Goal: Task Accomplishment & Management: Manage account settings

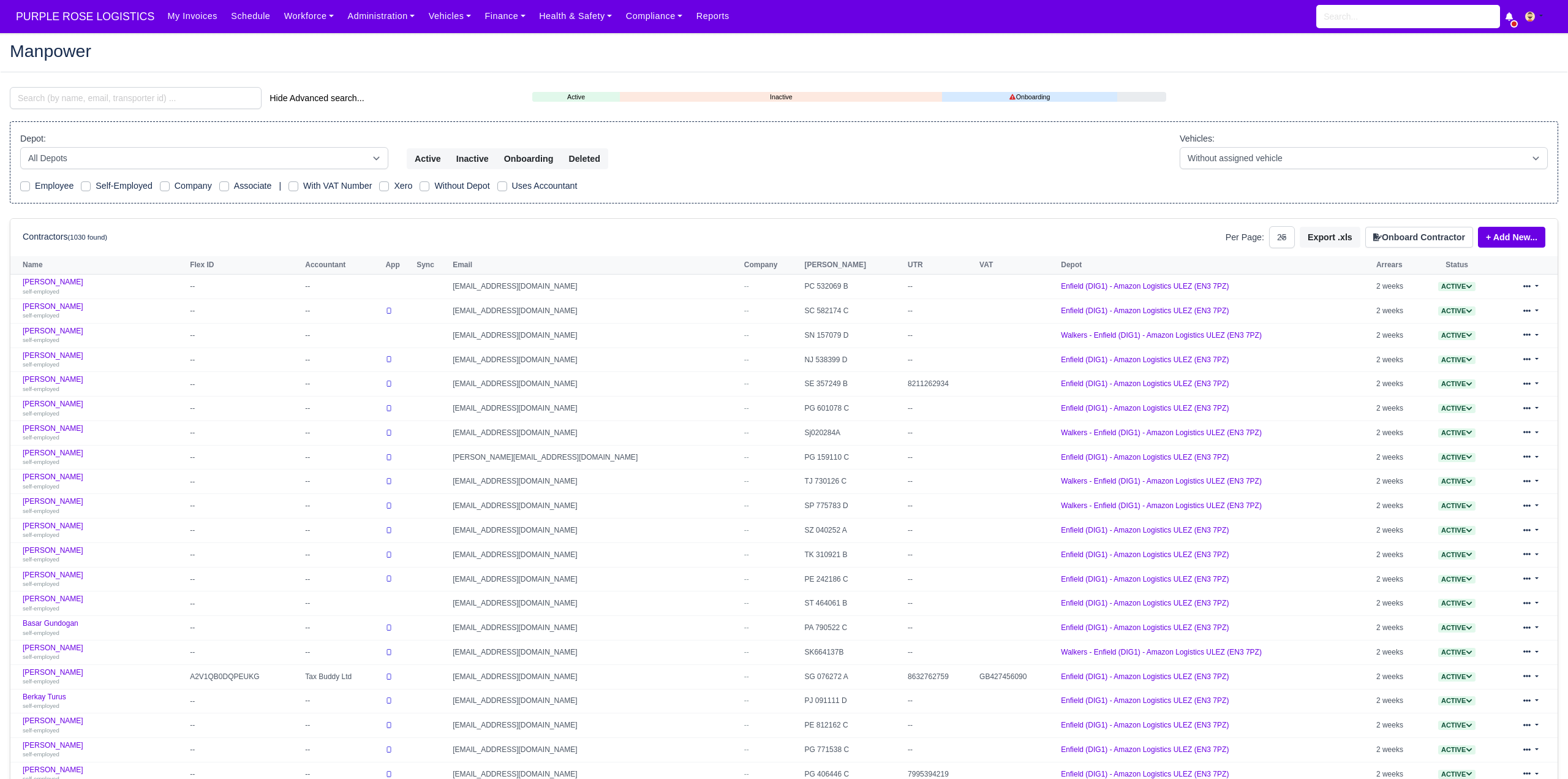
select select "25"
click at [1387, 238] on button "Onboard Contractor" at bounding box center [1419, 236] width 108 height 21
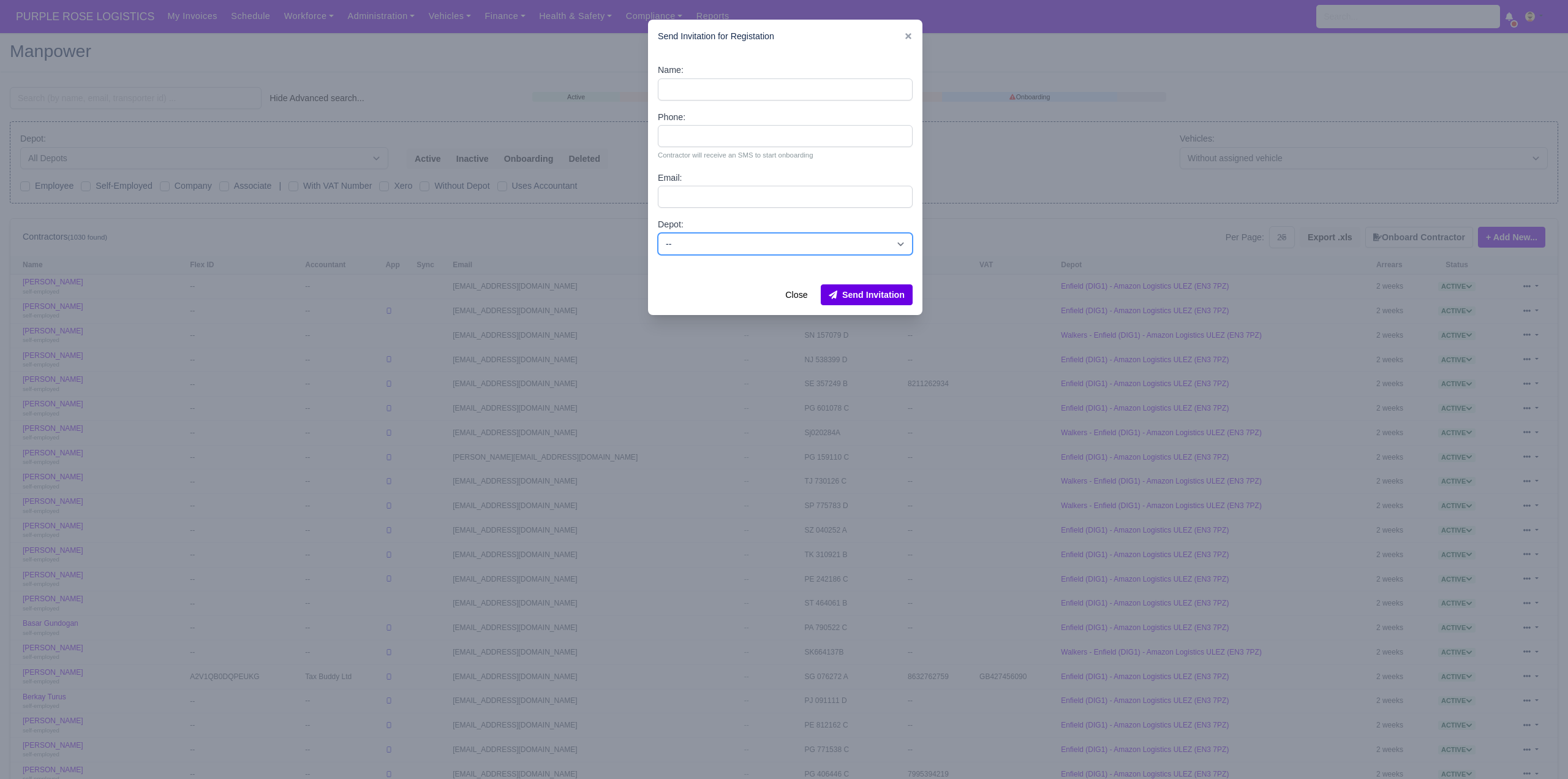
click at [719, 238] on select "-- Enfield (DIG1) - Amazon Logistics ULEZ (EN3 7PZ) Harlow (DHW1) - Amazon Logi…" at bounding box center [785, 244] width 255 height 22
select select "1"
click at [658, 233] on select "-- Enfield (DIG1) - Amazon Logistics ULEZ (EN3 7PZ) Harlow (DHW1) - Amazon Logi…" at bounding box center [785, 244] width 255 height 22
paste input "[PERSON_NAME]"
type input "[PERSON_NAME]"
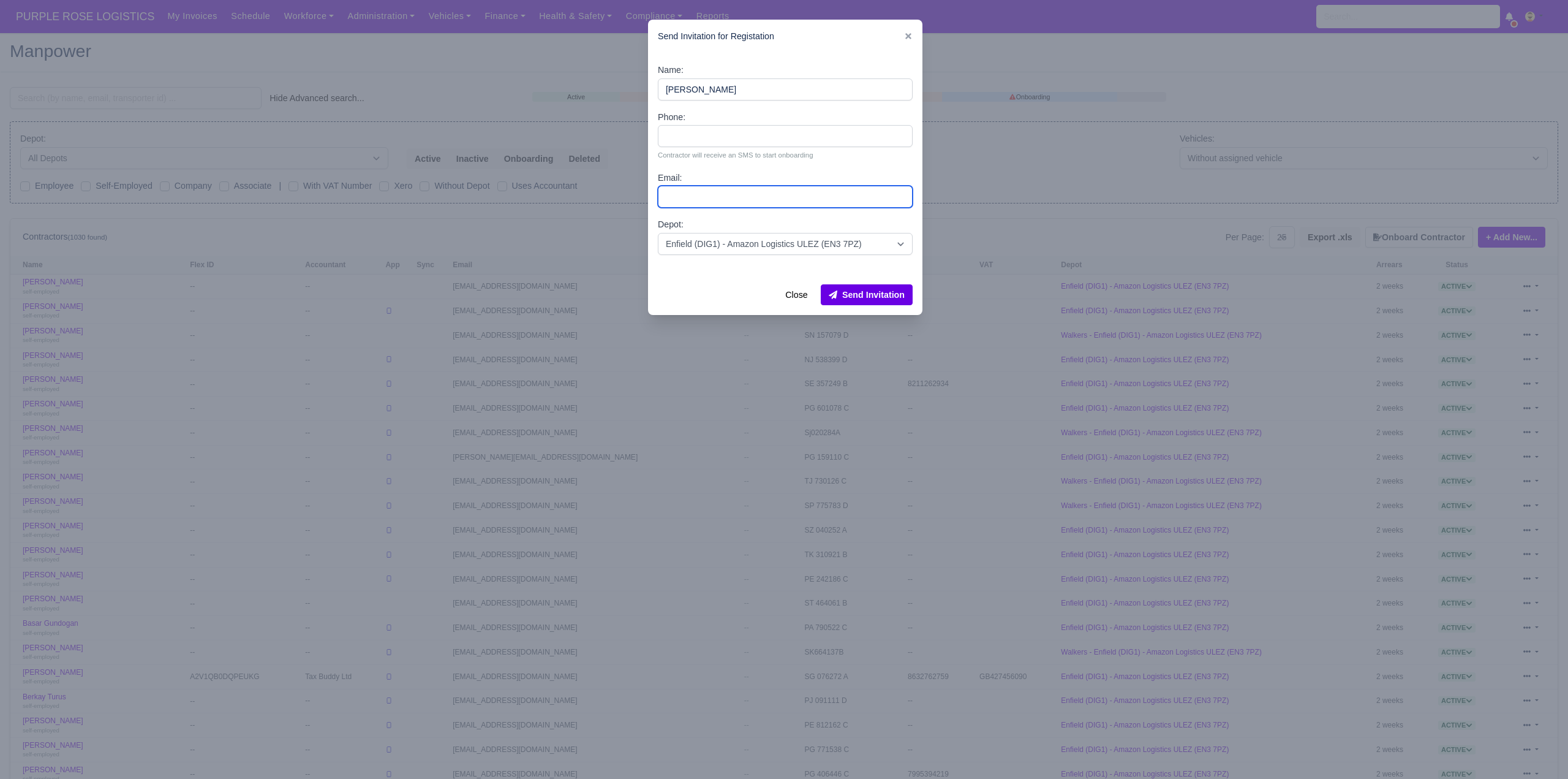
click at [693, 198] on input "Email:" at bounding box center [785, 197] width 255 height 22
paste input "an.awale129@icloud.com"
type input "an.awale129@icloud.com"
click at [714, 143] on input "Phone:" at bounding box center [785, 135] width 255 height 22
paste input "7365345434"
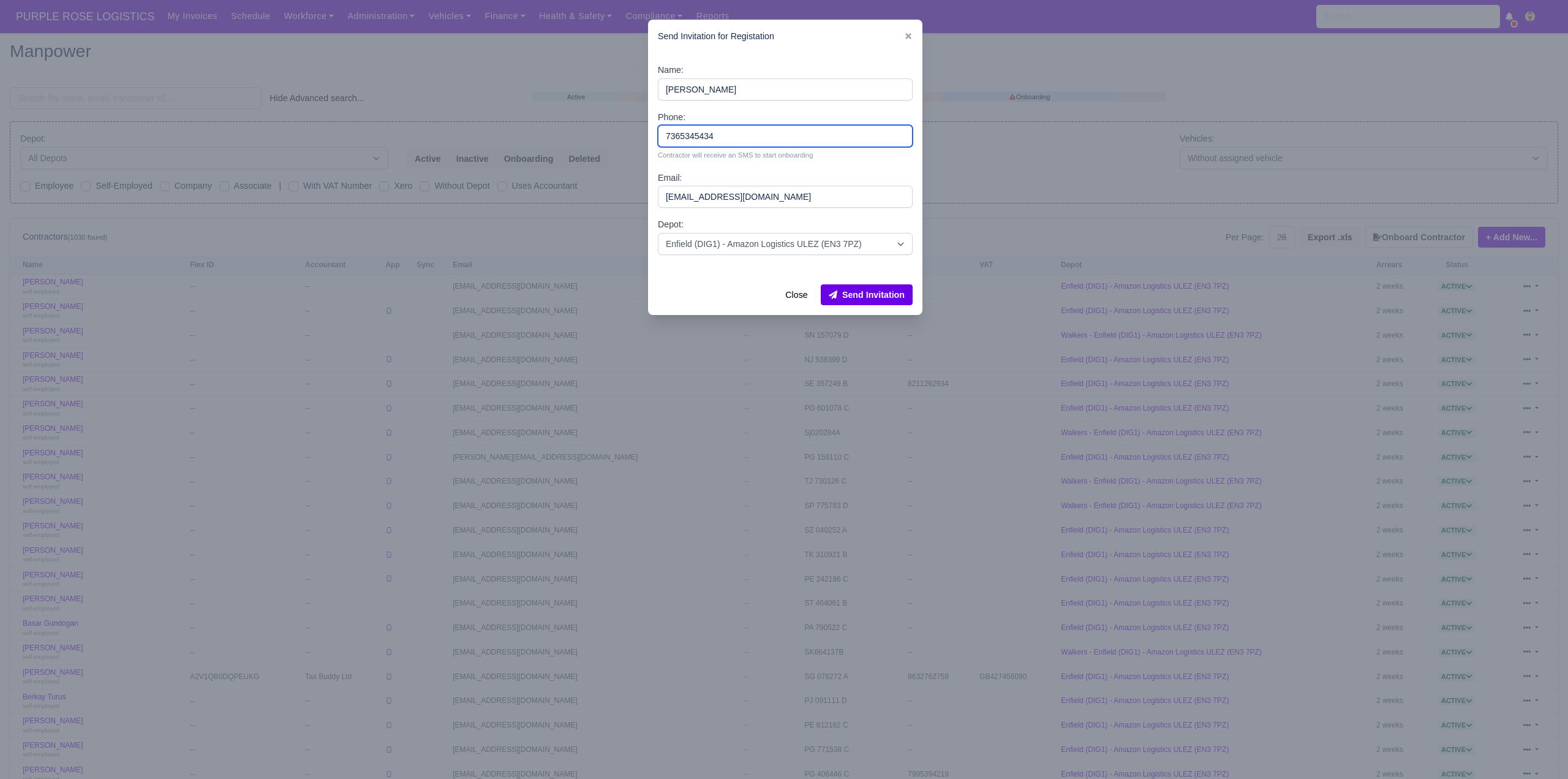
type input "7365345434"
click at [874, 295] on button "Send Invitation" at bounding box center [866, 294] width 92 height 21
click at [139, 97] on div at bounding box center [784, 389] width 1568 height 779
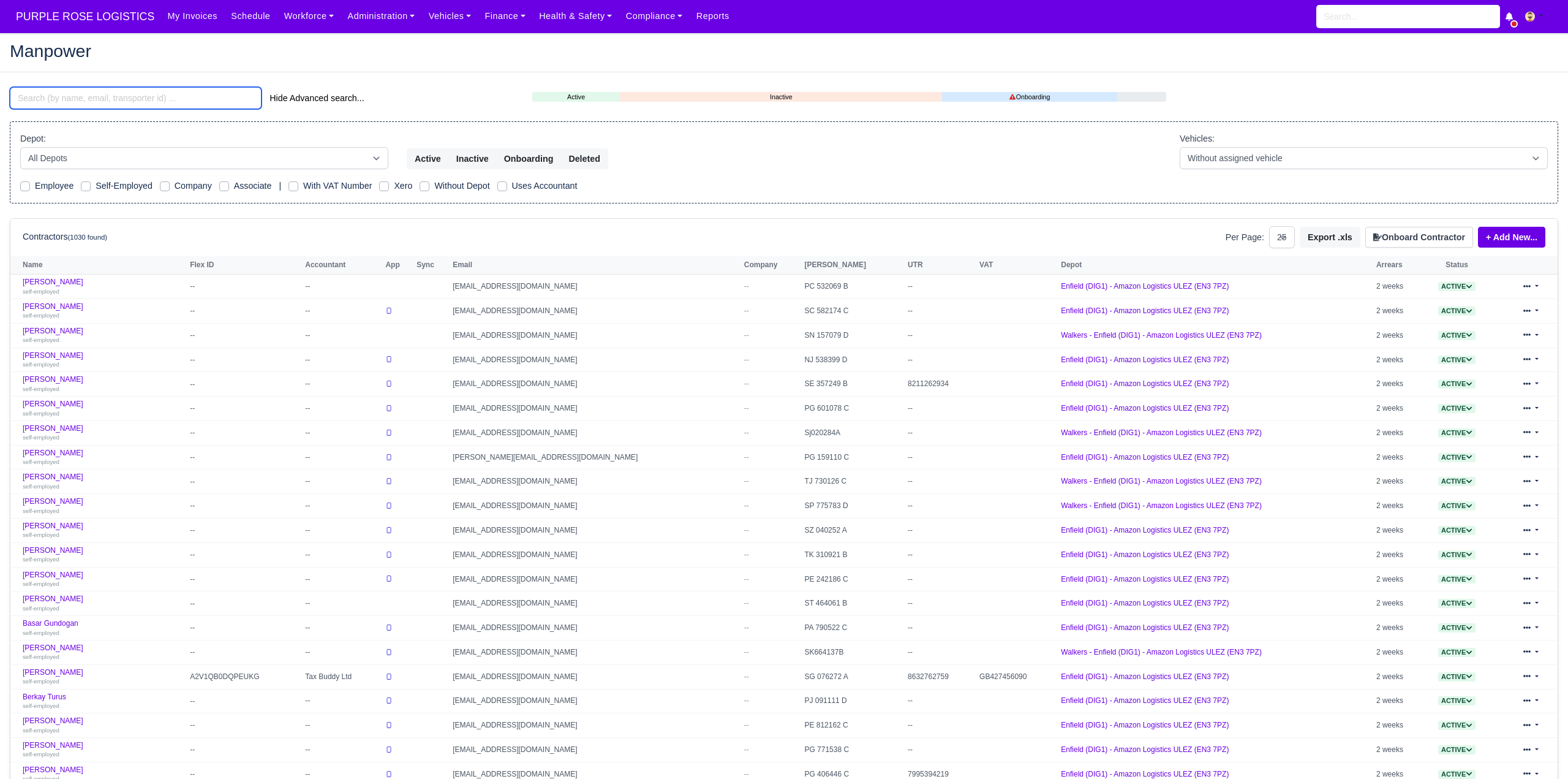
click at [131, 98] on input "search" at bounding box center [135, 98] width 252 height 22
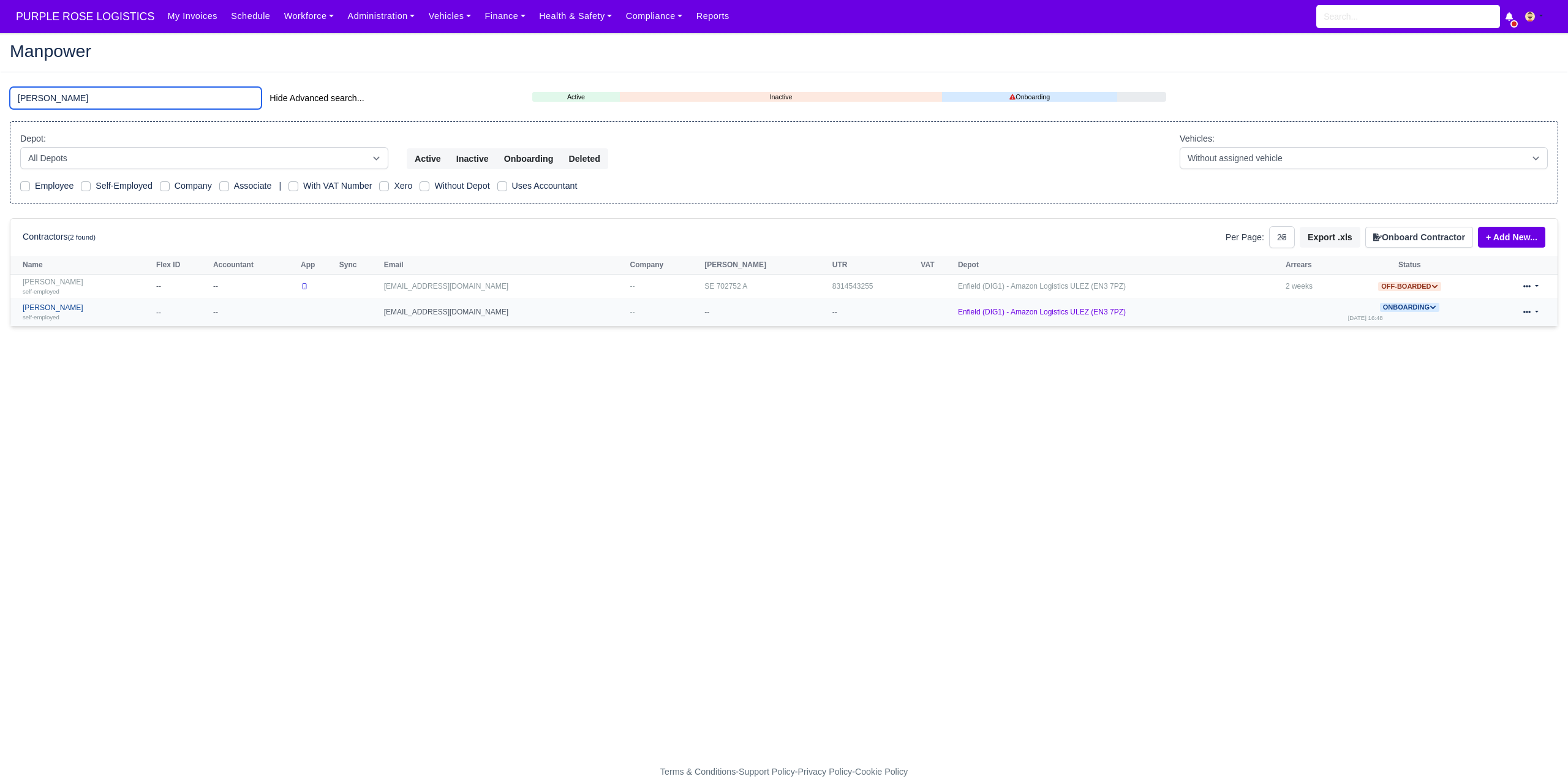
type input "awale"
click at [58, 309] on link "Anders Awale self-employed" at bounding box center [86, 312] width 127 height 18
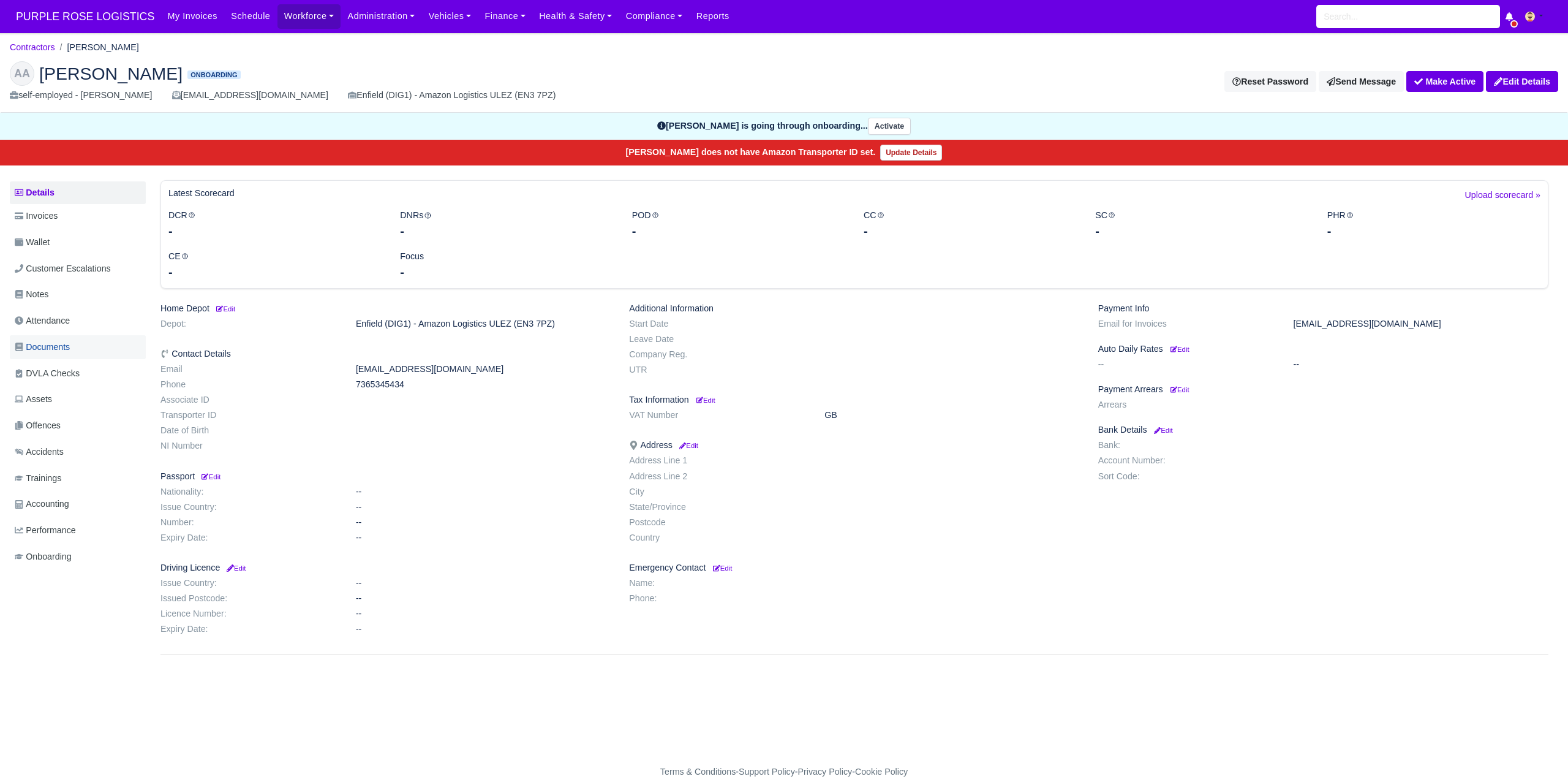
click at [66, 345] on span "Documents" at bounding box center [42, 347] width 55 height 14
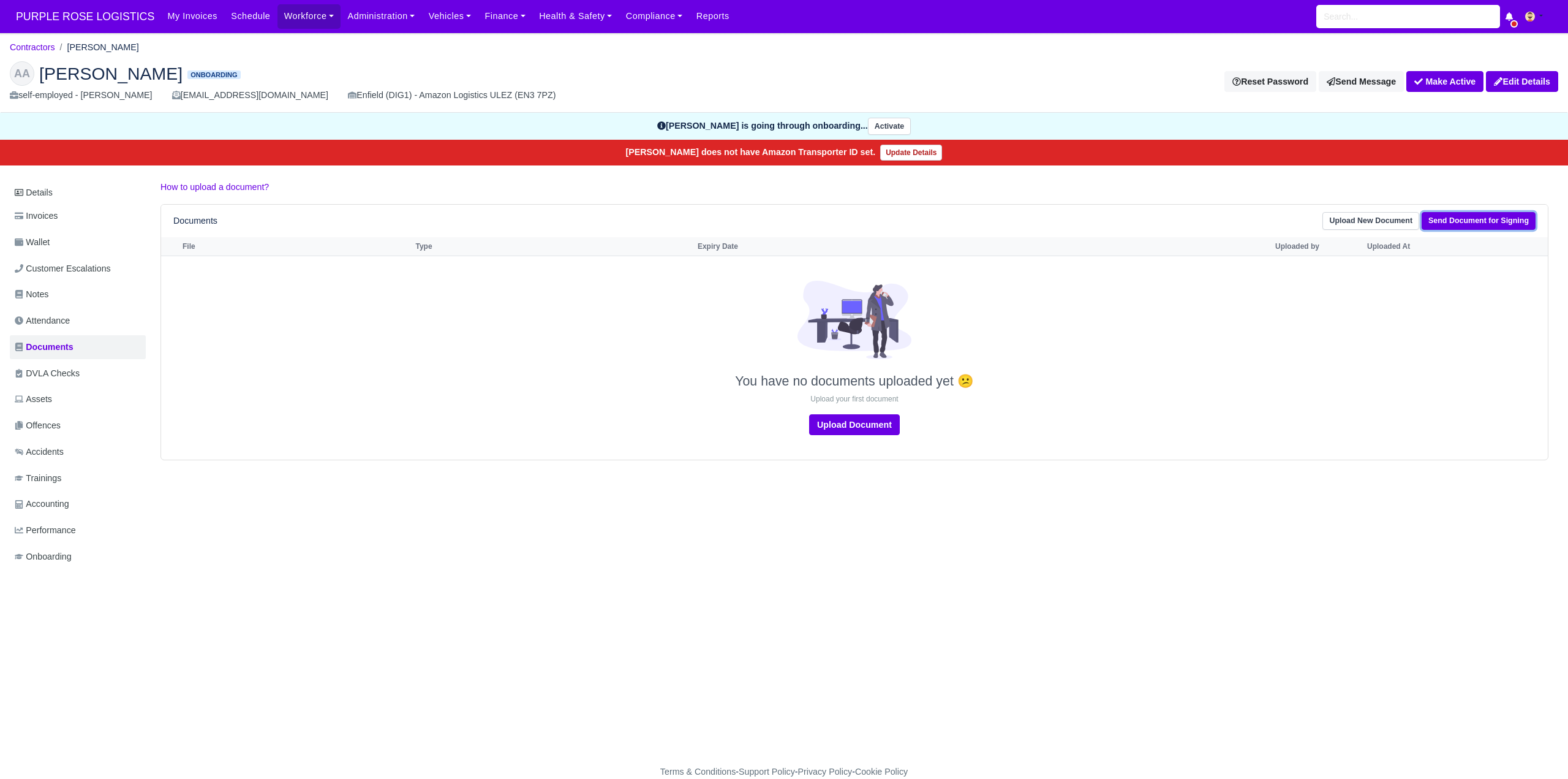
click at [1454, 220] on link "Send Document for Signing" at bounding box center [1479, 220] width 114 height 18
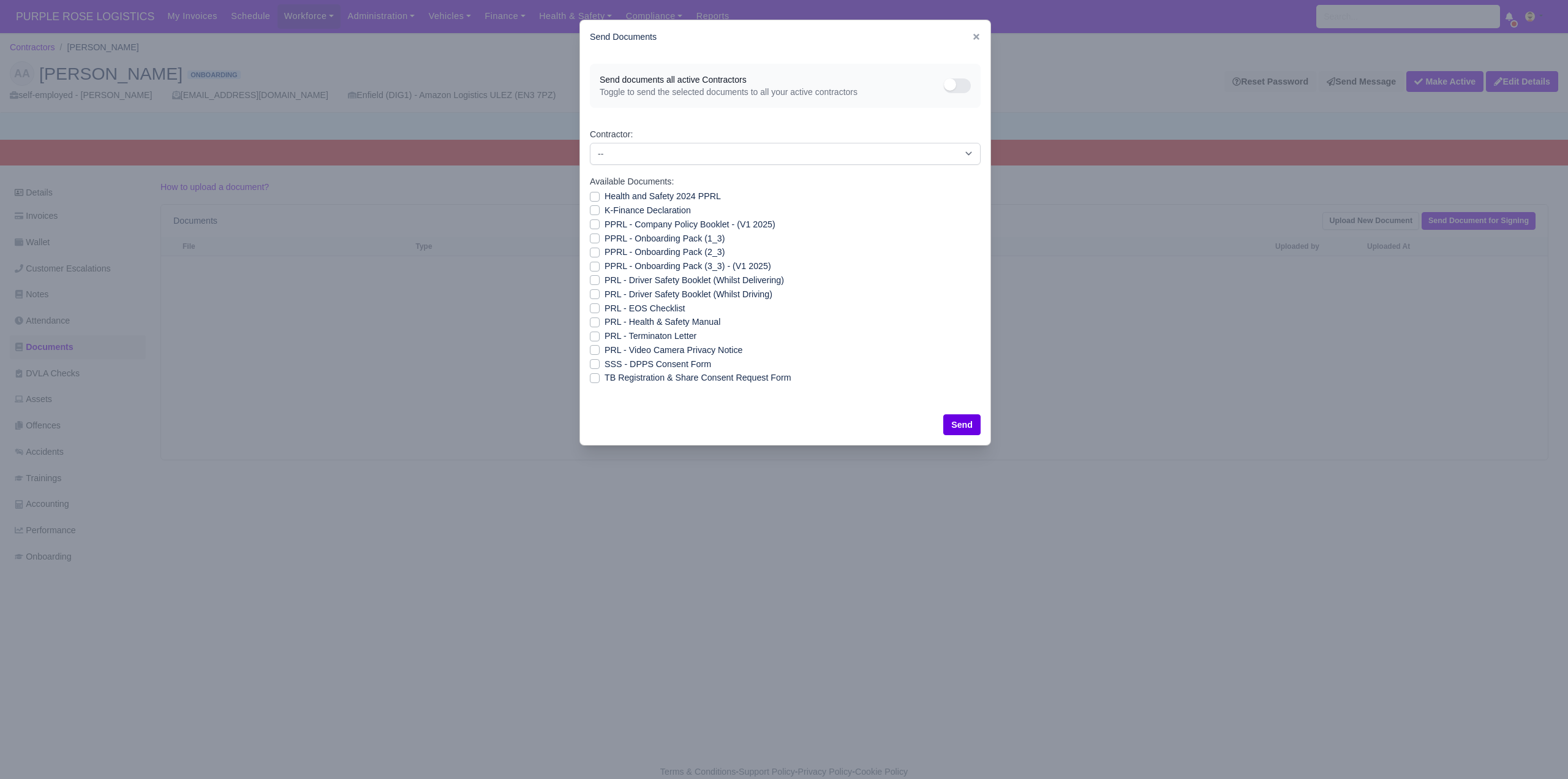
click at [595, 358] on div "SSS - DPPS Consent Form" at bounding box center [785, 364] width 391 height 14
click at [605, 364] on label "SSS - DPPS Consent Form" at bounding box center [658, 364] width 107 height 14
click at [595, 364] on input "SSS - DPPS Consent Form" at bounding box center [595, 362] width 10 height 10
checkbox input "true"
click at [955, 420] on button "Send" at bounding box center [962, 424] width 37 height 21
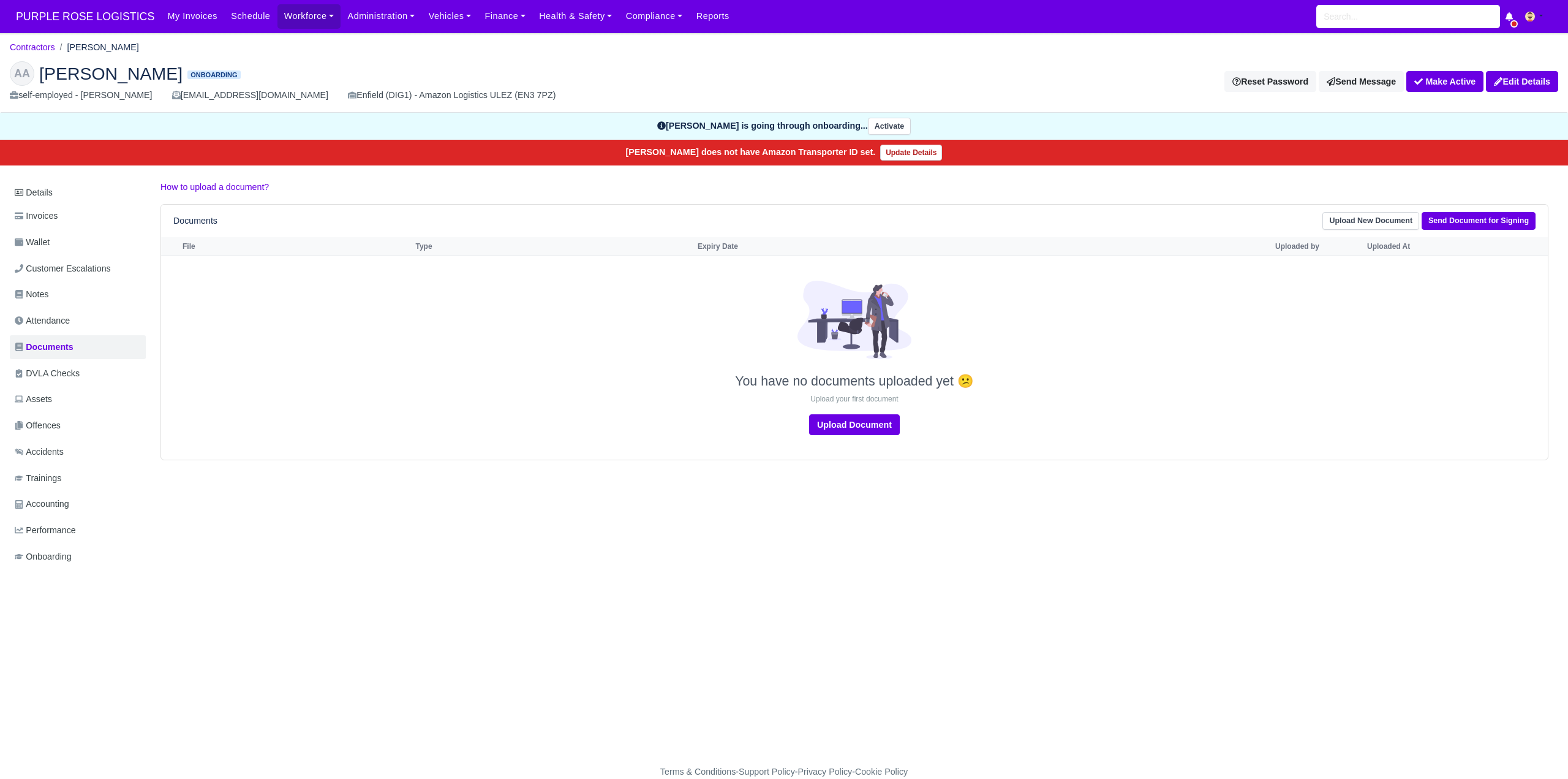
click at [319, 564] on div "Details Invoices Wallet Customer Escalations Notes Attendance Documents DVLA Ch…" at bounding box center [784, 386] width 1549 height 412
click at [426, 57] on div "AA Anders Awale Onboarding self-employed - Anders Awale an.awale129@icloud.com …" at bounding box center [784, 82] width 1567 height 61
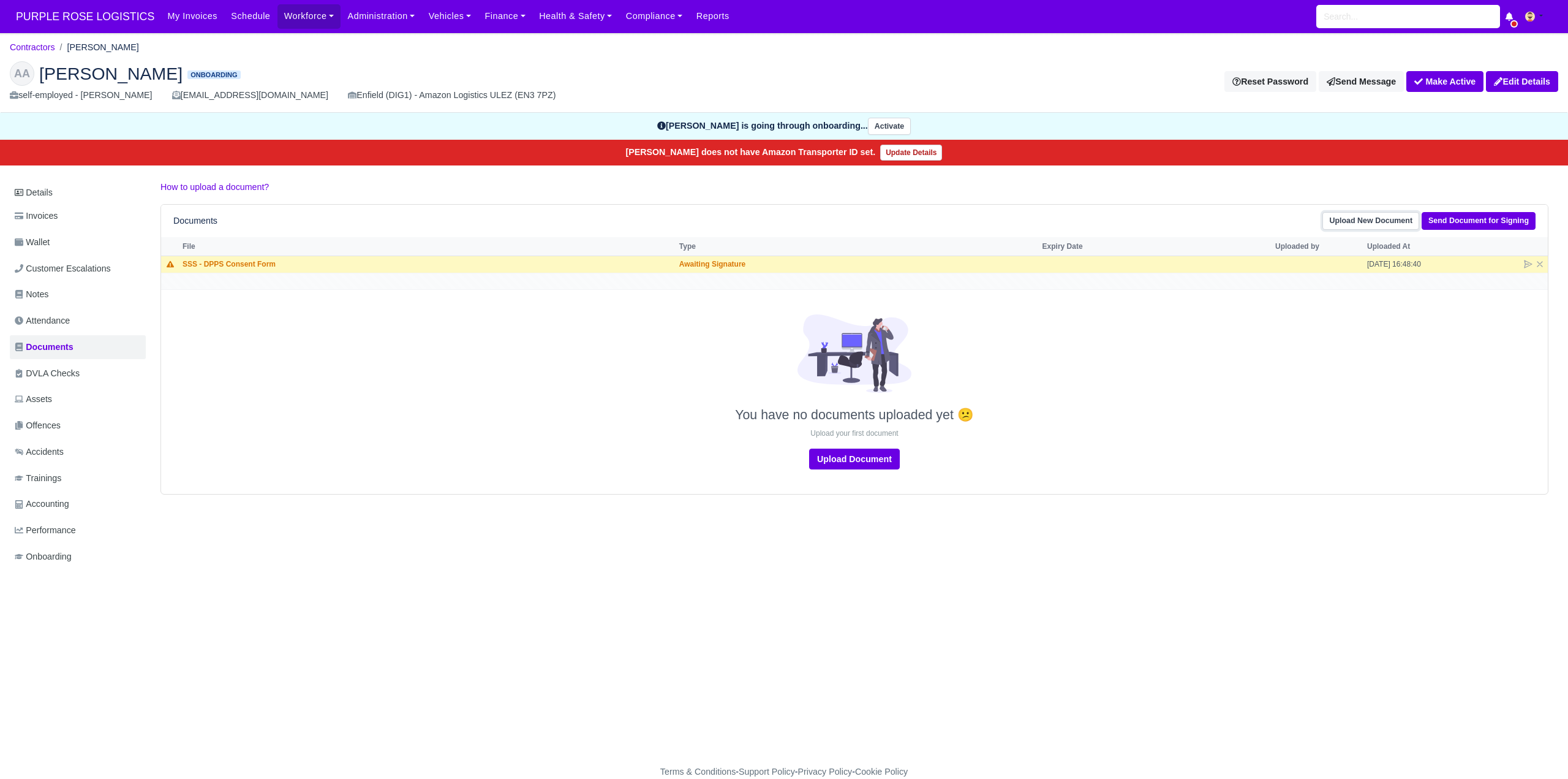
click at [1370, 226] on link "Upload New Document" at bounding box center [1371, 220] width 97 height 18
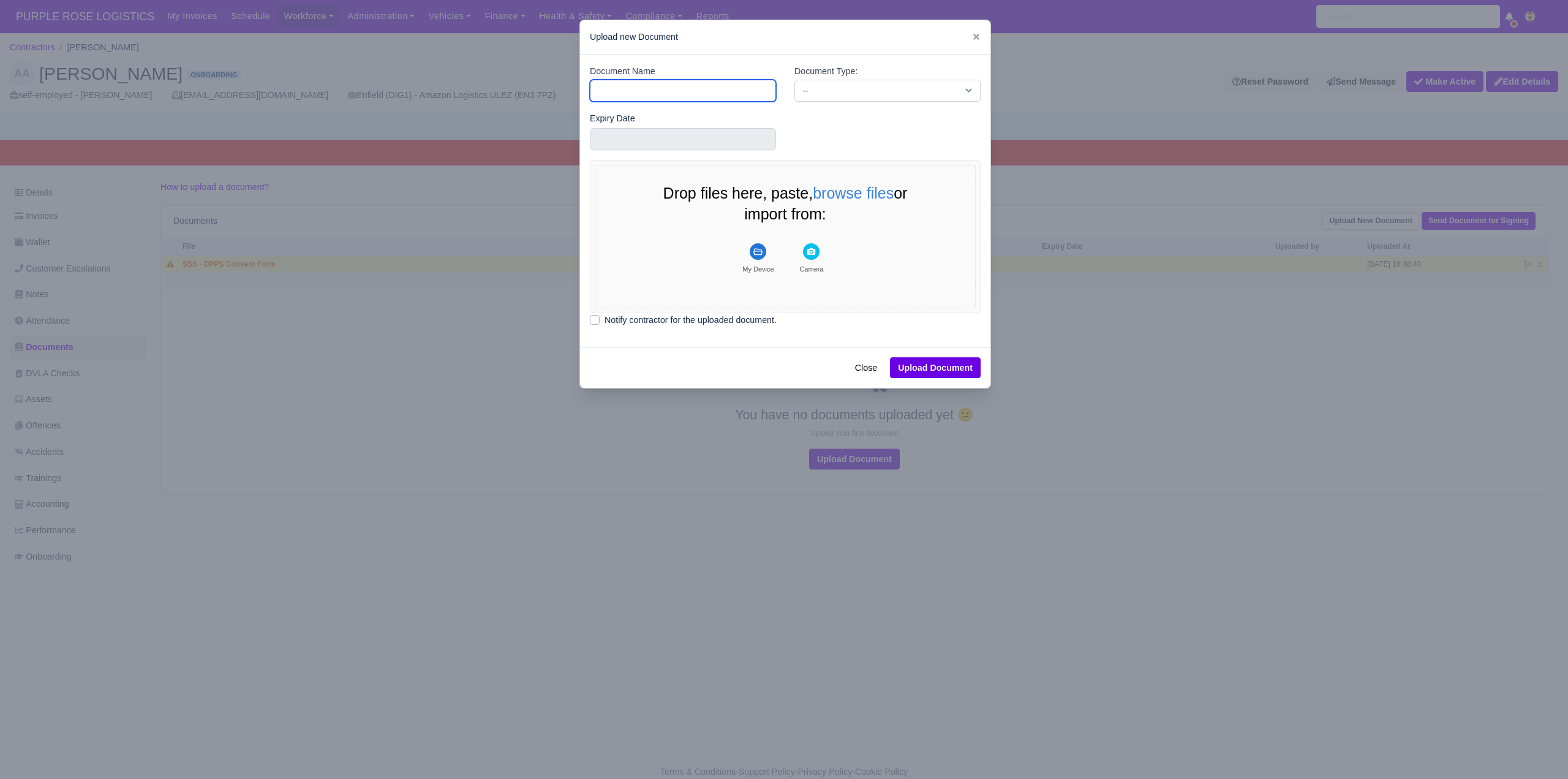
click at [651, 98] on input "Document Name" at bounding box center [683, 90] width 186 height 22
type input "DVLA"
click at [826, 92] on select "-- Accounting Engagement Letter Age Verification Confirmation Background Check …" at bounding box center [888, 90] width 186 height 22
select select "dvla-check"
click at [795, 80] on select "-- Accounting Engagement Letter Age Verification Confirmation Background Check …" at bounding box center [888, 90] width 186 height 22
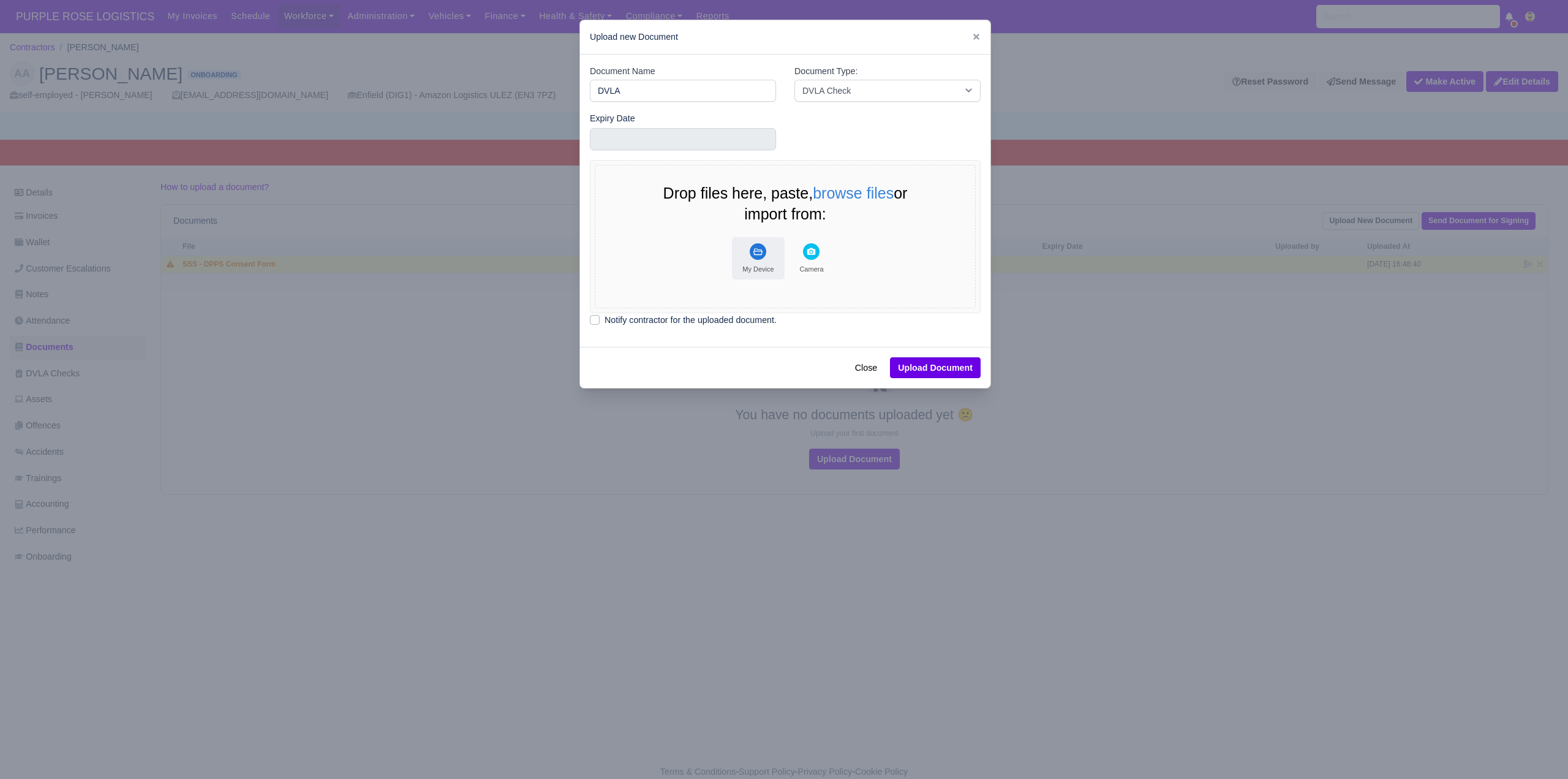
click at [757, 254] on icon "File Uploader" at bounding box center [758, 252] width 9 height 7
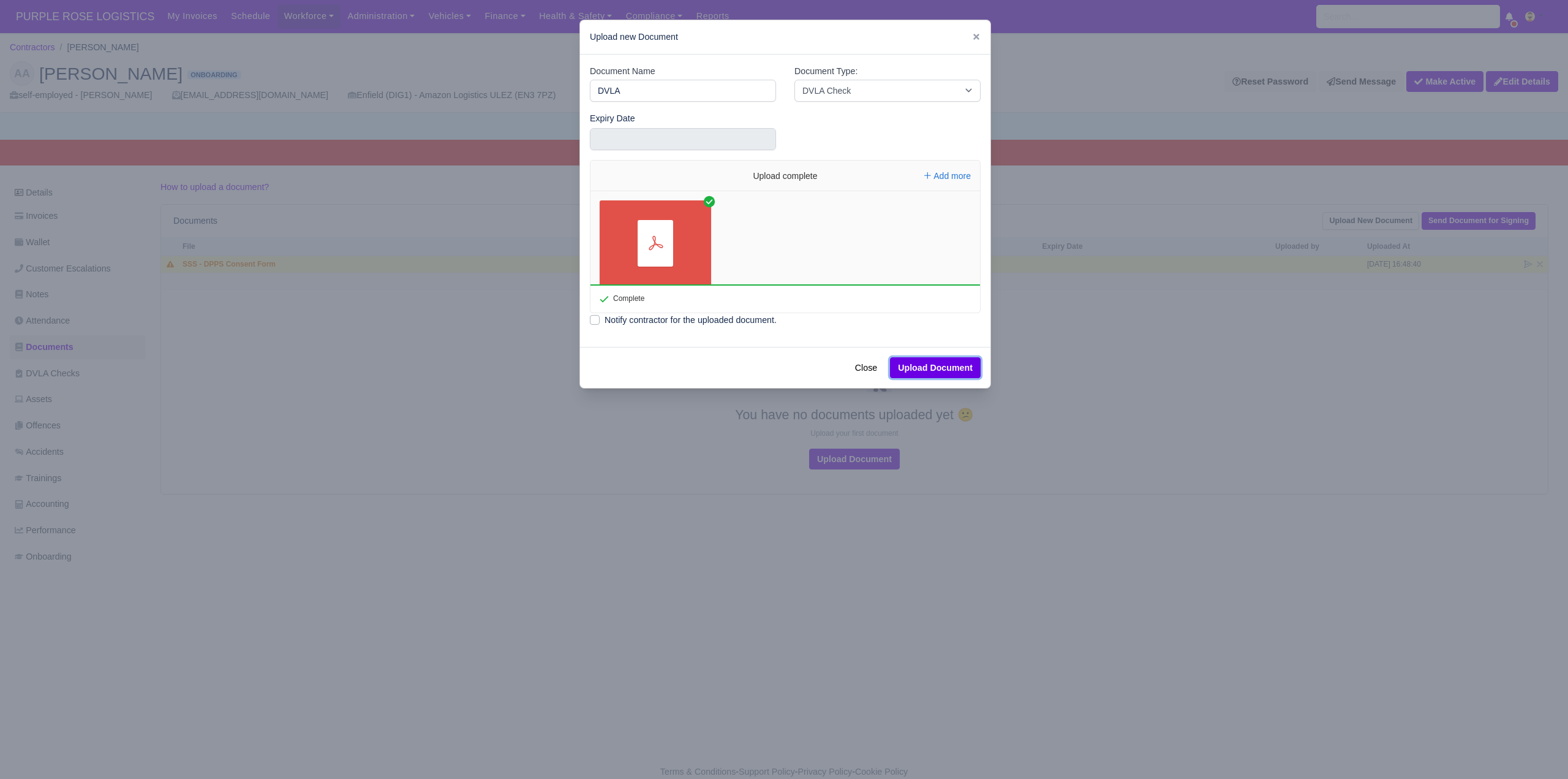
click at [937, 367] on button "Upload Document" at bounding box center [935, 367] width 91 height 21
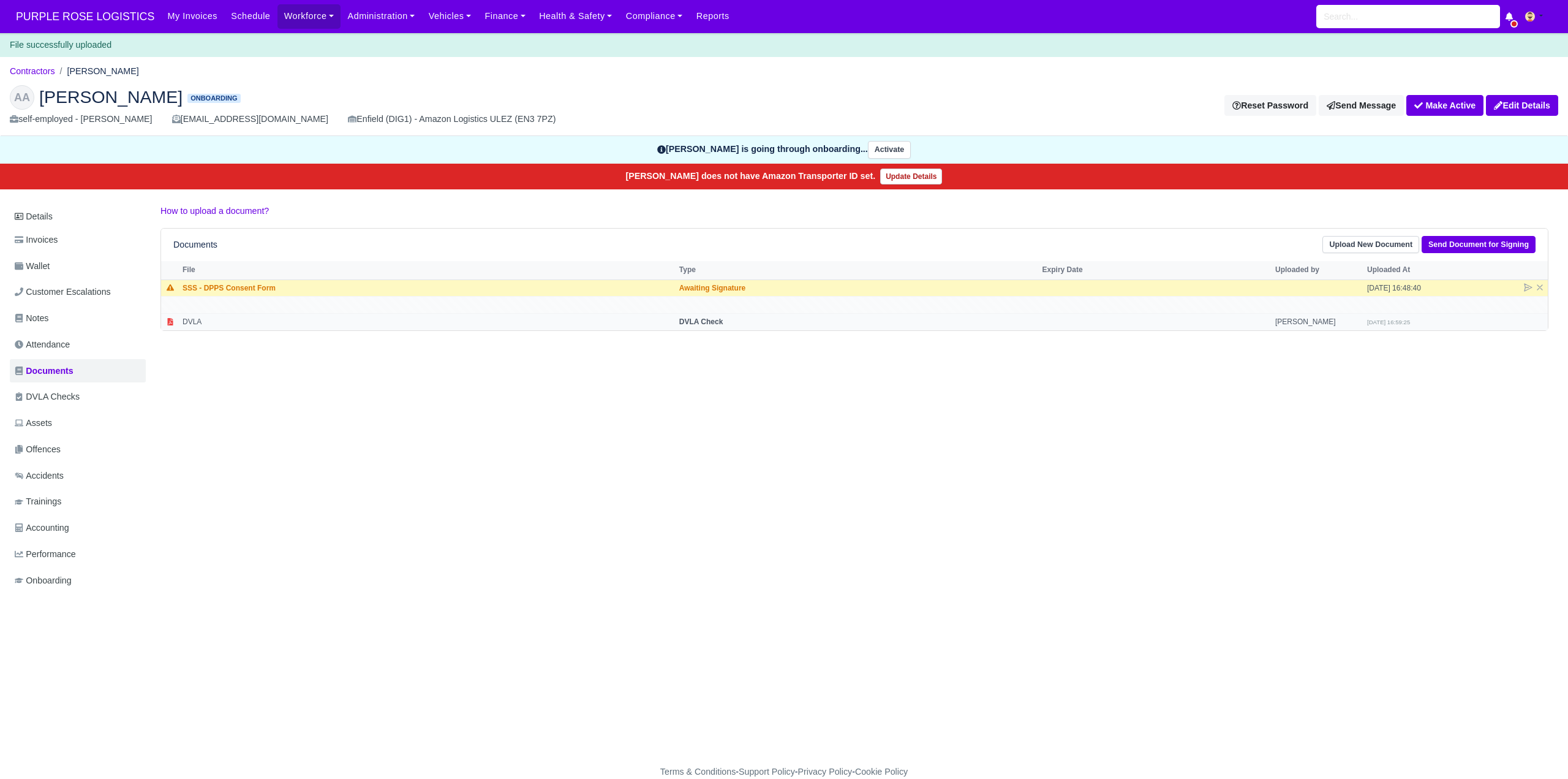
click at [704, 322] on strong "DVLA Check" at bounding box center [701, 321] width 44 height 9
select select "dvla-check"
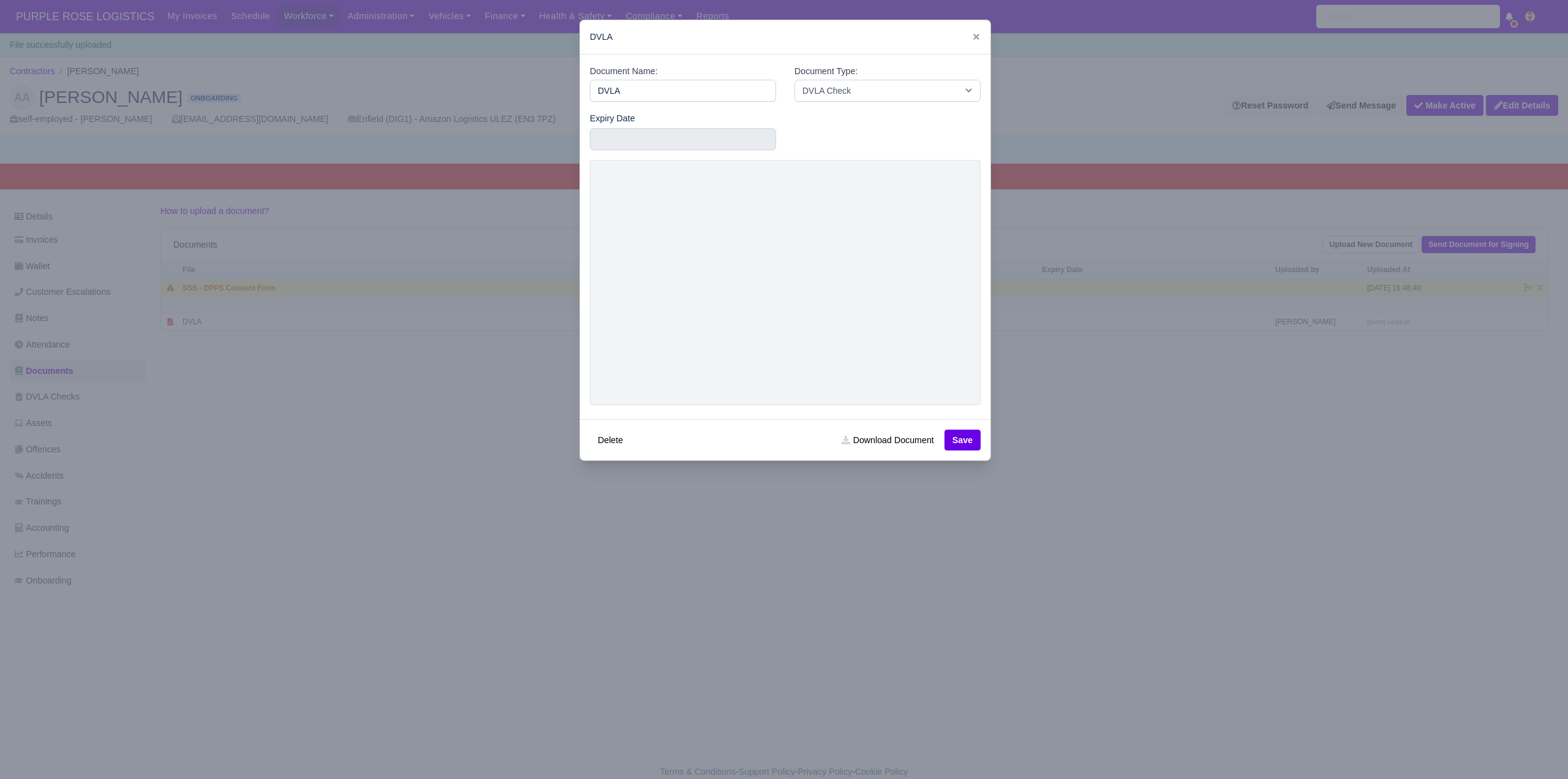
click at [1109, 419] on div at bounding box center [784, 389] width 1568 height 779
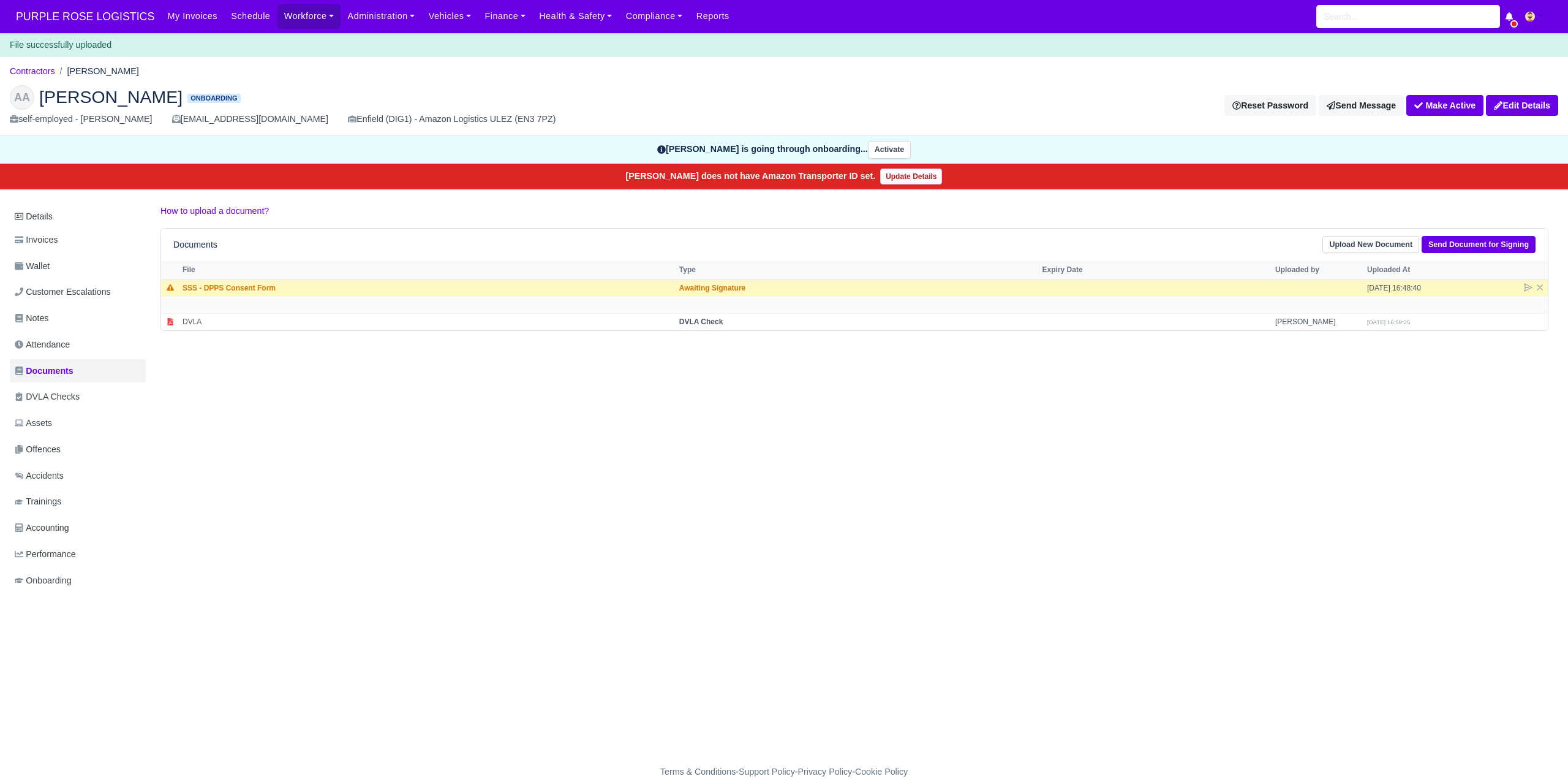
click at [1141, 417] on div "Details Invoices Wallet Customer Escalations Notes Attendance Documents DVLA Ch…" at bounding box center [784, 410] width 1549 height 412
drag, startPoint x: 423, startPoint y: 412, endPoint x: 418, endPoint y: 298, distance: 114.1
click at [422, 412] on div "Details Invoices Wallet Customer Escalations Notes Attendance Documents DVLA Ch…" at bounding box center [784, 410] width 1549 height 412
click at [33, 68] on link "Contractors" at bounding box center [33, 71] width 45 height 10
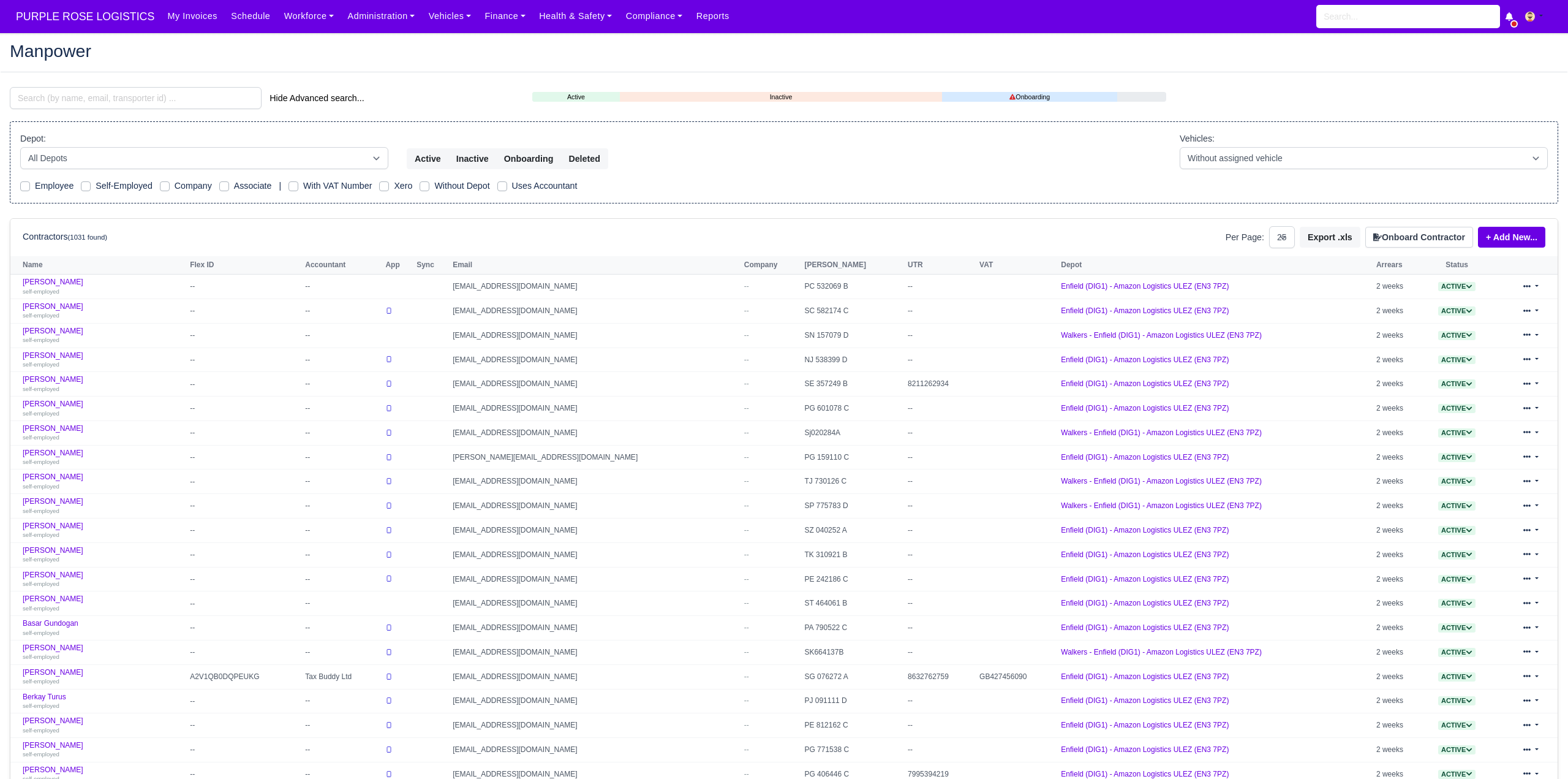
select select "25"
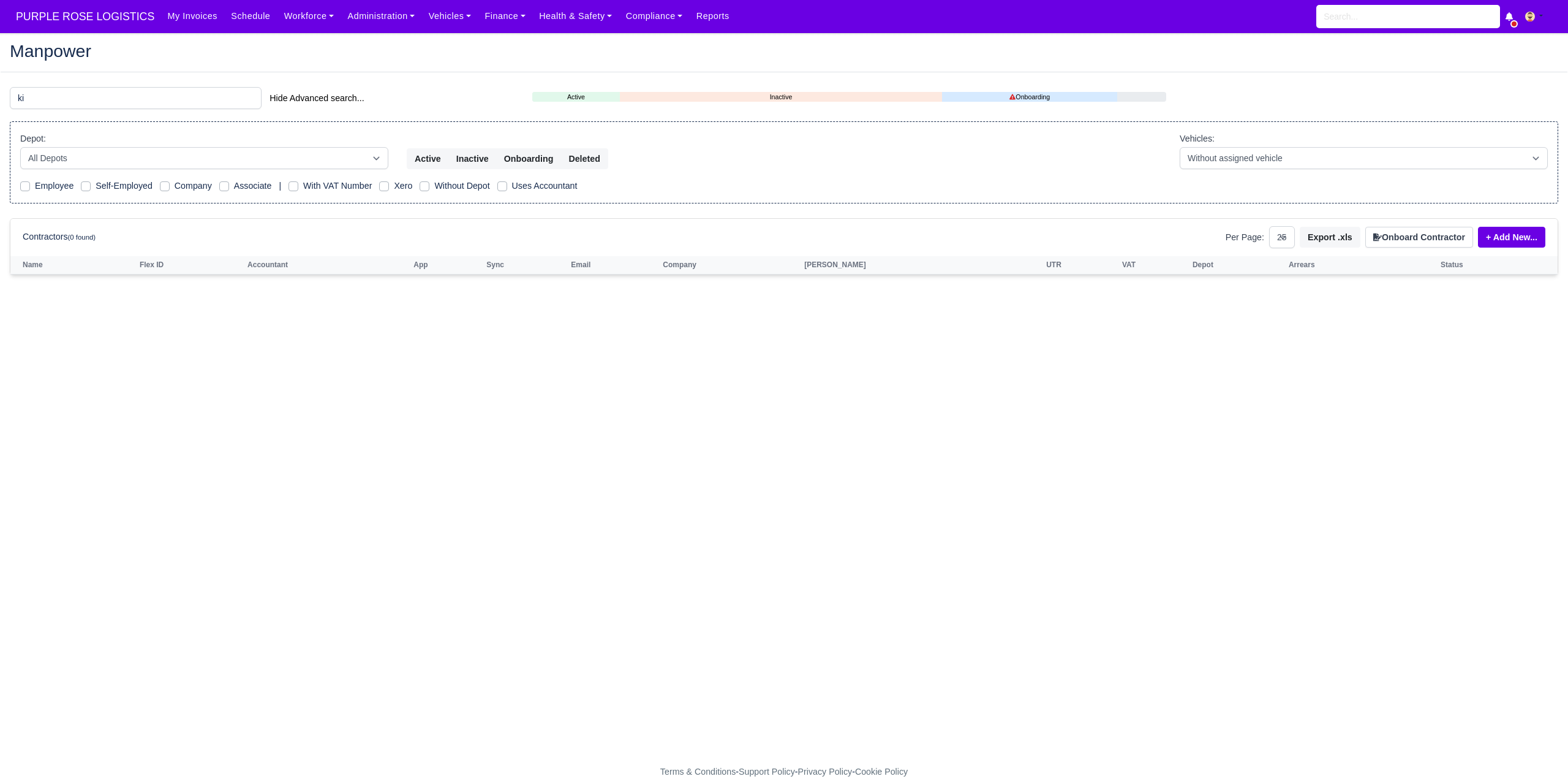
type input "k"
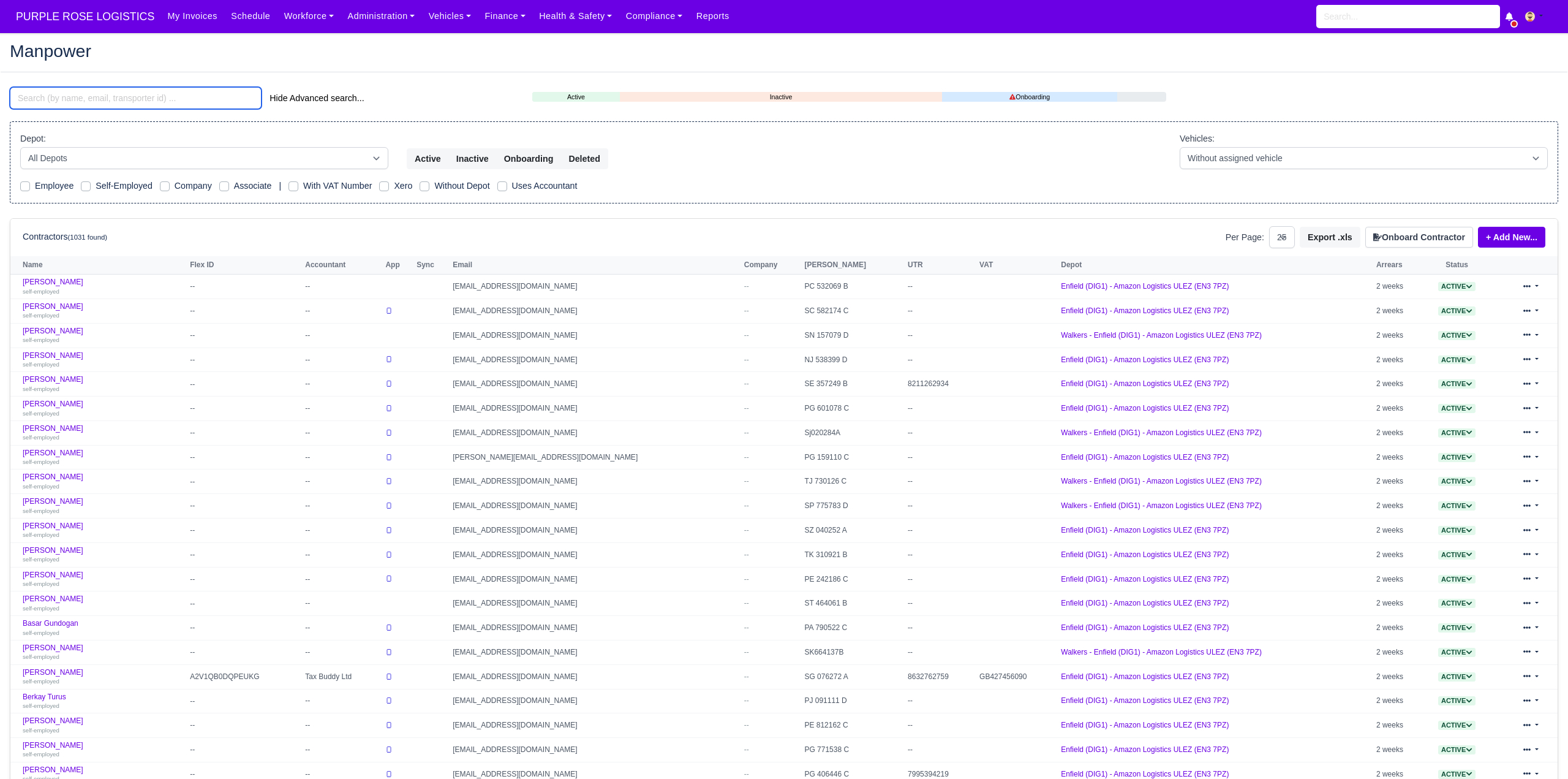
paste input "[PERSON_NAME]"
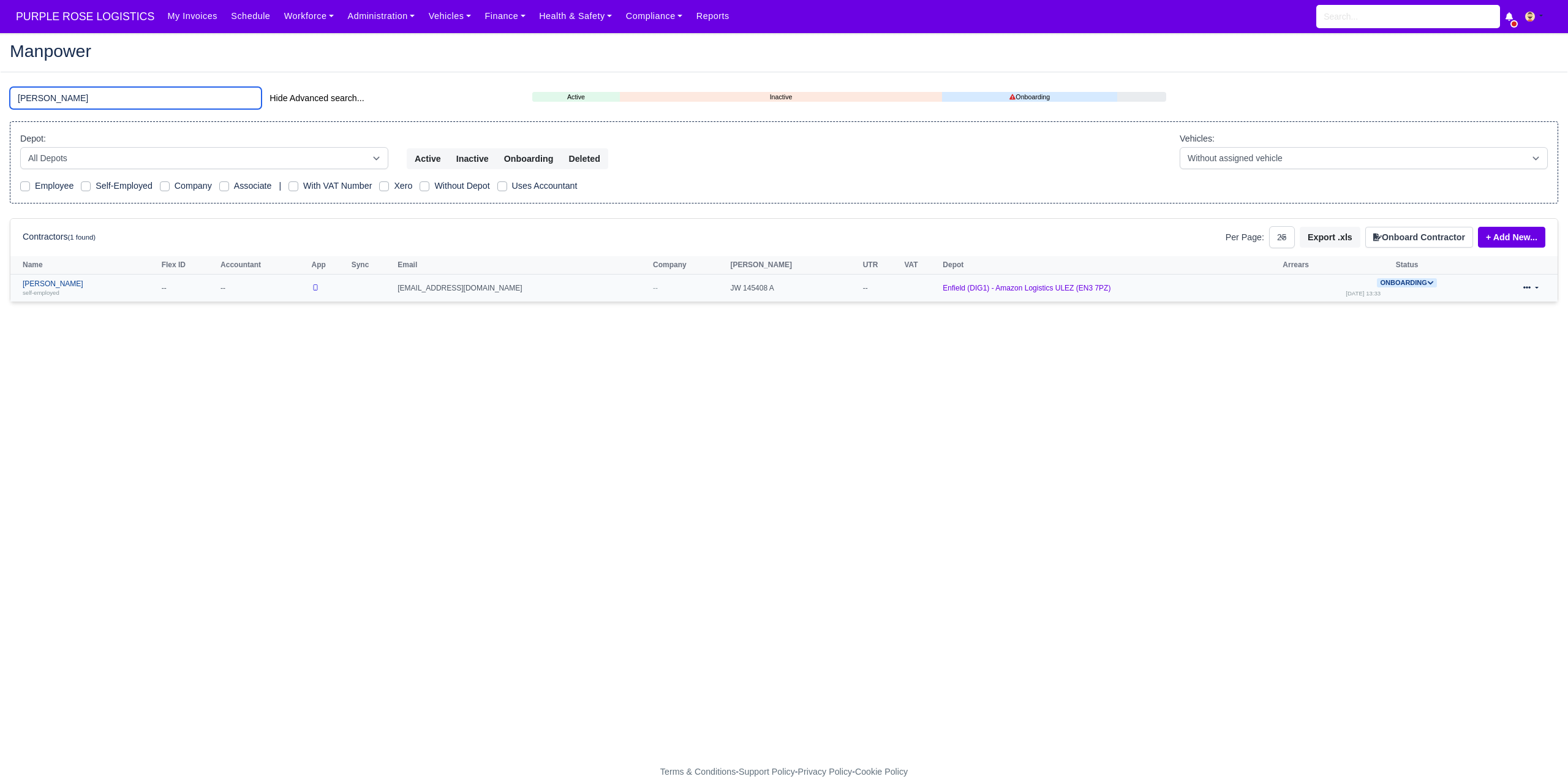
type input "[PERSON_NAME]"
click at [78, 280] on link "Christopher Wildman self-employed" at bounding box center [89, 288] width 133 height 18
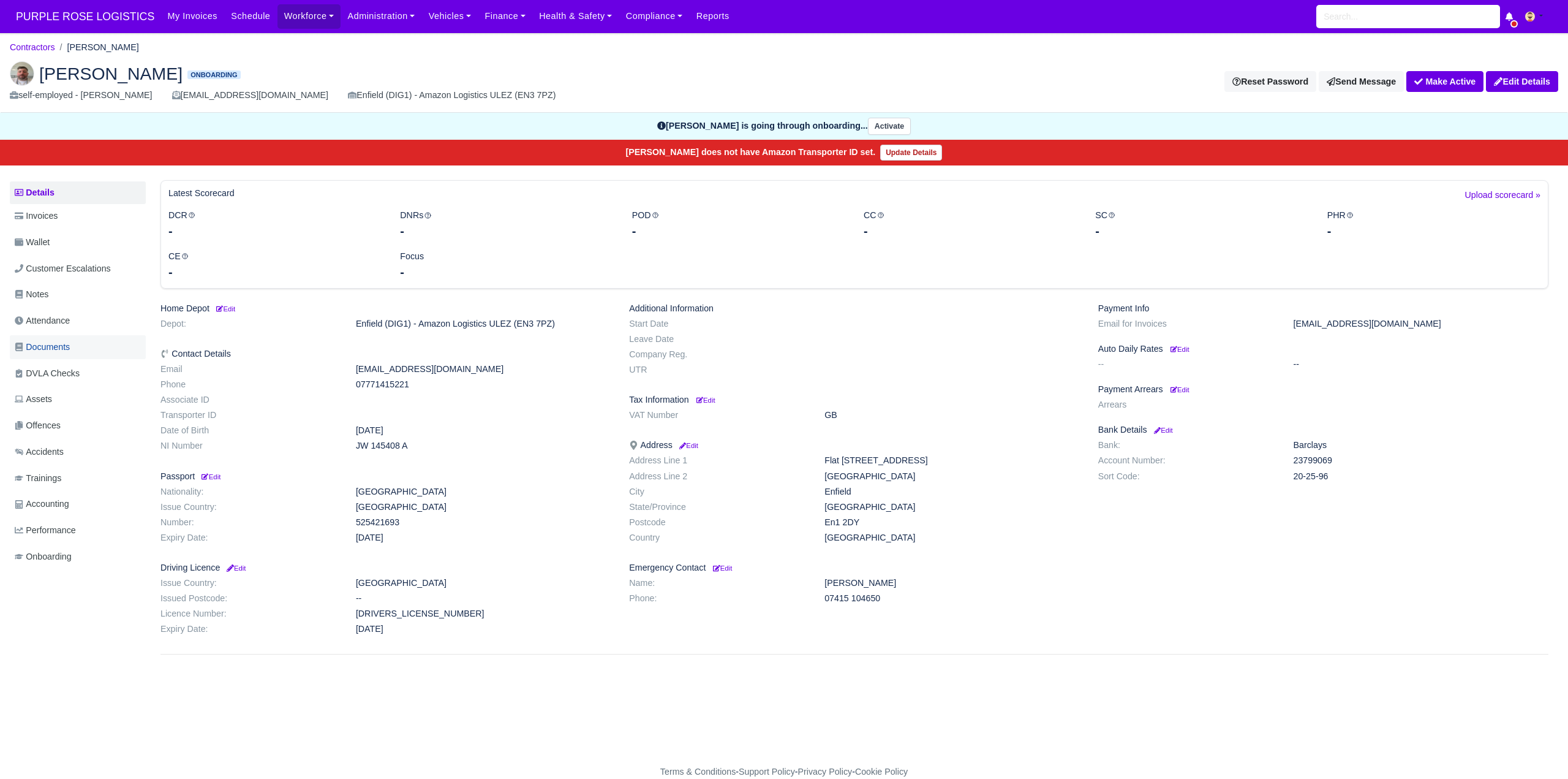
click at [58, 343] on span "Documents" at bounding box center [42, 347] width 55 height 14
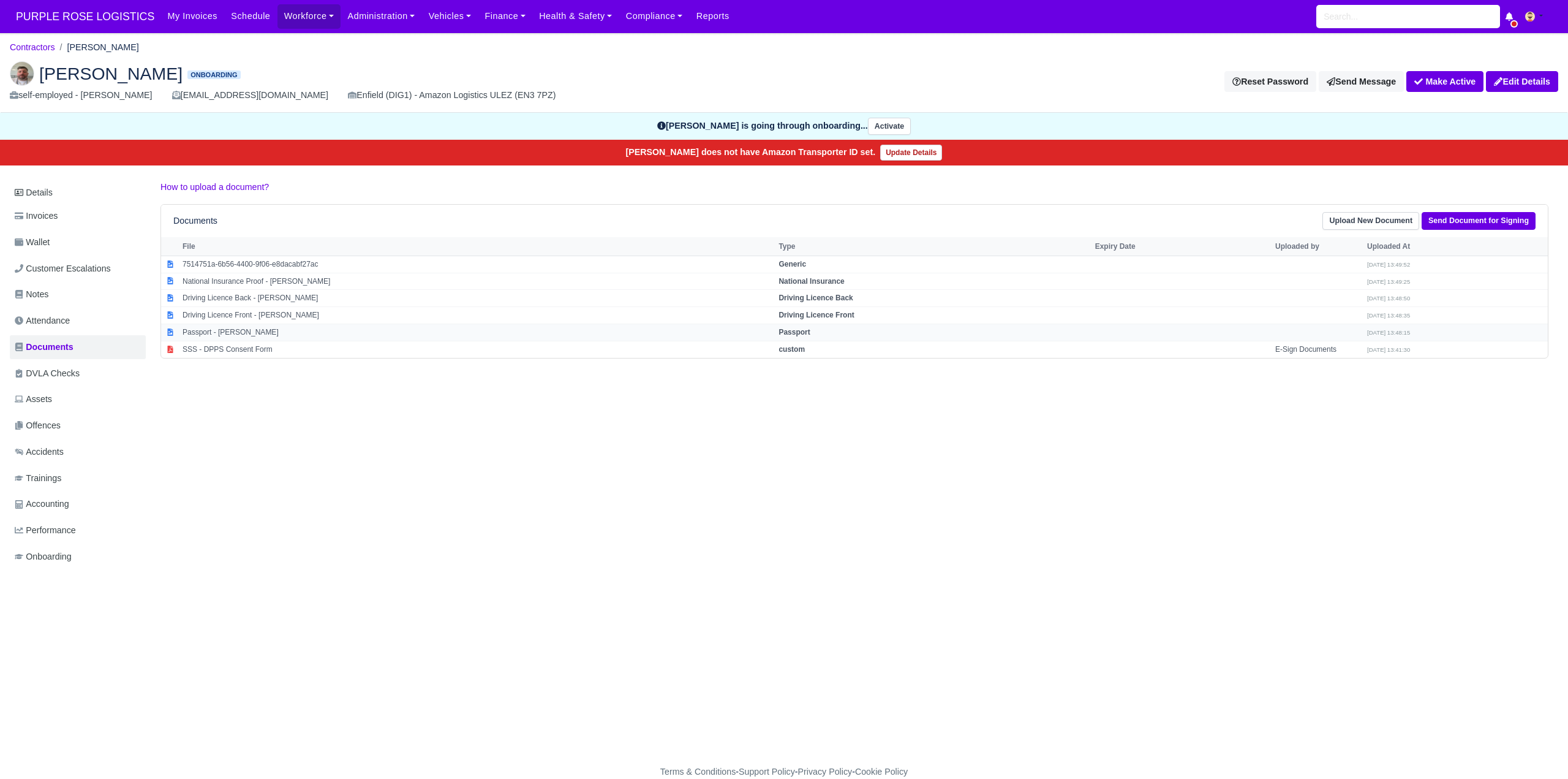
click at [810, 331] on strong "Passport" at bounding box center [794, 332] width 31 height 9
select select "passport"
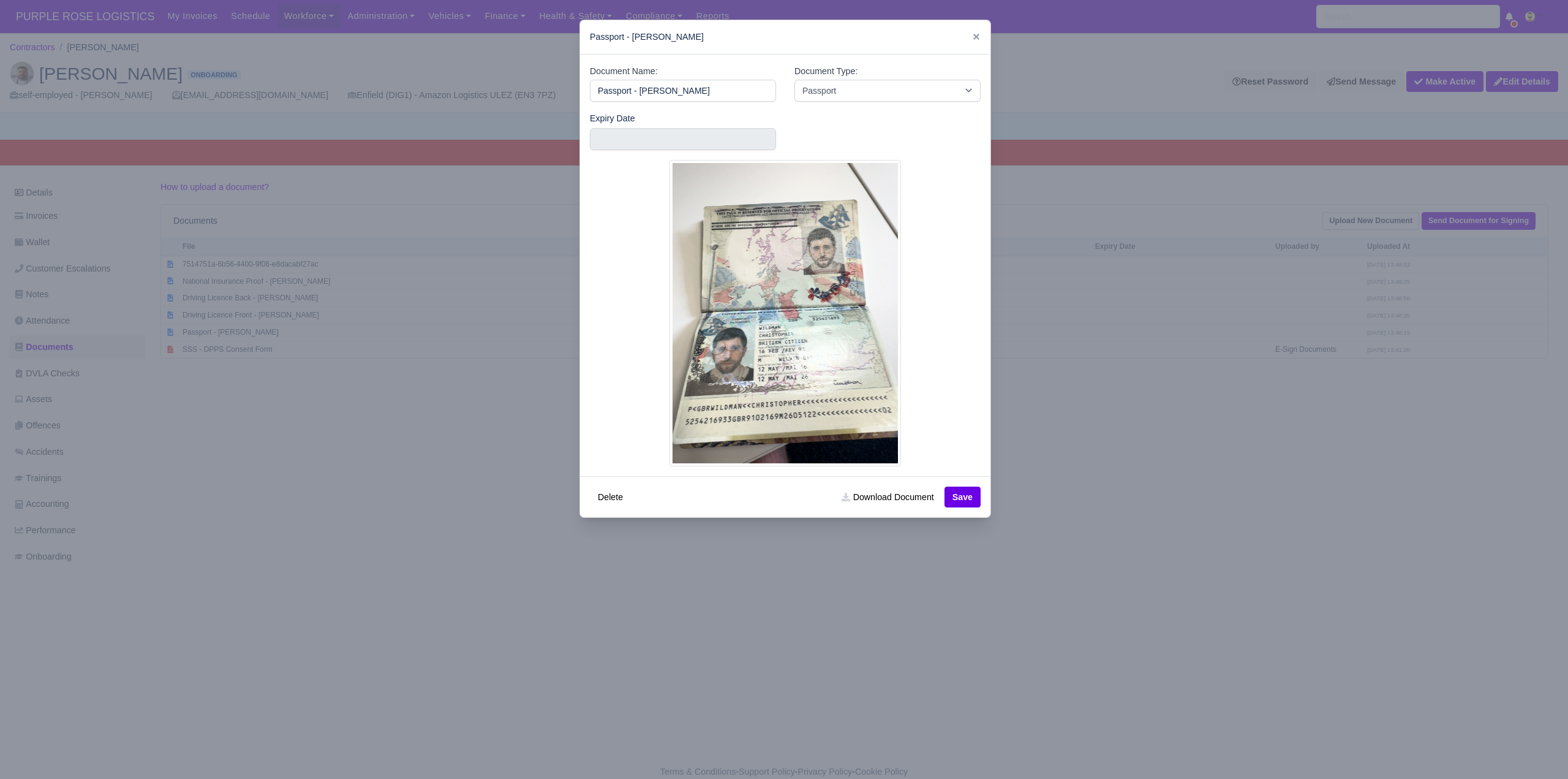
click at [1081, 472] on div at bounding box center [784, 389] width 1568 height 779
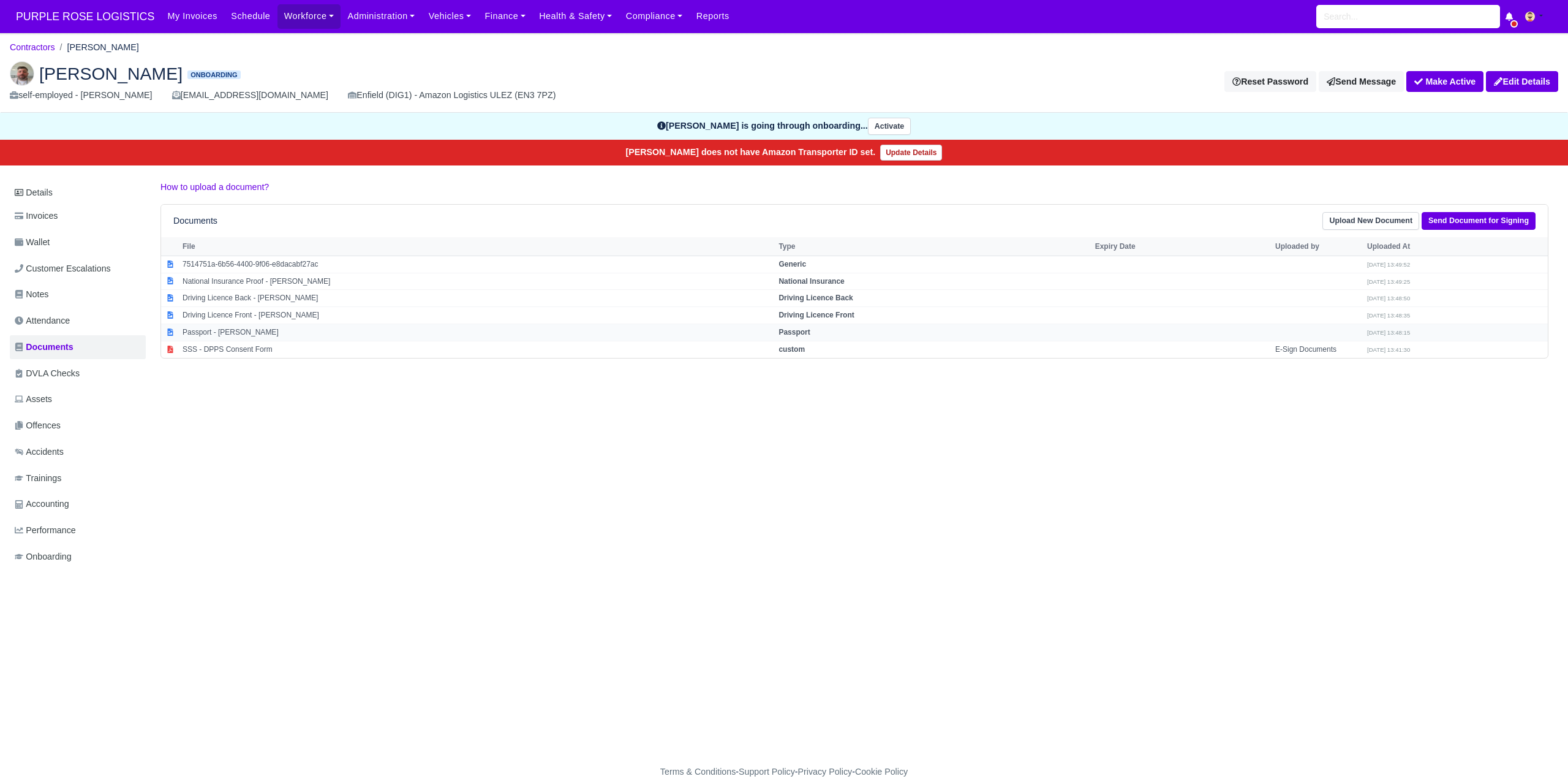
click at [810, 329] on strong "Passport" at bounding box center [794, 332] width 31 height 9
select select "passport"
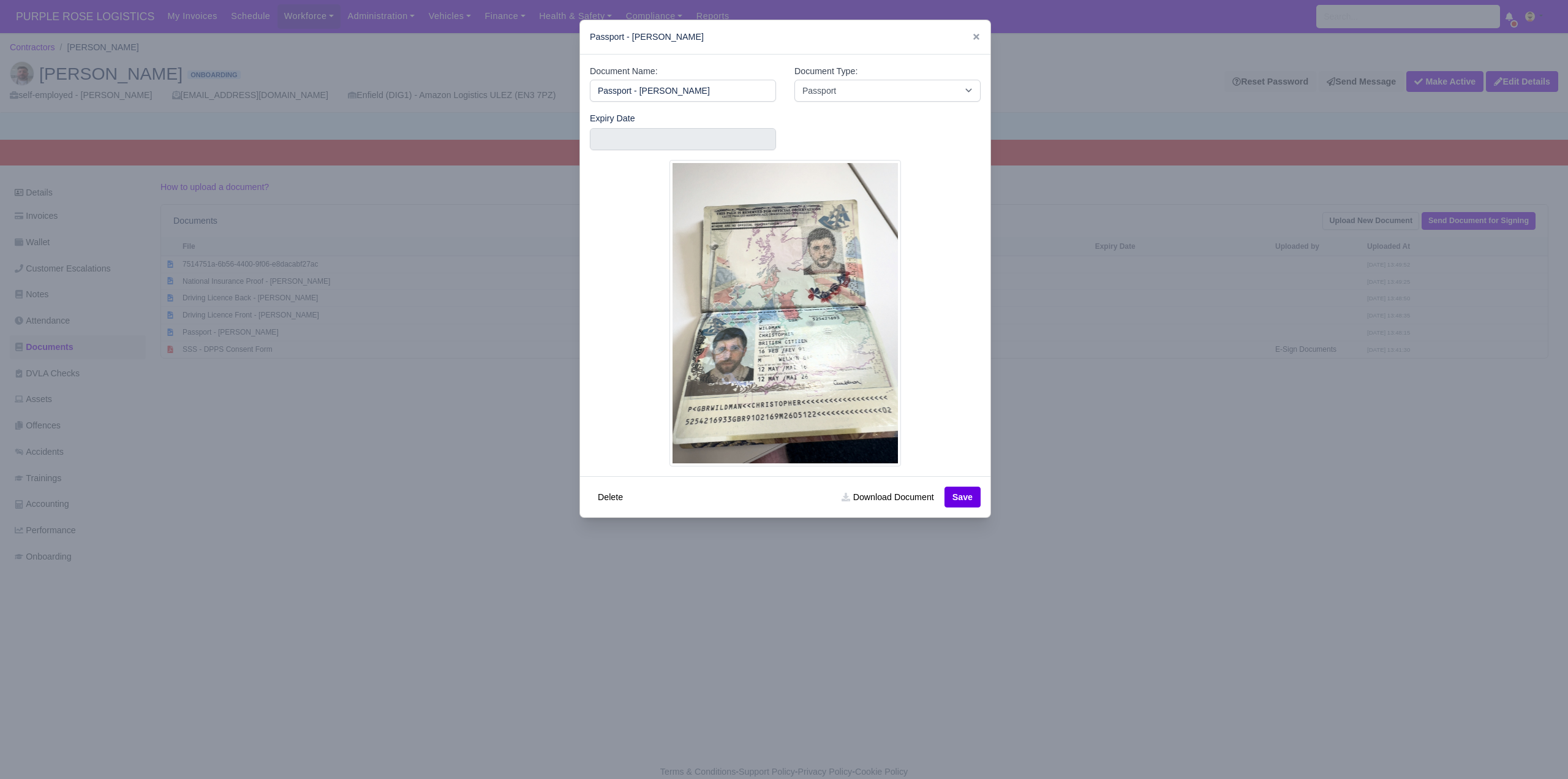
drag, startPoint x: 1230, startPoint y: 452, endPoint x: 852, endPoint y: 384, distance: 384.1
click at [1230, 450] on div at bounding box center [784, 389] width 1568 height 779
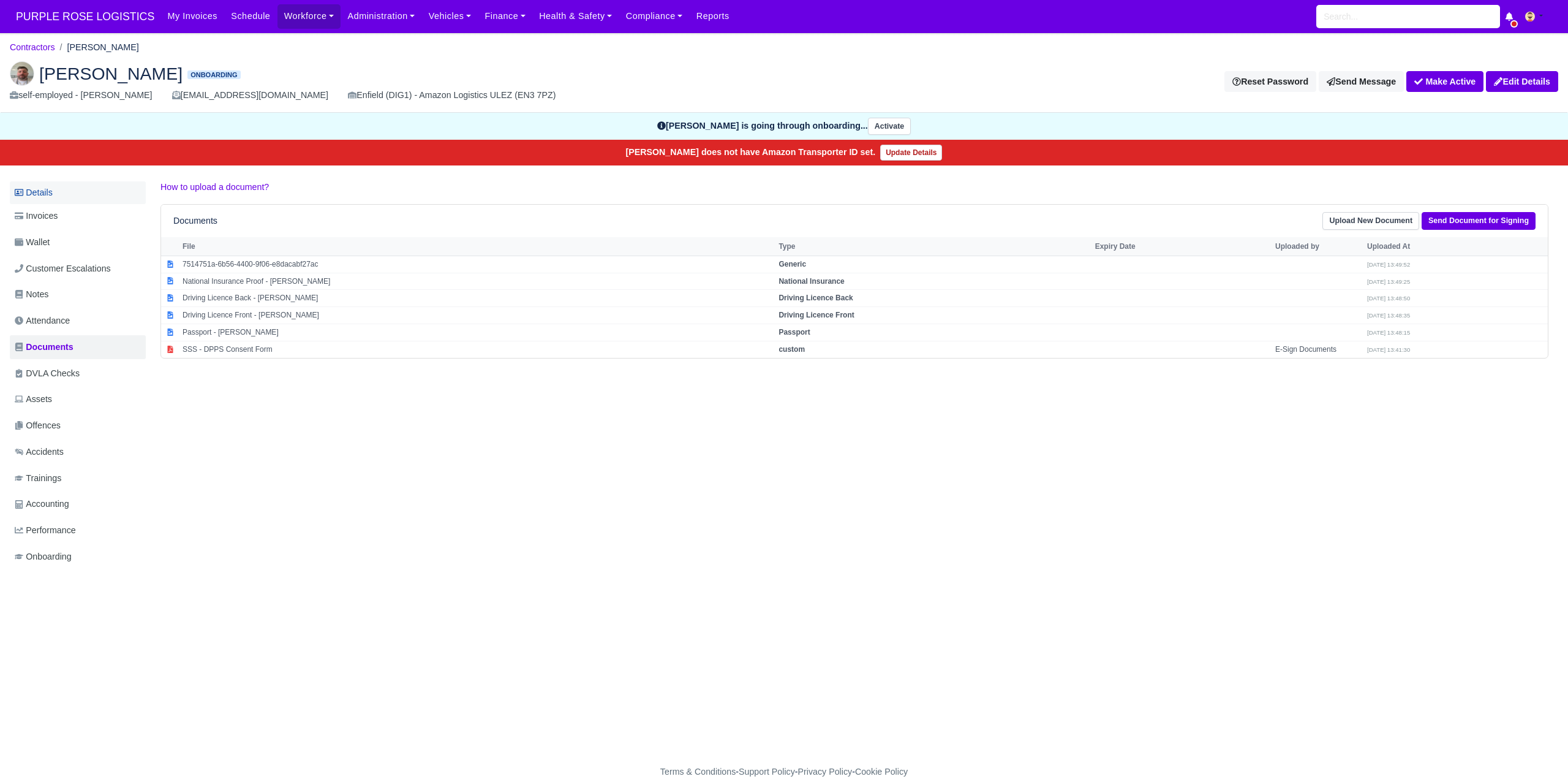
click at [39, 185] on link "Details" at bounding box center [78, 193] width 136 height 23
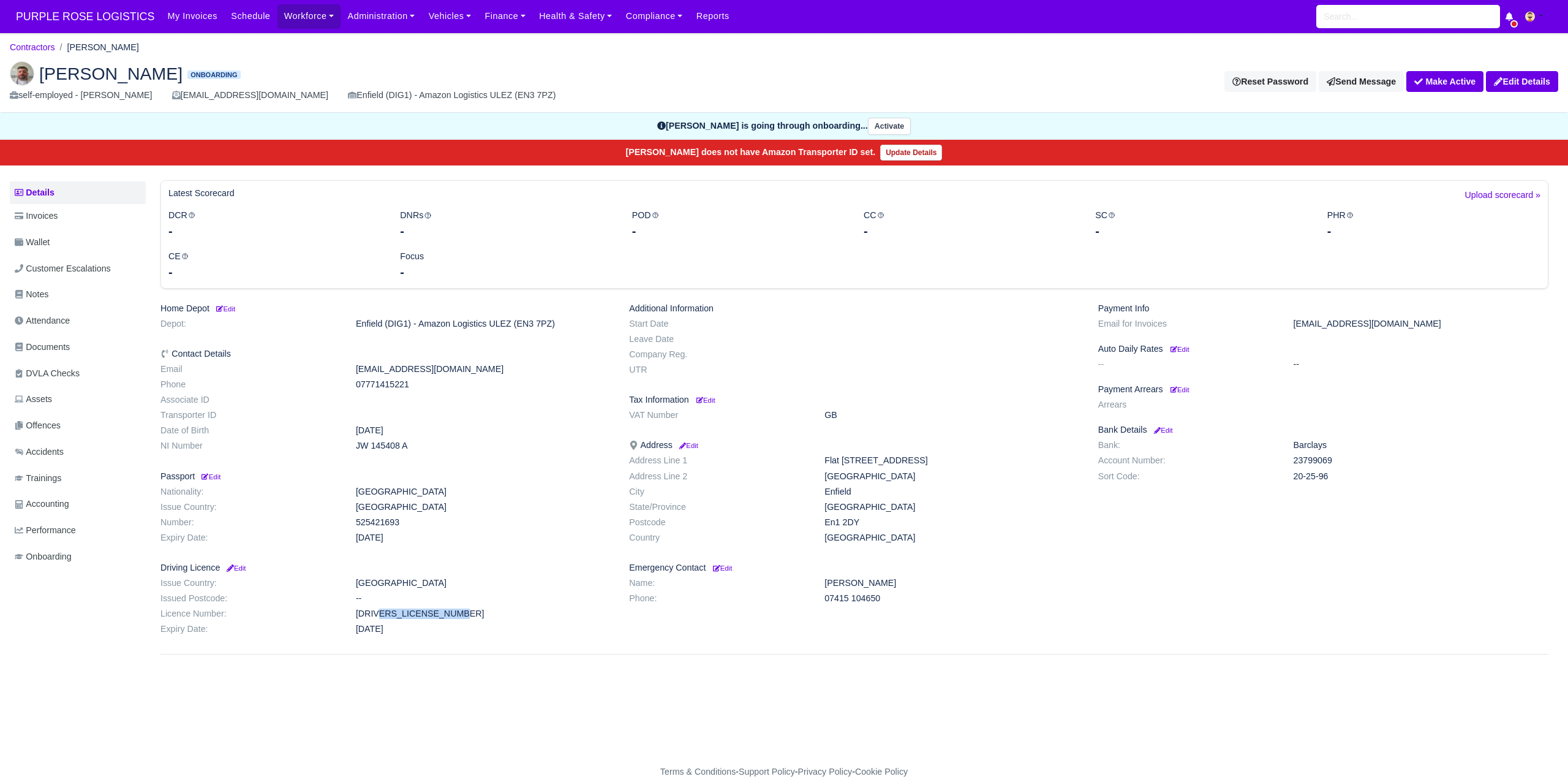
drag, startPoint x: 353, startPoint y: 612, endPoint x: 446, endPoint y: 611, distance: 93.0
click at [446, 611] on dd "[DRIVERS_LICENSE_NUMBER]" at bounding box center [483, 614] width 274 height 11
copy dd "[DRIVERS_LICENSE_NUMBER]"
drag, startPoint x: 352, startPoint y: 446, endPoint x: 400, endPoint y: 443, distance: 48.1
click at [426, 444] on dd "JW 145408 A" at bounding box center [483, 446] width 274 height 11
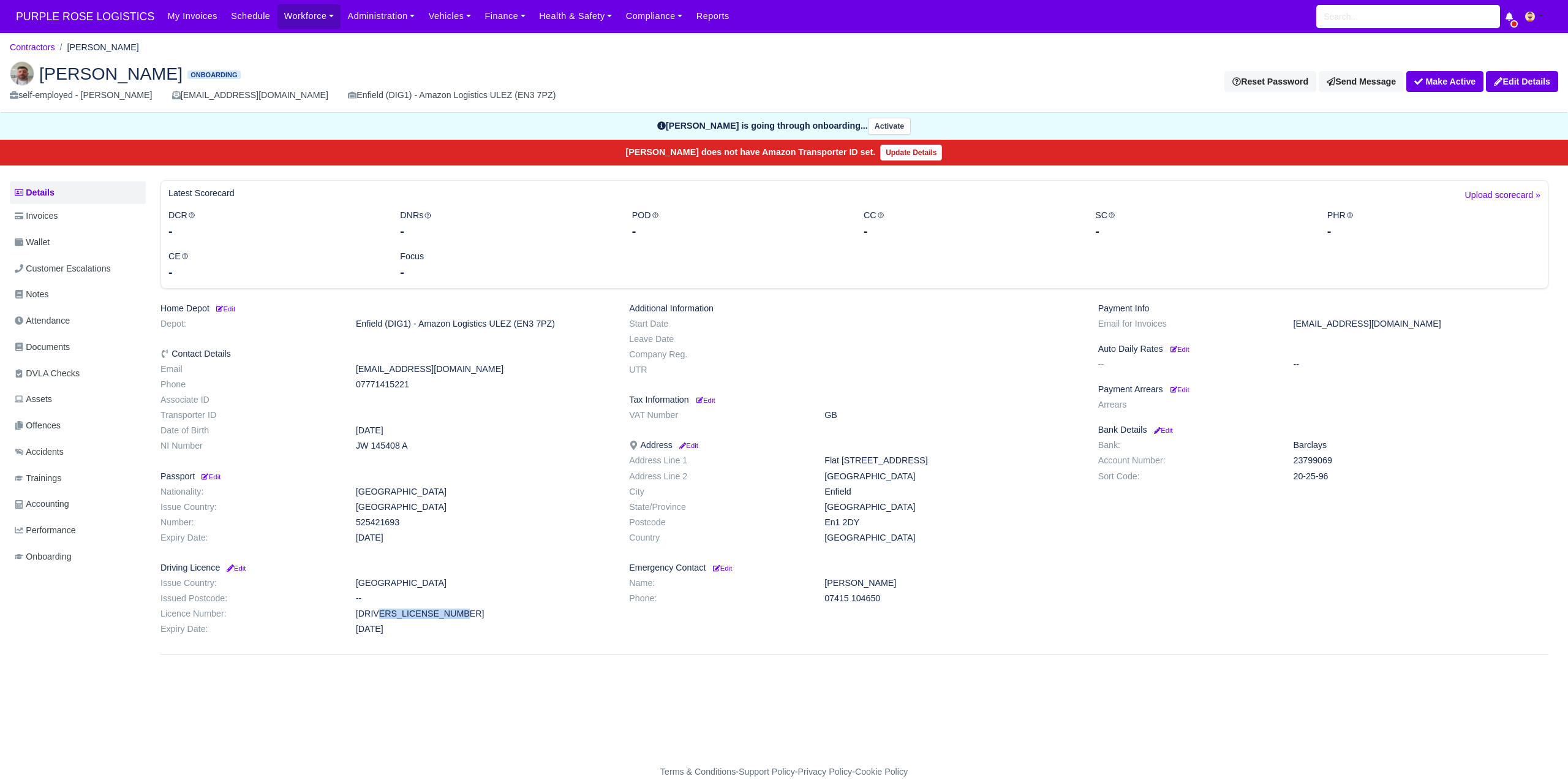
copy dd "JW 145408 A"
drag, startPoint x: 821, startPoint y: 527, endPoint x: 868, endPoint y: 527, distance: 47.0
click at [869, 527] on dl "Address Line 1 [STREET_ADDRESS] Address Line 2 [GEOGRAPHIC_DATA] City [GEOGRAPH…" at bounding box center [854, 501] width 469 height 92
copy dd "En1 2DY"
drag, startPoint x: 347, startPoint y: 614, endPoint x: 433, endPoint y: 614, distance: 86.0
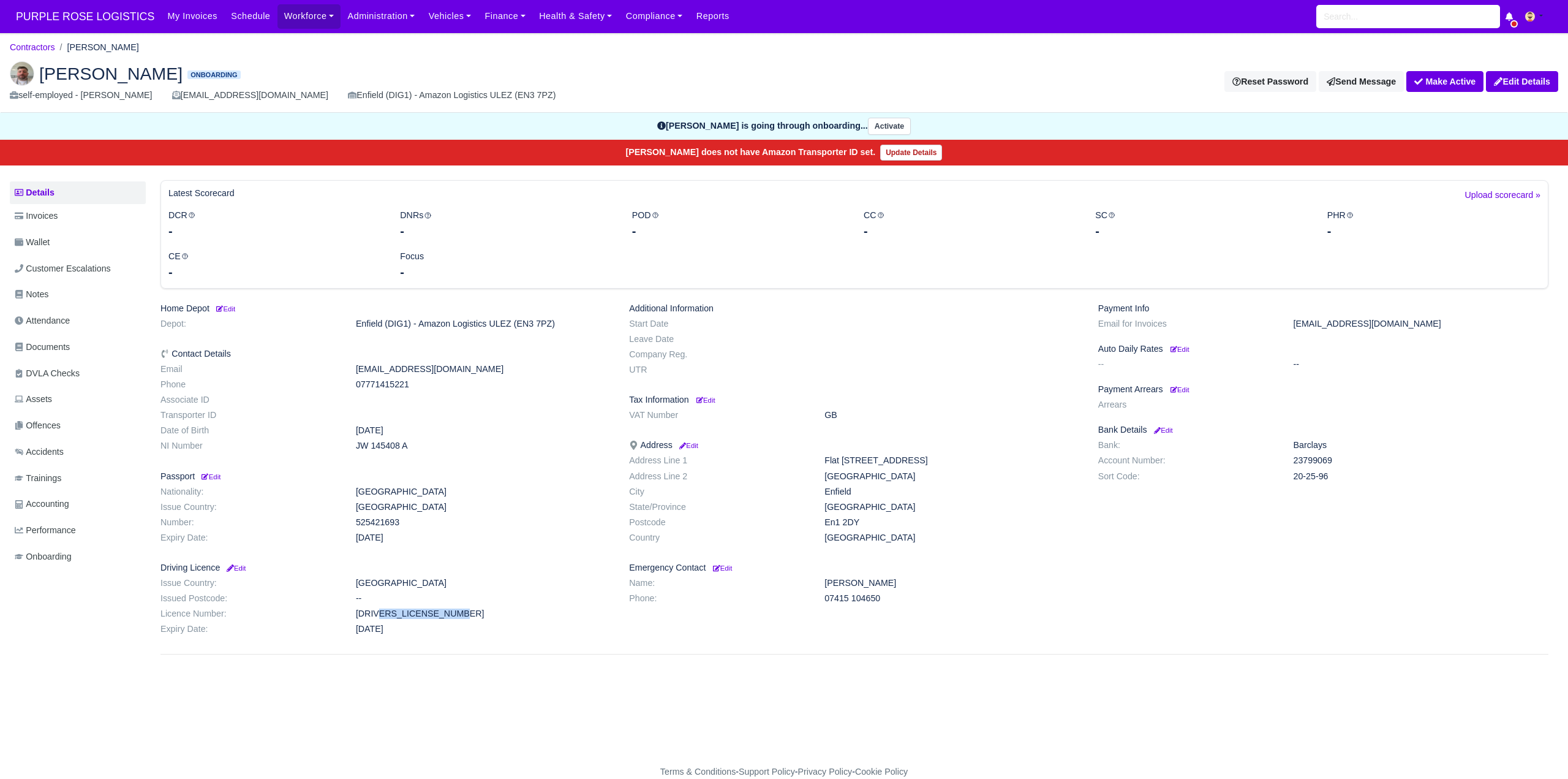
click at [461, 614] on dd "[DRIVERS_LICENSE_NUMBER]" at bounding box center [483, 614] width 274 height 11
copy dd "[DRIVERS_LICENSE_NUMBER]"
drag, startPoint x: 352, startPoint y: 451, endPoint x: 431, endPoint y: 446, distance: 79.2
click at [431, 446] on dl "Email chris_wildman1991@icloud.com Phone 07771415221 Associate ID Transporter I…" at bounding box center [386, 410] width 469 height 92
copy dd "JW 145408 A"
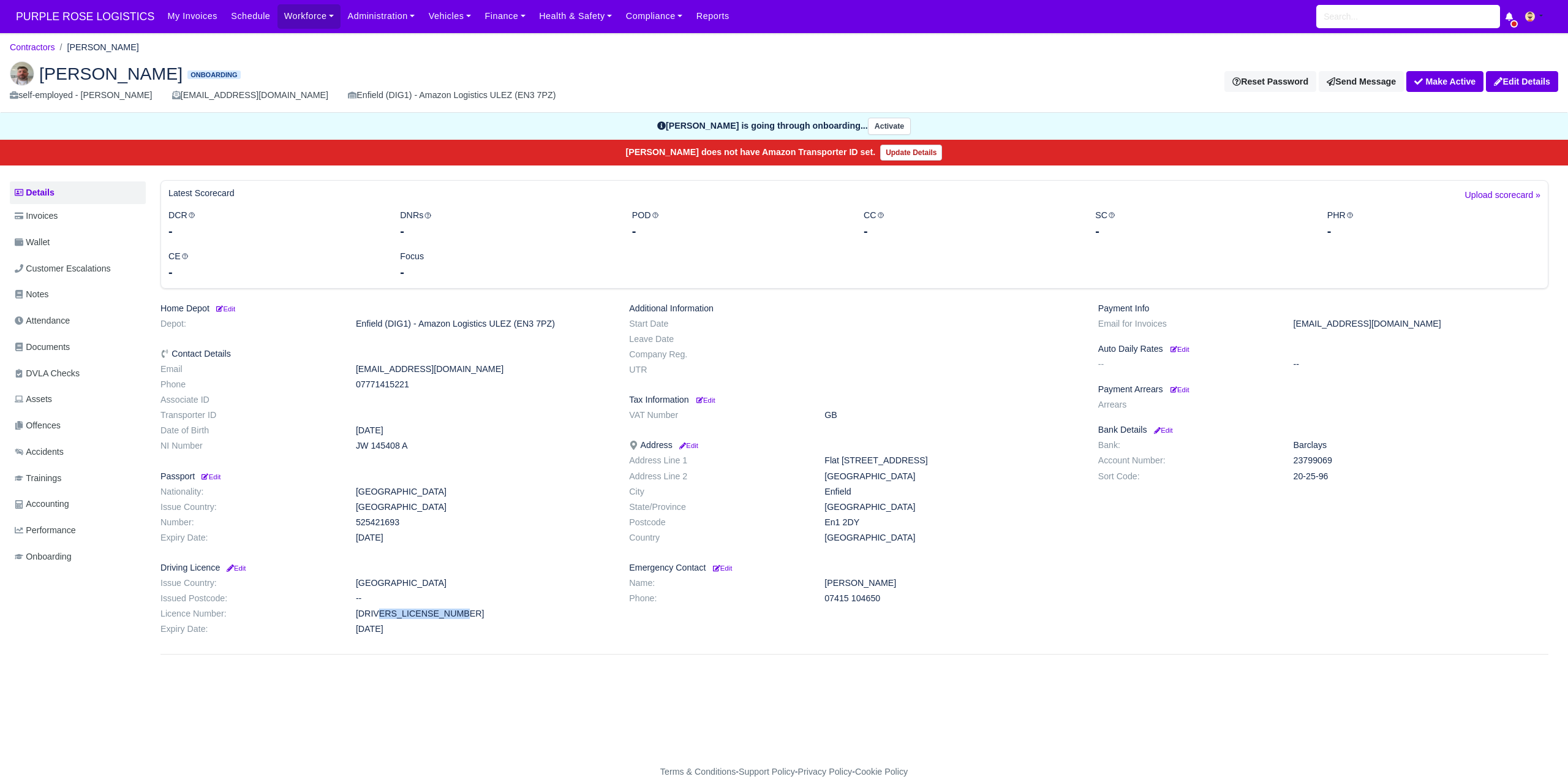
drag, startPoint x: 821, startPoint y: 524, endPoint x: 876, endPoint y: 519, distance: 55.2
click at [880, 517] on dd "En1 2DY" at bounding box center [952, 523] width 274 height 11
copy dd "En1 2DY"
click at [58, 348] on span "Documents" at bounding box center [42, 347] width 55 height 14
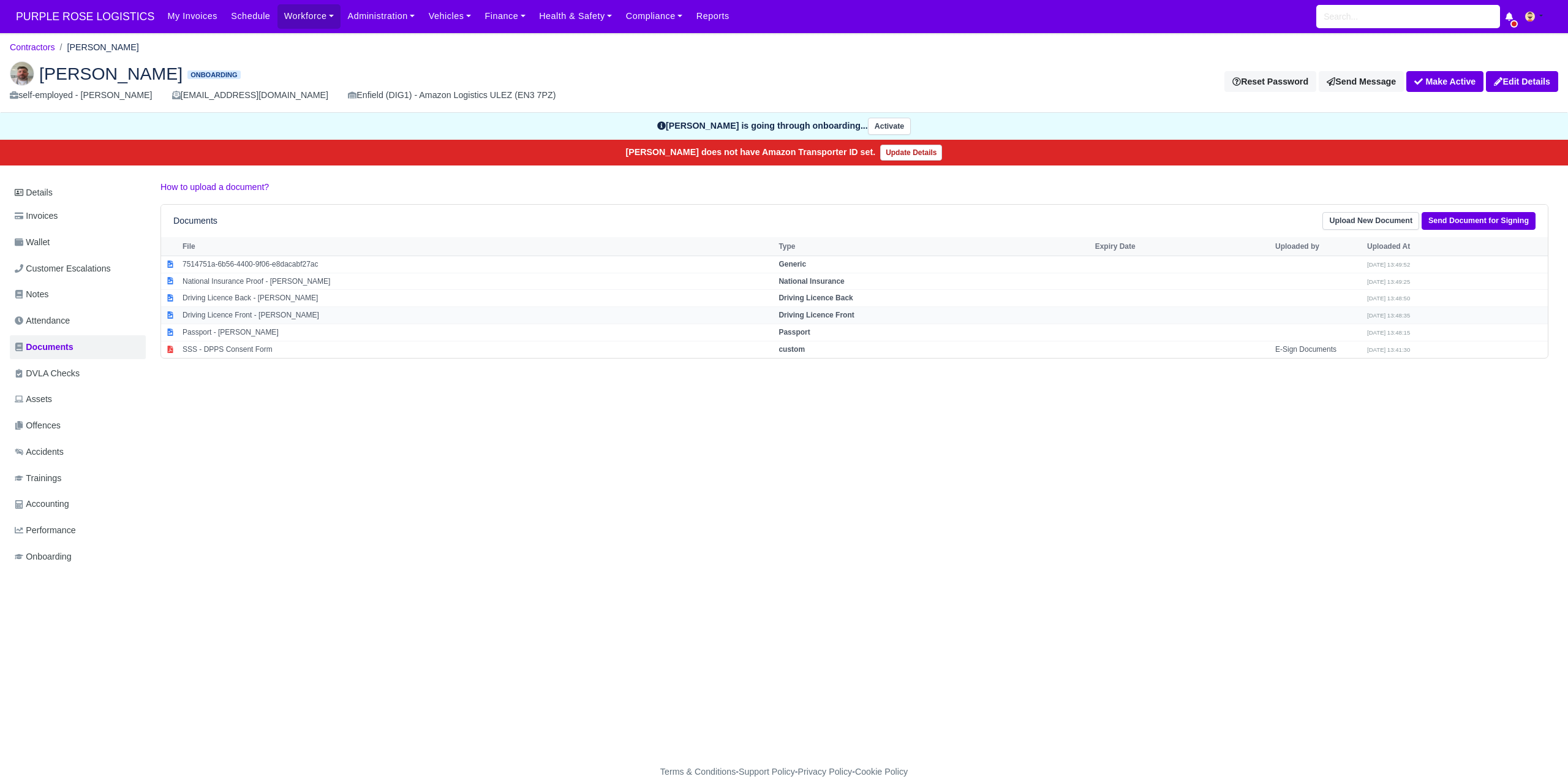
click at [854, 313] on strong "Driving Licence Front" at bounding box center [816, 315] width 75 height 9
select select "driving-licence-front"
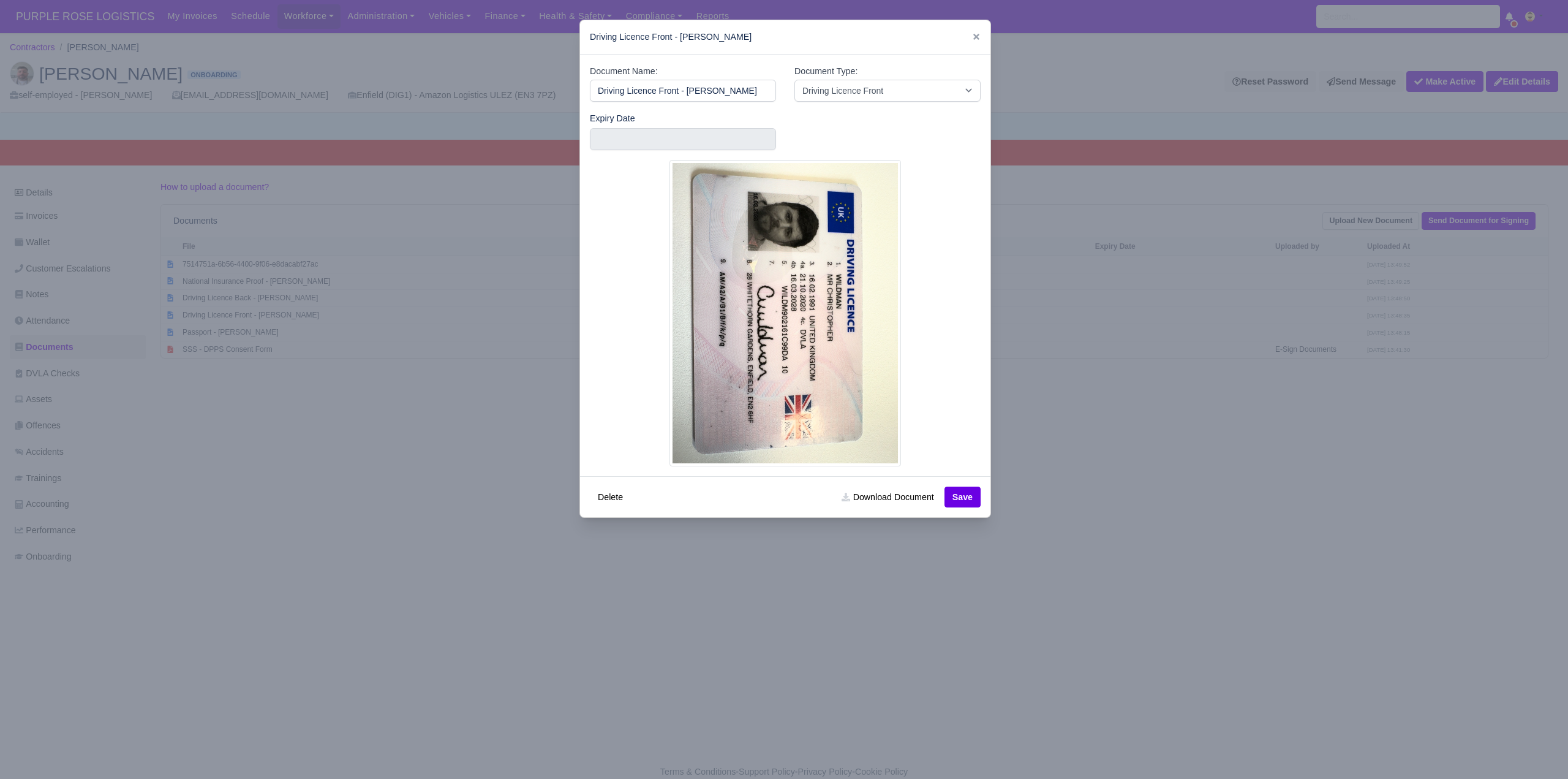
click at [1082, 642] on div at bounding box center [784, 389] width 1568 height 779
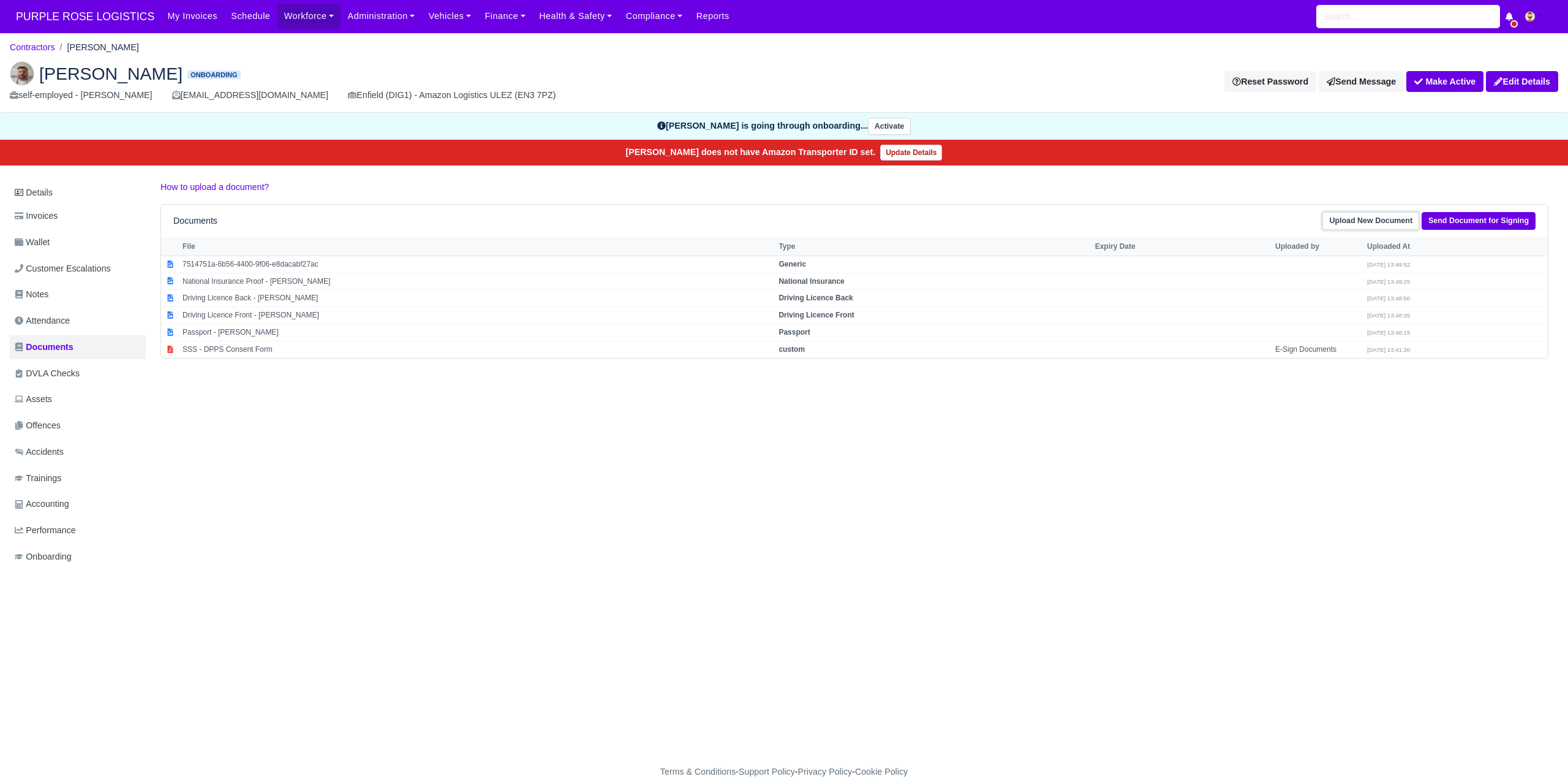
click at [1369, 221] on link "Upload New Document" at bounding box center [1371, 220] width 97 height 18
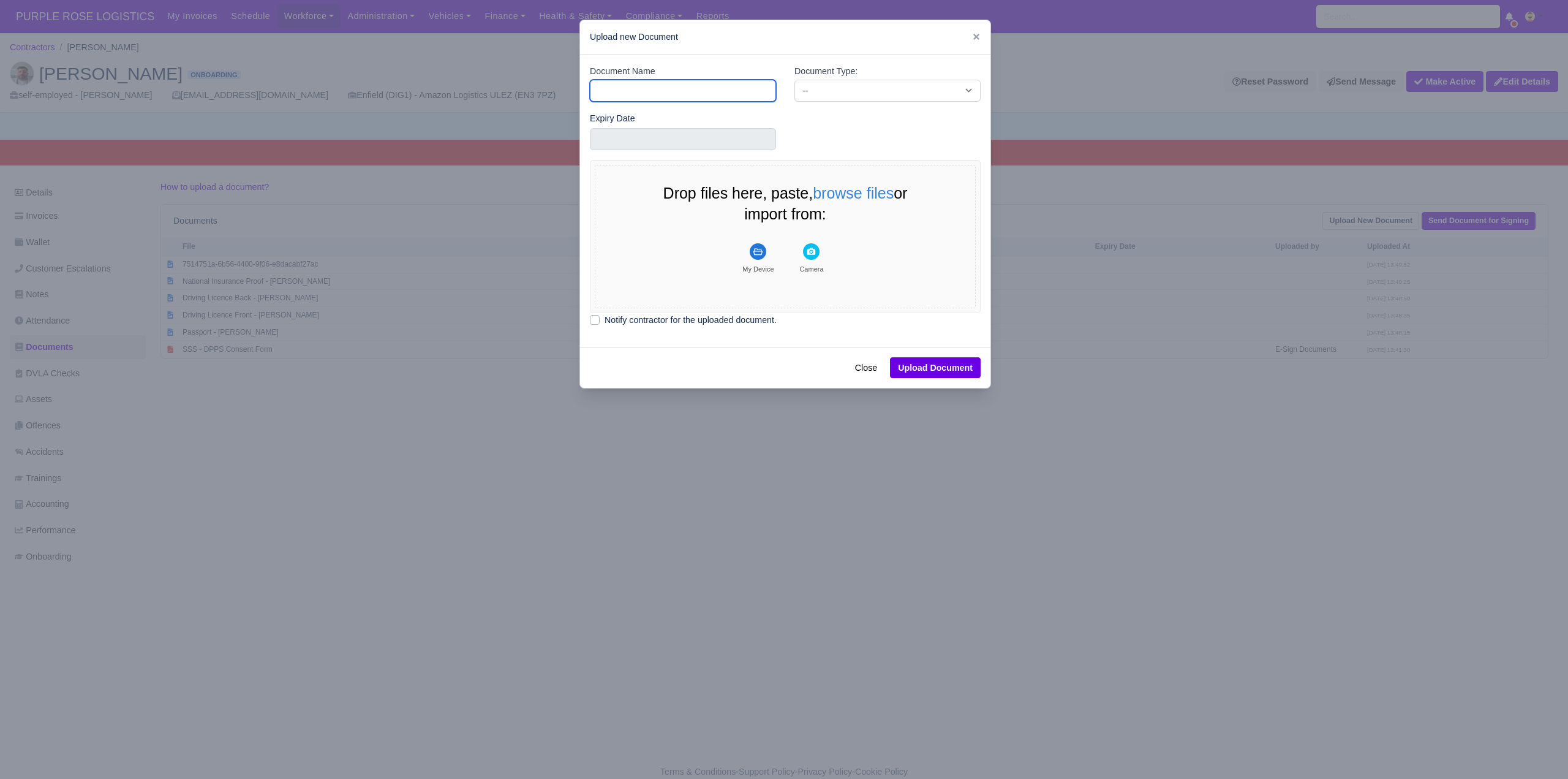
click at [628, 88] on input "Document Name" at bounding box center [683, 90] width 186 height 22
type input "DVLA"
click at [824, 96] on select "-- Accounting Engagement Letter Age Verification Confirmation Background Check …" at bounding box center [888, 90] width 186 height 22
select select "dvla-check"
click at [795, 80] on select "-- Accounting Engagement Letter Age Verification Confirmation Background Check …" at bounding box center [888, 90] width 186 height 22
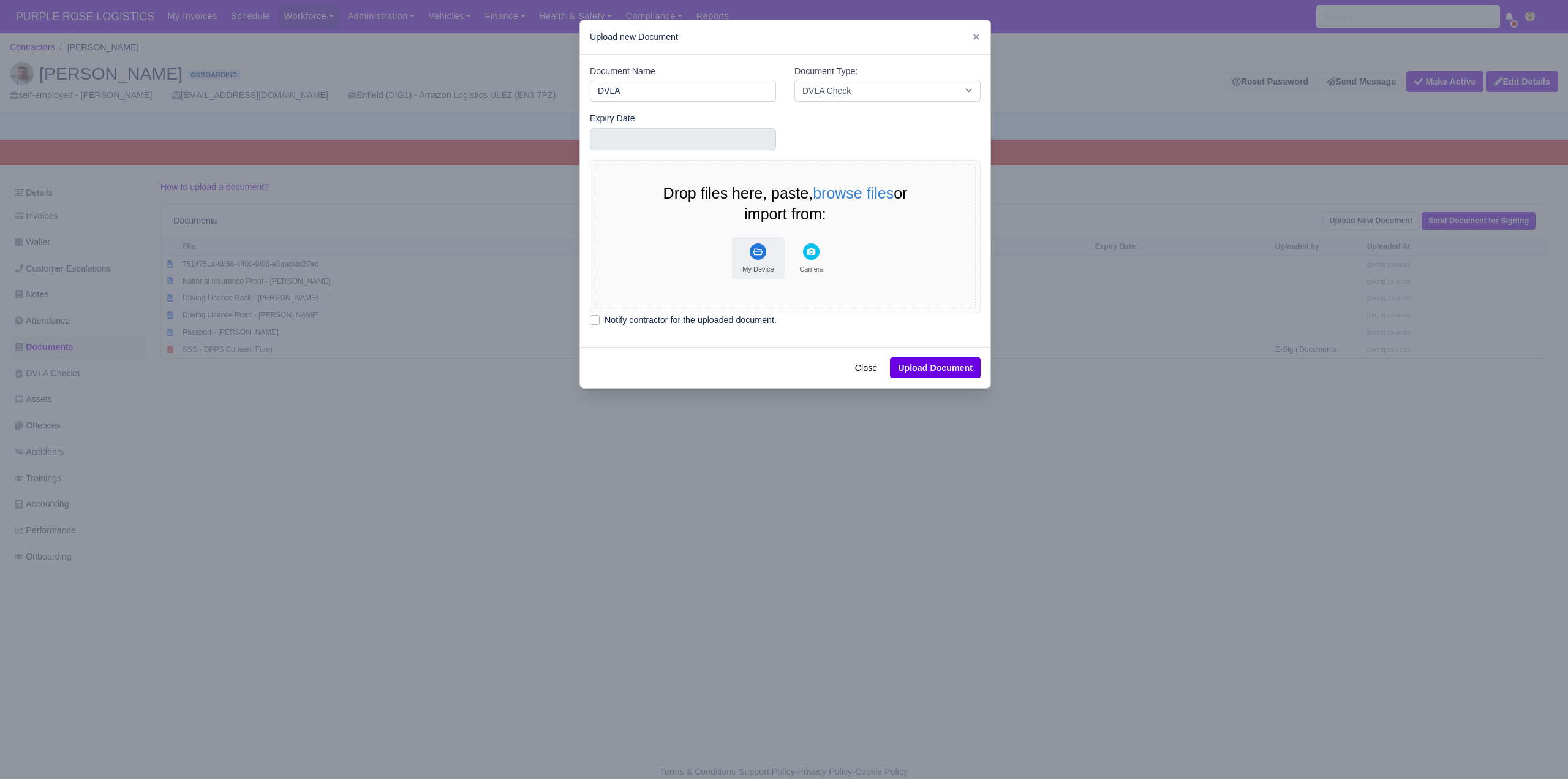
click at [764, 248] on rect "File Uploader" at bounding box center [757, 251] width 17 height 17
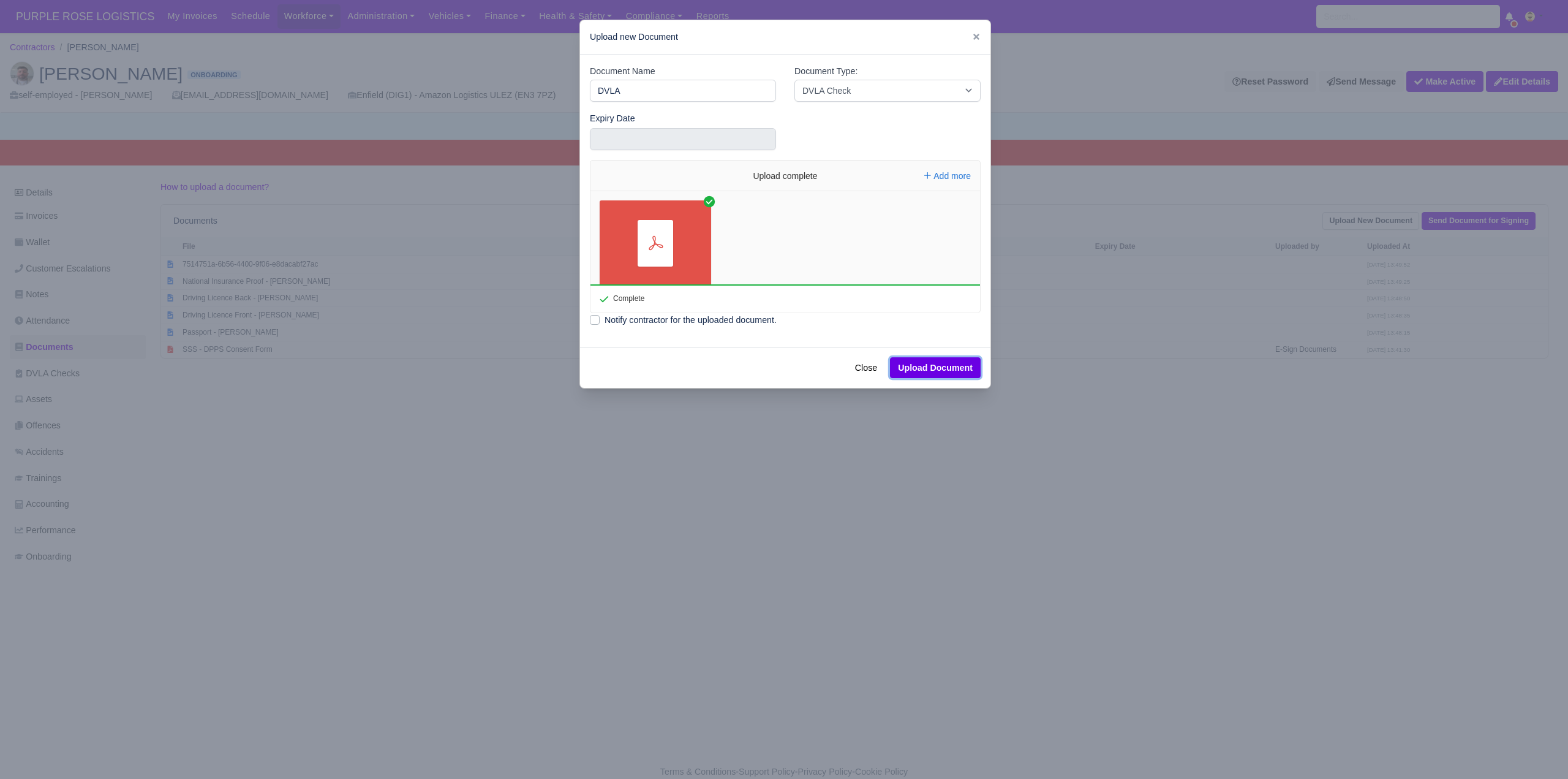
drag, startPoint x: 917, startPoint y: 367, endPoint x: 683, endPoint y: 450, distance: 248.3
click at [918, 367] on button "Upload Document" at bounding box center [935, 367] width 91 height 21
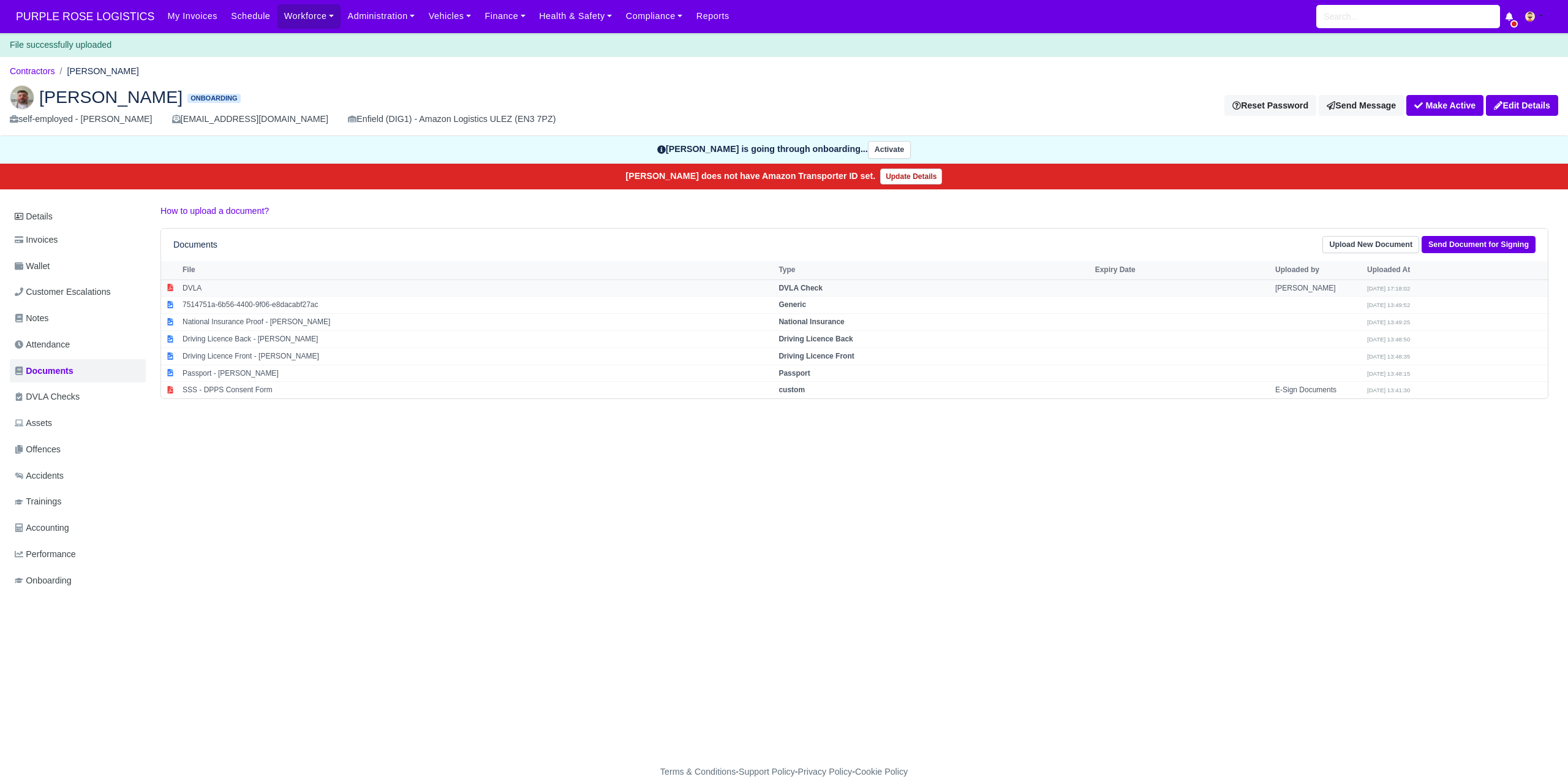
click at [823, 289] on strong "DVLA Check" at bounding box center [801, 288] width 44 height 9
select select "dvla-check"
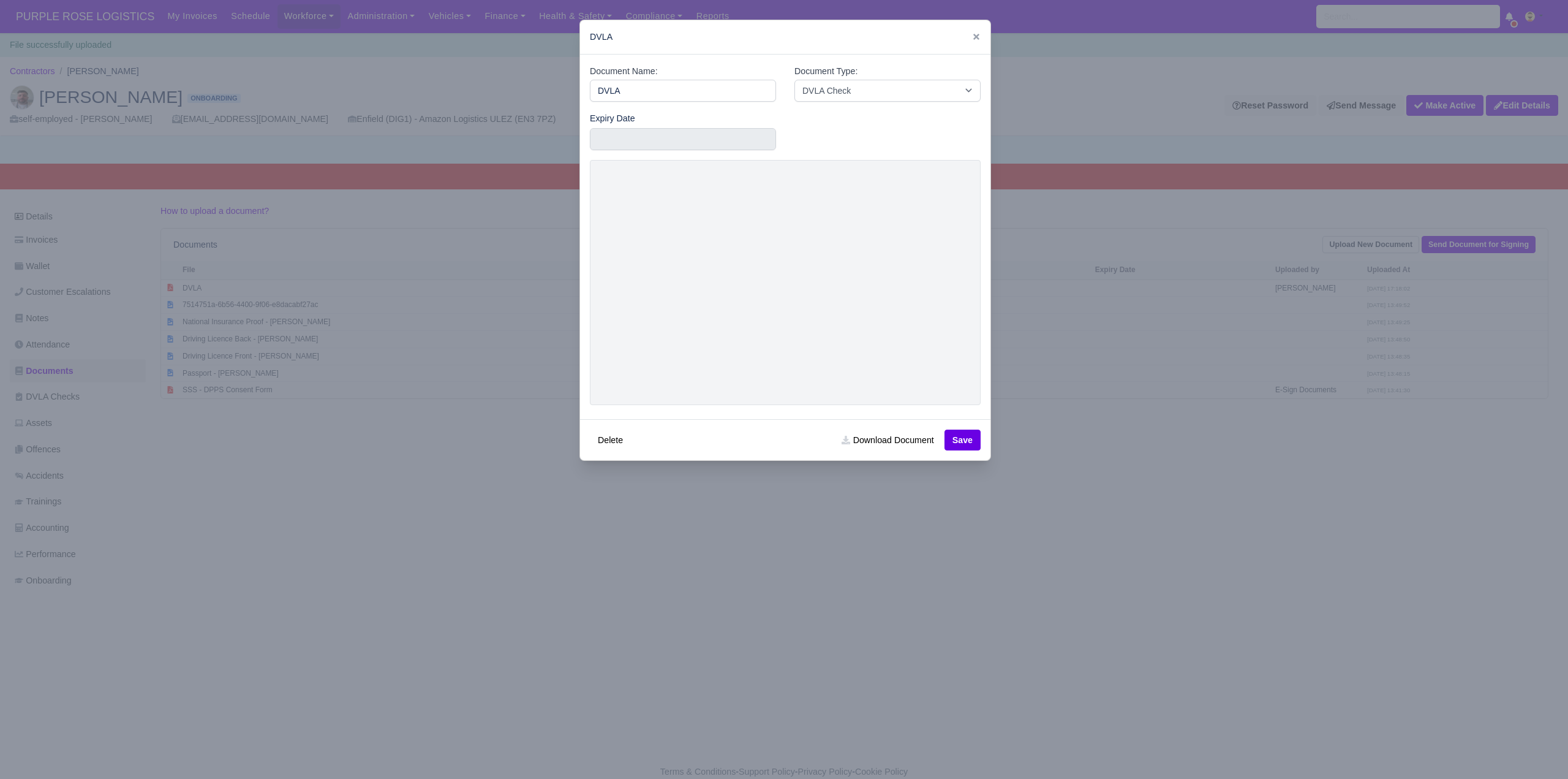
click at [985, 562] on div at bounding box center [784, 389] width 1568 height 779
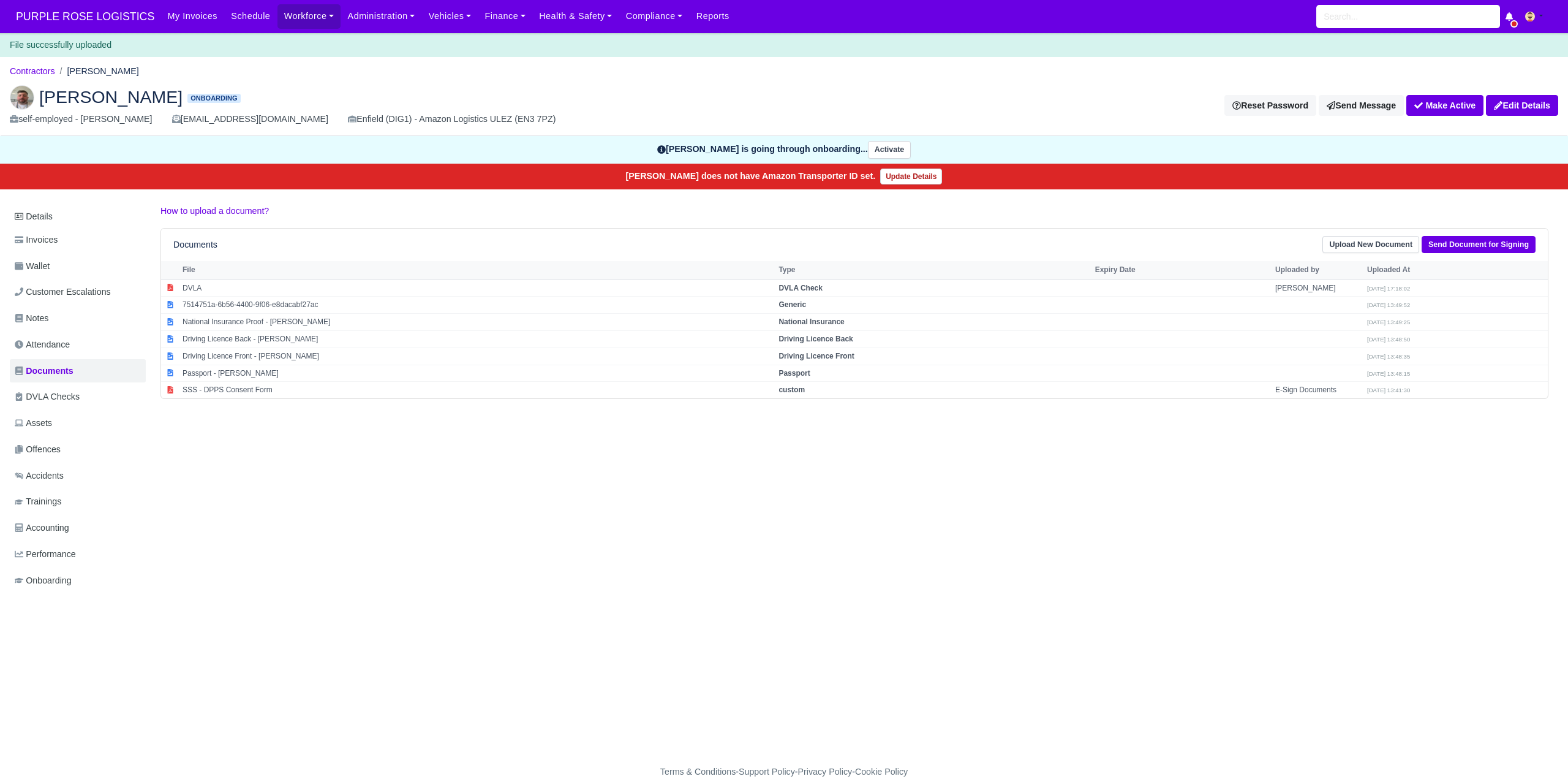
drag, startPoint x: 309, startPoint y: 464, endPoint x: 331, endPoint y: 328, distance: 137.8
click at [309, 463] on div "Details Invoices Wallet Customer Escalations Notes Attendance Documents DVLA Ch…" at bounding box center [784, 410] width 1549 height 412
click at [305, 70] on ol "Contractors [PERSON_NAME]" at bounding box center [784, 71] width 1549 height 19
click at [358, 52] on div "File successfully uploaded" at bounding box center [784, 45] width 1568 height 24
click at [311, 54] on div "File successfully uploaded" at bounding box center [784, 45] width 1568 height 24
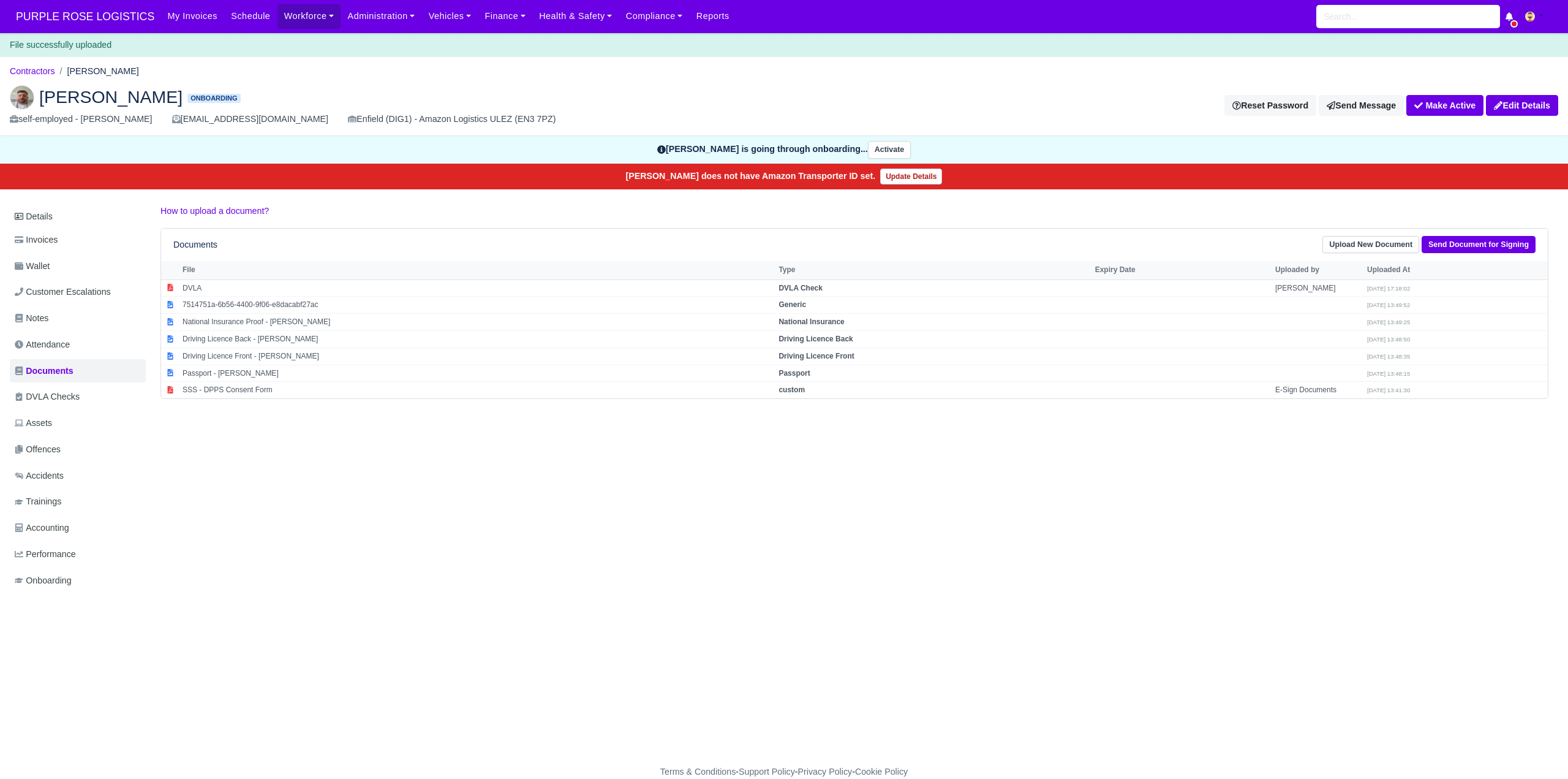
click at [238, 56] on div "File successfully uploaded" at bounding box center [784, 45] width 1568 height 24
click at [236, 67] on ol "Contractors [PERSON_NAME]" at bounding box center [784, 71] width 1549 height 19
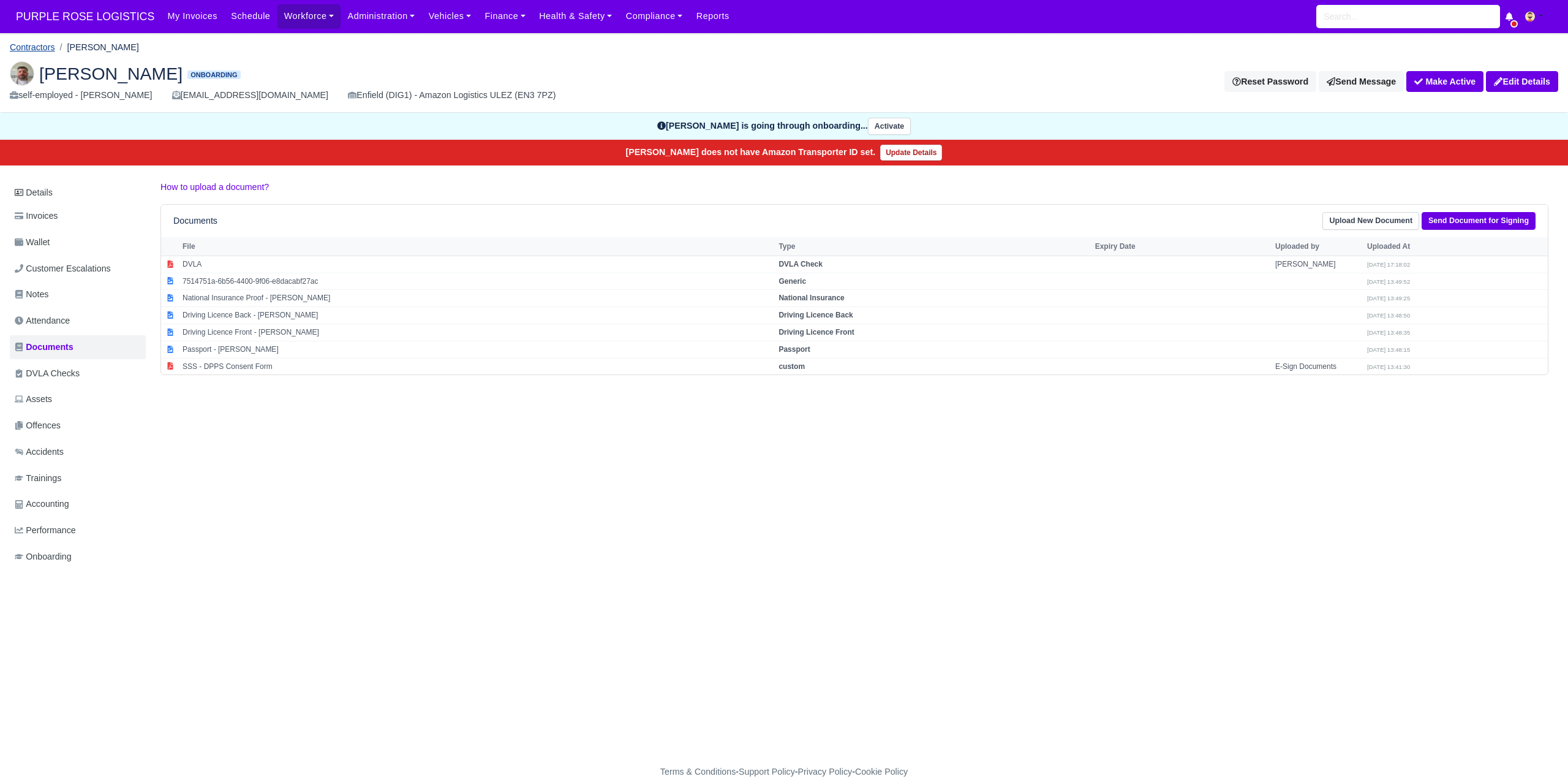
click at [33, 48] on link "Contractors" at bounding box center [33, 47] width 45 height 10
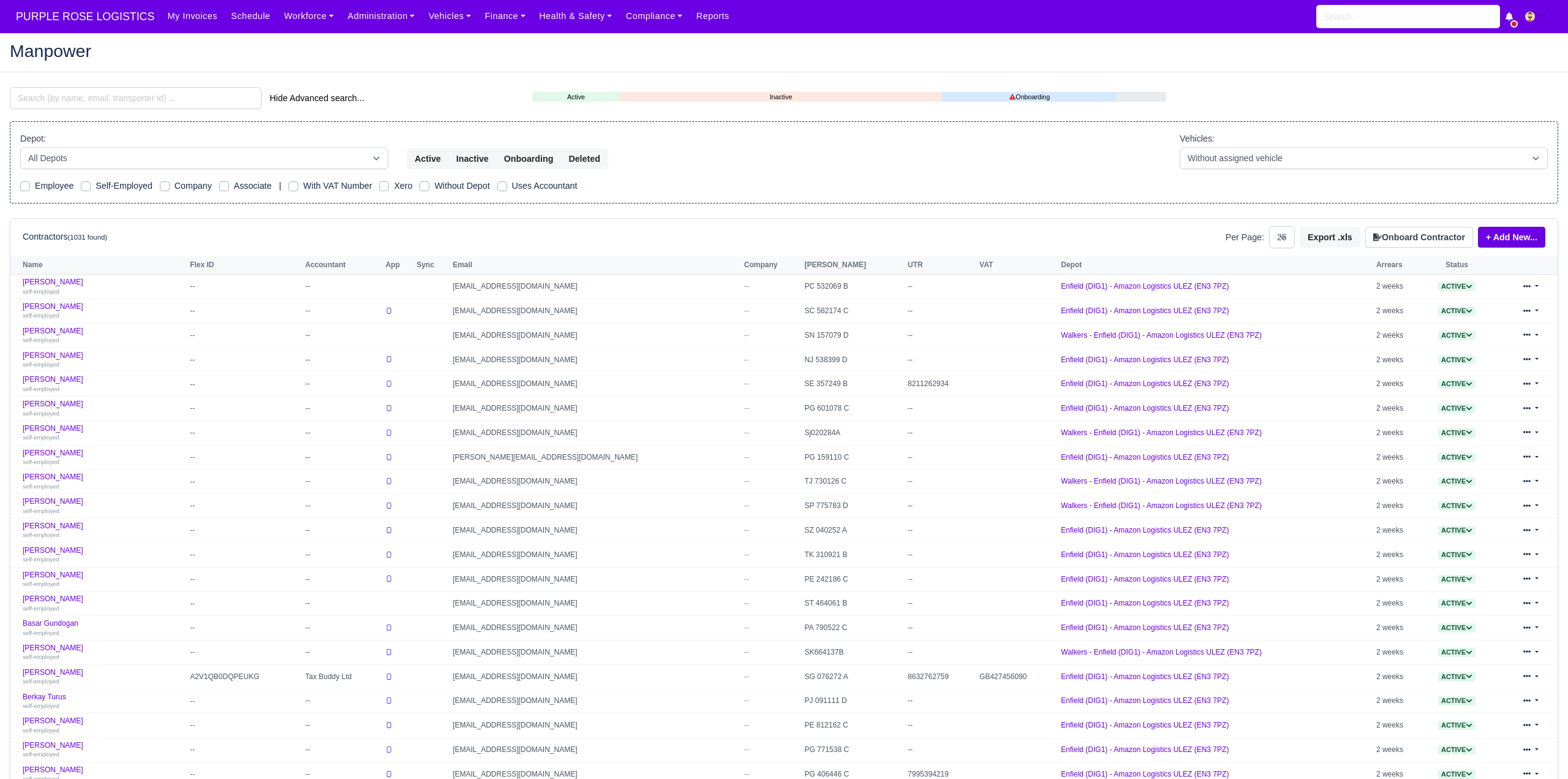
select select "25"
click at [1407, 241] on button "Onboard Contractor" at bounding box center [1419, 236] width 108 height 21
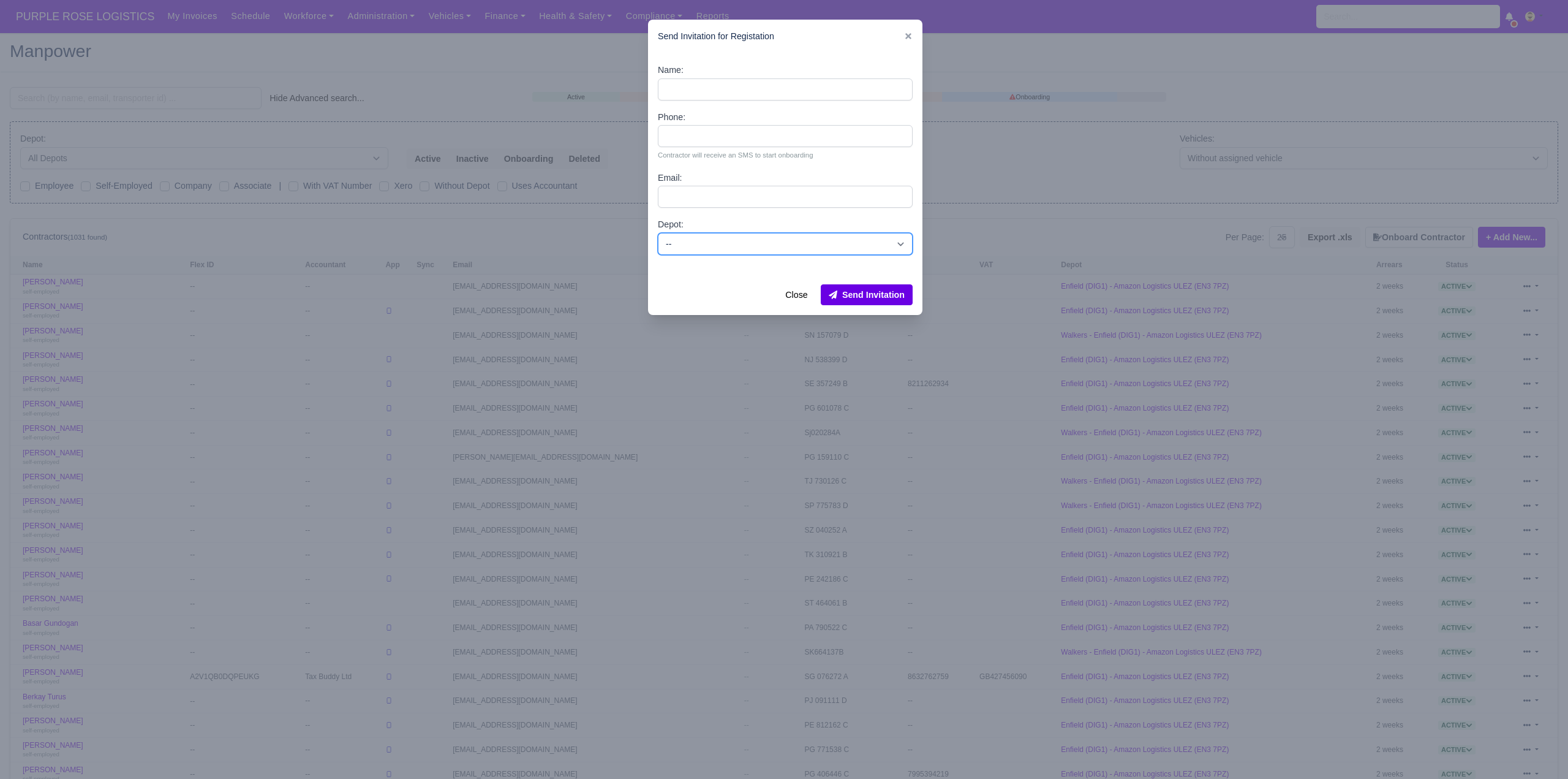
click at [703, 250] on select "-- Enfield (DIG1) - Amazon Logistics ULEZ (EN3 7PZ) Harlow (DHW1) - Amazon Logi…" at bounding box center [785, 244] width 255 height 22
select select "1"
click at [658, 233] on select "-- Enfield (DIG1) - Amazon Logistics ULEZ (EN3 7PZ) Harlow (DHW1) - Amazon Logi…" at bounding box center [785, 244] width 255 height 22
click at [684, 74] on div "Name: Phone: Contractor will receive an SMS to start onboarding Email: Depot: -…" at bounding box center [785, 163] width 274 height 221
click at [680, 84] on input "Name:" at bounding box center [785, 89] width 255 height 22
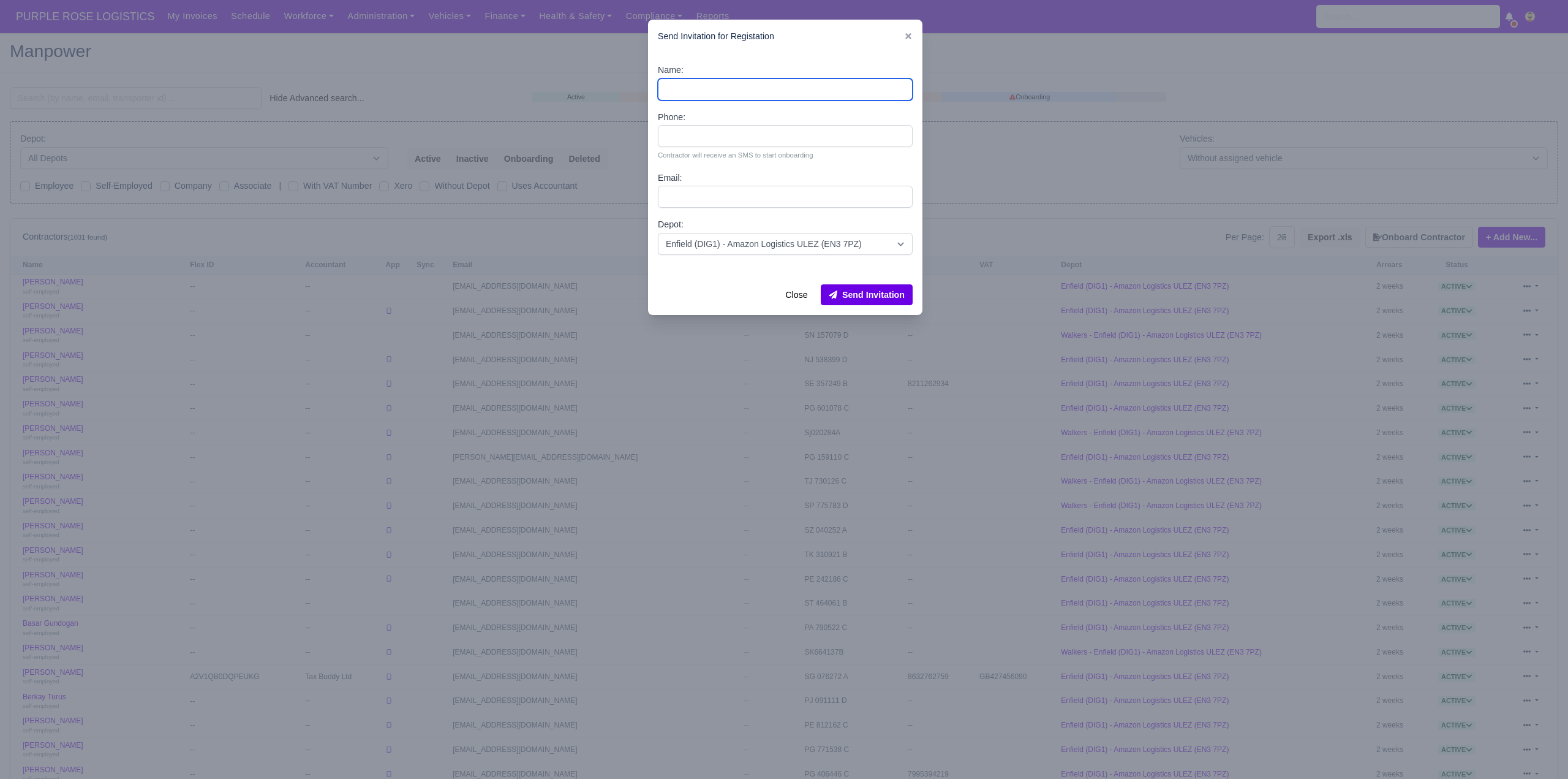
paste input "[PERSON_NAME]"
type input "[PERSON_NAME]"
click at [676, 193] on input "Email:" at bounding box center [785, 197] width 255 height 22
paste input "[EMAIL_ADDRESS][DOMAIN_NAME]"
type input "[EMAIL_ADDRESS][DOMAIN_NAME]"
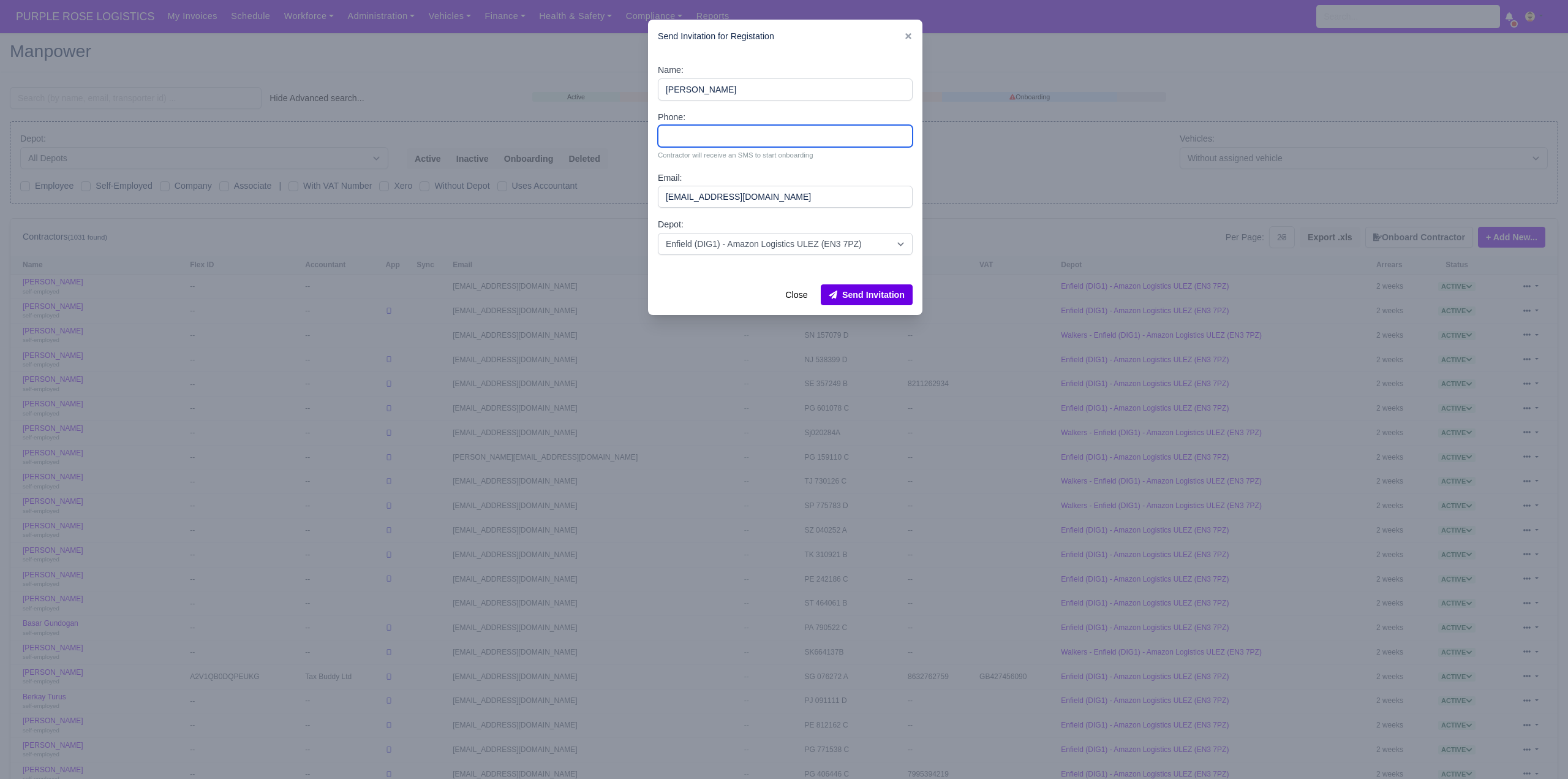
click at [685, 134] on input "Phone:" at bounding box center [785, 135] width 255 height 22
paste input "07789908053"
type input "07789908053"
click at [884, 292] on button "Send Invitation" at bounding box center [866, 294] width 92 height 21
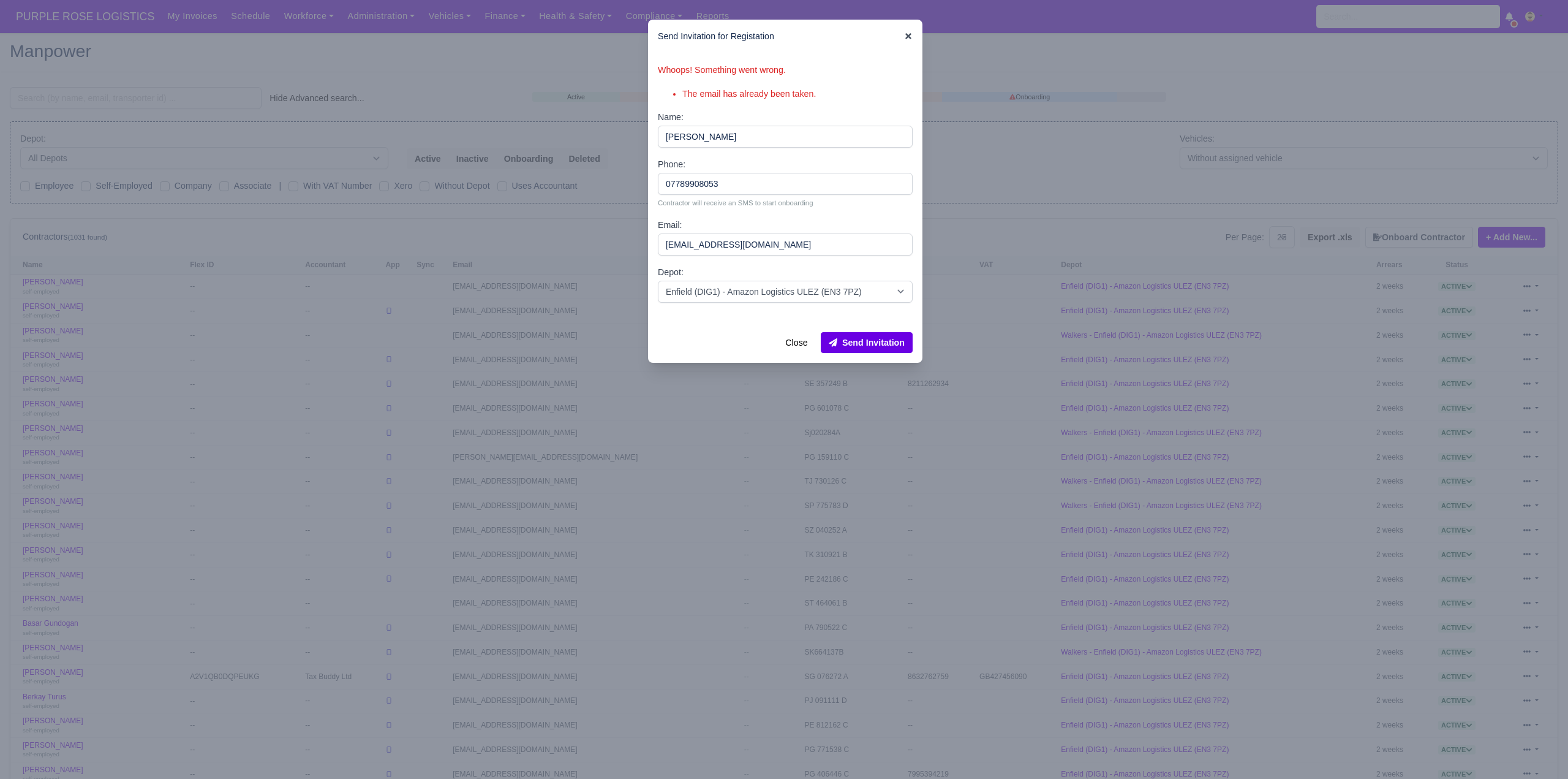
click at [908, 36] on icon at bounding box center [908, 36] width 6 height 6
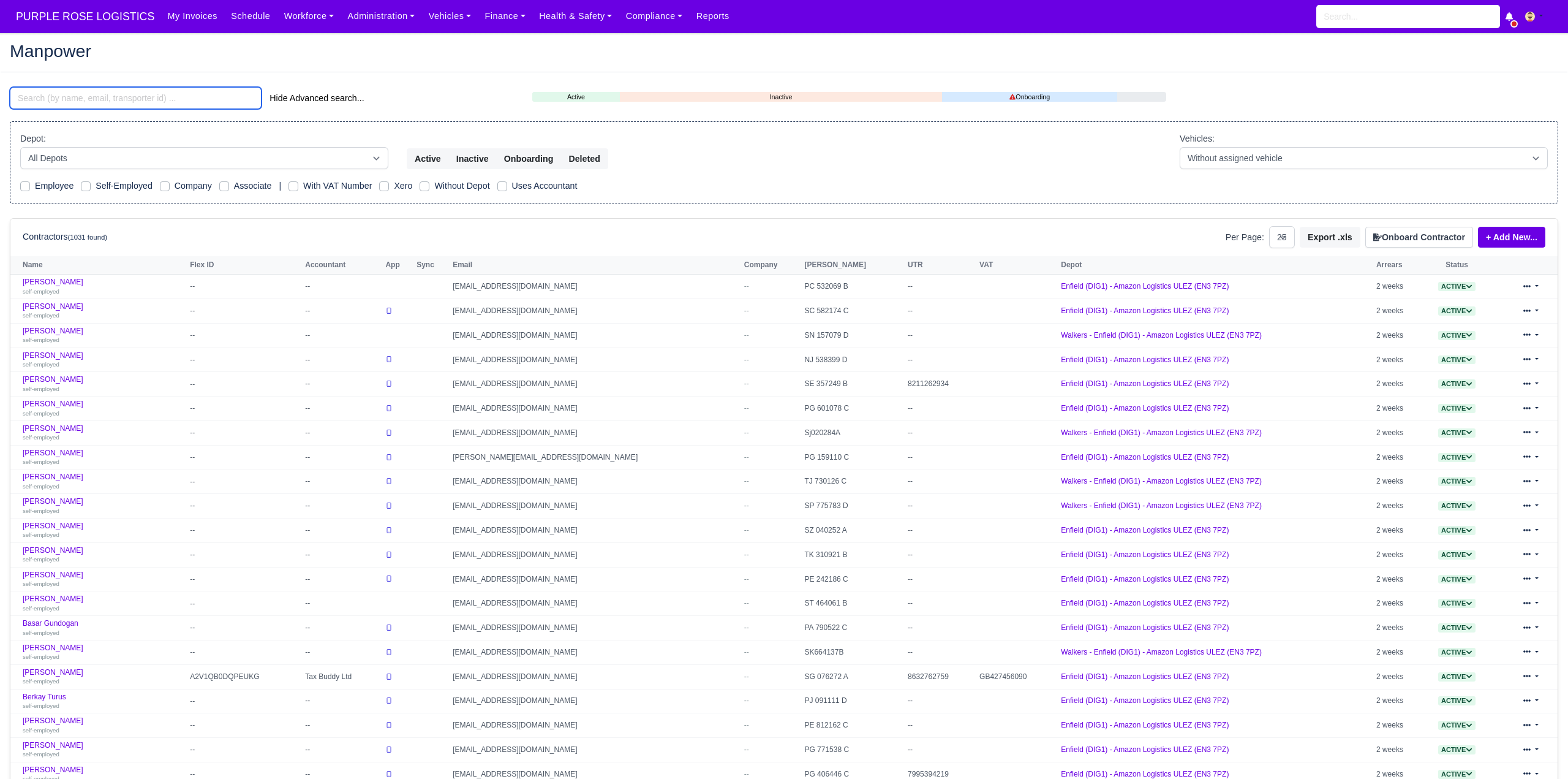
click at [171, 89] on input "search" at bounding box center [135, 98] width 252 height 22
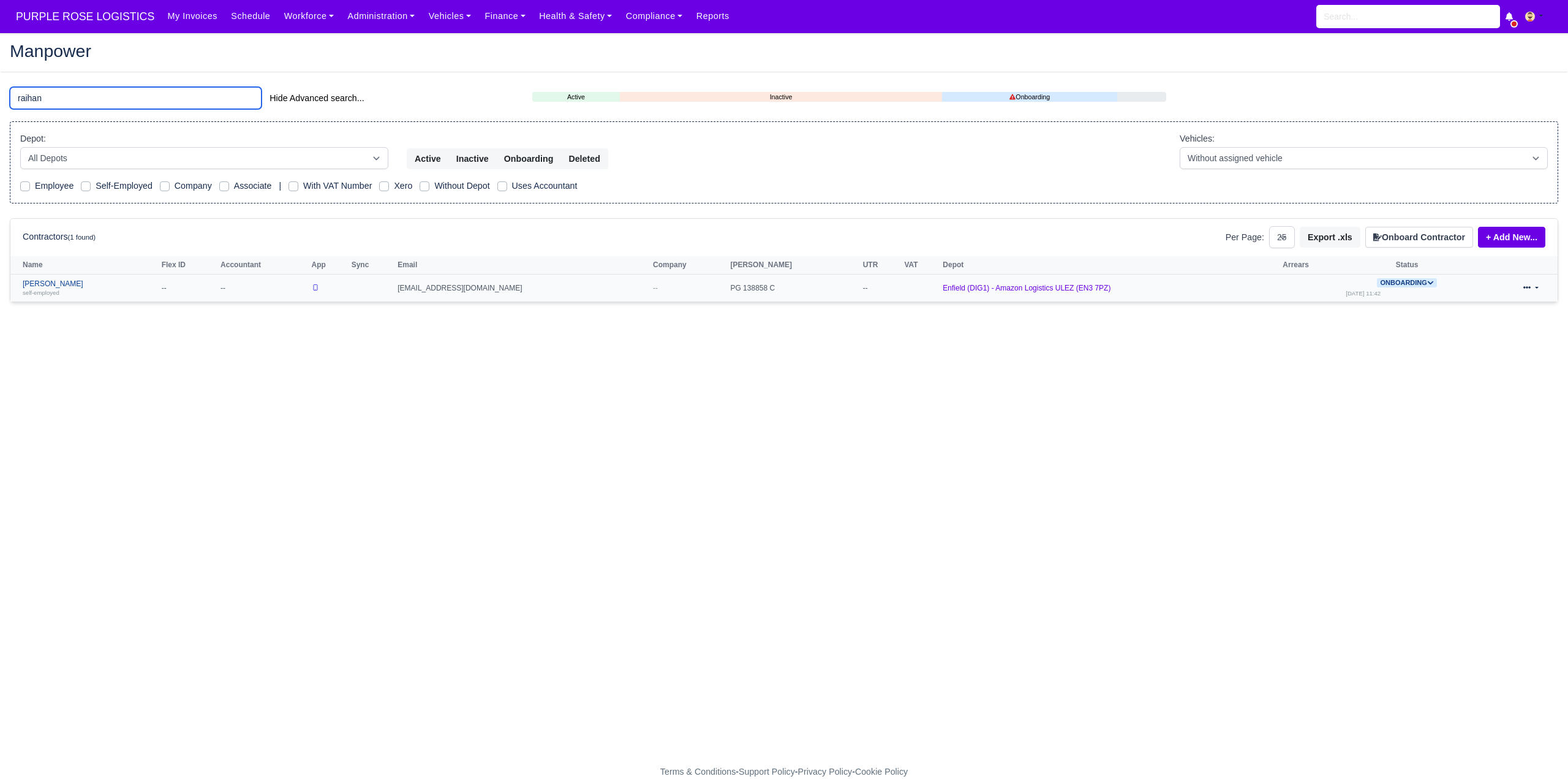
type input "raihan"
click at [44, 281] on link "Raihan Tanvir self-employed" at bounding box center [89, 288] width 133 height 18
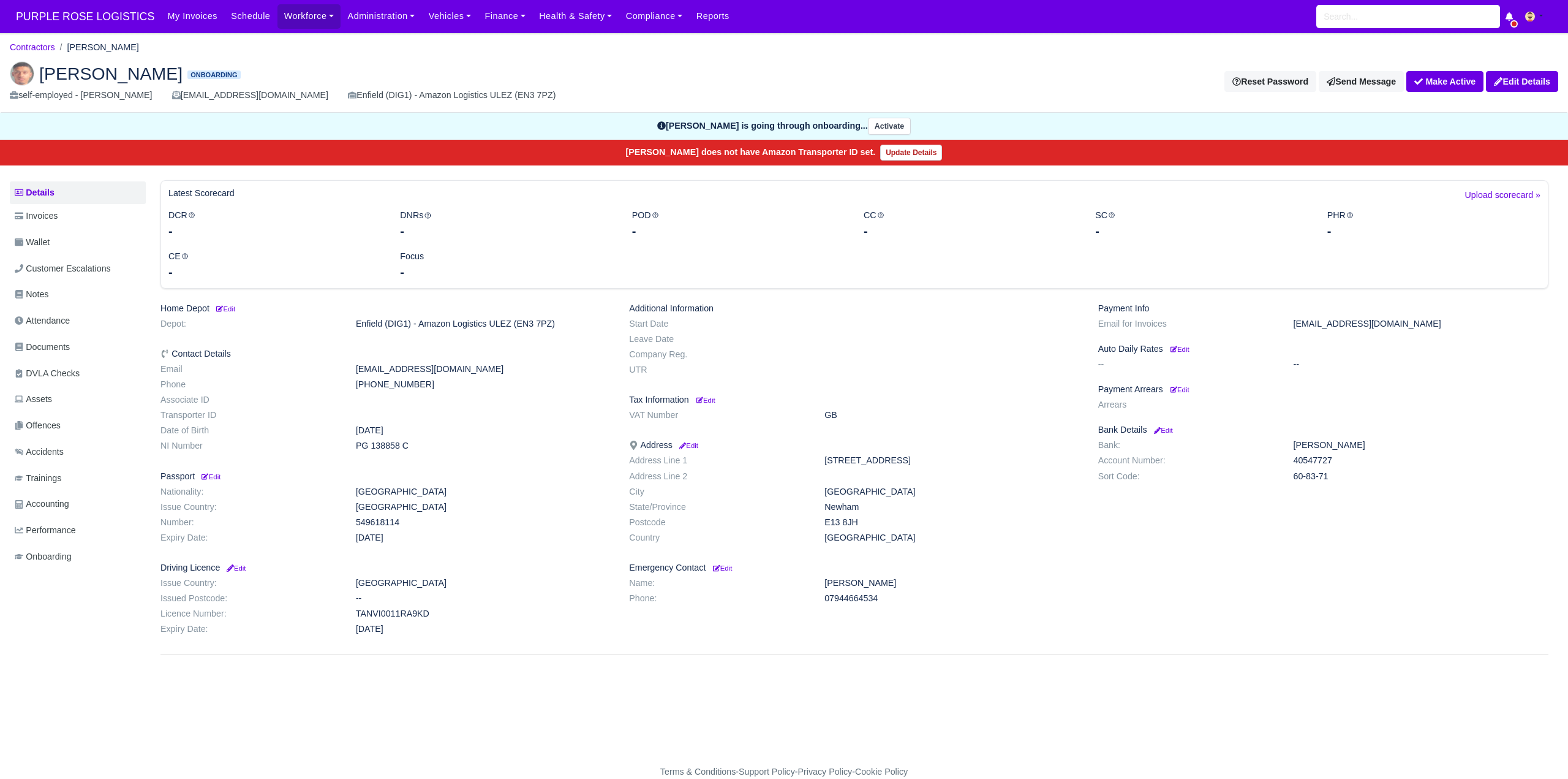
drag, startPoint x: 64, startPoint y: 346, endPoint x: 563, endPoint y: 405, distance: 502.5
click at [65, 346] on span "Documents" at bounding box center [42, 347] width 55 height 14
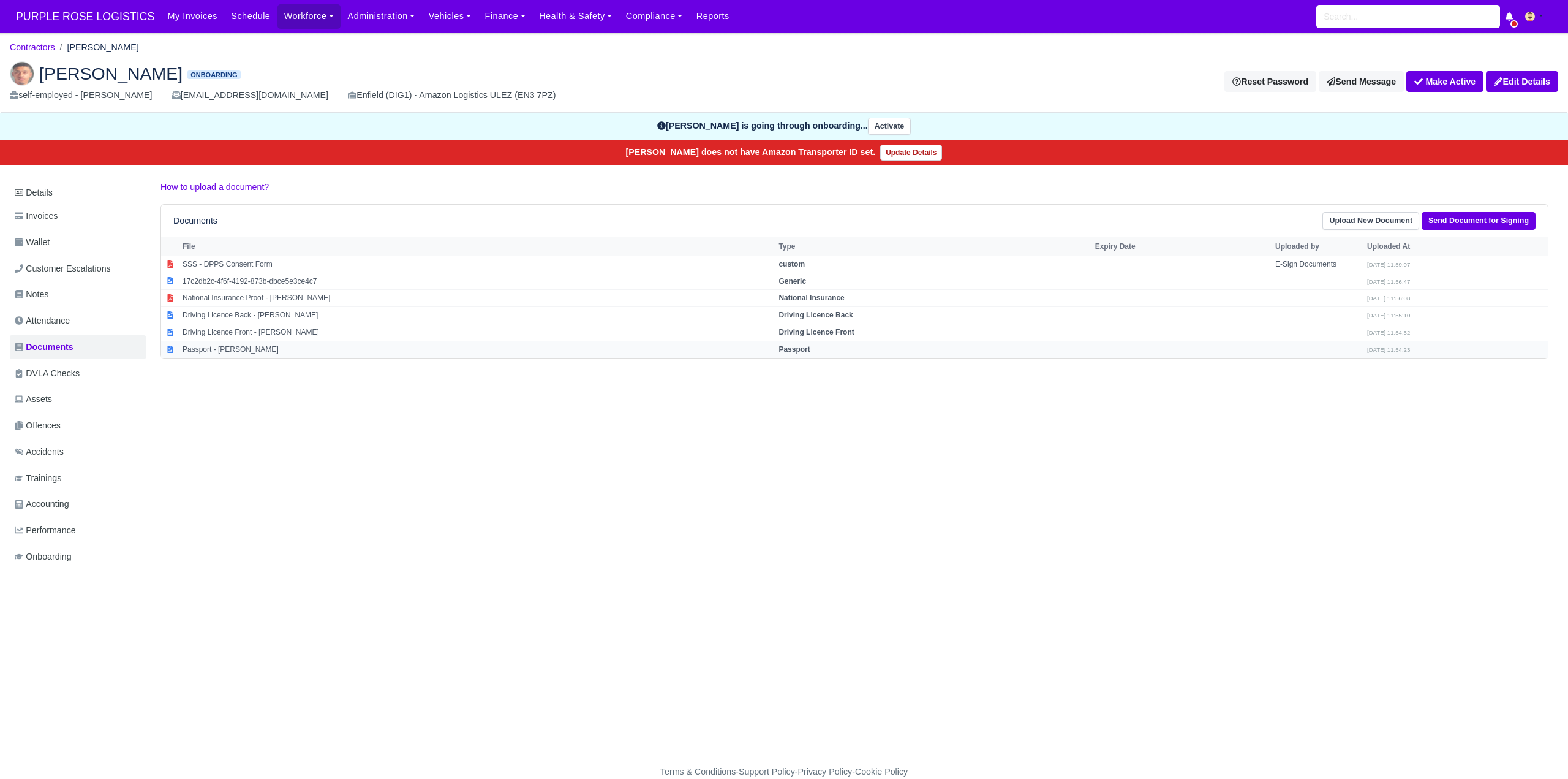
click at [801, 351] on strong "Passport" at bounding box center [794, 349] width 31 height 9
select select "passport"
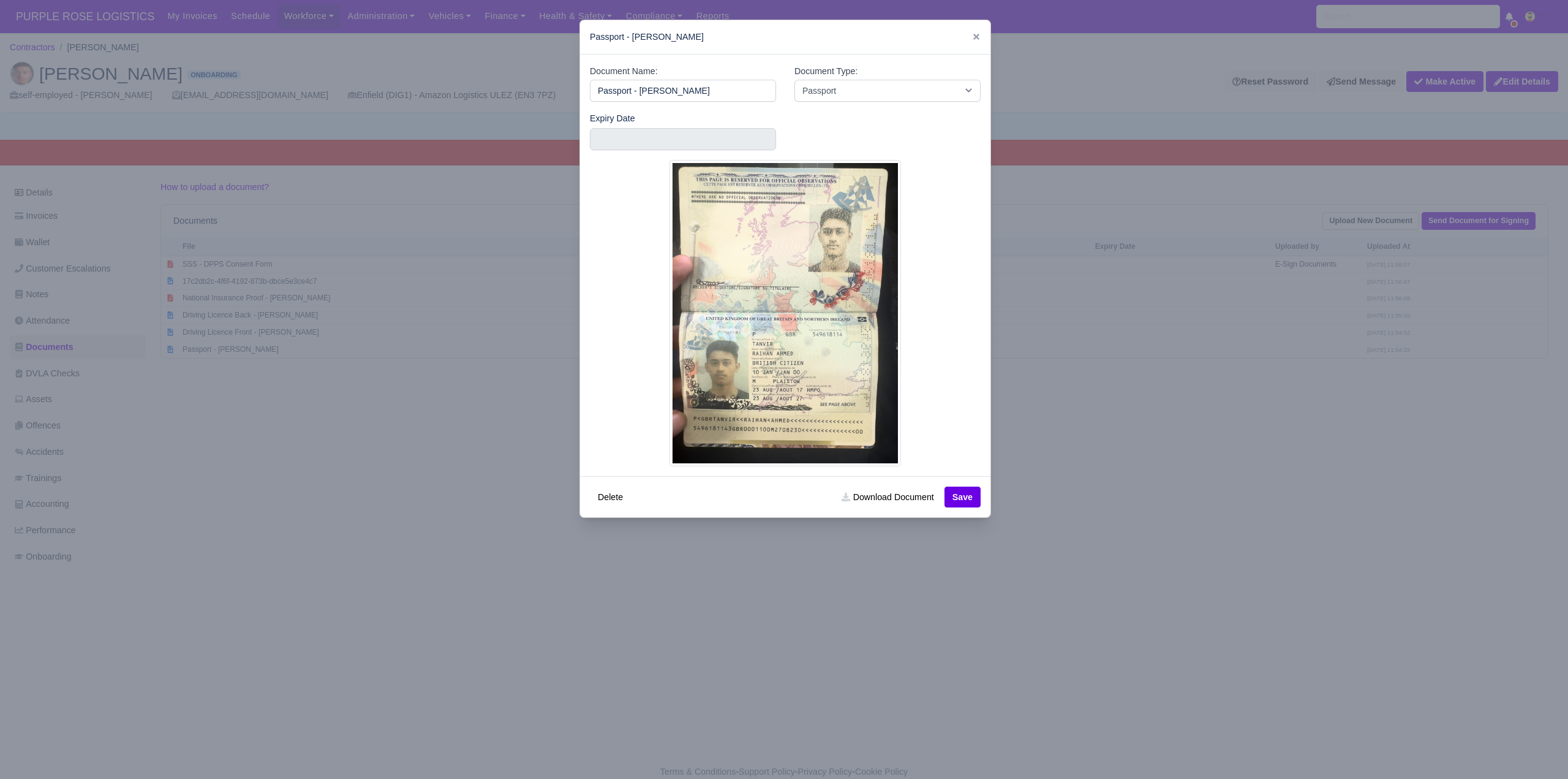
click at [1178, 558] on div at bounding box center [784, 389] width 1568 height 779
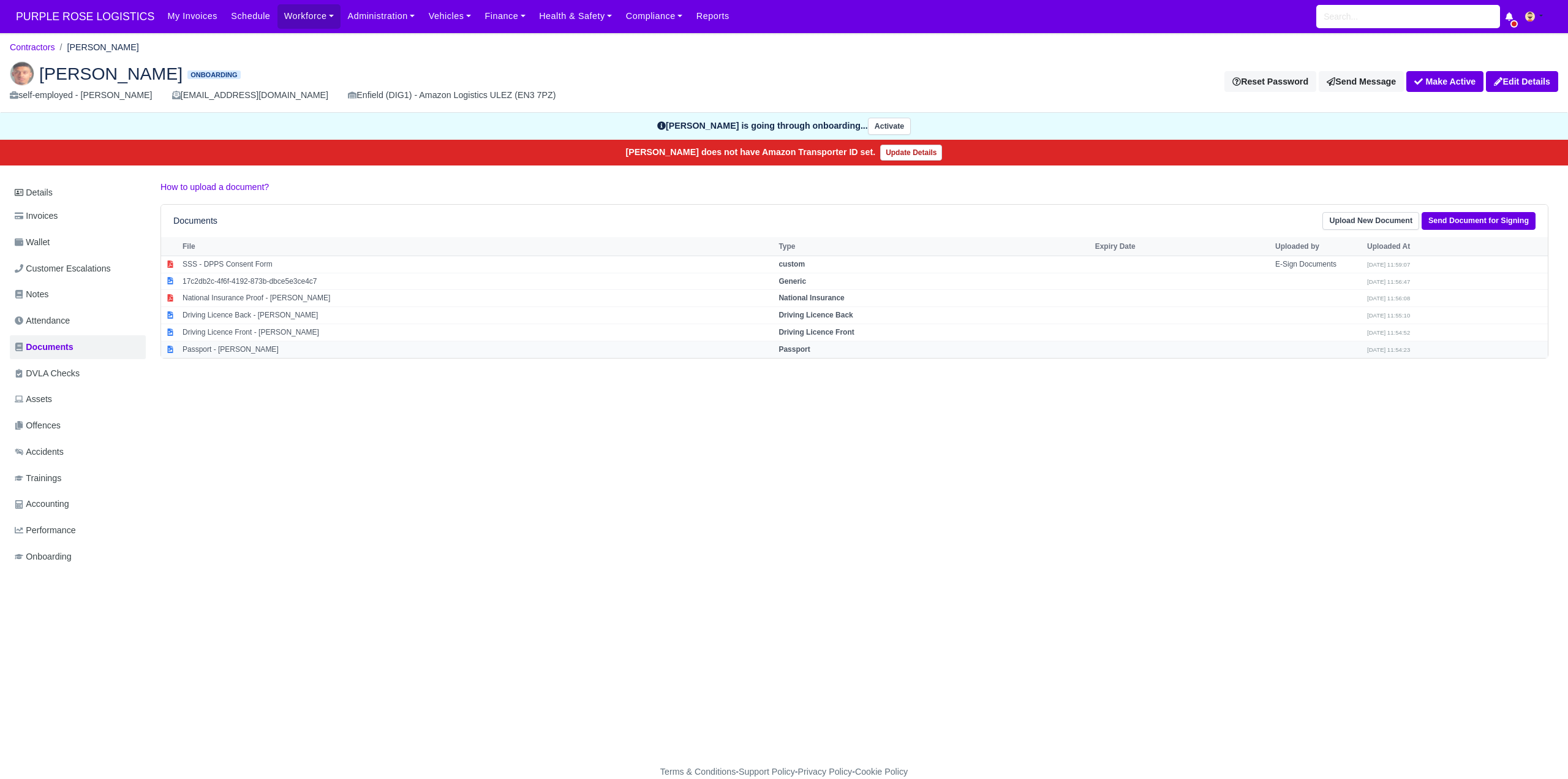
drag, startPoint x: 831, startPoint y: 331, endPoint x: 862, endPoint y: 349, distance: 35.8
click at [840, 337] on td "Driving Licence Front" at bounding box center [933, 333] width 316 height 17
select select "driving-licence-front"
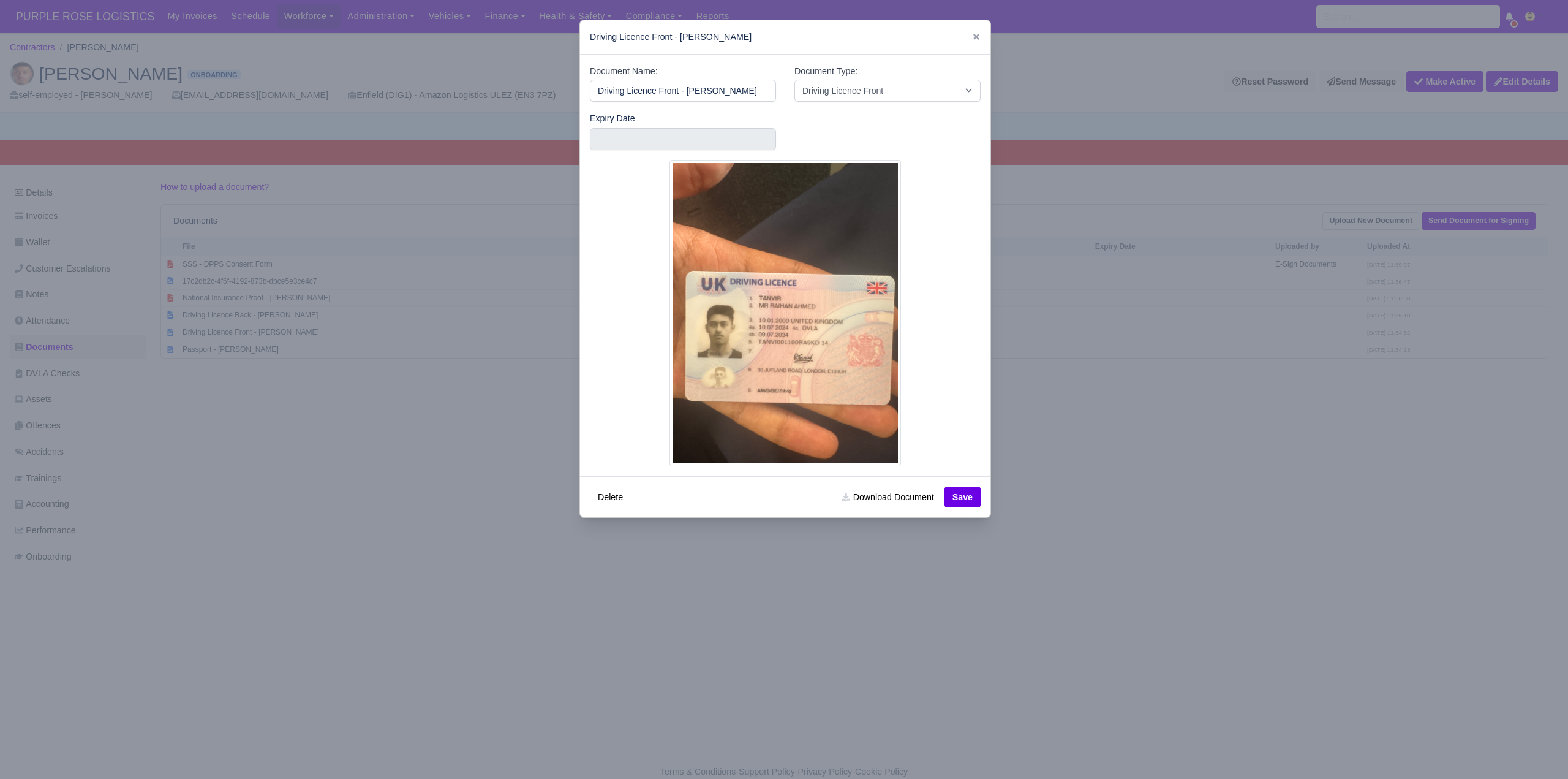
click at [1052, 447] on div at bounding box center [784, 389] width 1568 height 779
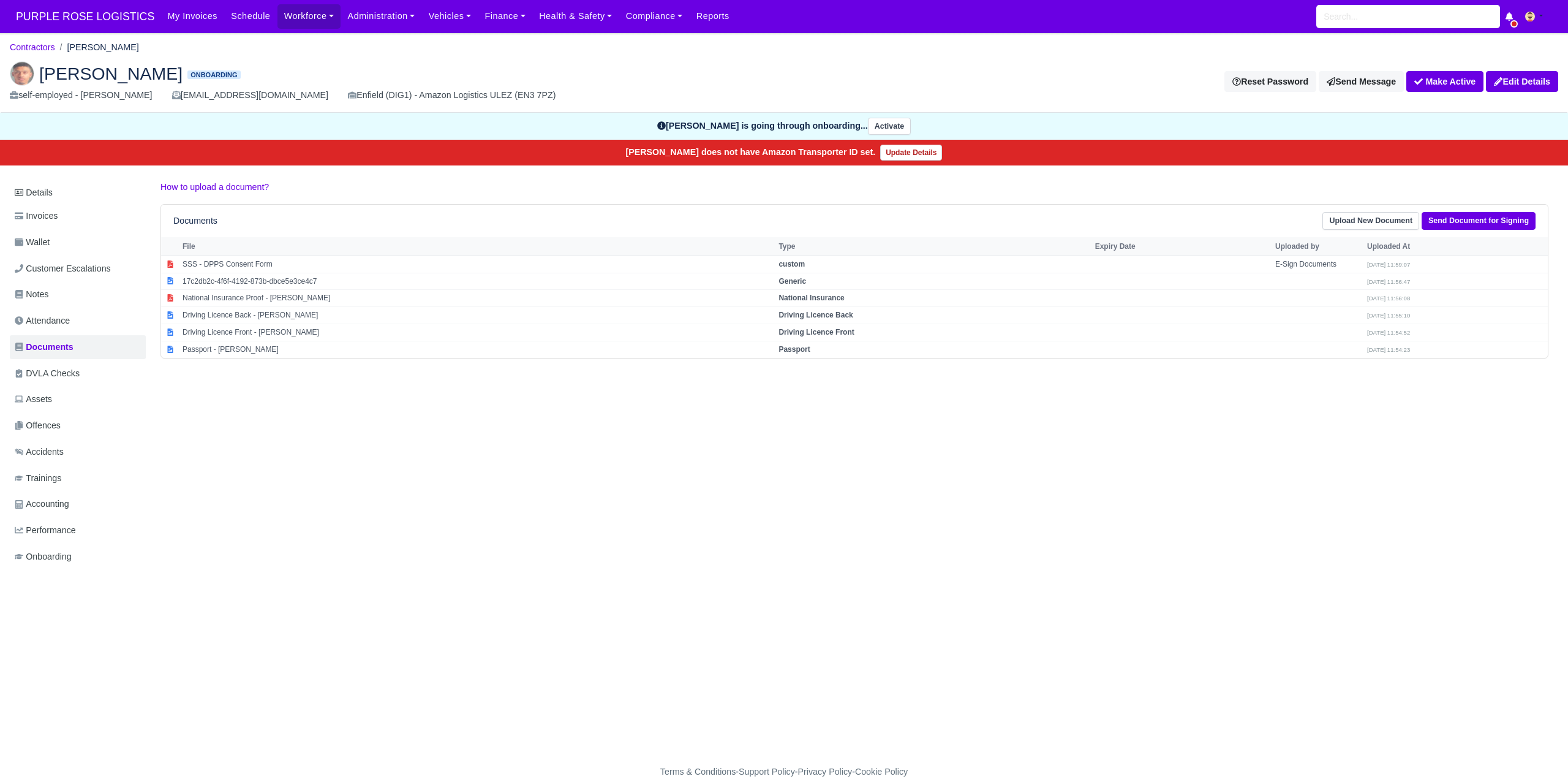
drag, startPoint x: 813, startPoint y: 316, endPoint x: 919, endPoint y: 387, distance: 127.6
click at [821, 322] on td "Driving Licence Back" at bounding box center [933, 315] width 316 height 17
select select "driving-licence-back"
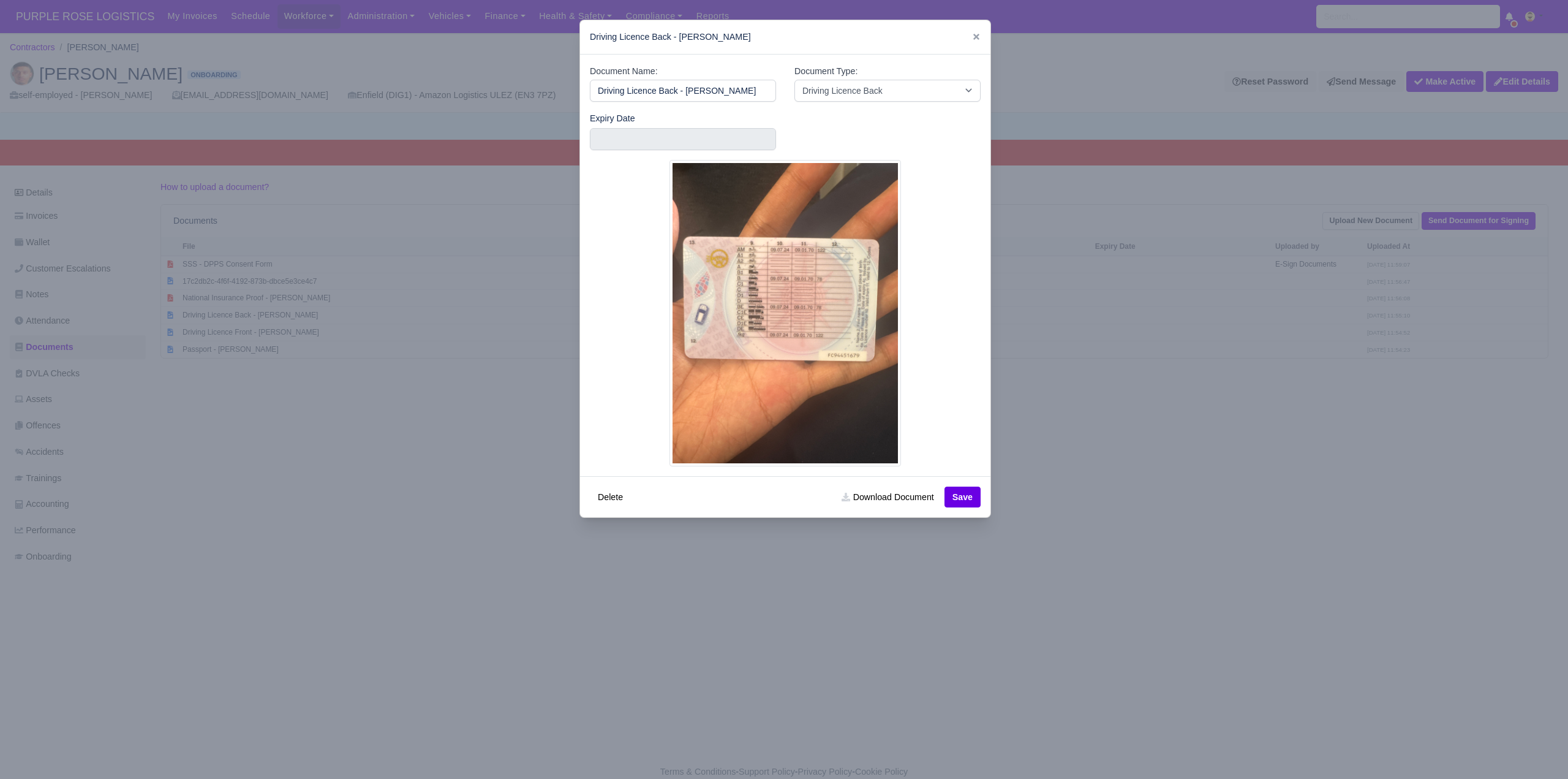
click at [1009, 429] on div at bounding box center [784, 389] width 1568 height 779
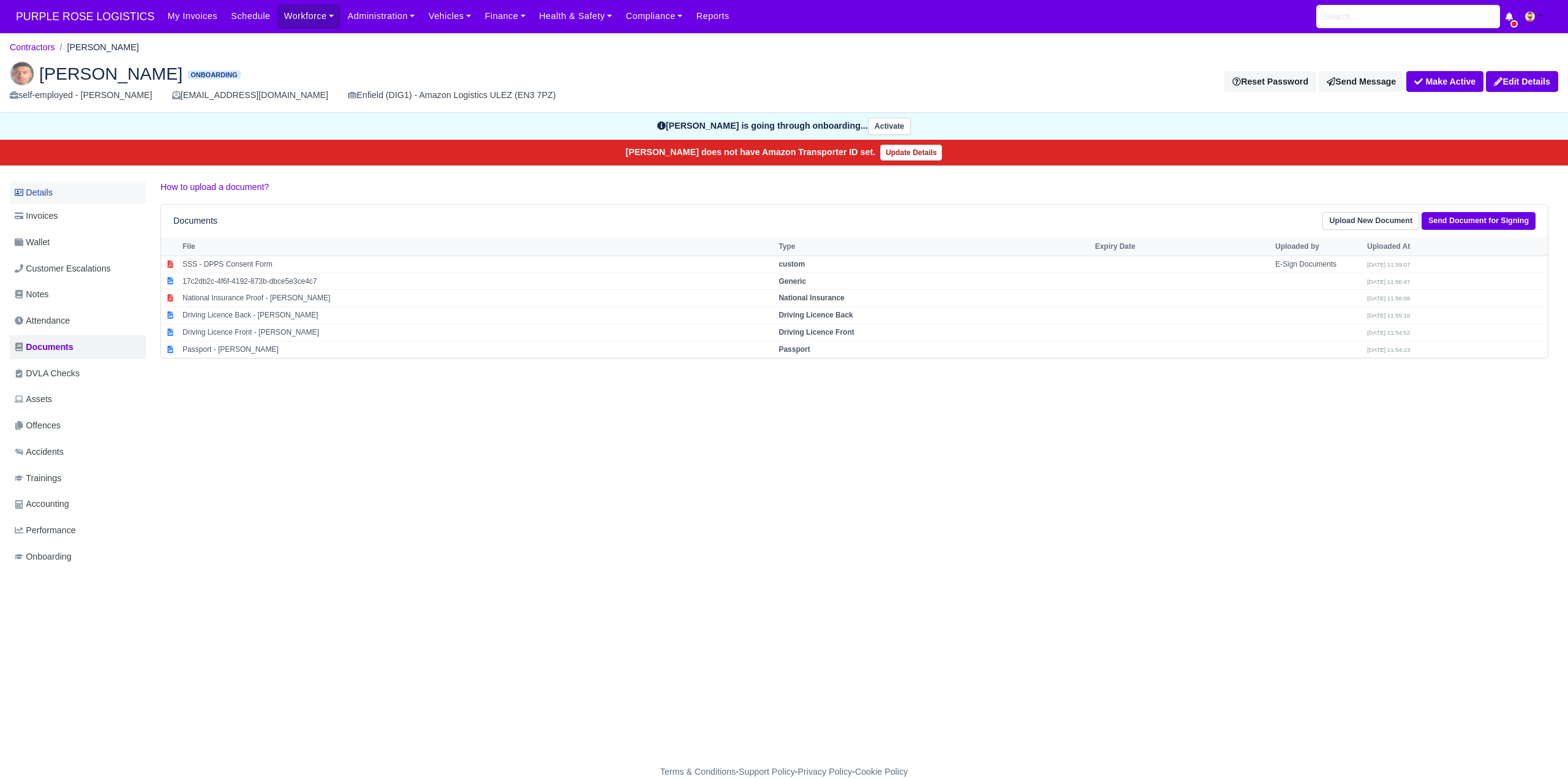
click at [35, 195] on link "Details" at bounding box center [78, 193] width 136 height 23
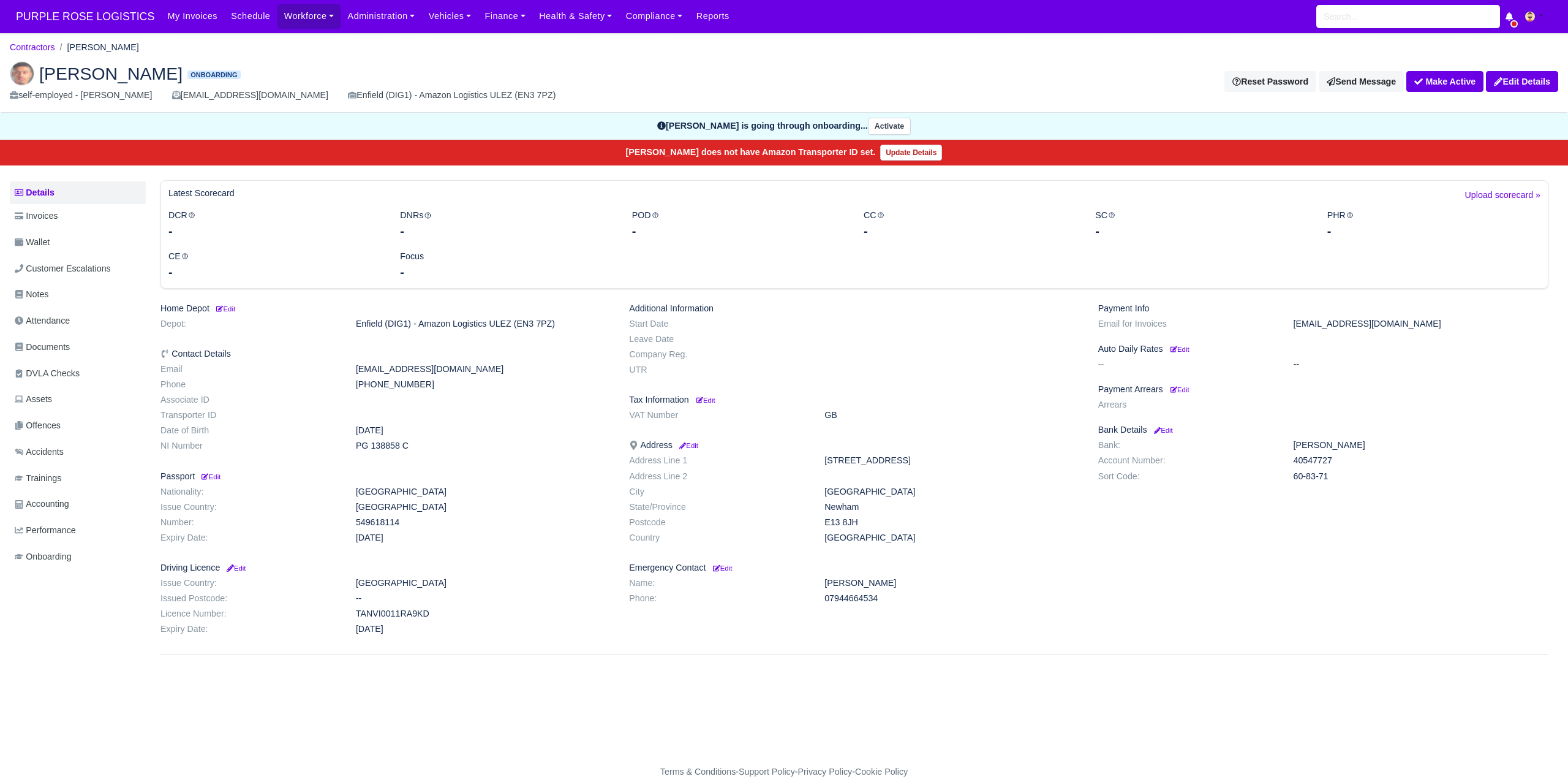
drag, startPoint x: 353, startPoint y: 613, endPoint x: 436, endPoint y: 613, distance: 83.0
click at [439, 614] on dd "TANVI0011RA9KD" at bounding box center [483, 614] width 274 height 11
copy dd "TANVI0011RA9KD"
drag, startPoint x: 351, startPoint y: 450, endPoint x: 450, endPoint y: 448, distance: 99.0
click at [450, 448] on dd "PG 138858 C" at bounding box center [483, 446] width 274 height 11
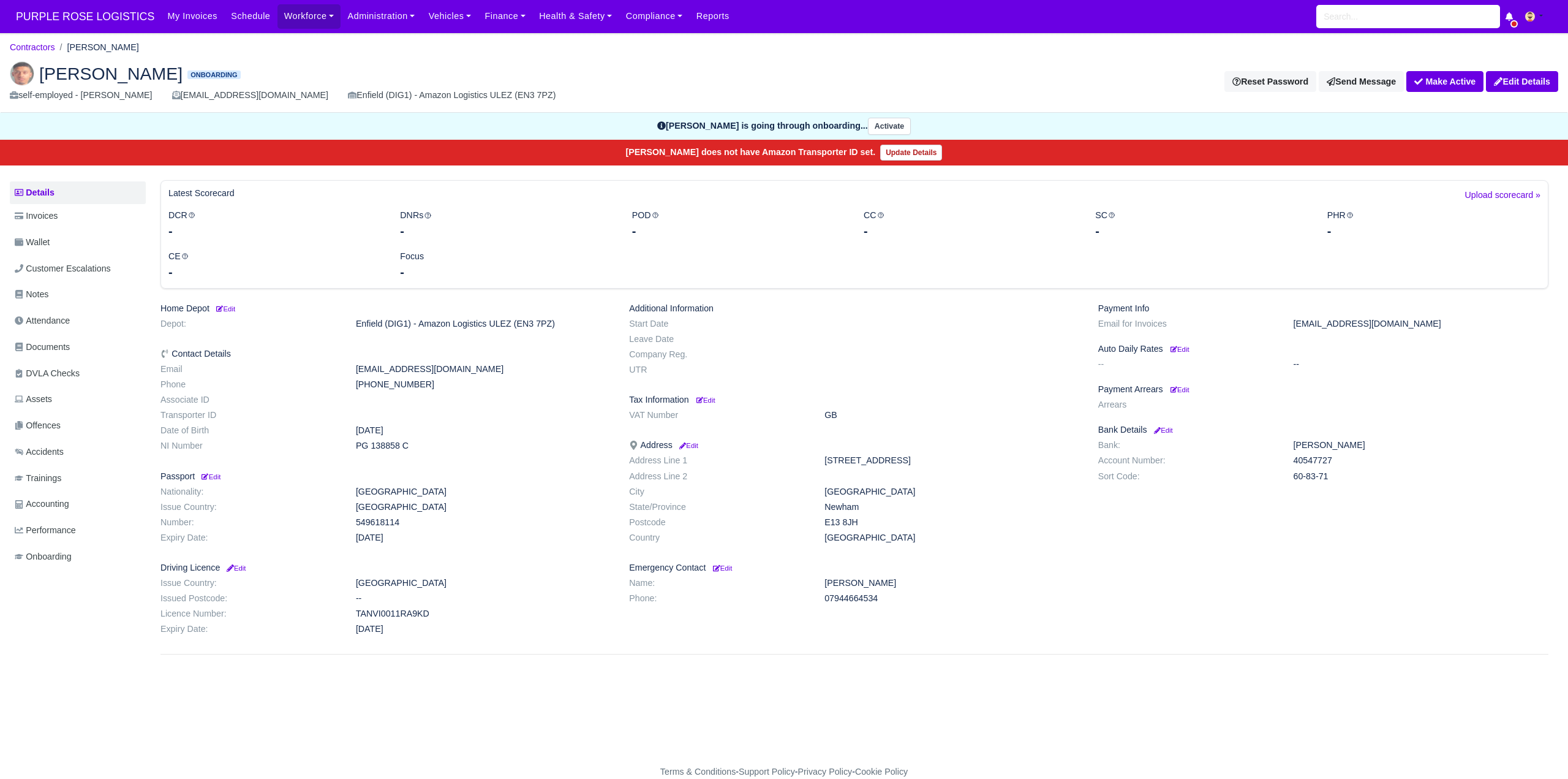
copy dd "PG 138858 C"
drag, startPoint x: 823, startPoint y: 522, endPoint x: 860, endPoint y: 520, distance: 37.1
click at [860, 520] on dd "E13 8JH" at bounding box center [952, 523] width 274 height 11
copy dd "E13 8JH"
drag, startPoint x: 351, startPoint y: 612, endPoint x: 438, endPoint y: 610, distance: 87.0
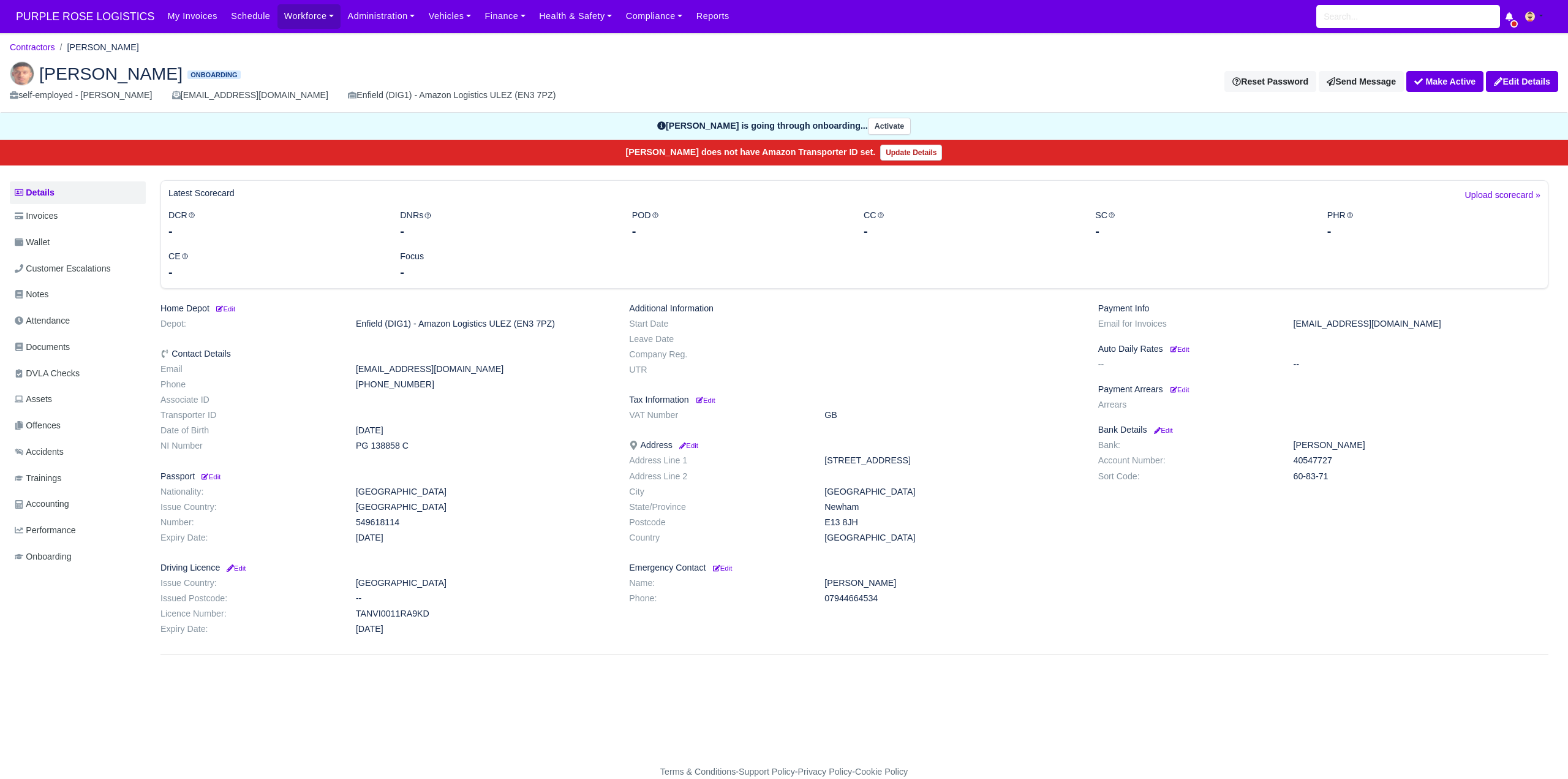
click at [455, 610] on dd "TANVI0011RA9KD" at bounding box center [483, 614] width 274 height 11
copy dd "TANVI0011RA9KD"
click at [692, 706] on main "Contractors Raihan Tanvir Raihan Tanvir Onboarding self-employed - Raihan Tanvi…" at bounding box center [784, 406] width 1568 height 717
click at [53, 346] on span "Documents" at bounding box center [42, 347] width 55 height 14
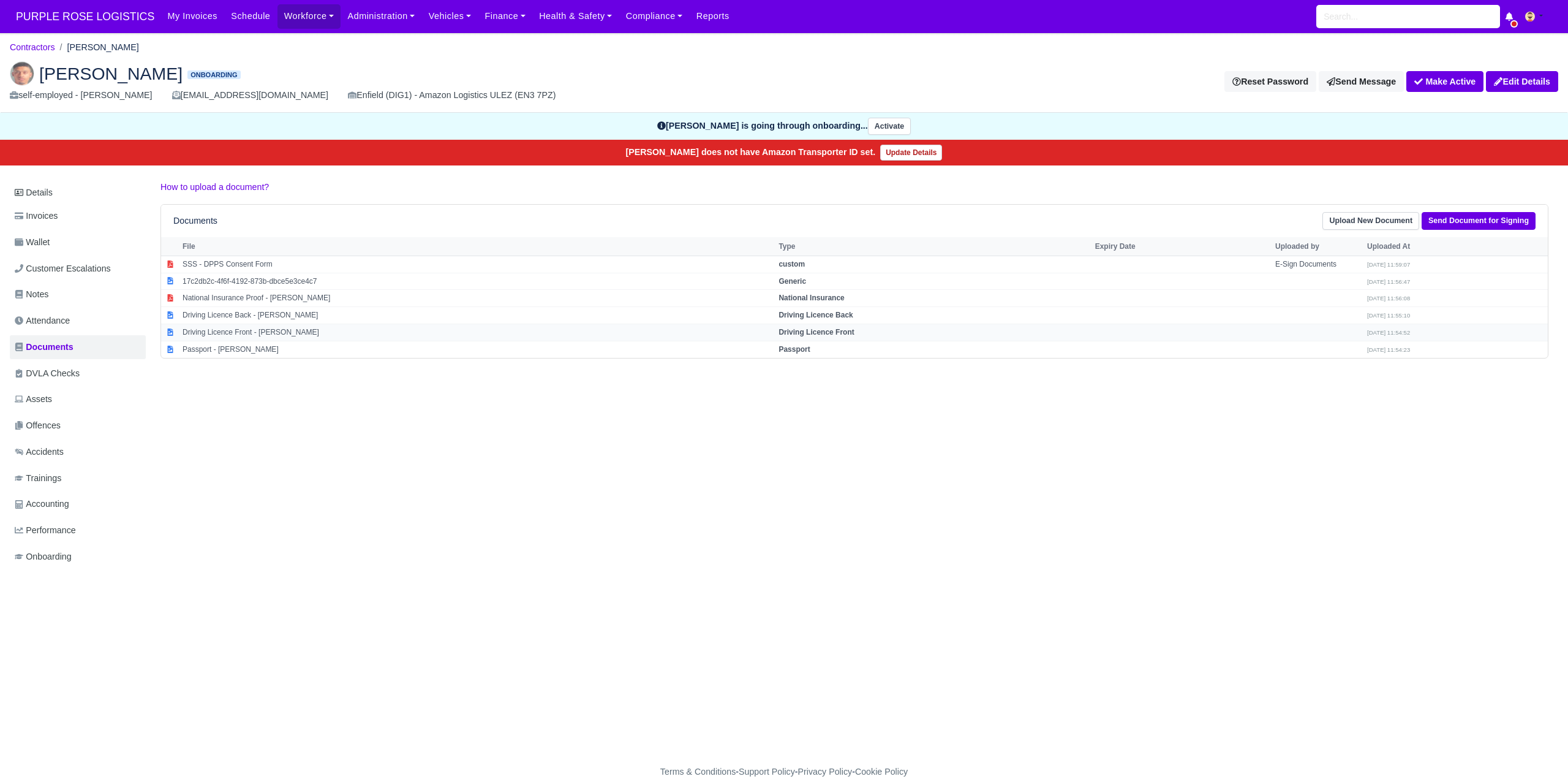
click at [821, 332] on strong "Driving Licence Front" at bounding box center [816, 332] width 75 height 9
select select "driving-licence-front"
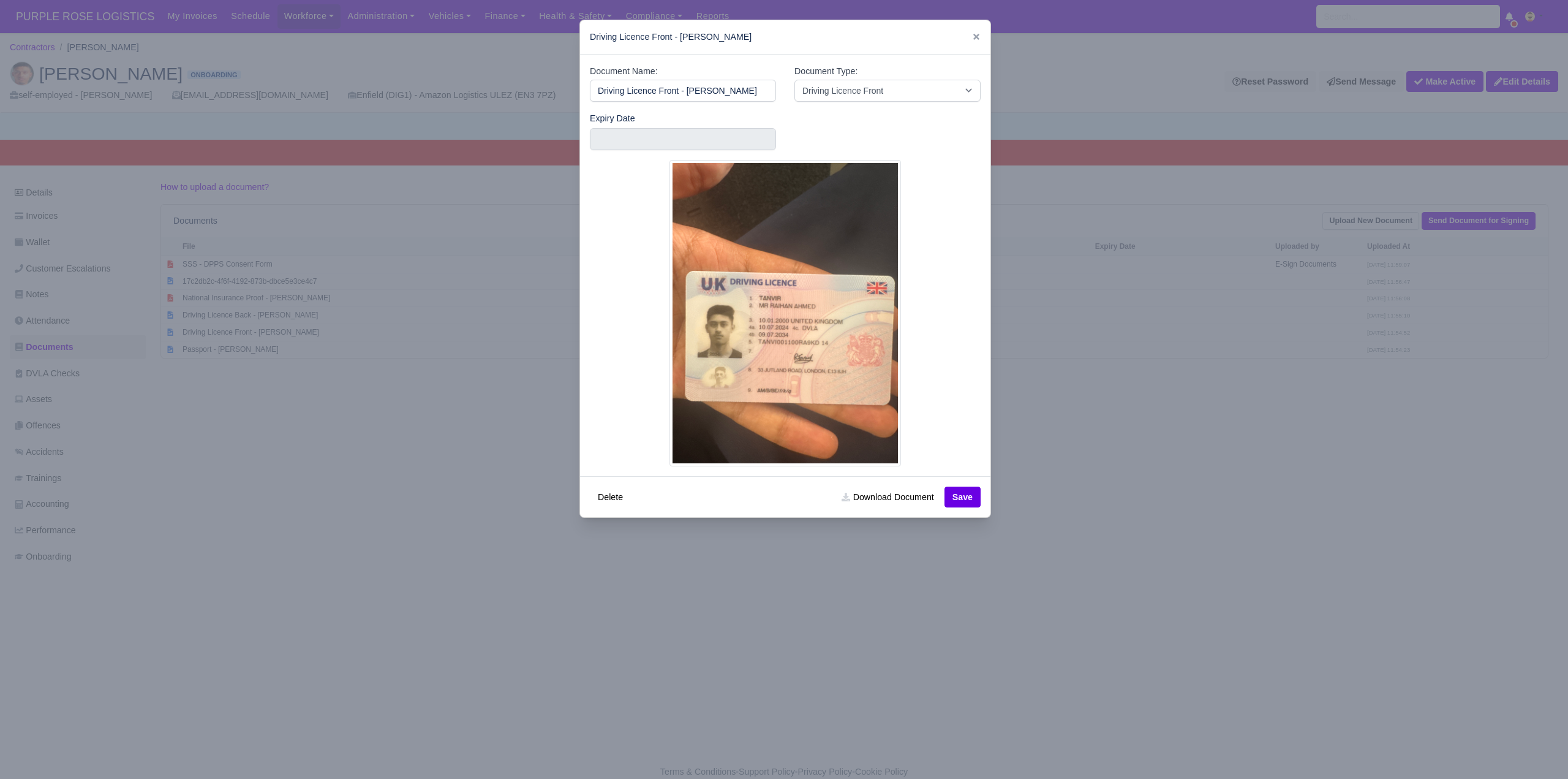
click at [546, 564] on div at bounding box center [784, 389] width 1568 height 779
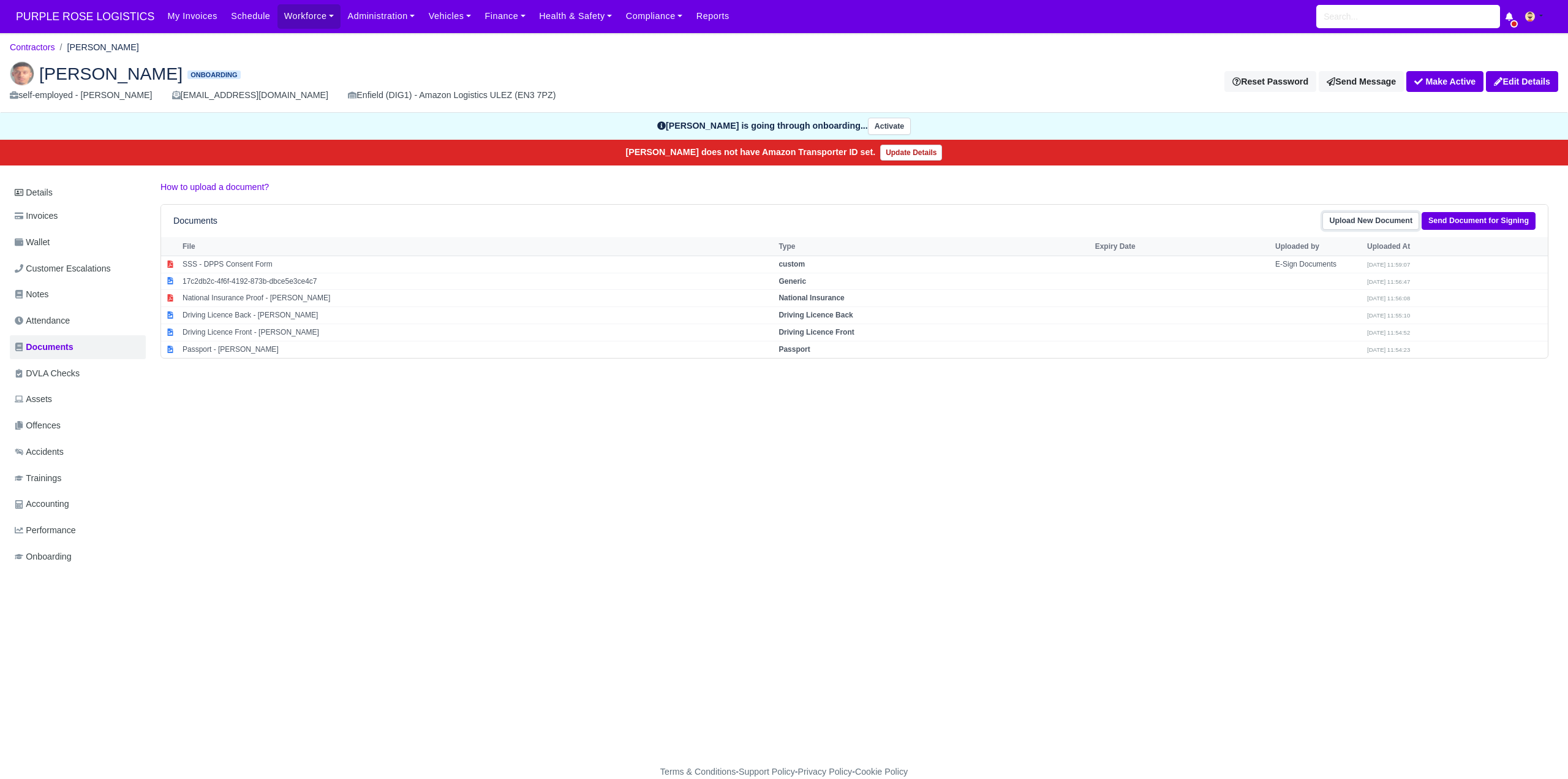
click at [1375, 218] on link "Upload New Document" at bounding box center [1371, 220] width 97 height 18
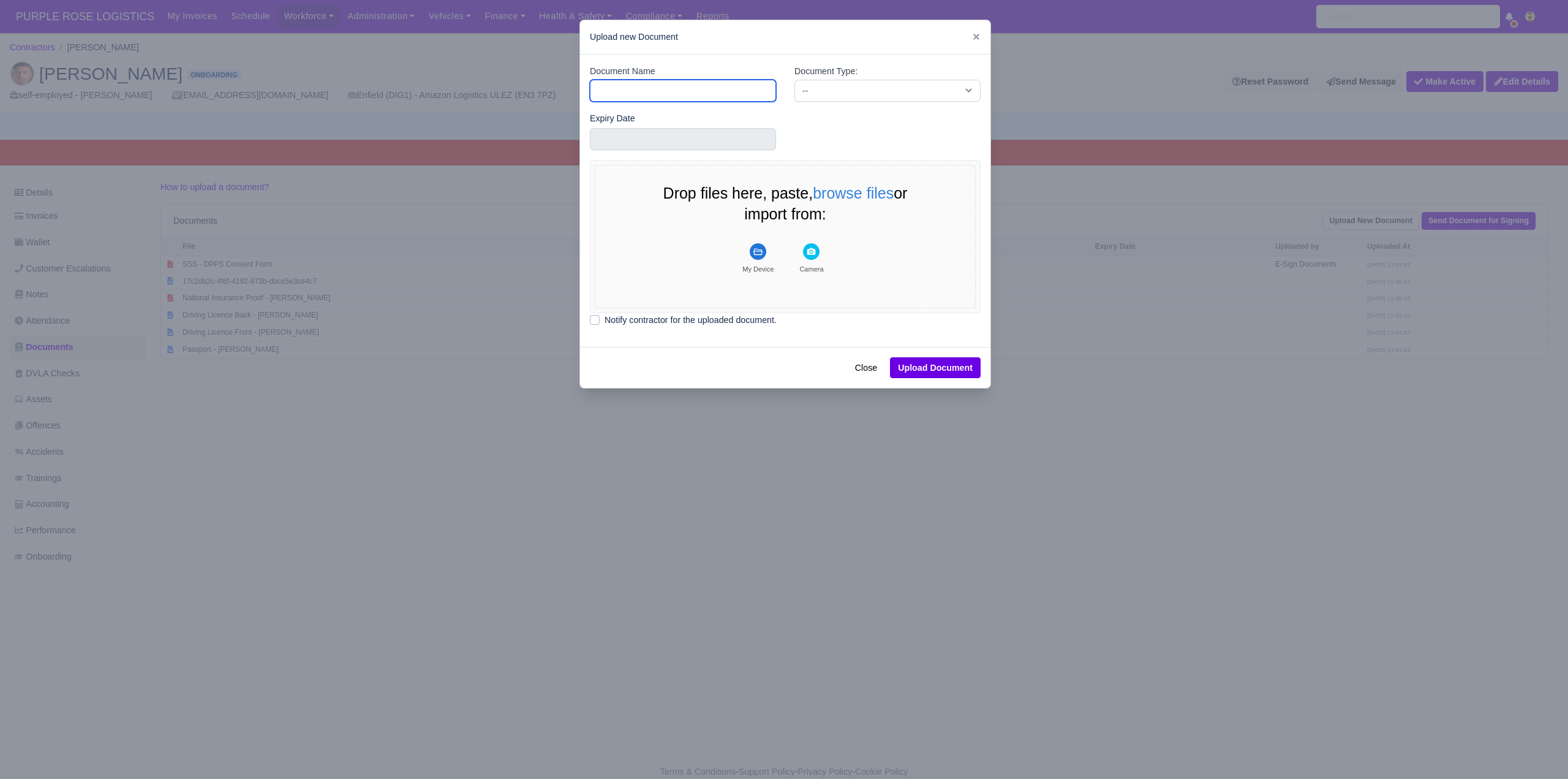
click at [669, 92] on input "Document Name" at bounding box center [683, 90] width 186 height 22
type input "DVLA"
click at [820, 87] on select "-- Accounting Engagement Letter Age Verification Confirmation Background Check …" at bounding box center [888, 90] width 186 height 22
select select "dvla-check"
click at [795, 80] on select "-- Accounting Engagement Letter Age Verification Confirmation Background Check …" at bounding box center [888, 90] width 186 height 22
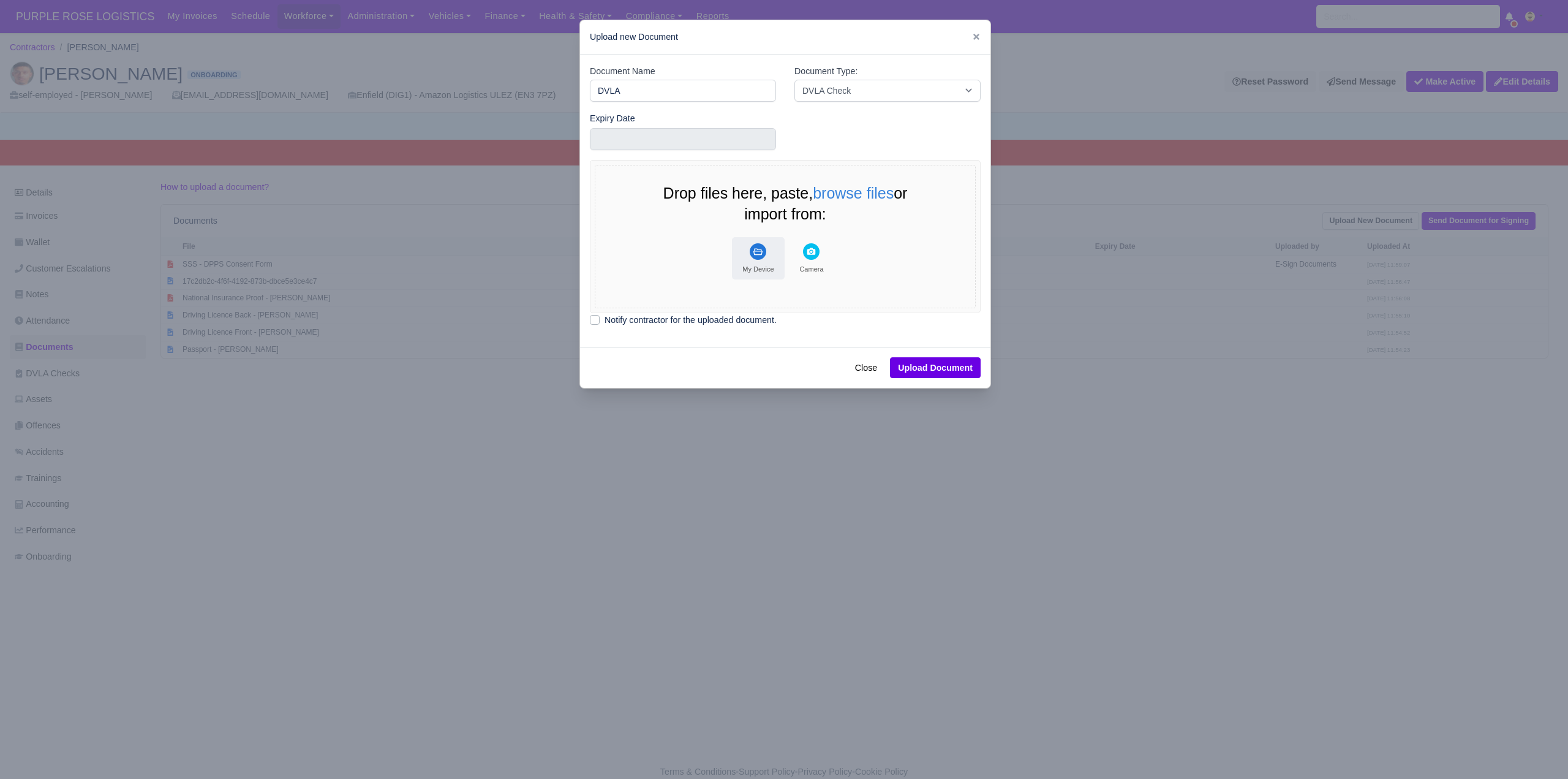
click at [765, 249] on rect "File Uploader" at bounding box center [757, 251] width 17 height 17
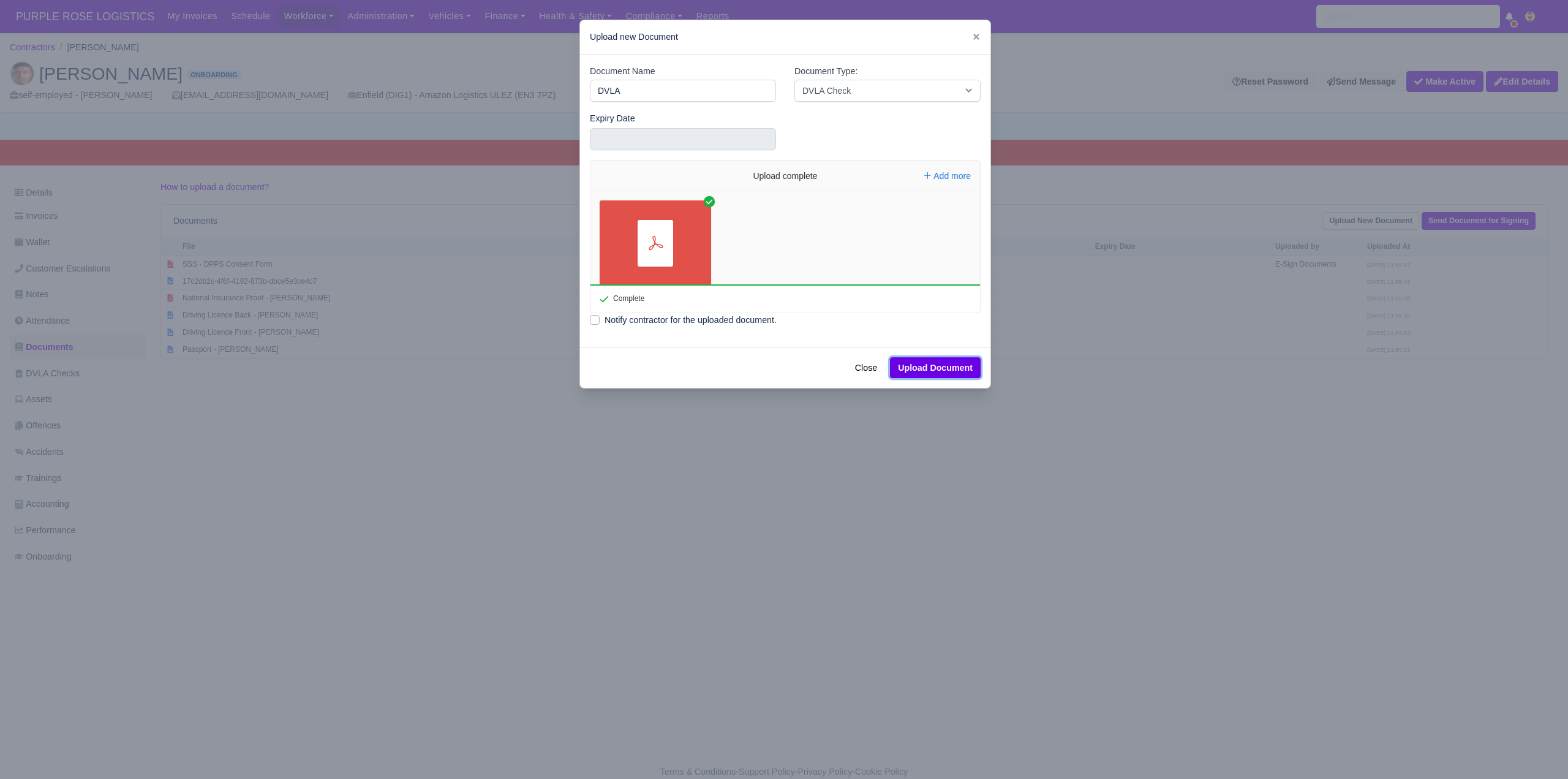
click at [934, 367] on button "Upload Document" at bounding box center [935, 367] width 91 height 21
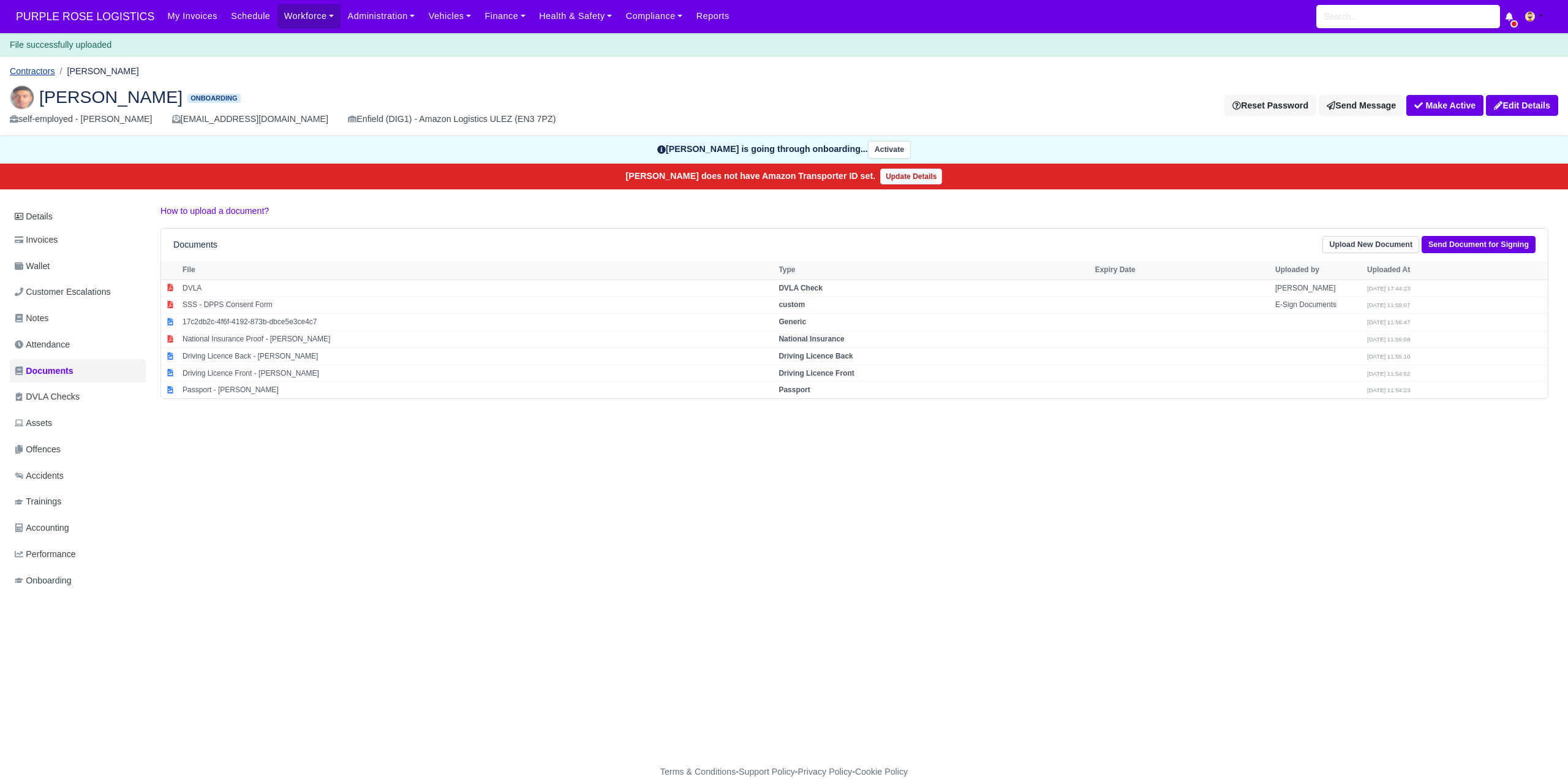
click at [45, 69] on link "Contractors" at bounding box center [33, 71] width 45 height 10
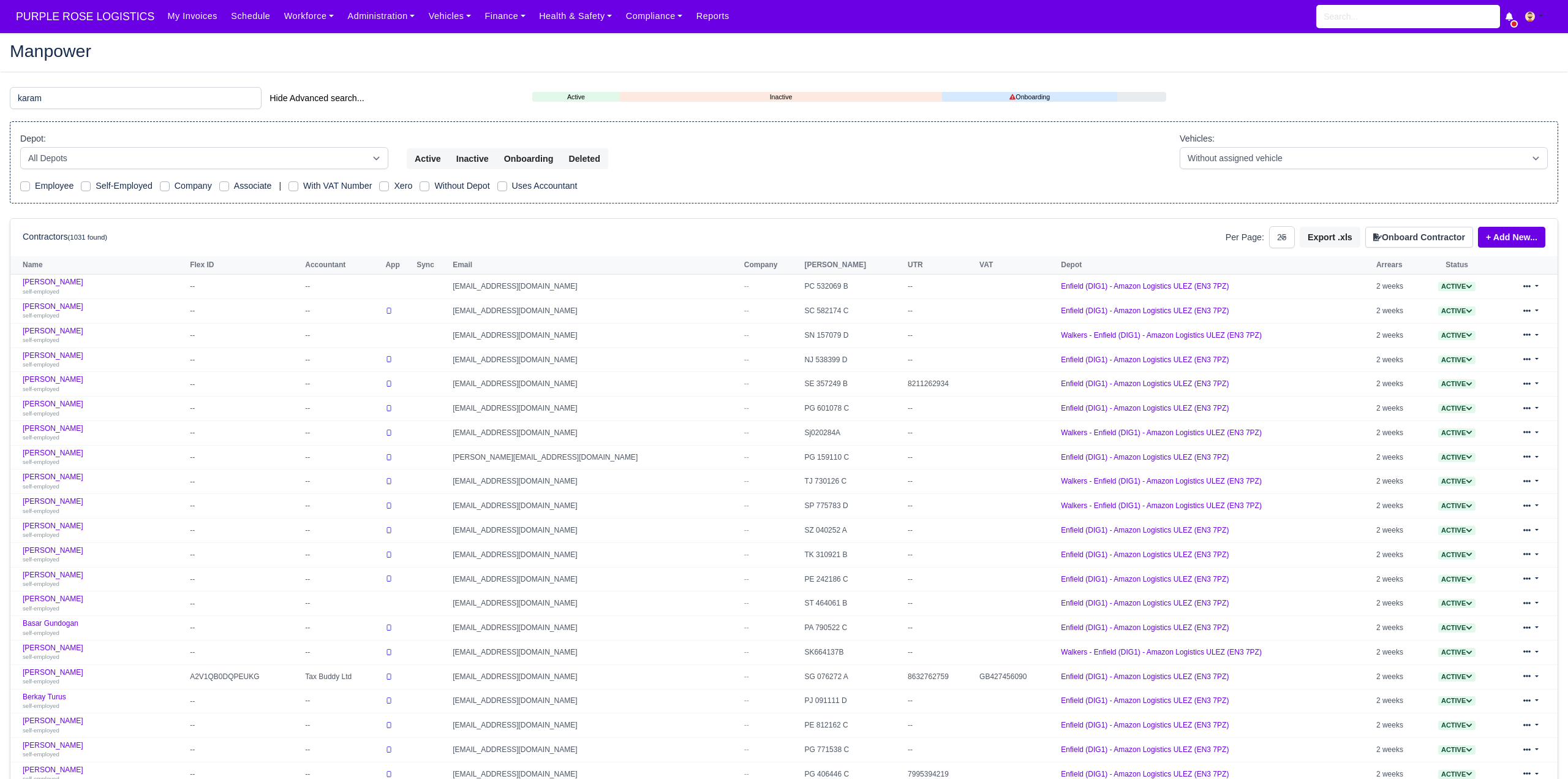
select select "25"
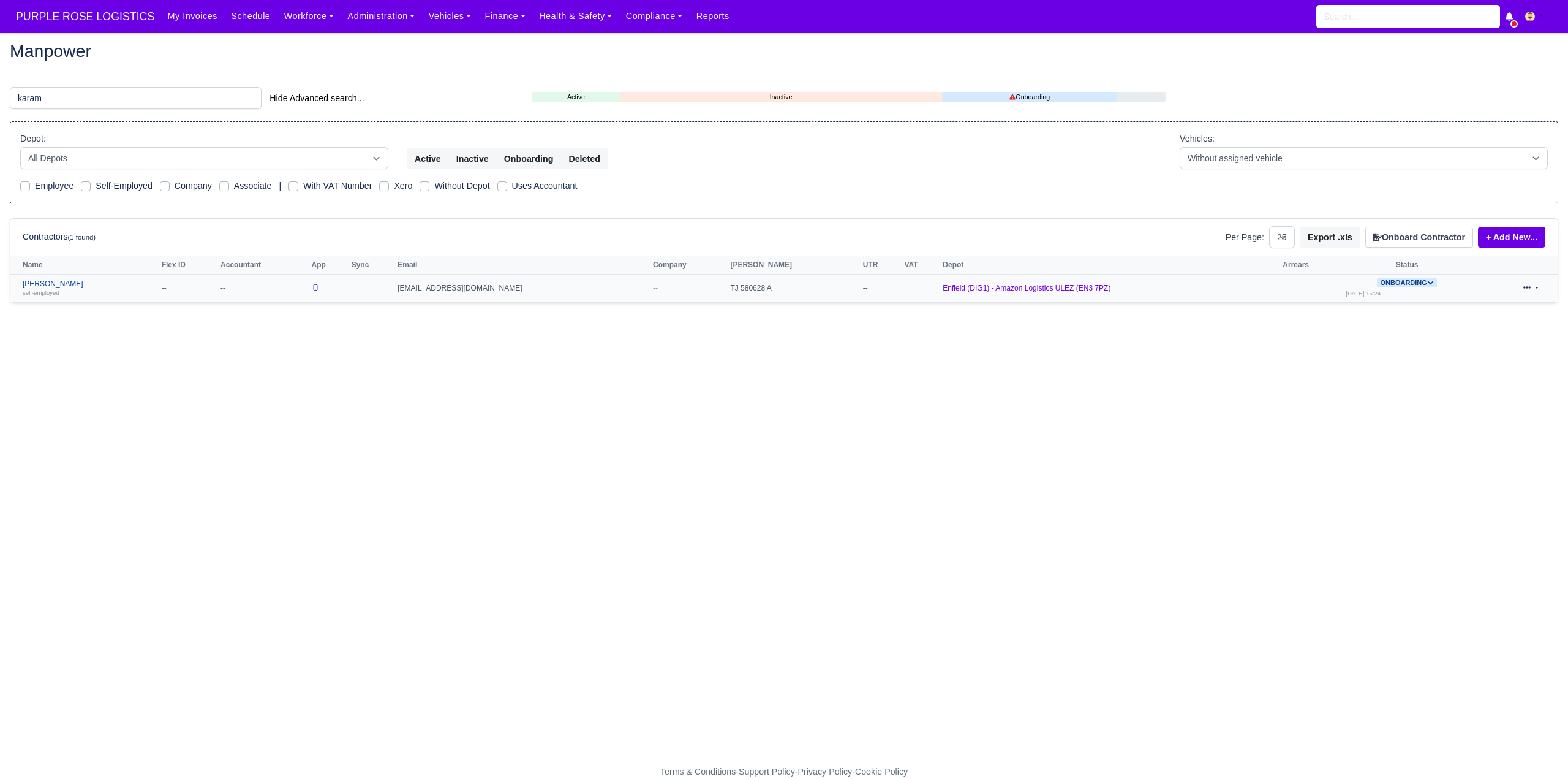
type input "karam"
click at [57, 280] on link "Saddam Karam self-employed" at bounding box center [89, 288] width 133 height 18
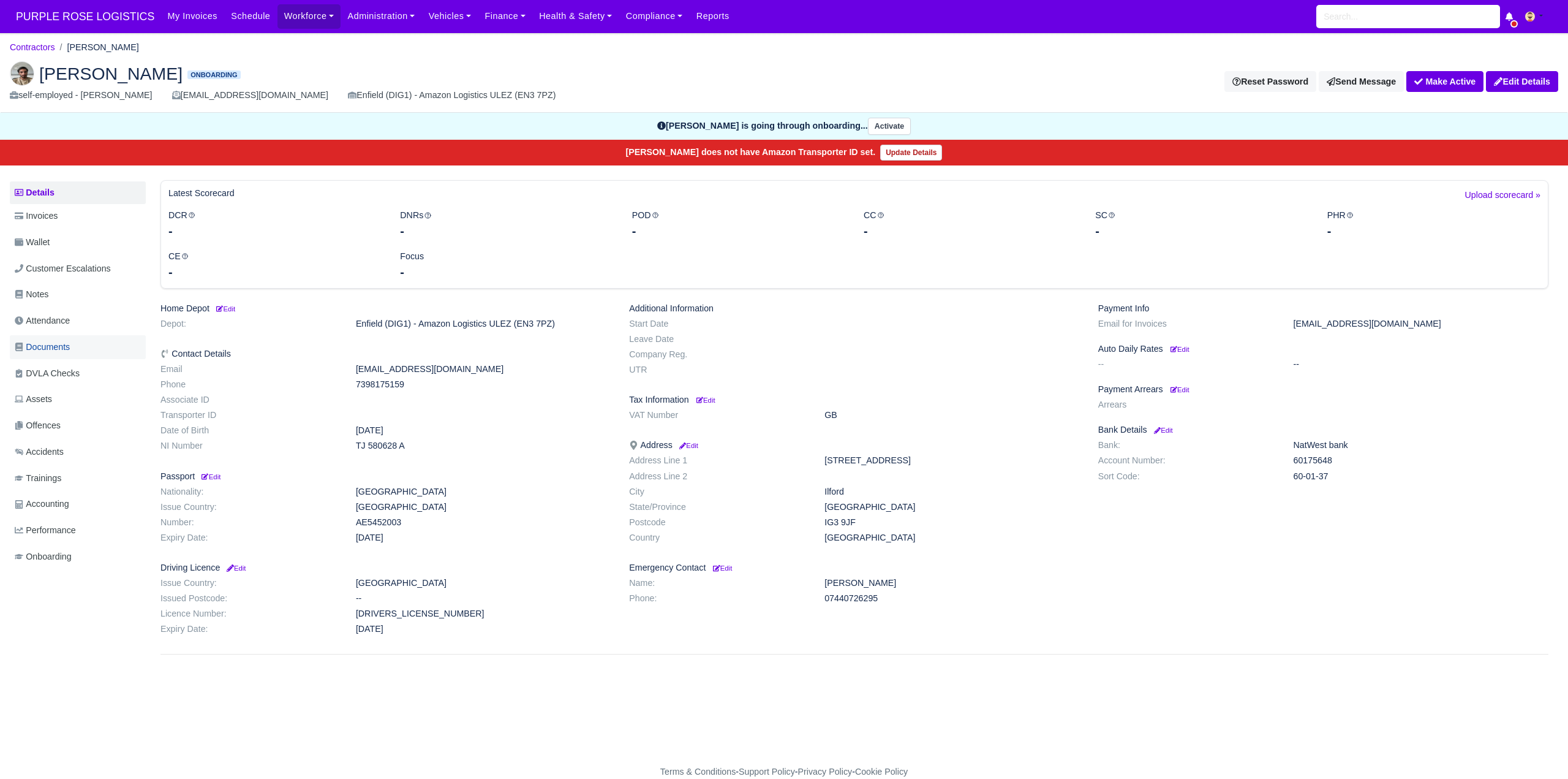
click at [51, 345] on span "Documents" at bounding box center [42, 347] width 55 height 14
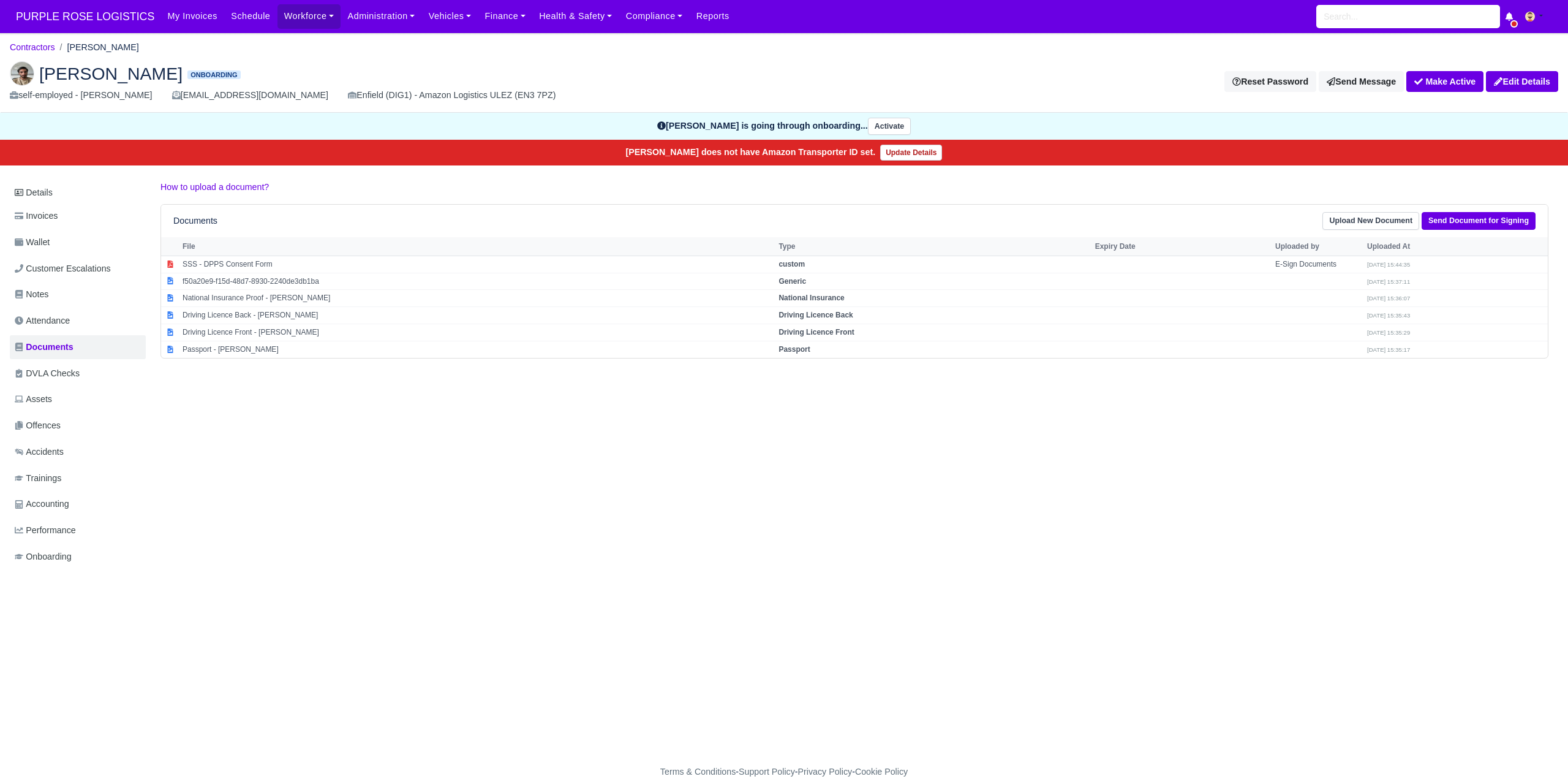
drag, startPoint x: 815, startPoint y: 351, endPoint x: 838, endPoint y: 361, distance: 25.1
click at [817, 352] on td "Passport" at bounding box center [933, 349] width 316 height 17
select select "passport"
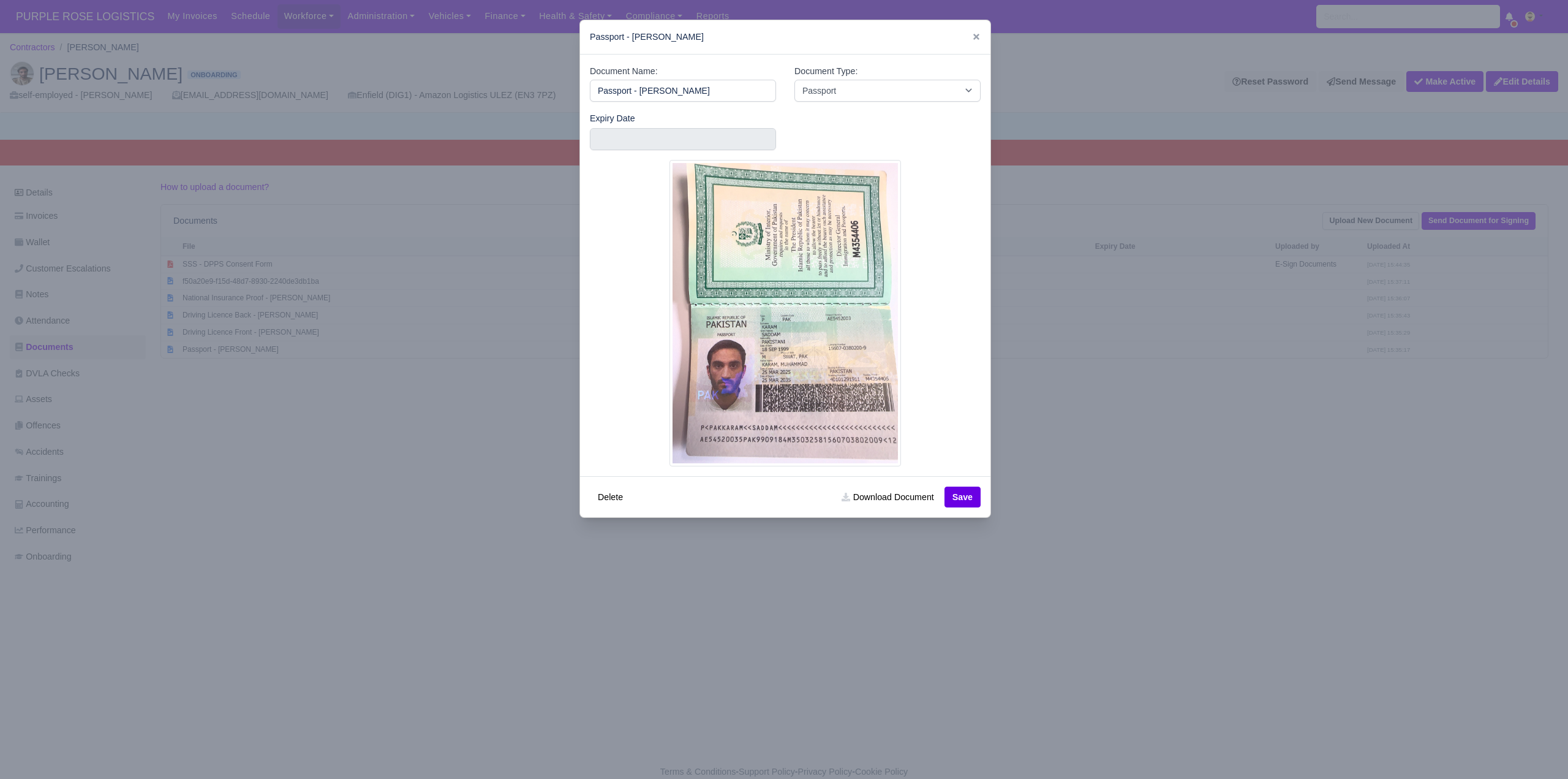
click at [999, 503] on div at bounding box center [784, 389] width 1568 height 779
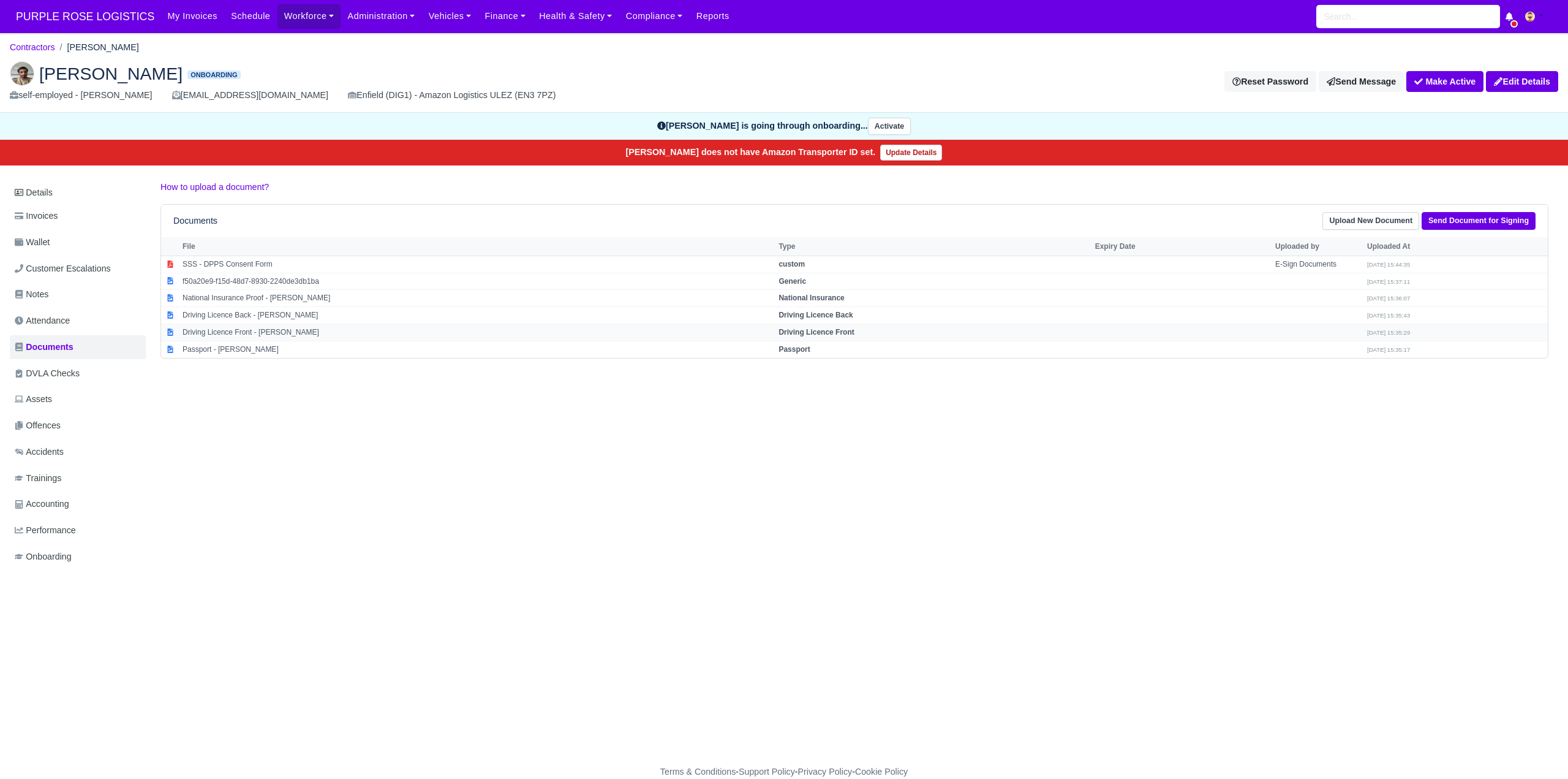
click at [811, 329] on strong "Driving Licence Front" at bounding box center [816, 332] width 75 height 9
select select "driving-licence-front"
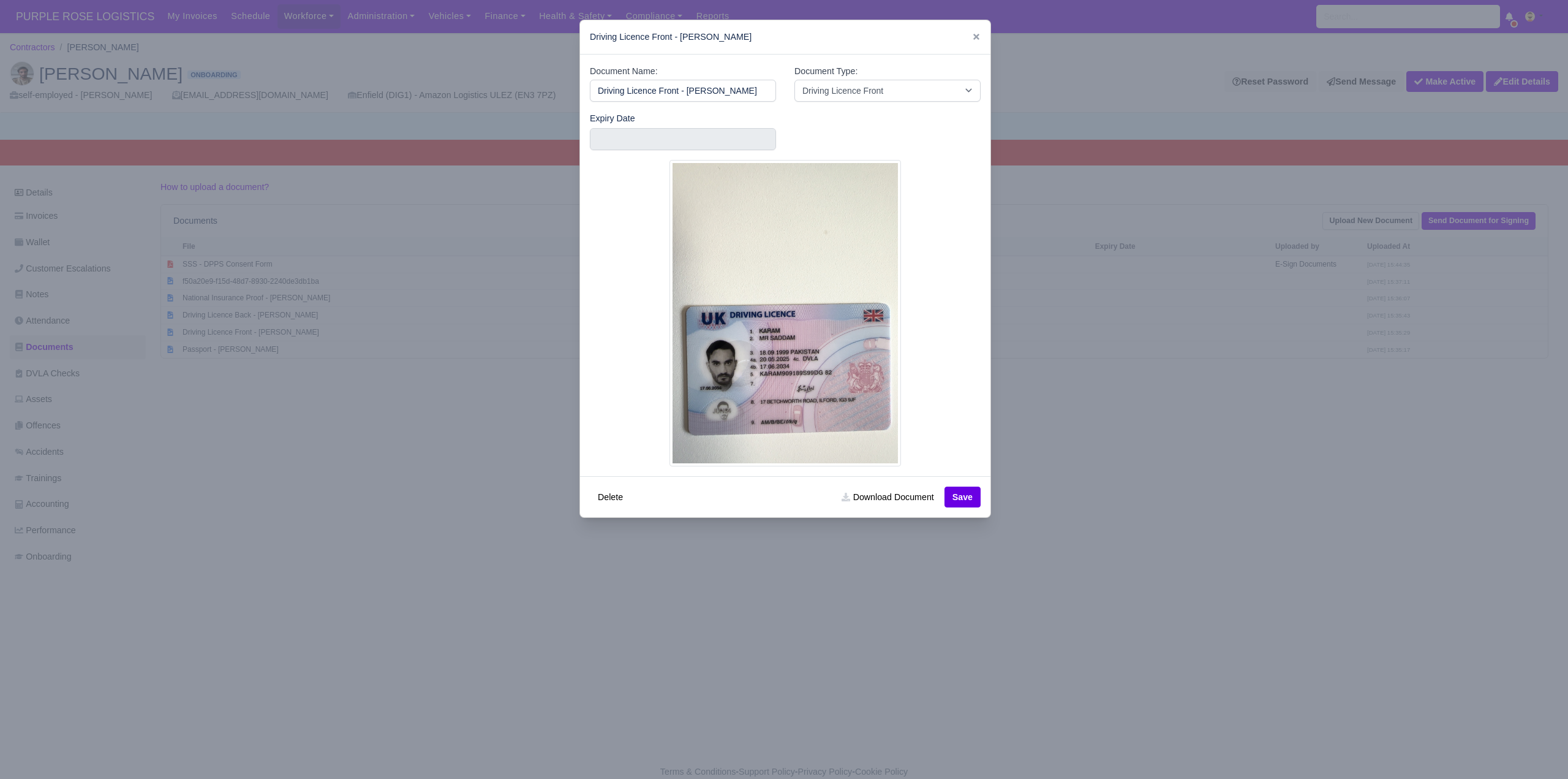
drag, startPoint x: 1042, startPoint y: 467, endPoint x: 987, endPoint y: 418, distance: 73.7
click at [1038, 460] on div at bounding box center [784, 389] width 1568 height 779
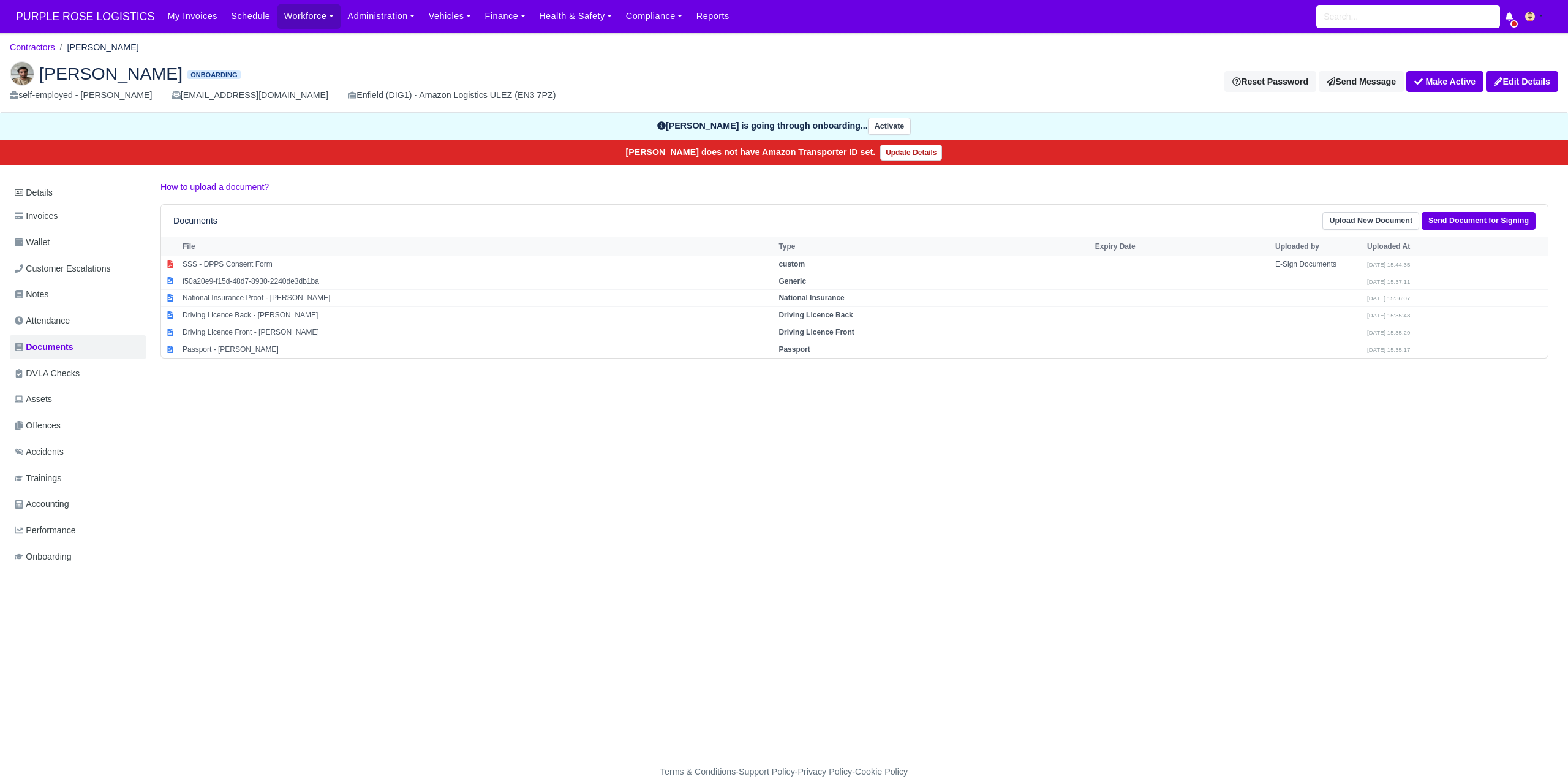
drag, startPoint x: 820, startPoint y: 317, endPoint x: 930, endPoint y: 393, distance: 133.7
click at [828, 323] on td "Driving Licence Back" at bounding box center [933, 315] width 316 height 17
select select "driving-licence-back"
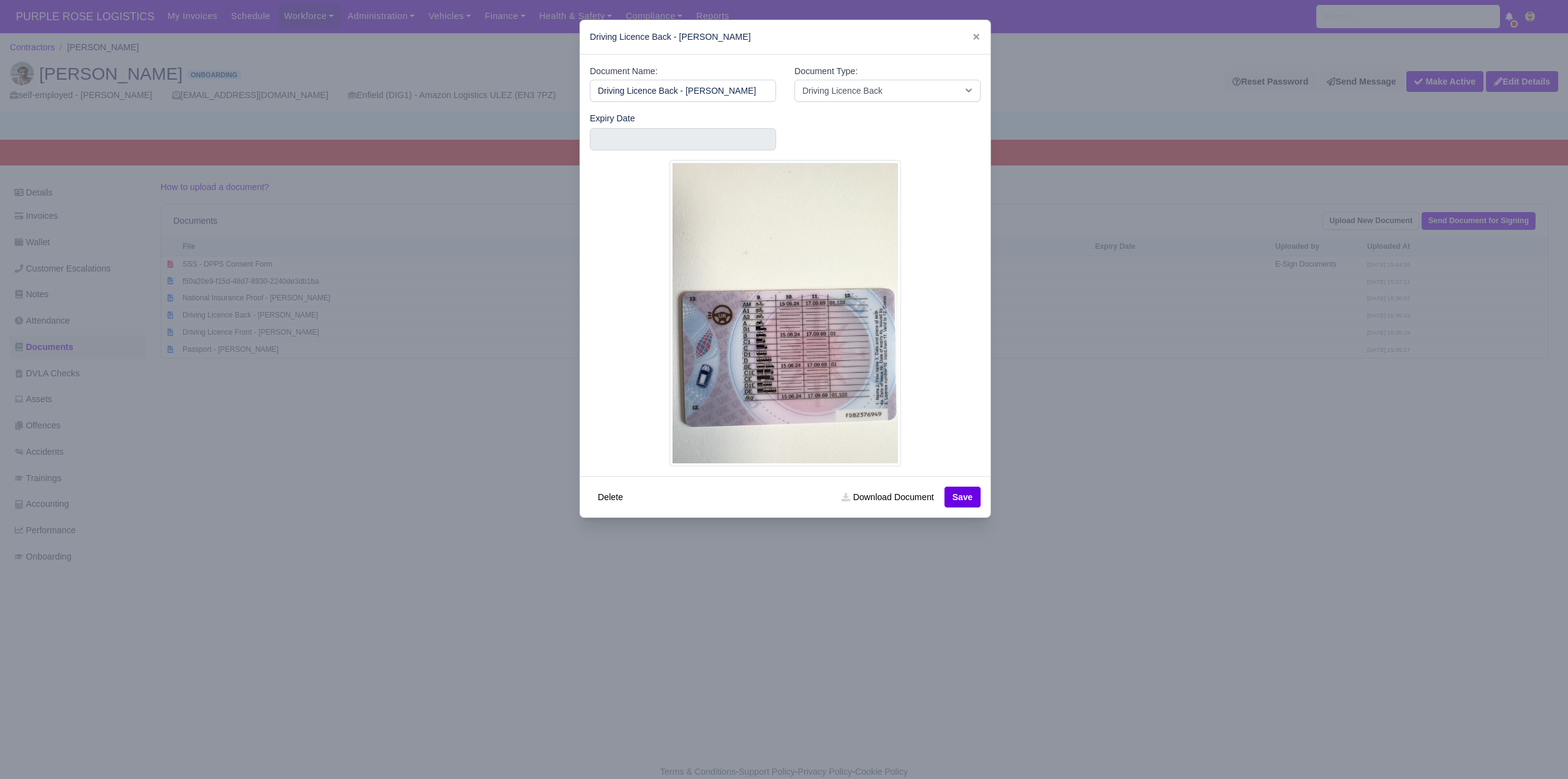
click at [1112, 456] on div at bounding box center [784, 389] width 1568 height 779
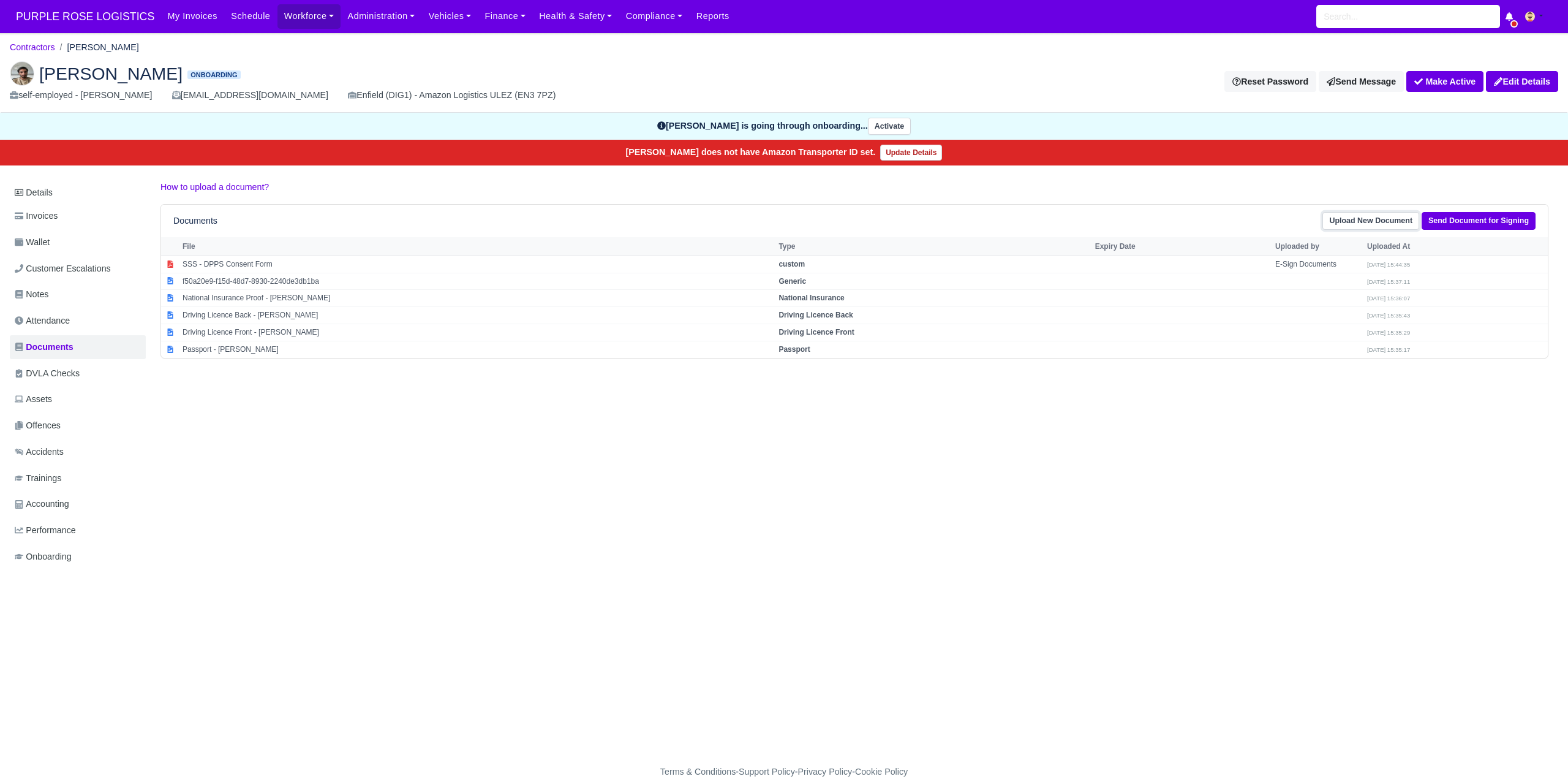
click at [1394, 222] on link "Upload New Document" at bounding box center [1371, 220] width 97 height 18
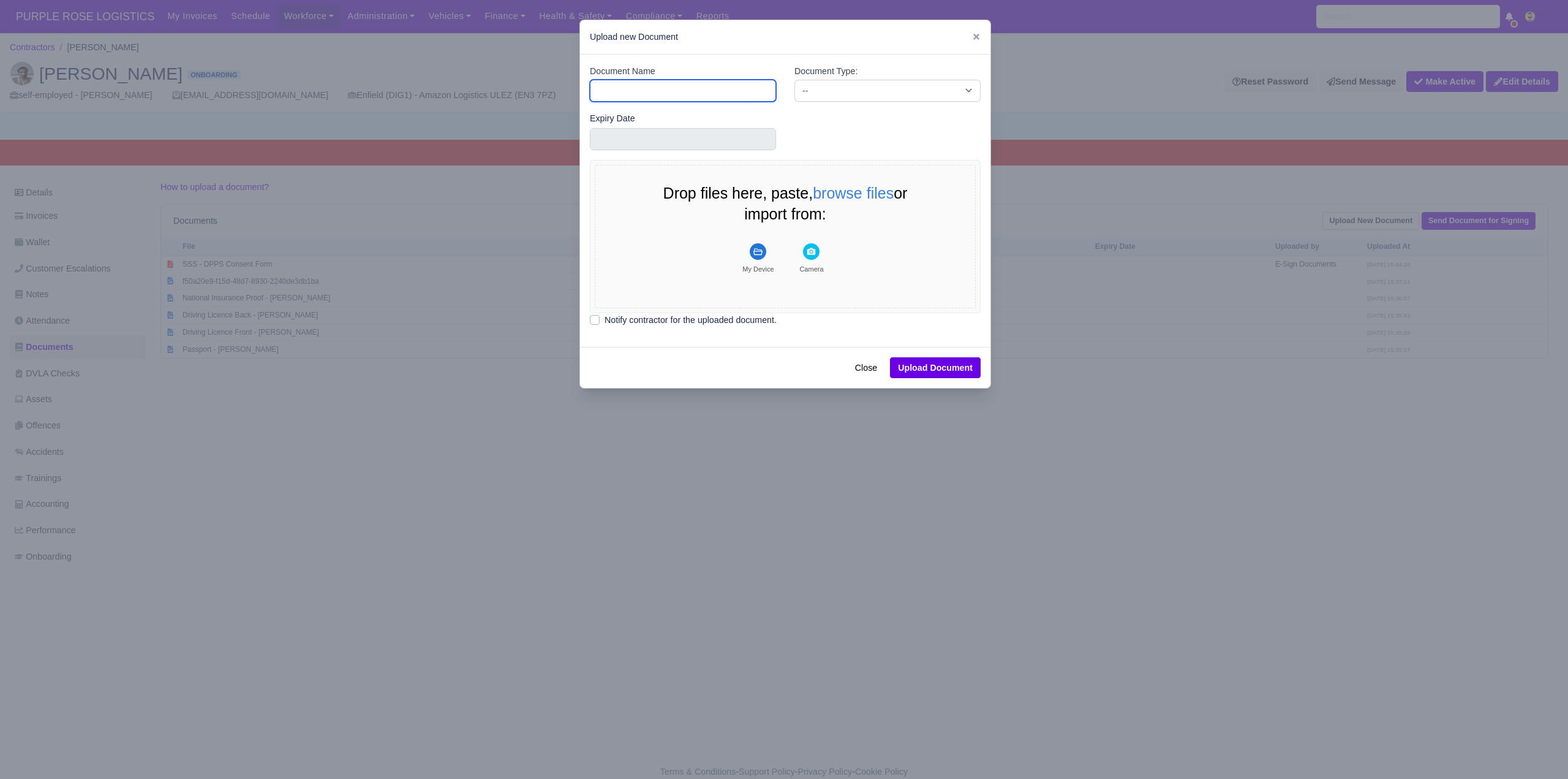
click at [663, 96] on input "Document Name" at bounding box center [683, 90] width 186 height 22
type input "DVLA"
click at [816, 88] on select "-- Accounting Engagement Letter Age Verification Confirmation Background Check …" at bounding box center [888, 90] width 186 height 22
select select "dvla-check"
click at [795, 80] on select "-- Accounting Engagement Letter Age Verification Confirmation Background Check …" at bounding box center [888, 90] width 186 height 22
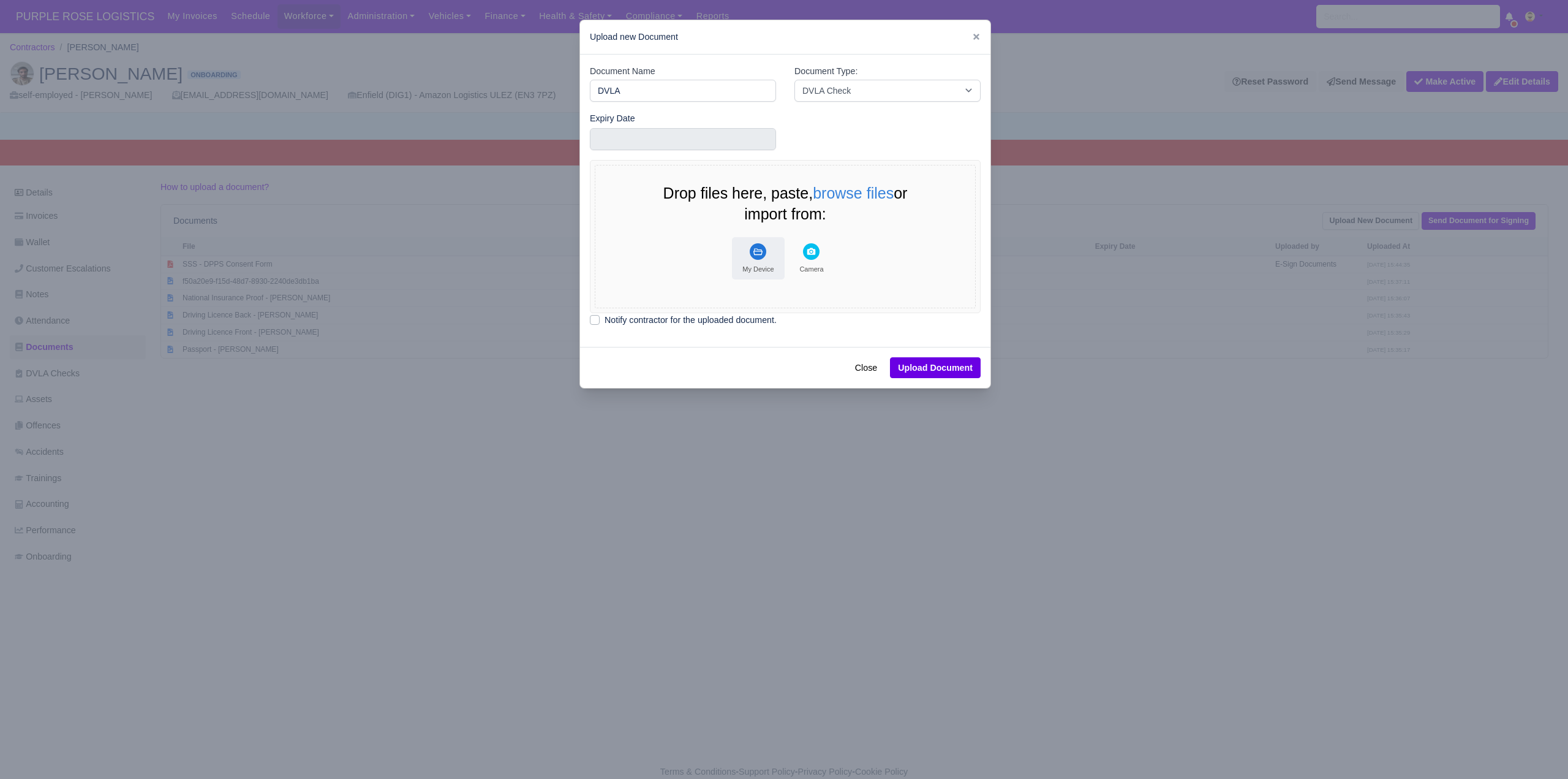
click at [759, 252] on rect "File Uploader" at bounding box center [757, 251] width 17 height 17
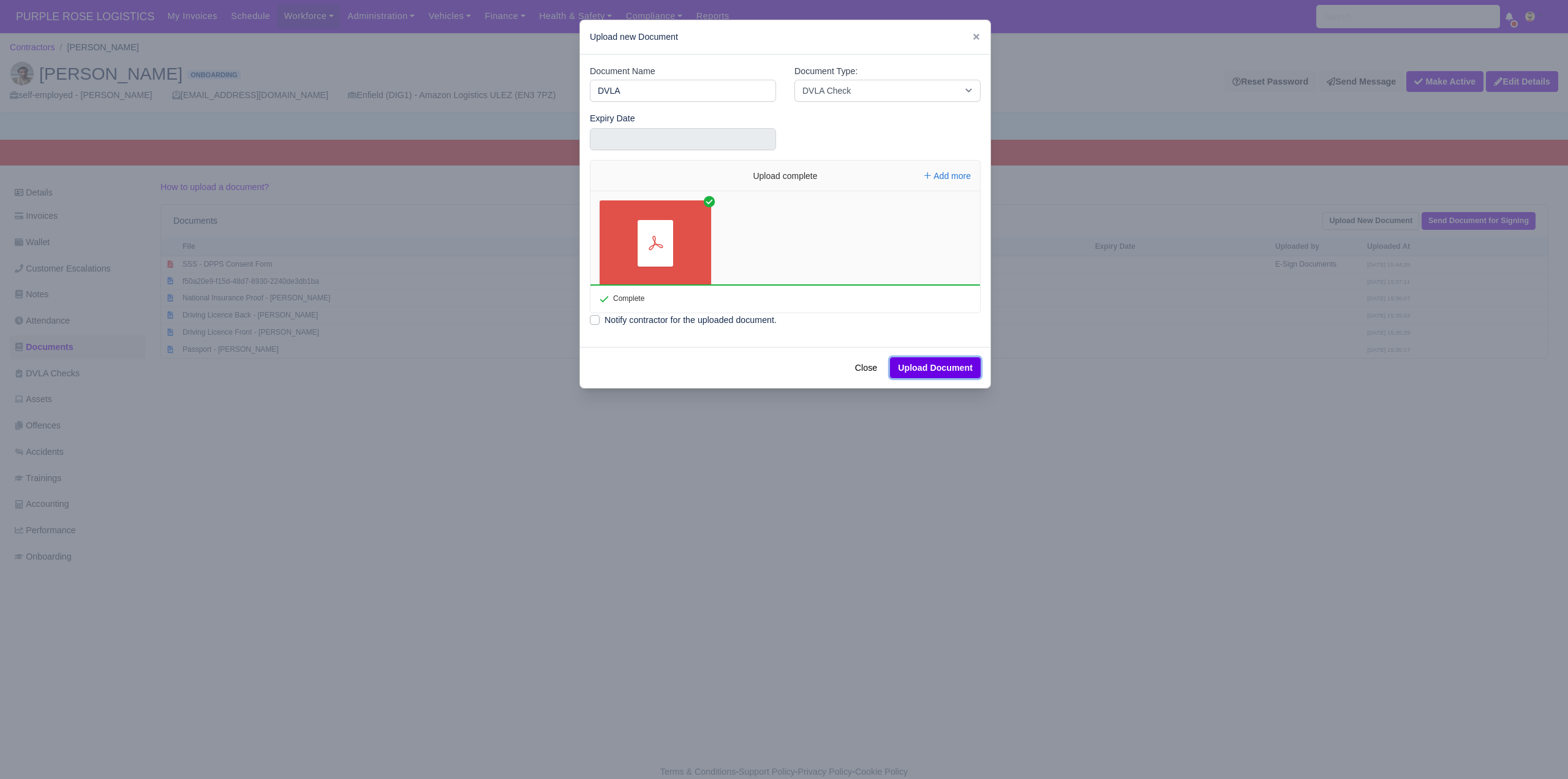
click at [921, 372] on button "Upload Document" at bounding box center [935, 367] width 91 height 21
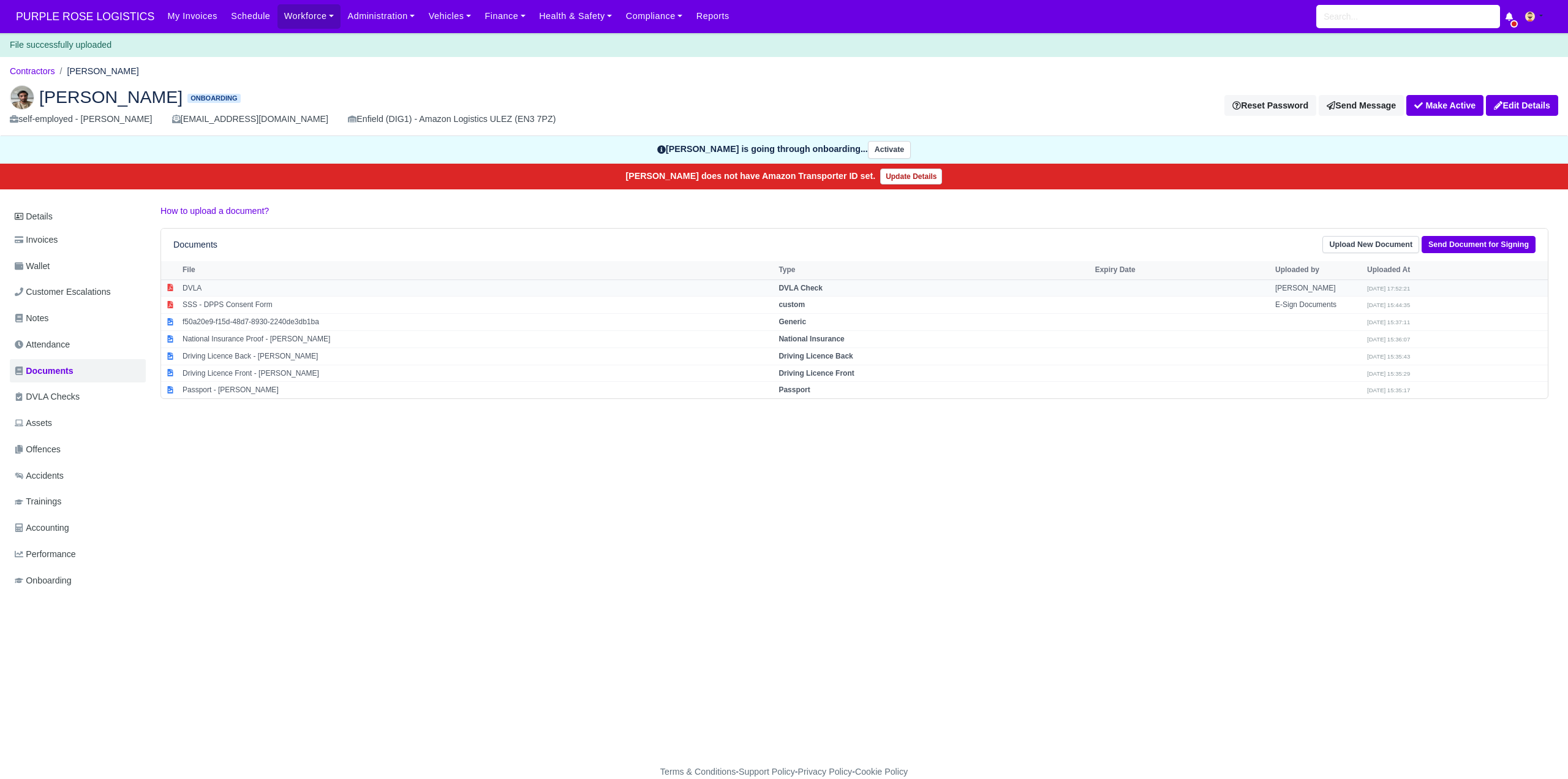
click at [811, 282] on td "DVLA Check" at bounding box center [933, 288] width 316 height 17
select select "dvla-check"
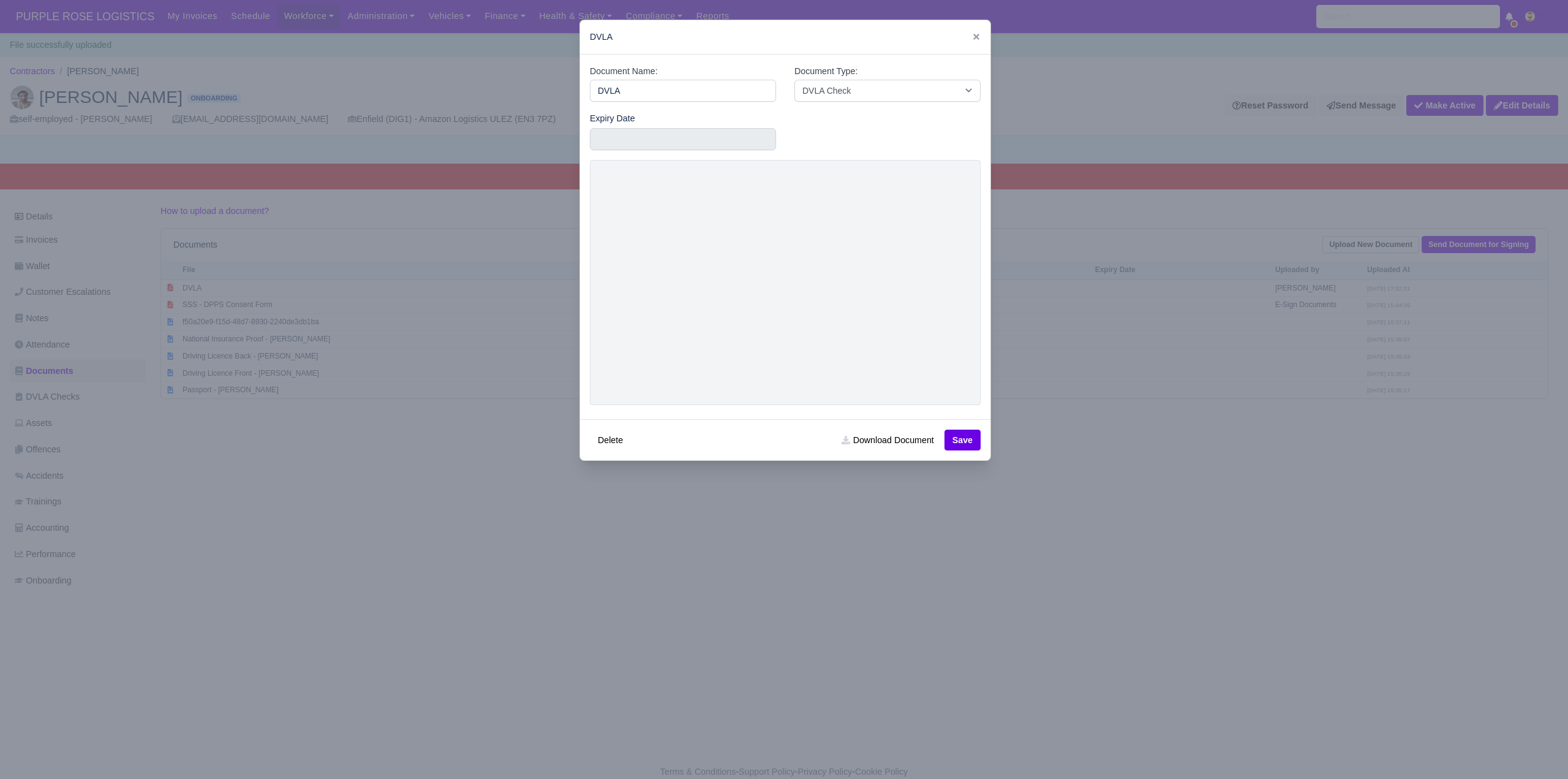
click at [882, 560] on div at bounding box center [784, 389] width 1568 height 779
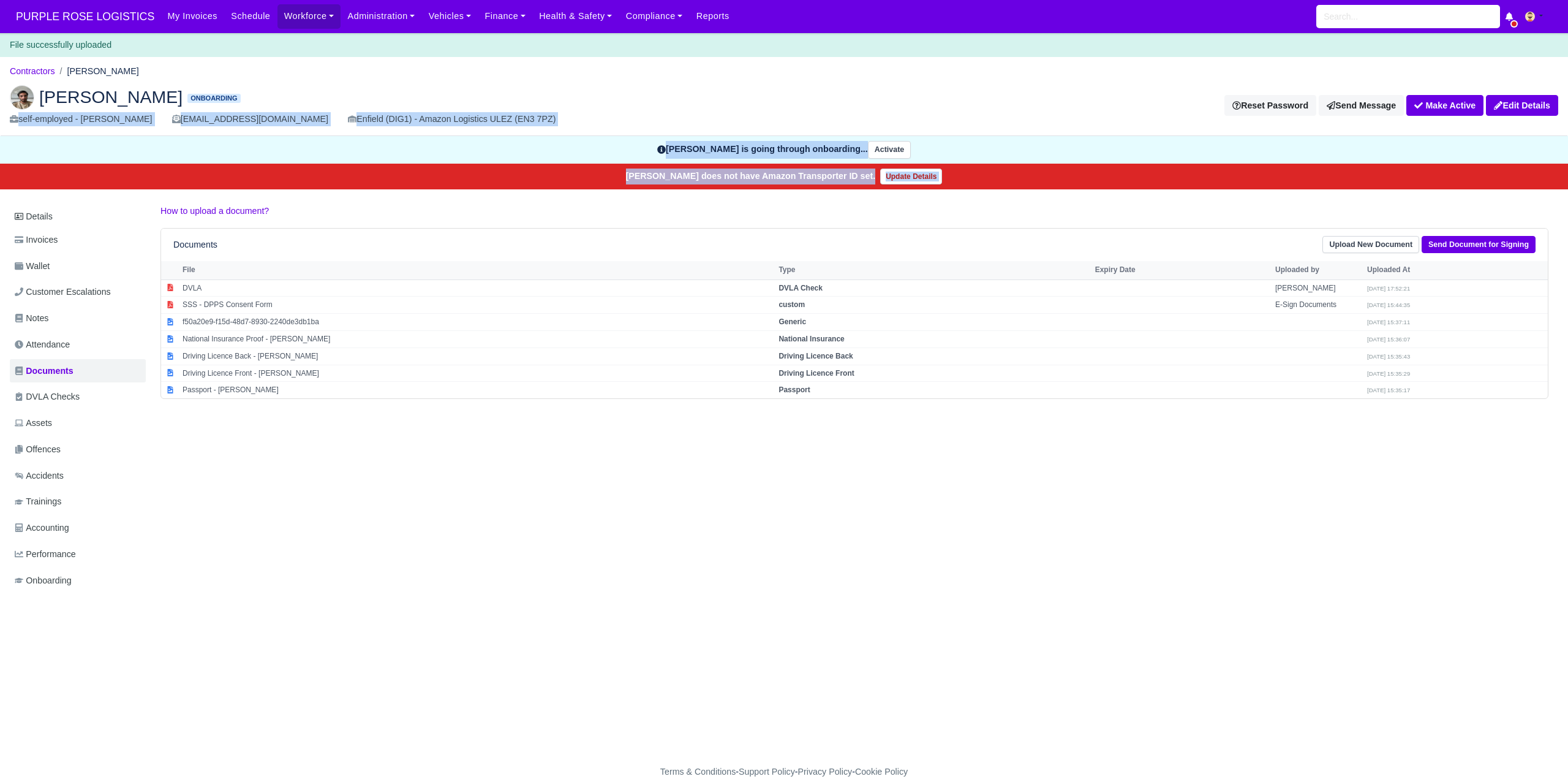
drag, startPoint x: 1, startPoint y: 332, endPoint x: -50, endPoint y: 275, distance: 76.5
click at [0, 275] on html "PURPLE ROSE LOGISTICS My Invoices Schedule Workforce Manpower Expiring Document…" at bounding box center [784, 389] width 1568 height 779
click at [43, 218] on link "Details" at bounding box center [78, 216] width 136 height 23
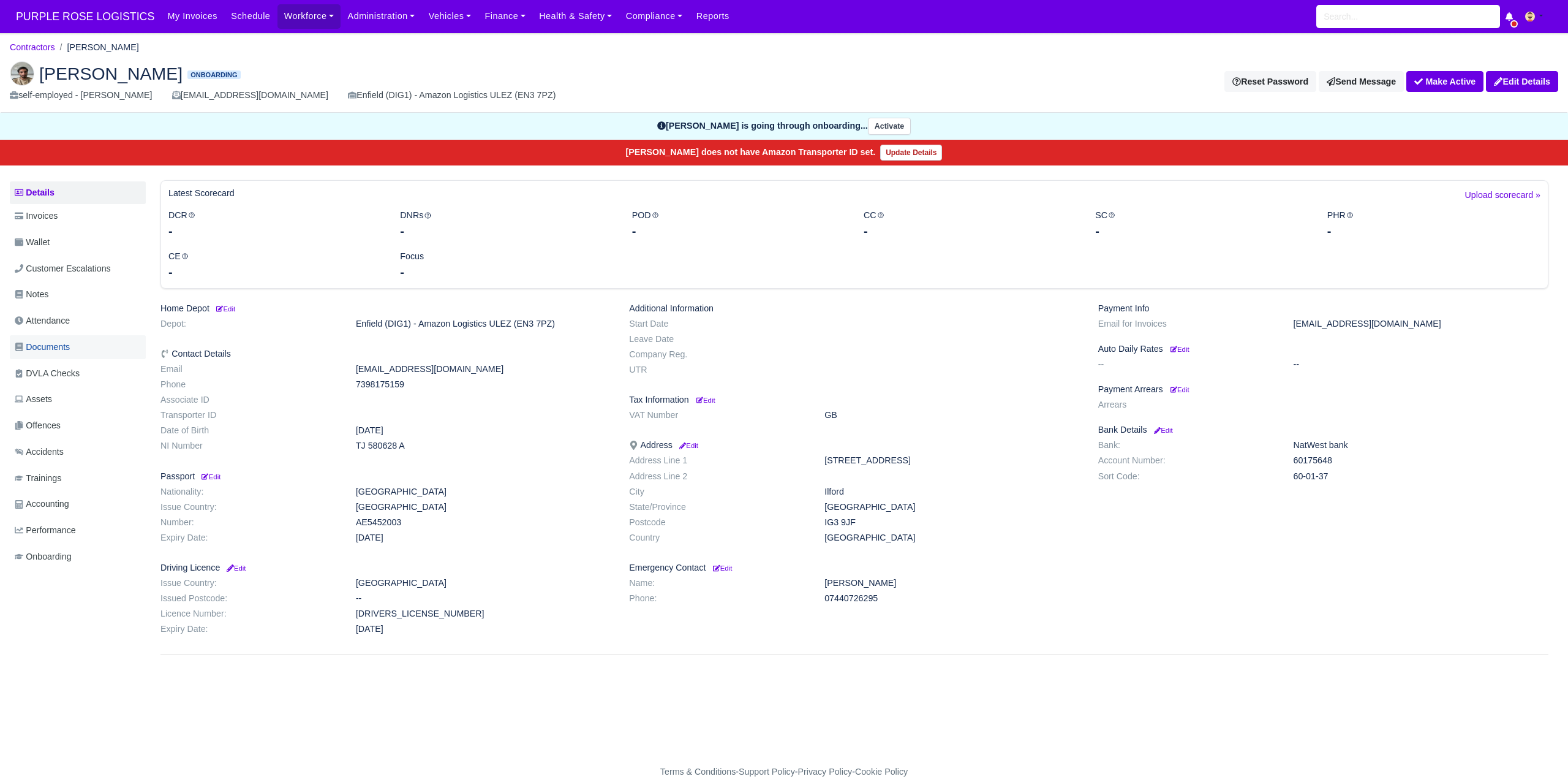
click at [70, 347] on span "Documents" at bounding box center [42, 347] width 55 height 14
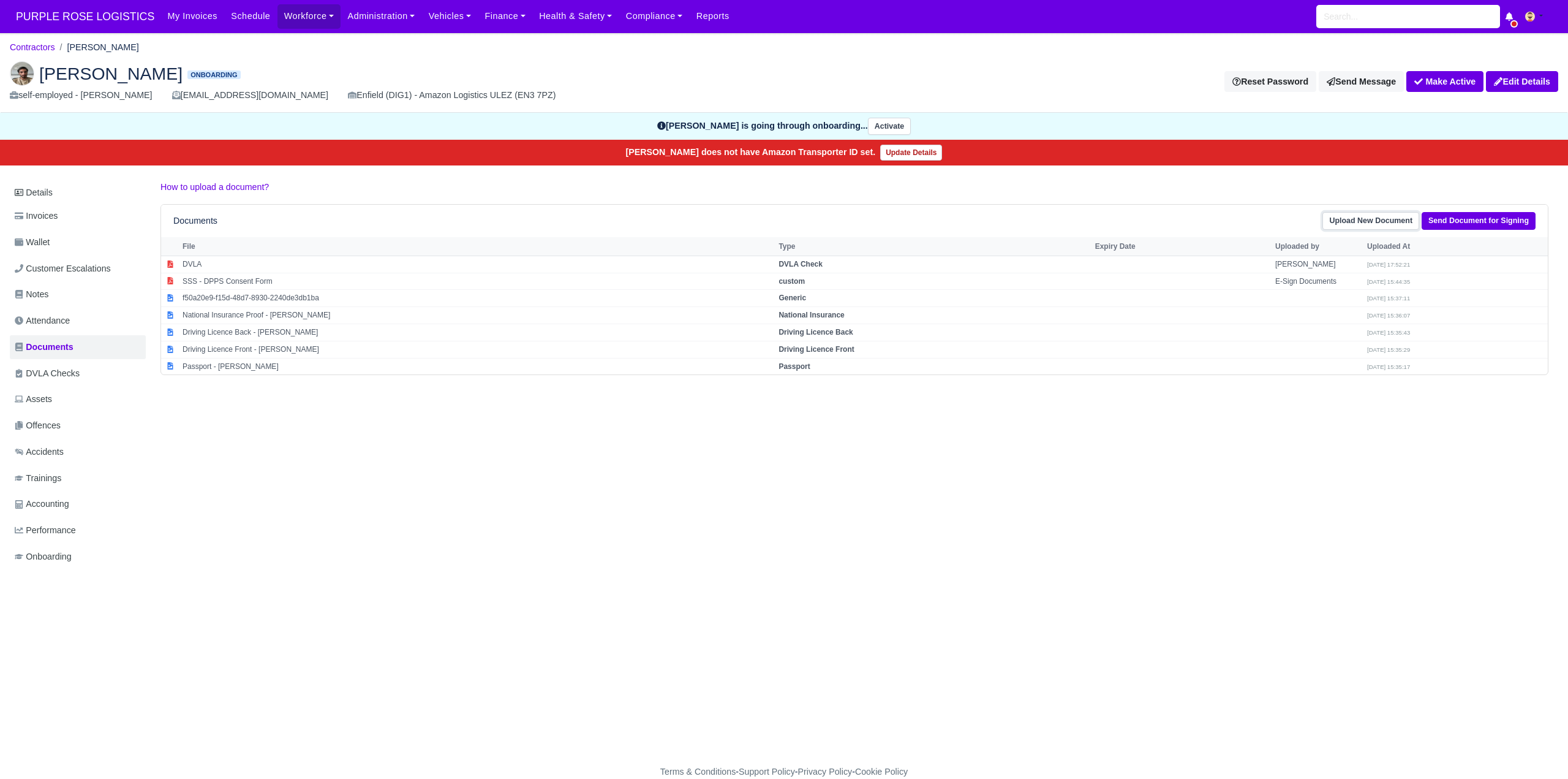
click at [1343, 220] on link "Upload New Document" at bounding box center [1371, 220] width 97 height 18
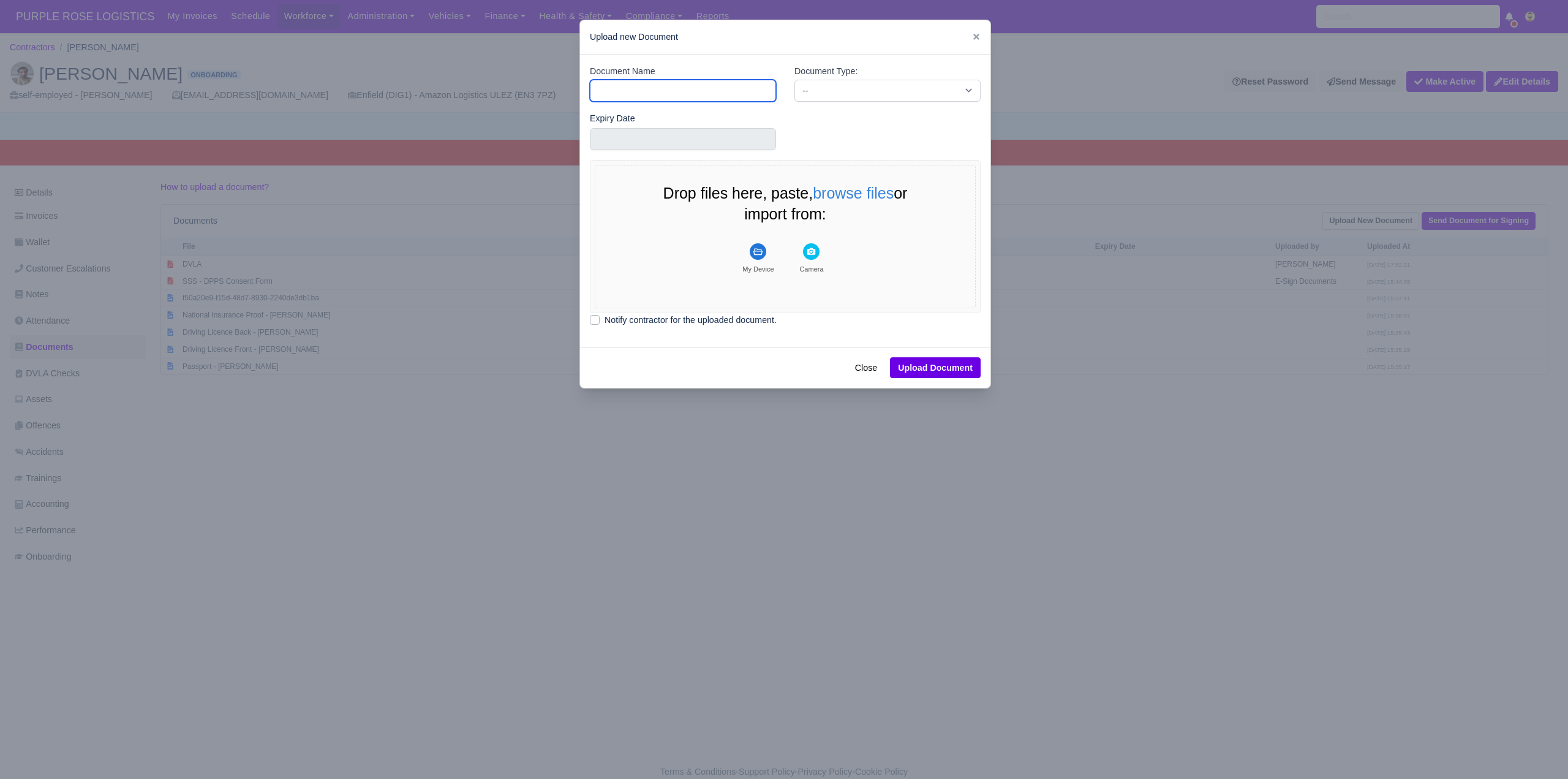
click at [647, 83] on input "Document Name" at bounding box center [683, 90] width 186 height 22
type input "RTW"
click at [623, 143] on input "text" at bounding box center [683, 139] width 186 height 22
click at [615, 177] on select "2021 2022 2023 2024 2025 2026 2027 2028 2029 2030 2031 2032 2033 2034 2035 2036…" at bounding box center [629, 181] width 55 height 26
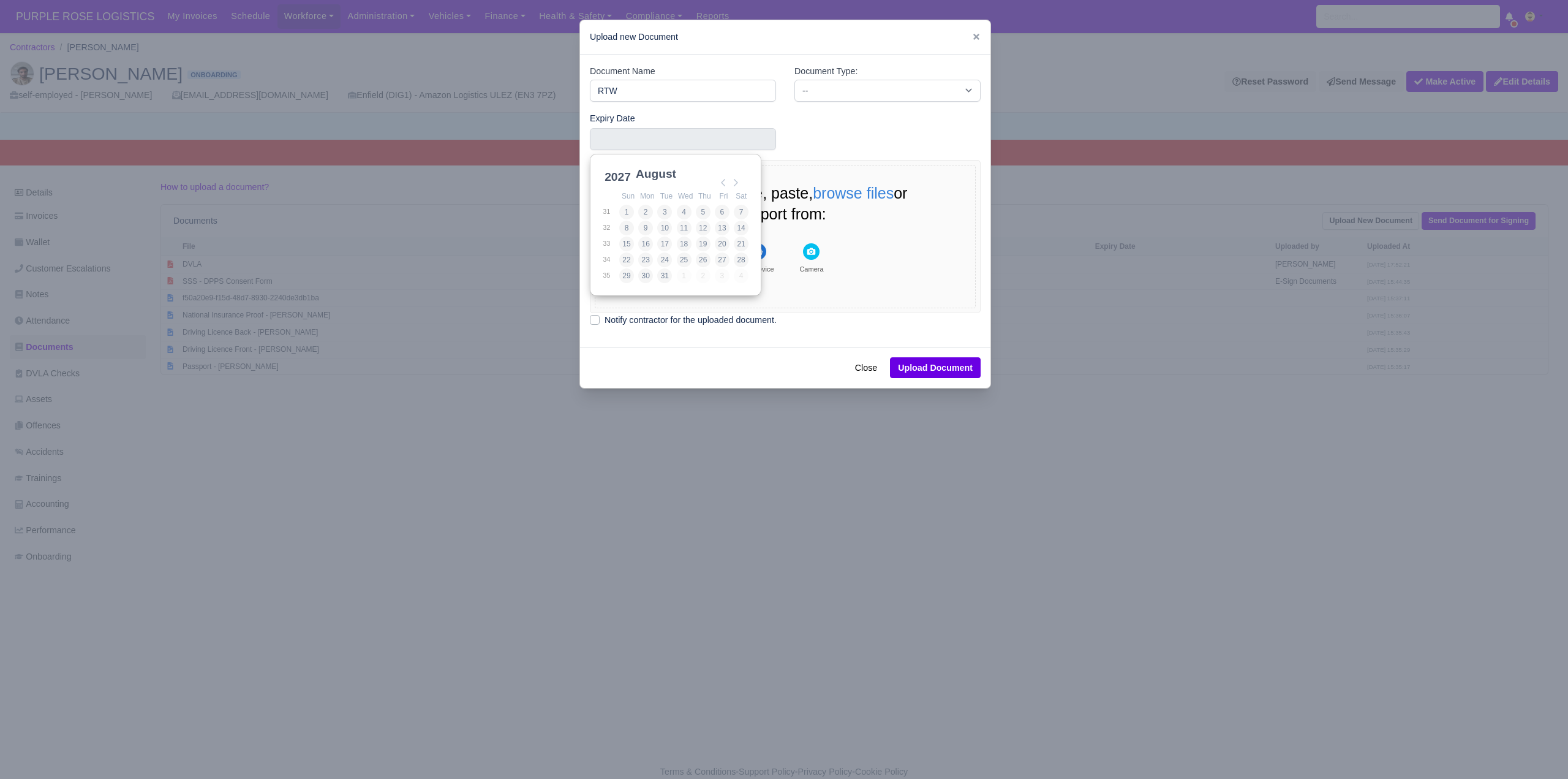
click at [659, 178] on select "January February March April May June July August September October November De…" at bounding box center [674, 181] width 82 height 26
type input "2027-01-05"
click at [852, 86] on select "-- Accounting Engagement Letter Age Verification Confirmation Background Check …" at bounding box center [888, 90] width 186 height 22
select select "right-to-work"
click at [795, 80] on select "-- Accounting Engagement Letter Age Verification Confirmation Background Check …" at bounding box center [888, 90] width 186 height 22
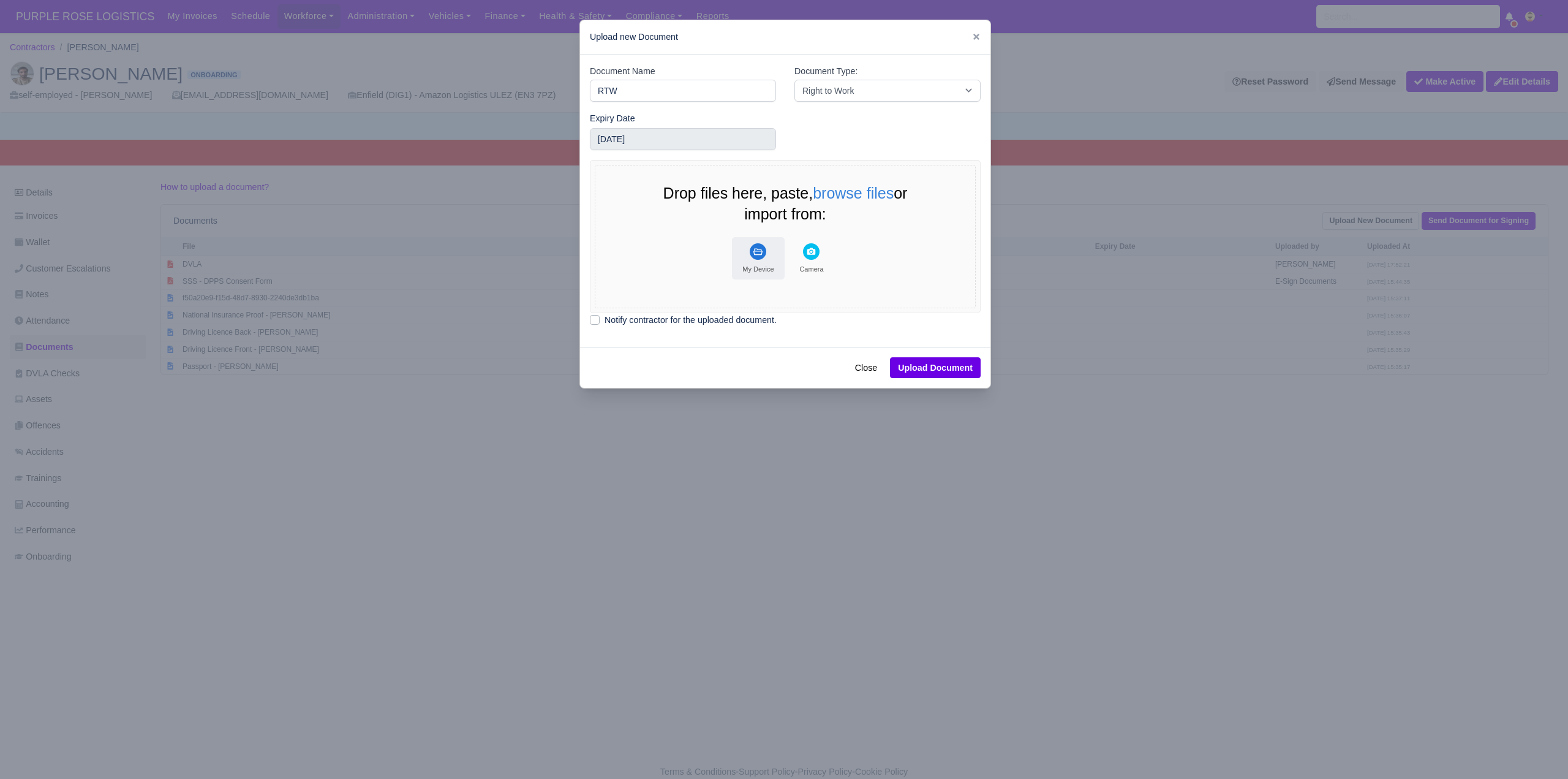
click at [757, 249] on g "File Uploader" at bounding box center [757, 251] width 17 height 17
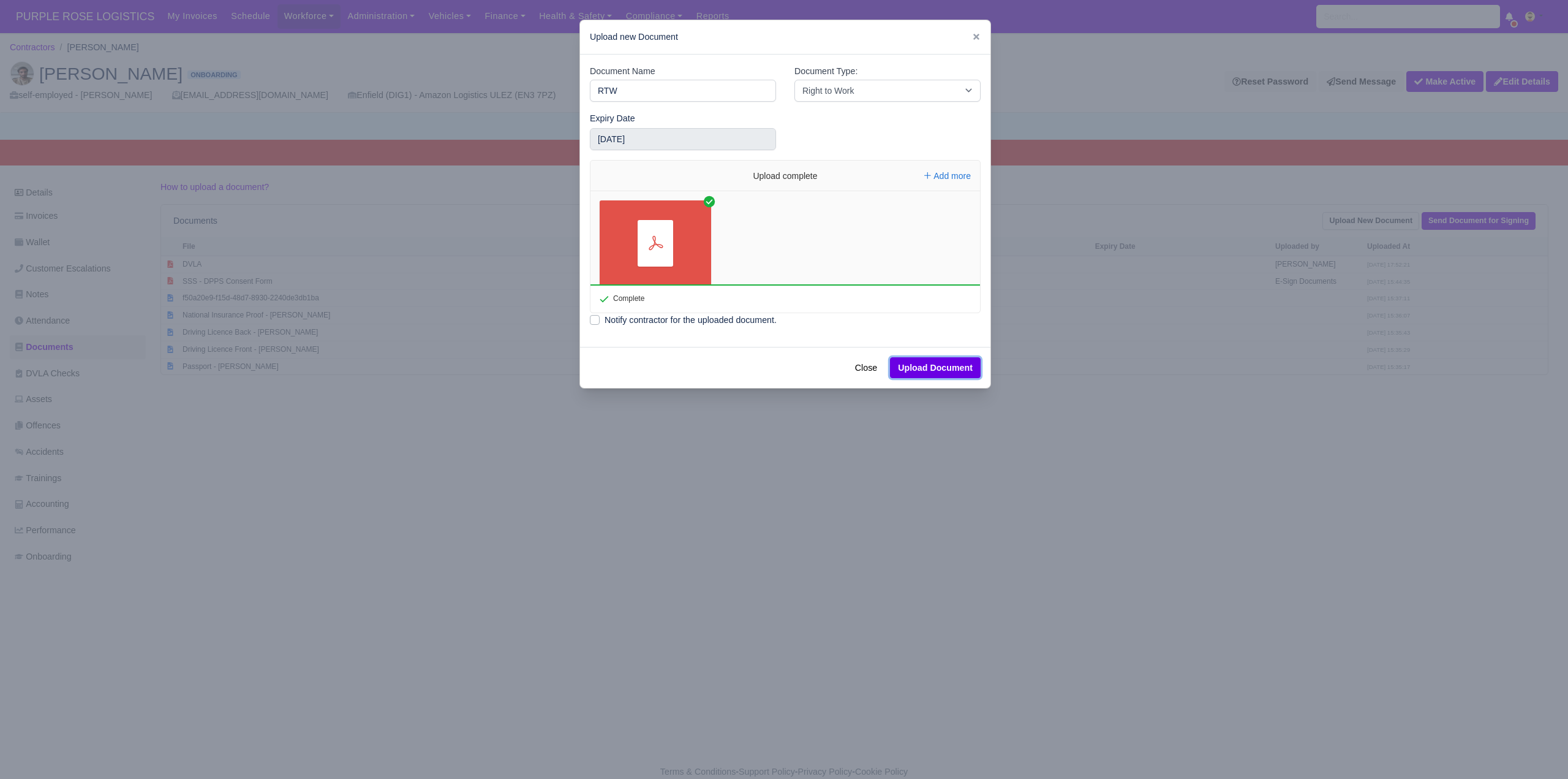
click at [911, 365] on button "Upload Document" at bounding box center [935, 367] width 91 height 21
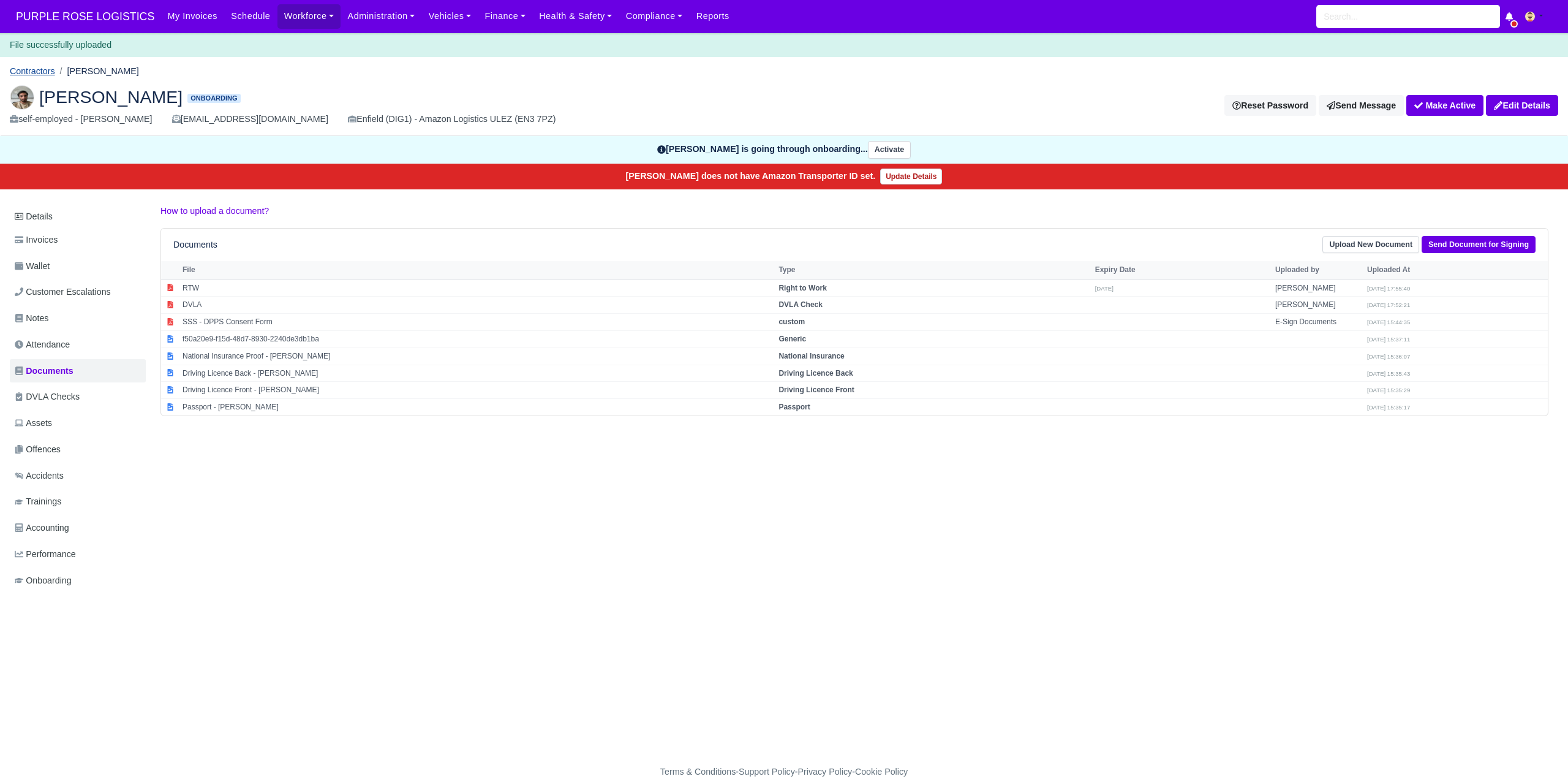
click at [39, 67] on link "Contractors" at bounding box center [33, 71] width 45 height 10
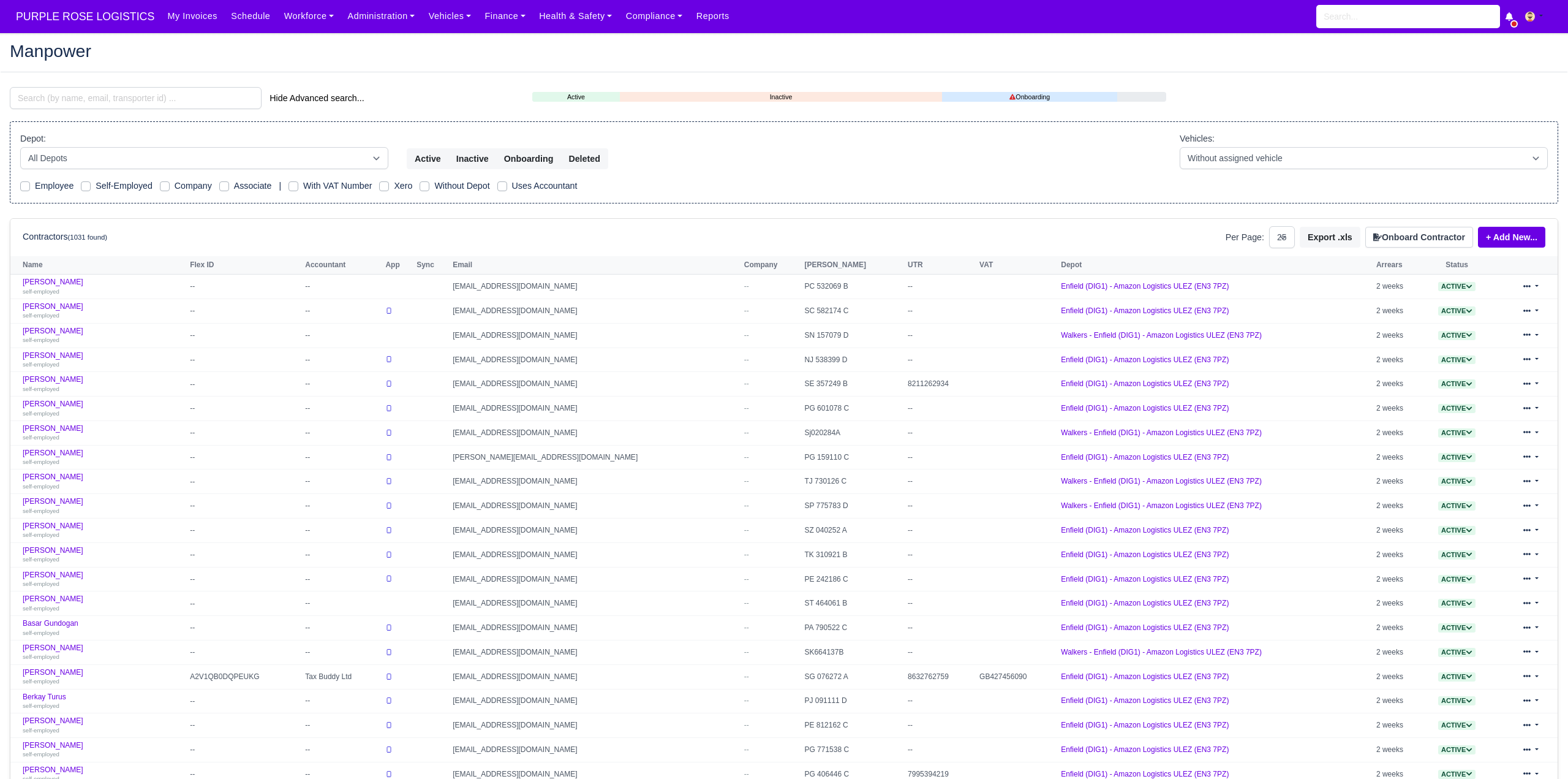
select select "25"
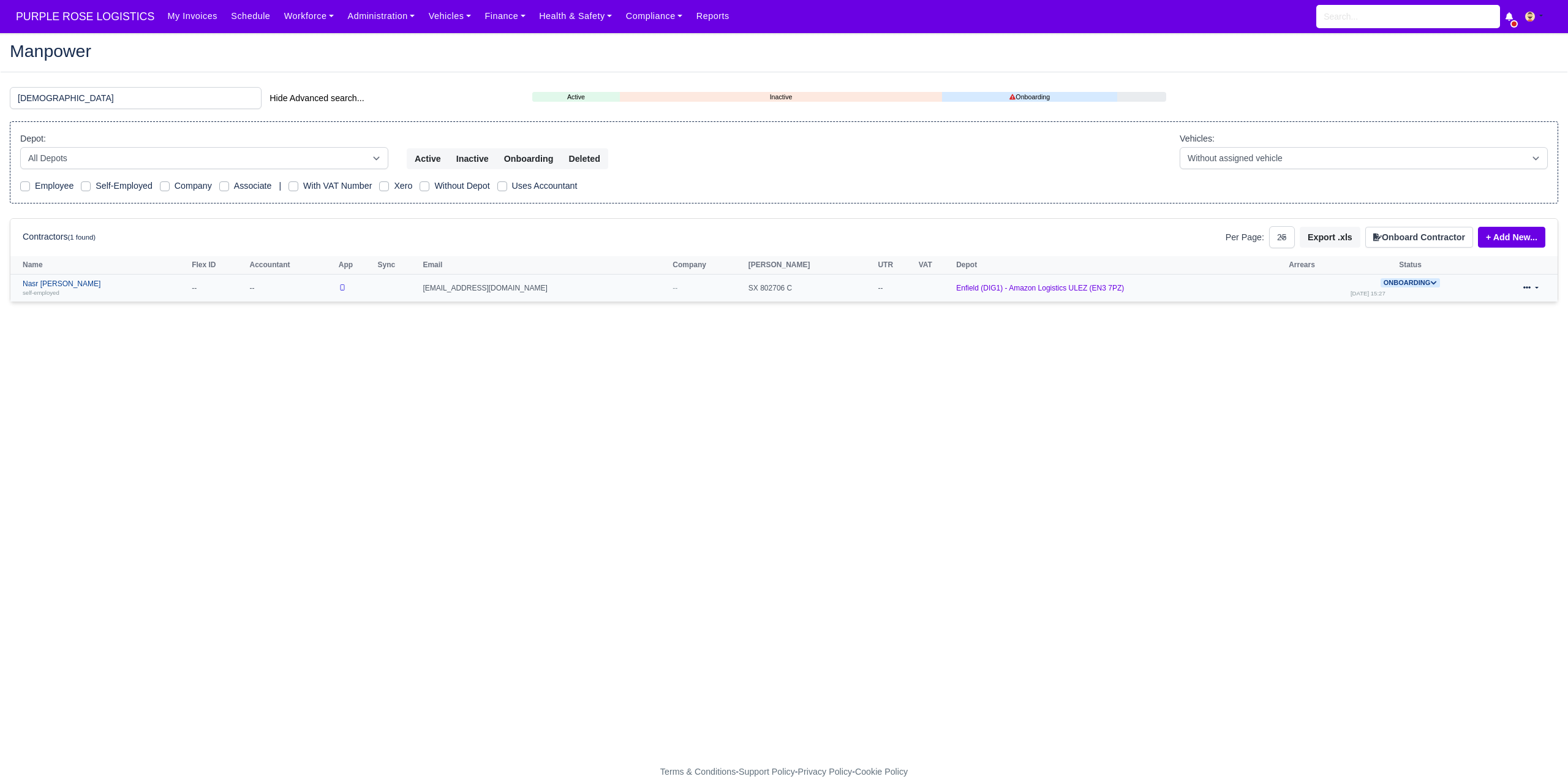
type input "kark"
click at [61, 285] on link "Nasr eddine Karkar self-employed" at bounding box center [104, 288] width 163 height 18
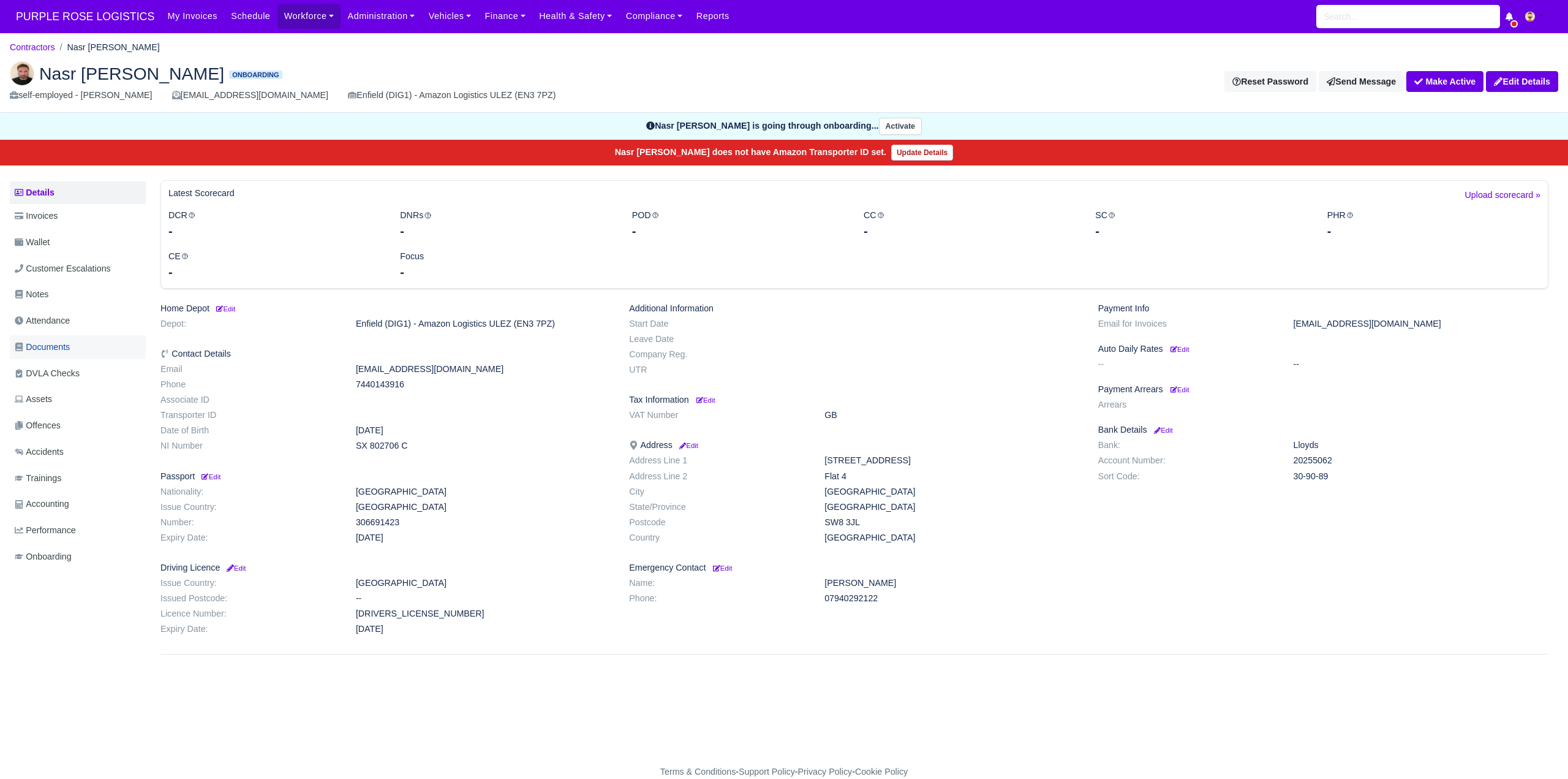
click at [60, 347] on span "Documents" at bounding box center [42, 347] width 55 height 14
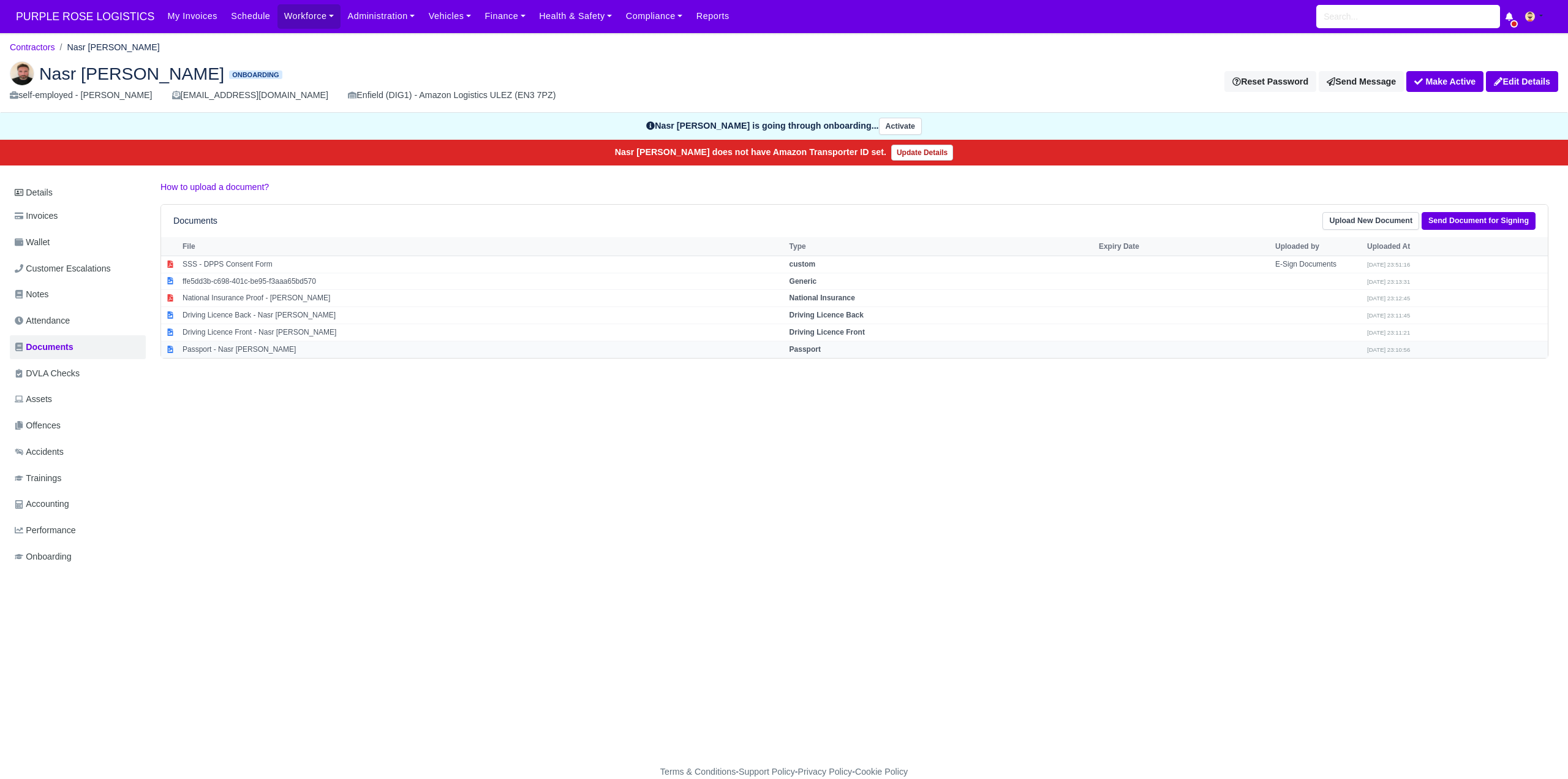
click at [821, 345] on strong "Passport" at bounding box center [805, 349] width 31 height 9
select select "passport"
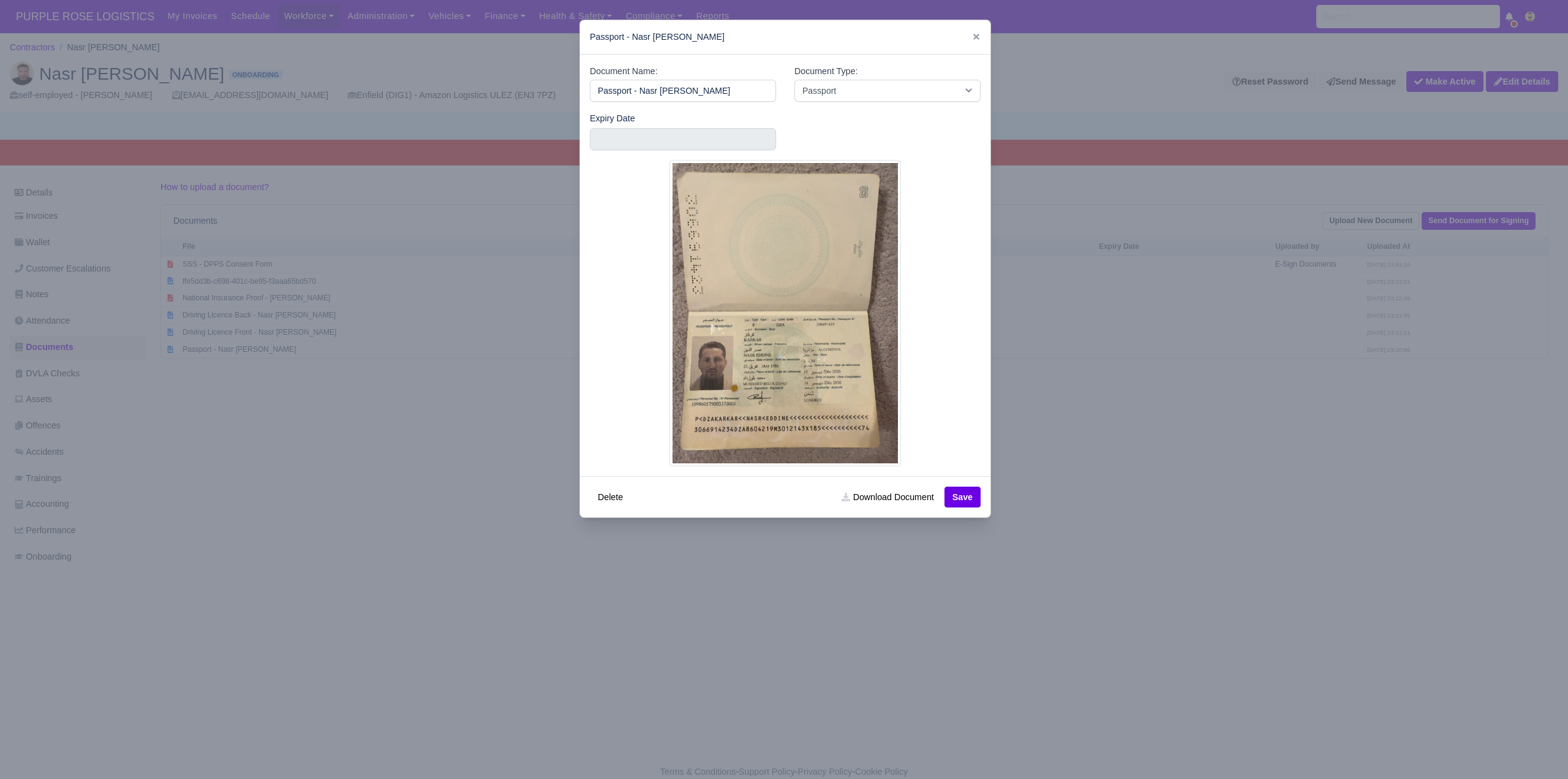
click at [866, 588] on div at bounding box center [784, 389] width 1568 height 779
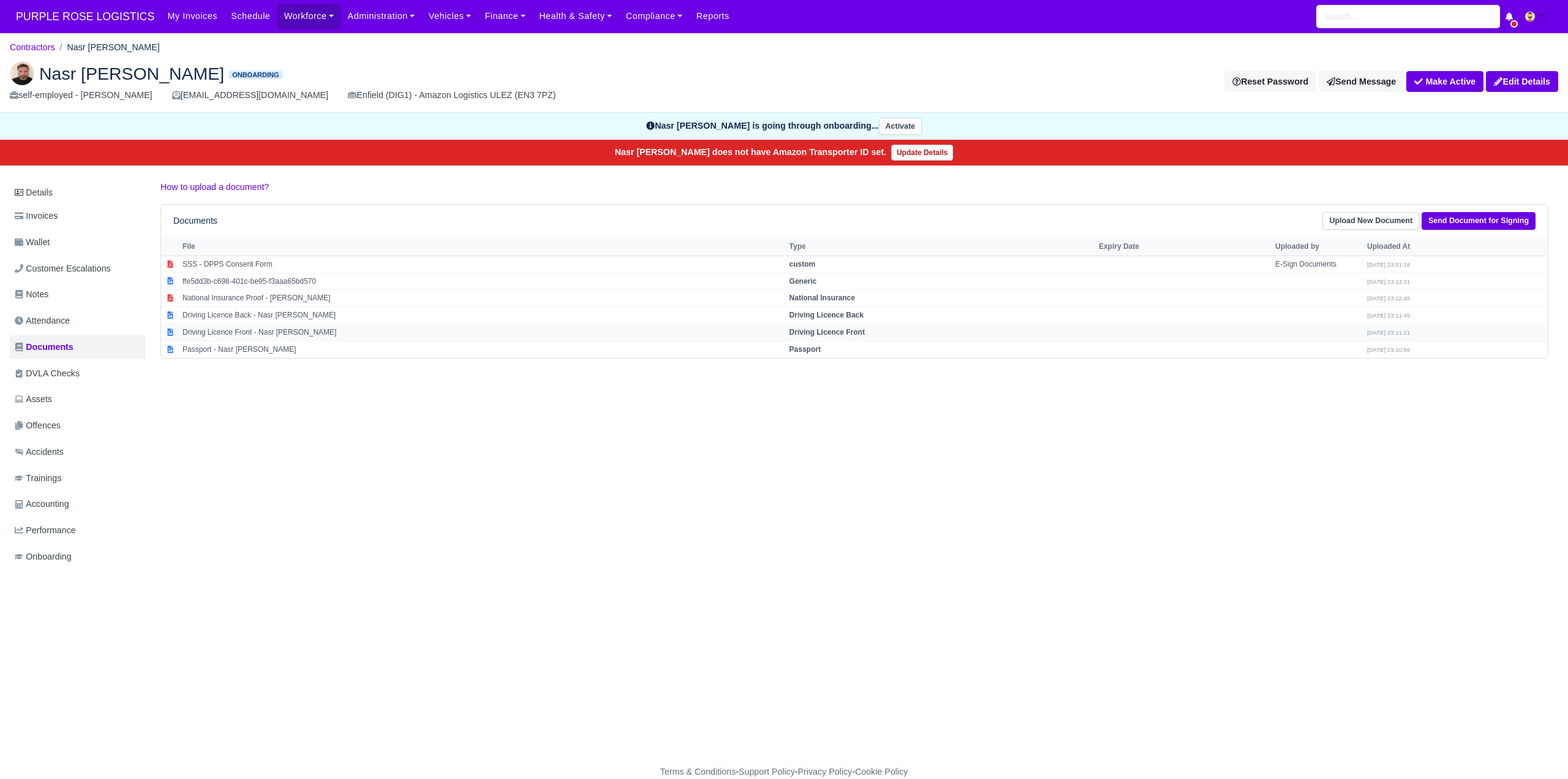
click at [840, 335] on strong "Driving Licence Front" at bounding box center [826, 332] width 75 height 9
select select "driving-licence-front"
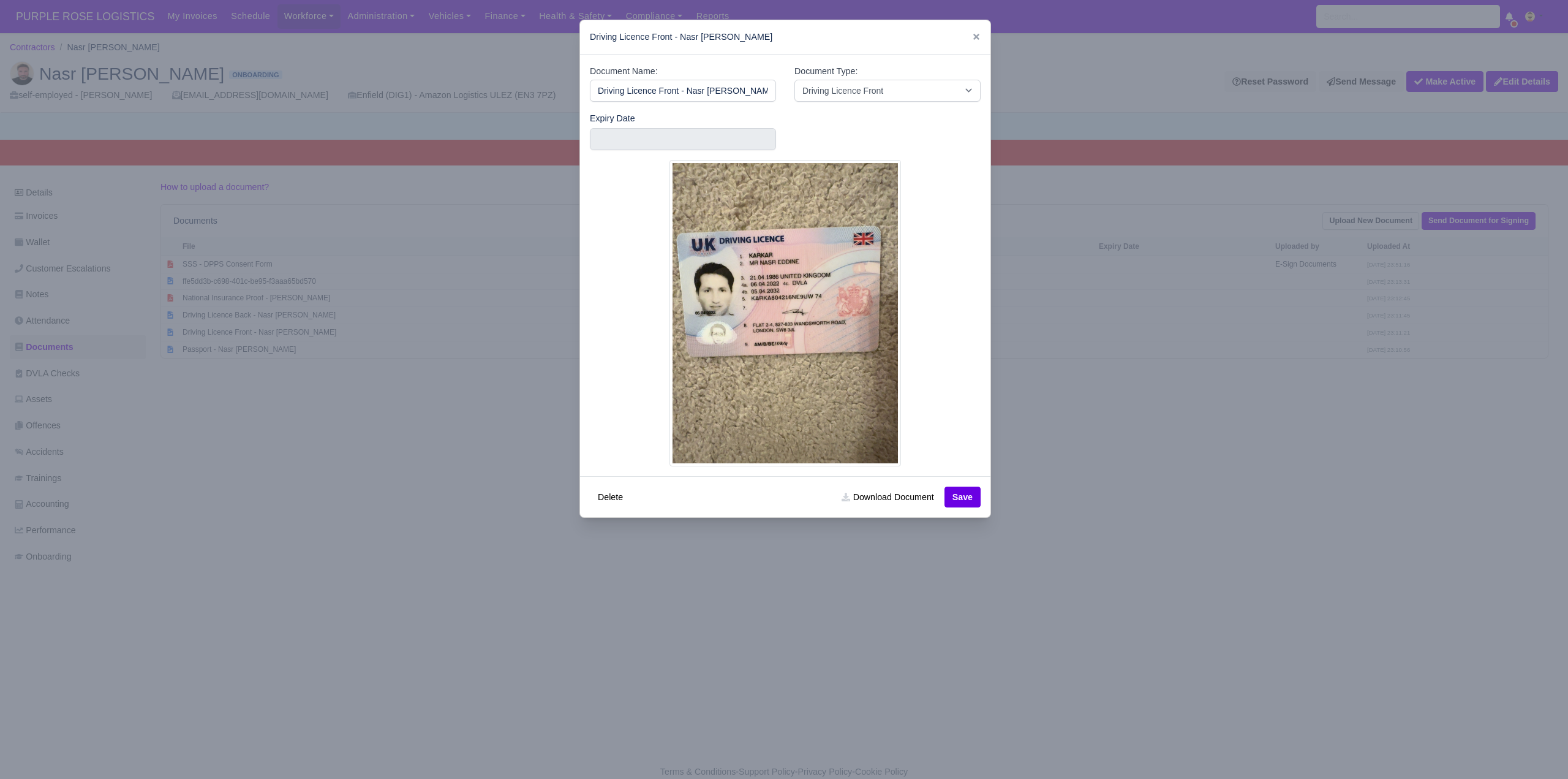
click at [1135, 442] on div at bounding box center [784, 389] width 1568 height 779
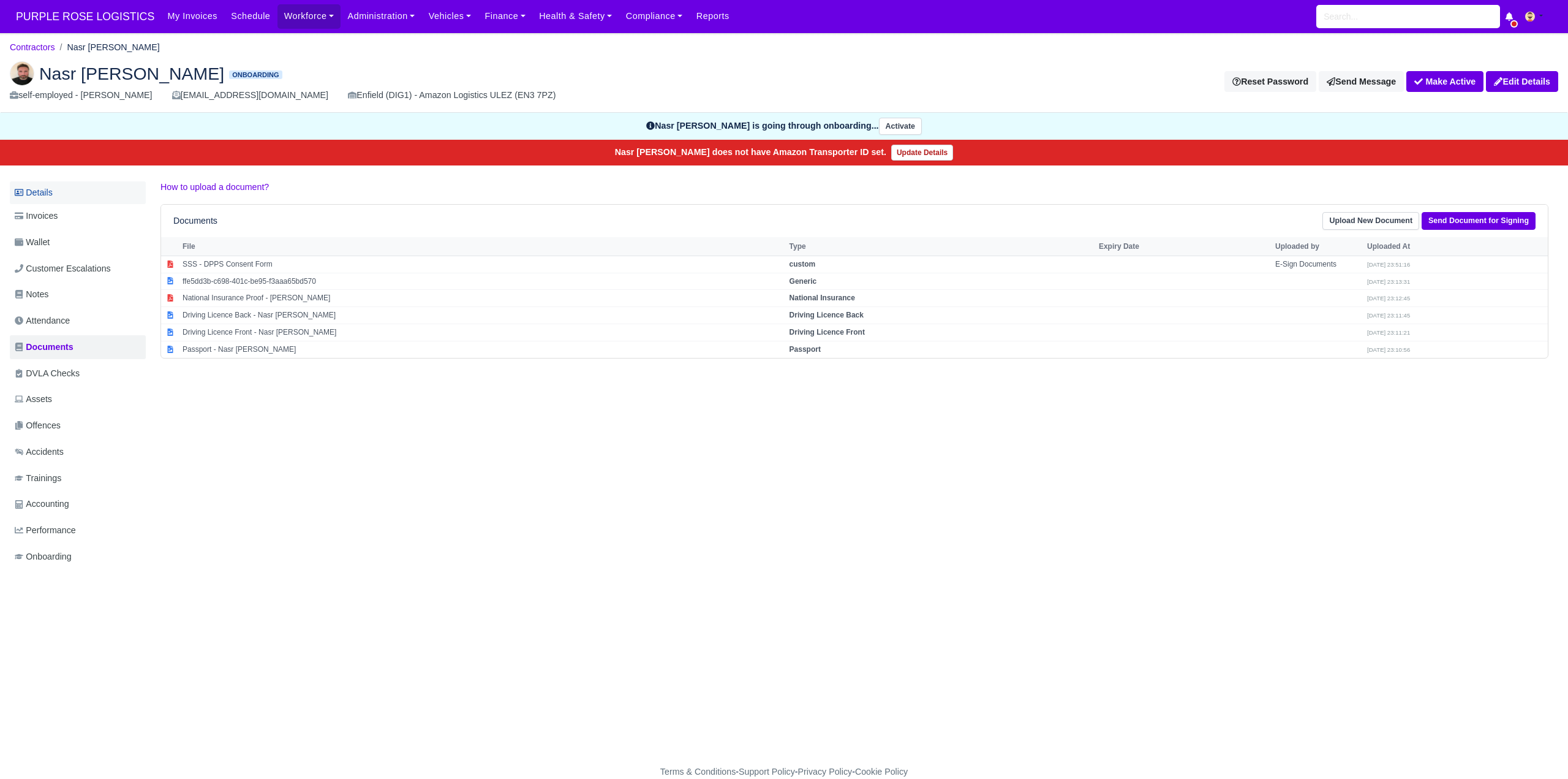
click at [44, 192] on link "Details" at bounding box center [78, 193] width 136 height 23
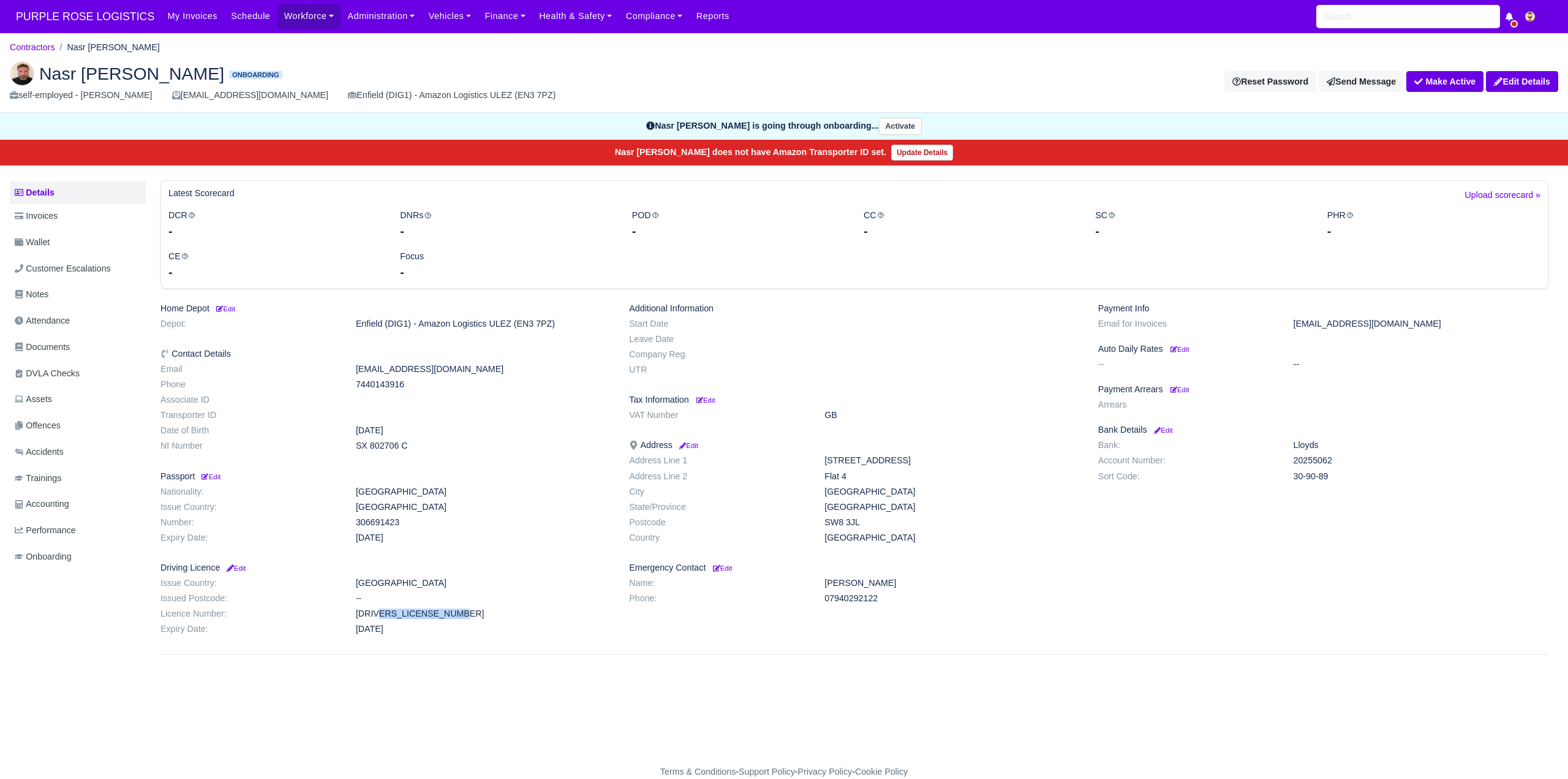
drag, startPoint x: 351, startPoint y: 614, endPoint x: 450, endPoint y: 616, distance: 99.0
click at [450, 616] on dd "KARKA804216NE9UW" at bounding box center [483, 614] width 274 height 11
drag, startPoint x: 351, startPoint y: 445, endPoint x: 392, endPoint y: 446, distance: 41.0
click at [420, 446] on dd "SX 802706 C" at bounding box center [483, 446] width 274 height 11
copy dd "SX 802706 C"
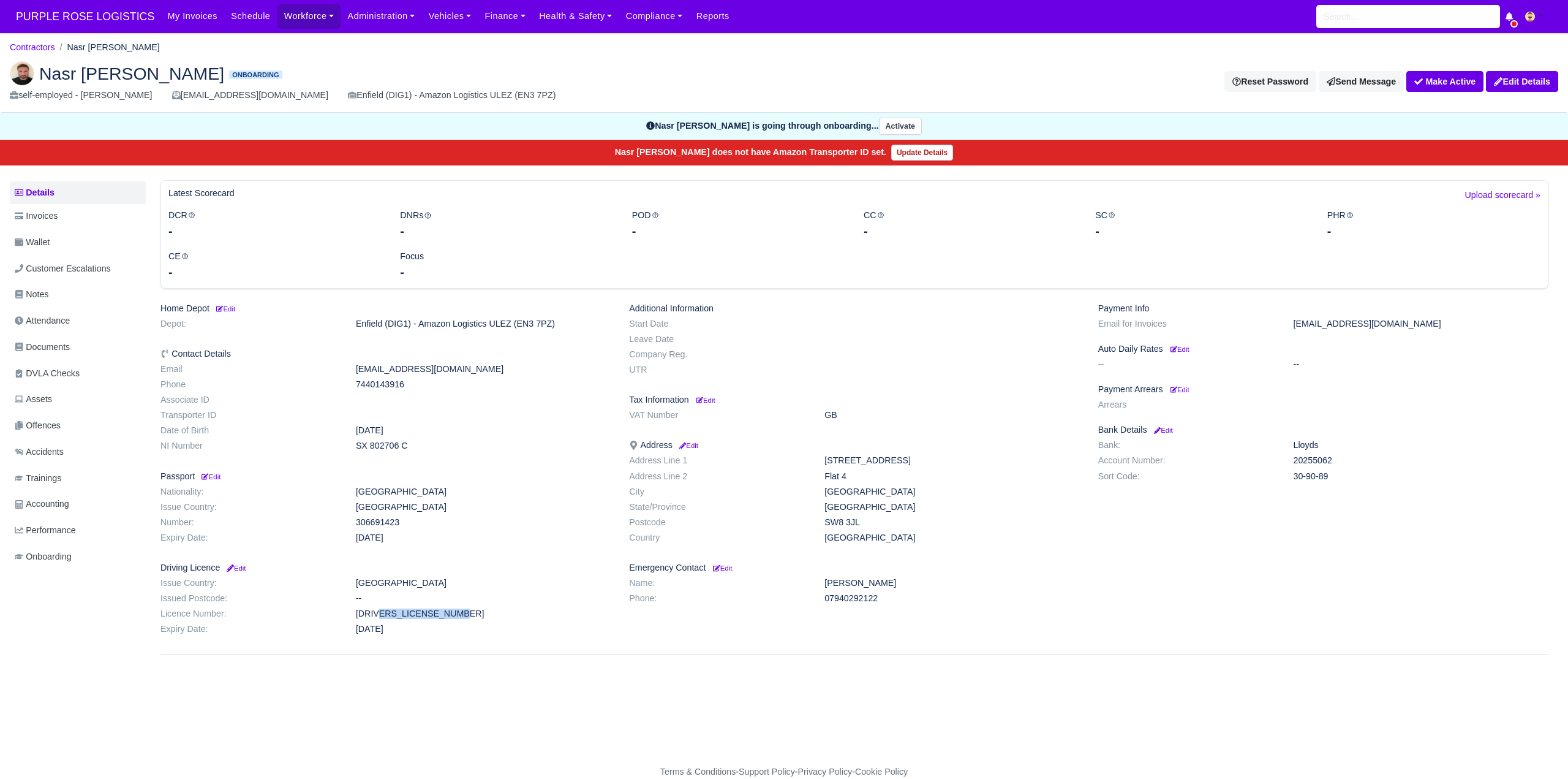
drag, startPoint x: 822, startPoint y: 522, endPoint x: 877, endPoint y: 521, distance: 55.0
click at [877, 521] on dd "SW8 3JL" at bounding box center [952, 523] width 274 height 11
copy dd "SW8 3JL"
click at [54, 349] on span "Documents" at bounding box center [42, 347] width 55 height 14
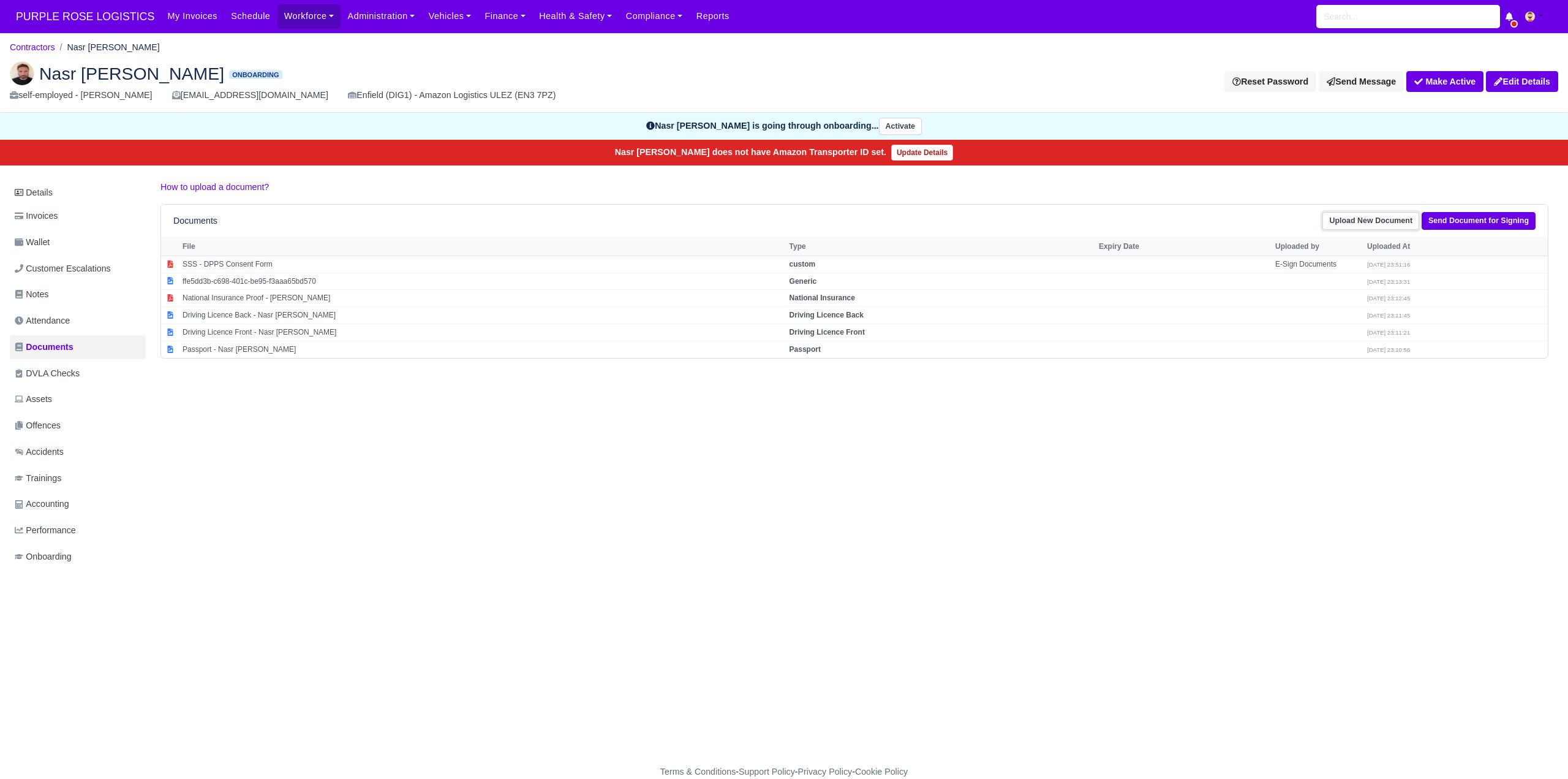
click at [1367, 216] on link "Upload New Document" at bounding box center [1371, 220] width 97 height 18
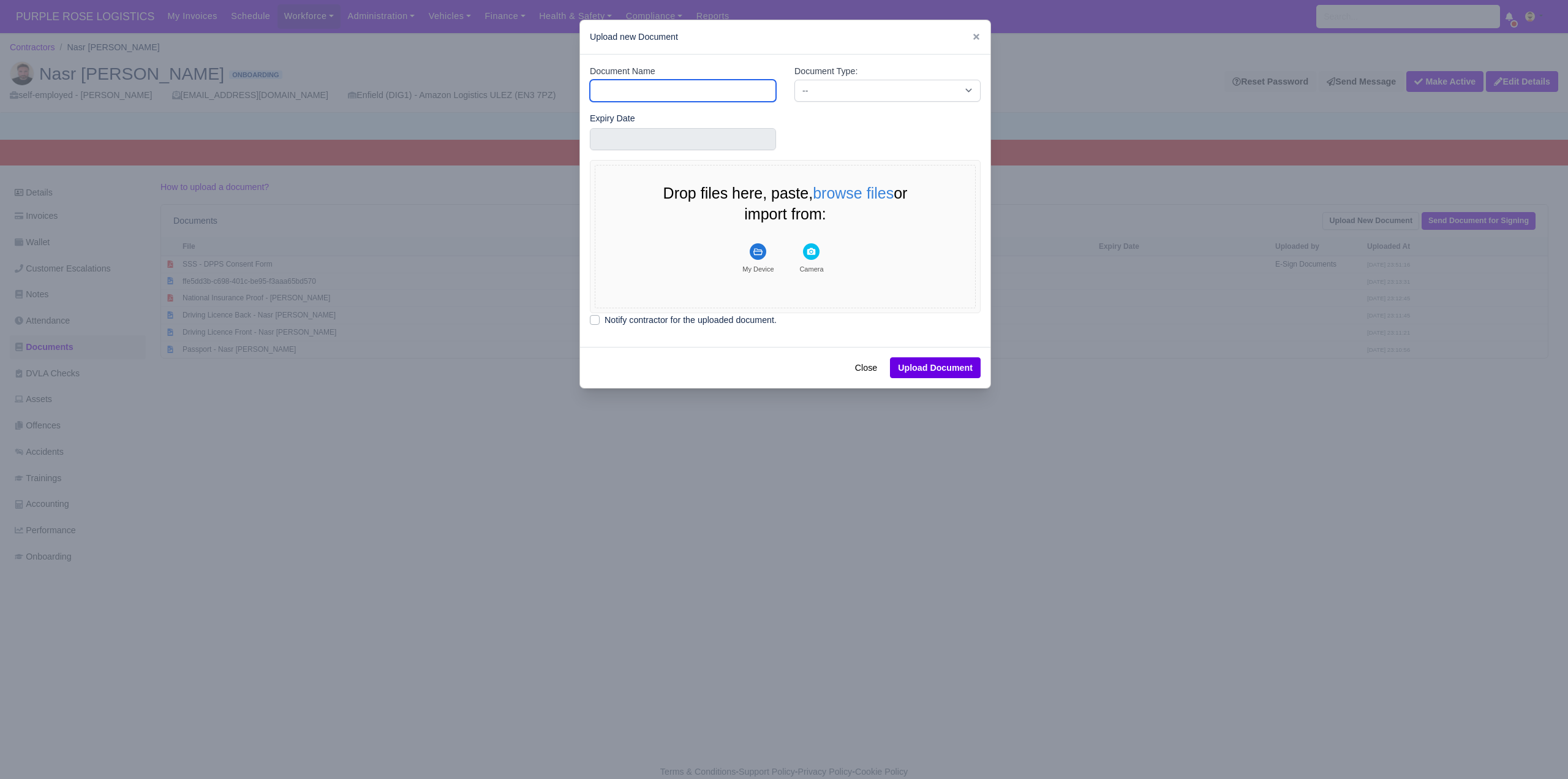
click at [633, 91] on input "Document Name" at bounding box center [683, 90] width 186 height 22
type input "DVLA"
click at [842, 88] on select "-- Accounting Engagement Letter Age Verification Confirmation Background Check …" at bounding box center [888, 90] width 186 height 22
select select "dvla-check"
click at [795, 80] on select "-- Accounting Engagement Letter Age Verification Confirmation Background Check …" at bounding box center [888, 90] width 186 height 22
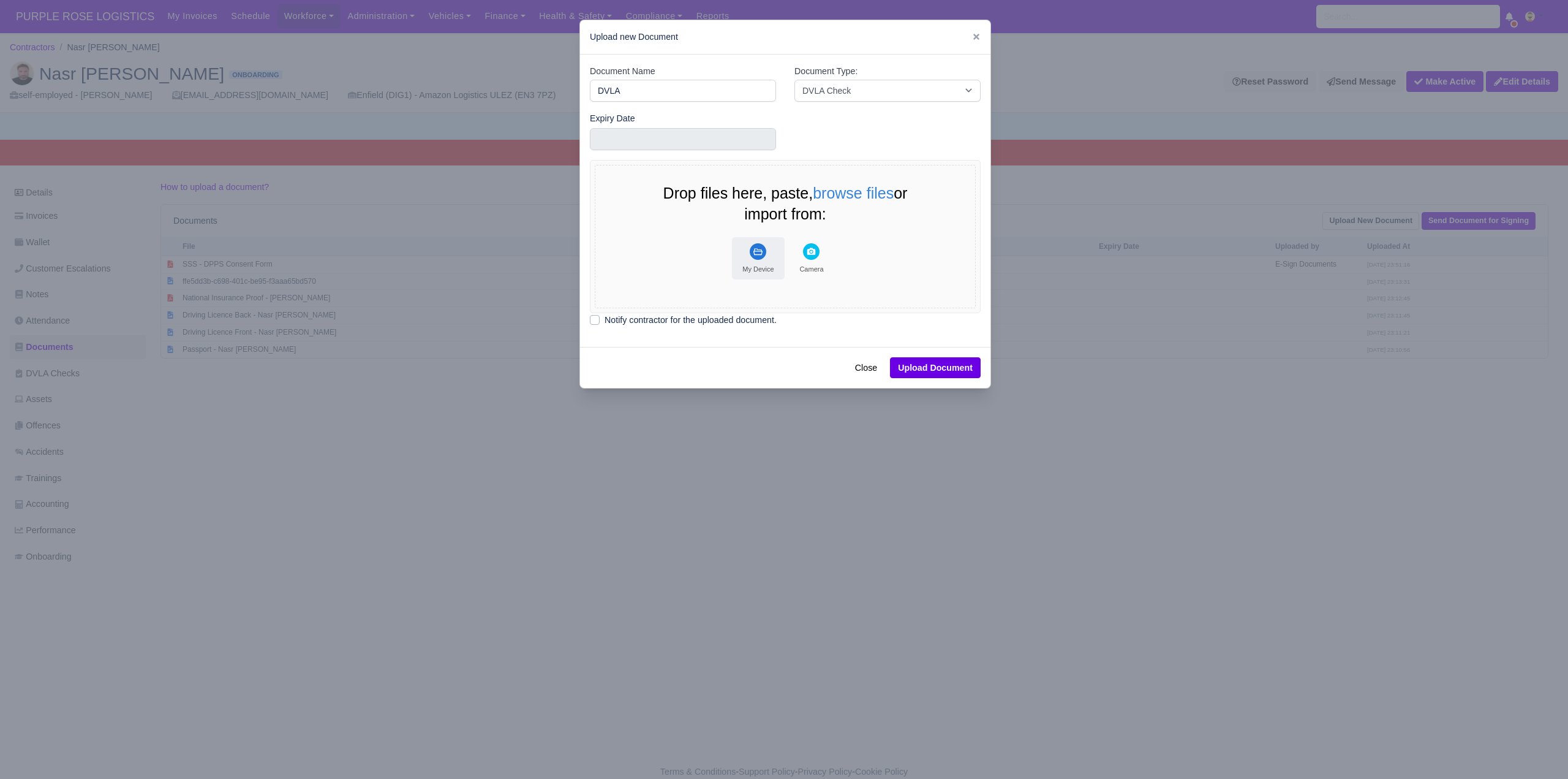
click at [764, 250] on rect "File Uploader" at bounding box center [757, 251] width 17 height 17
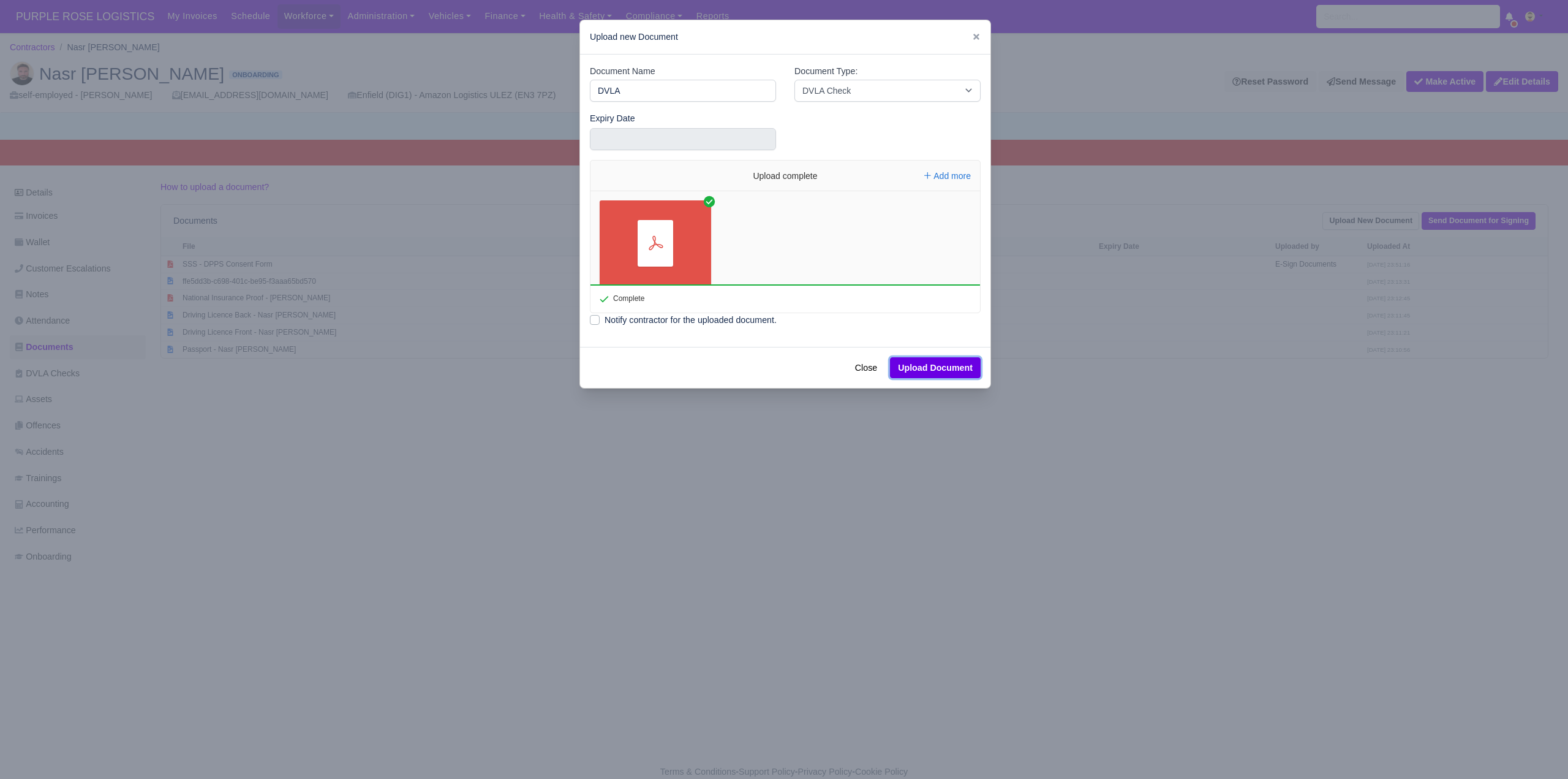
click at [922, 371] on button "Upload Document" at bounding box center [935, 367] width 91 height 21
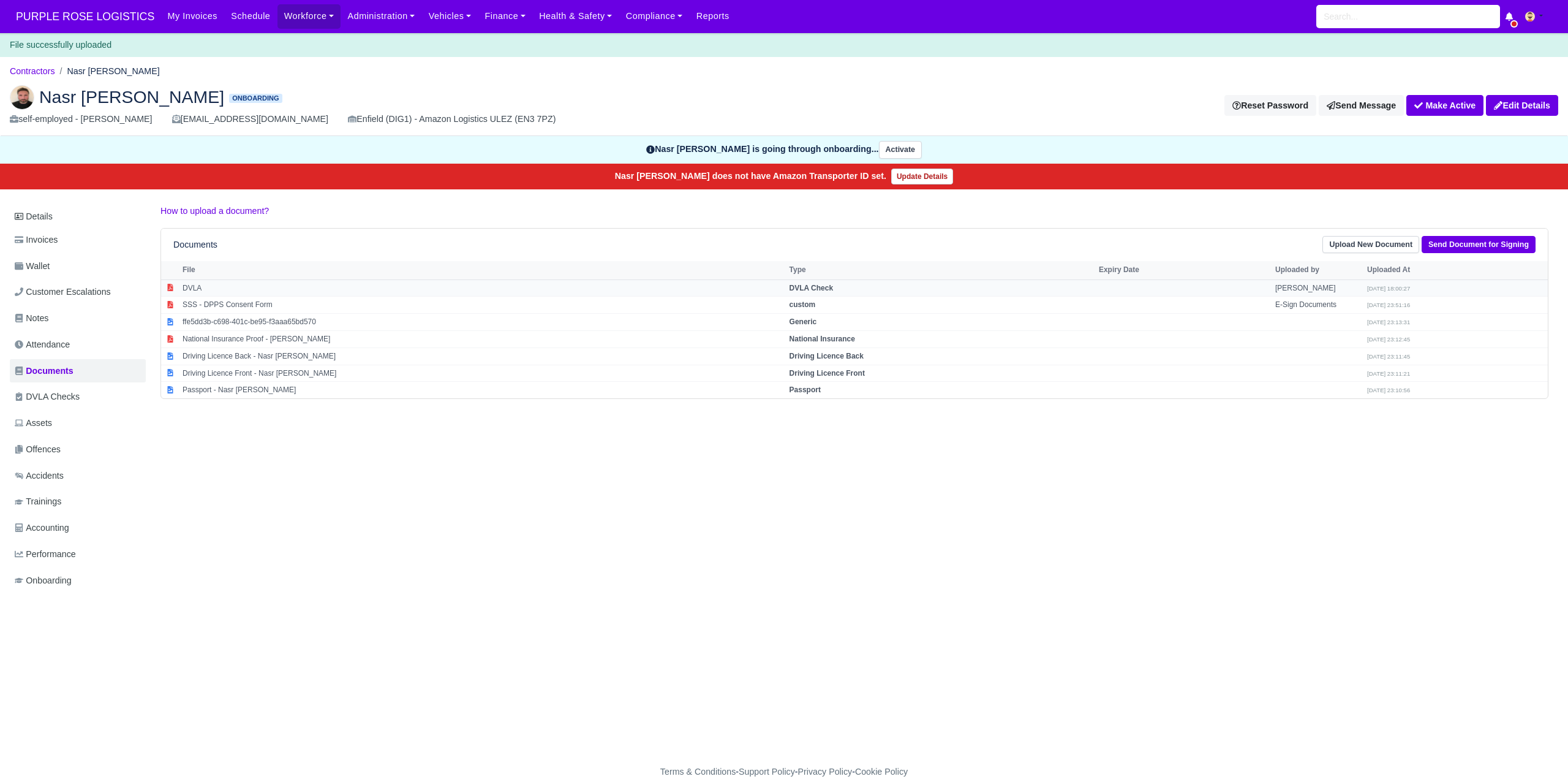
click at [834, 285] on strong "DVLA Check" at bounding box center [811, 288] width 44 height 9
select select "dvla-check"
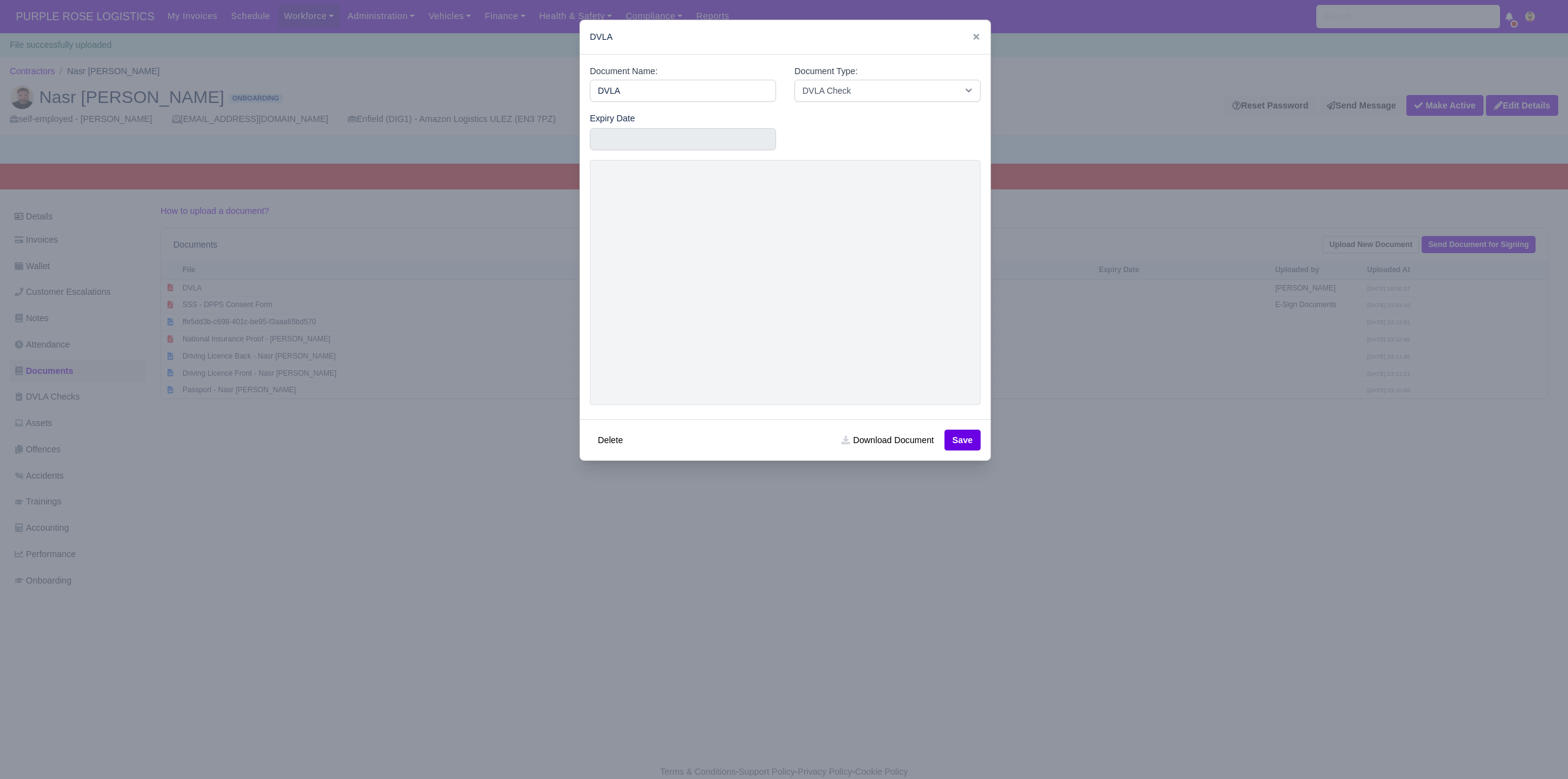
click at [1057, 52] on div at bounding box center [784, 389] width 1568 height 779
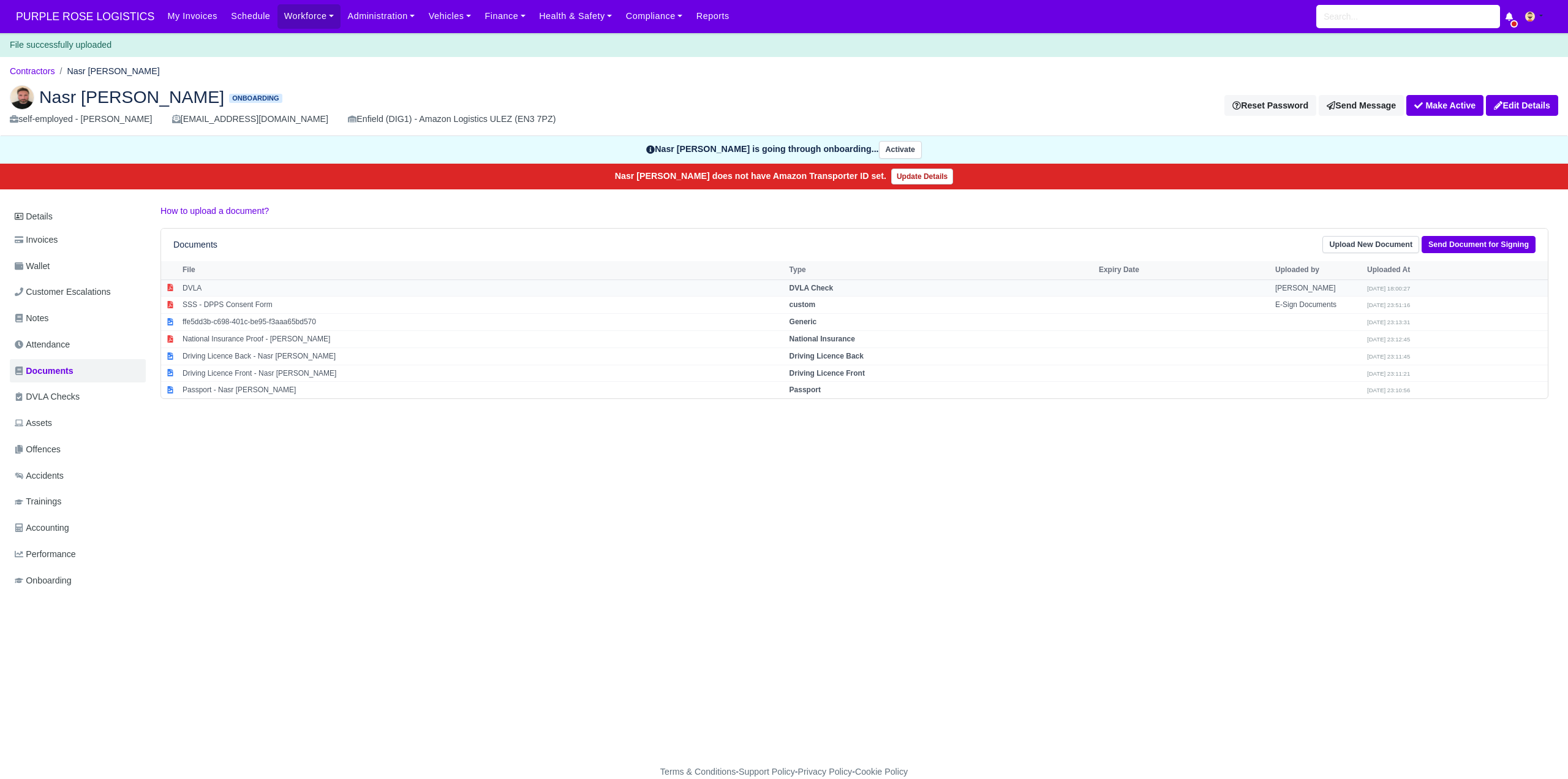
click at [828, 284] on strong "DVLA Check" at bounding box center [811, 288] width 44 height 9
select select "dvla-check"
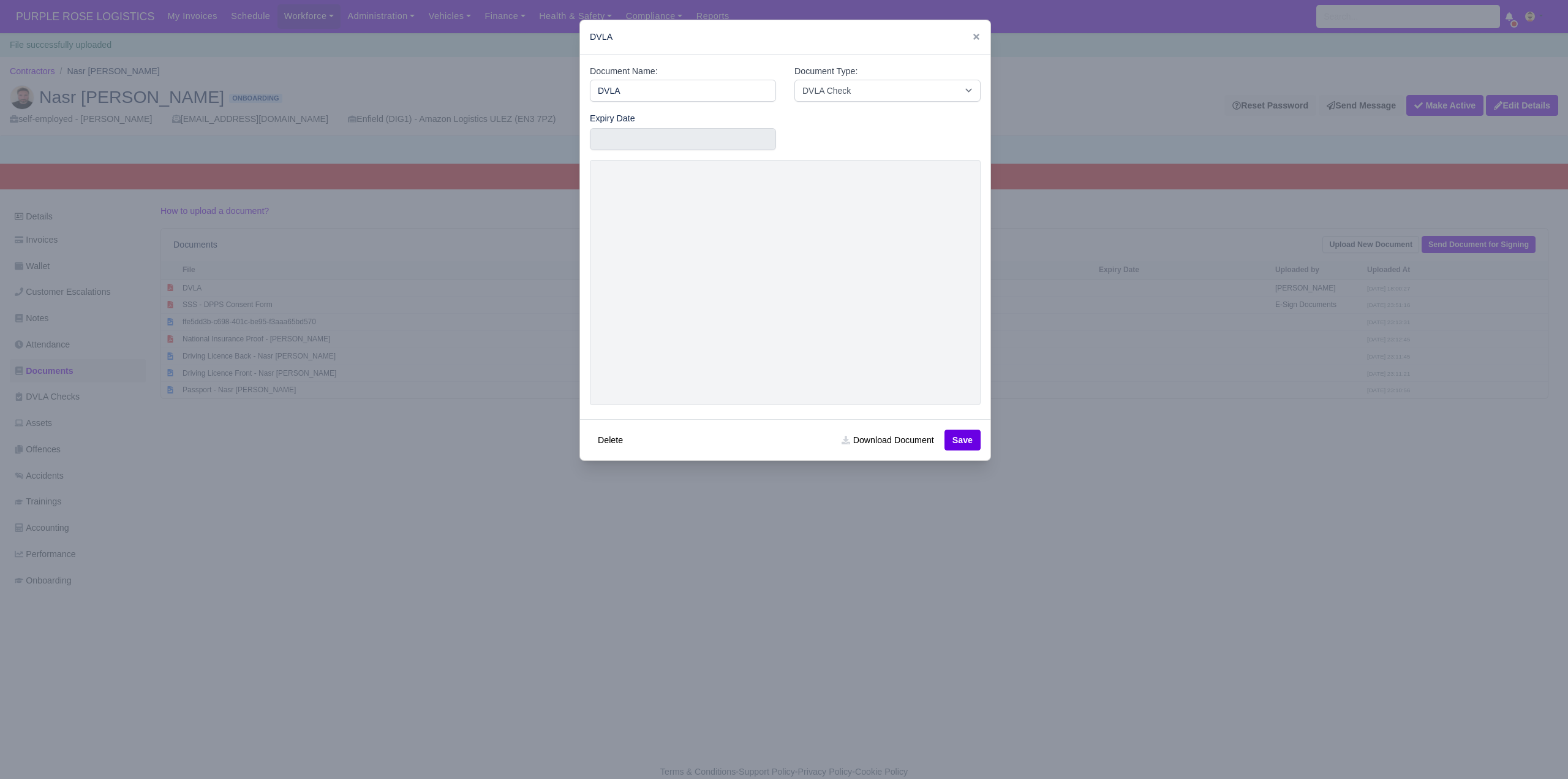
click at [1125, 481] on div at bounding box center [784, 389] width 1568 height 779
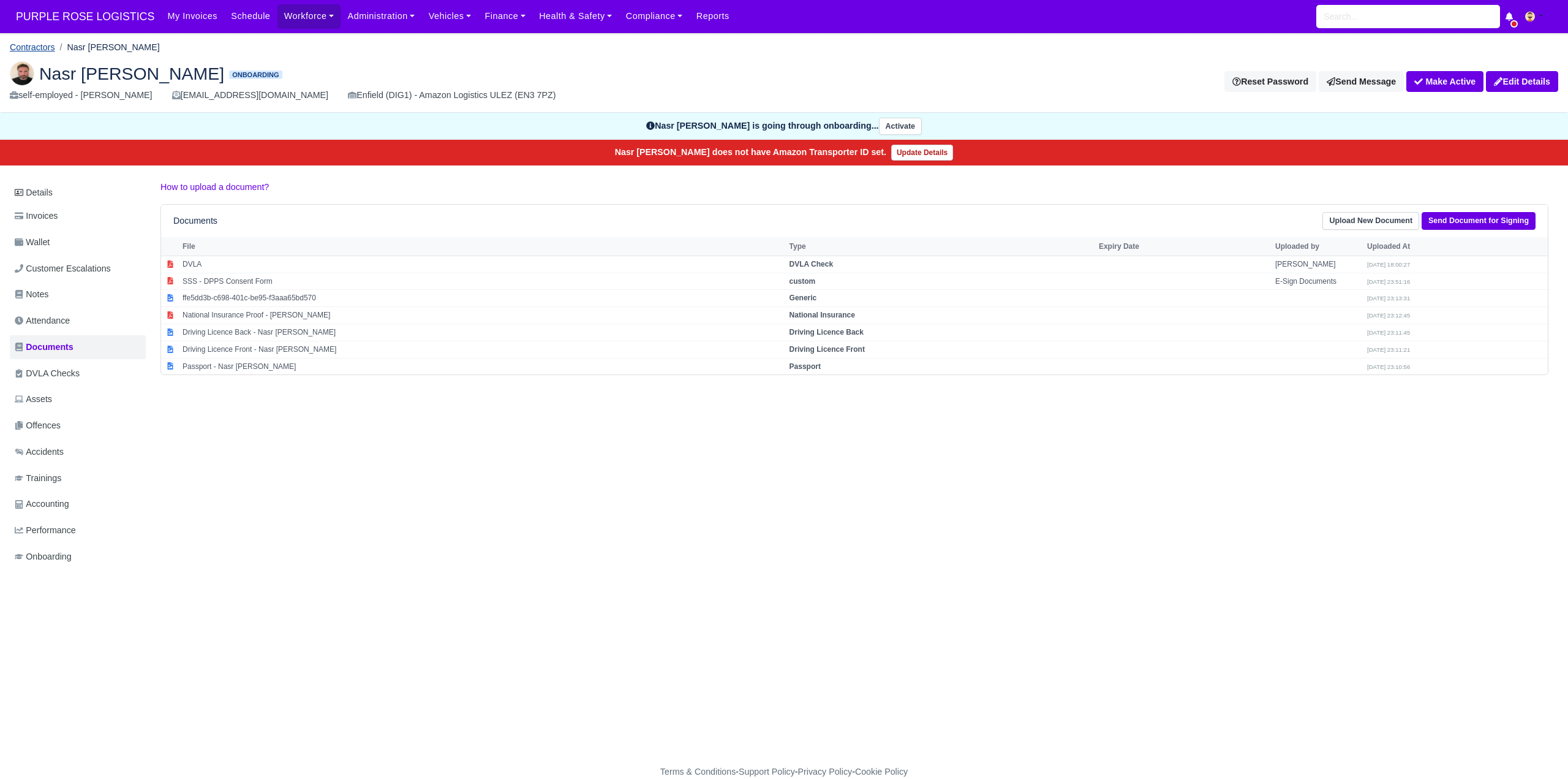
click at [45, 48] on link "Contractors" at bounding box center [33, 47] width 45 height 10
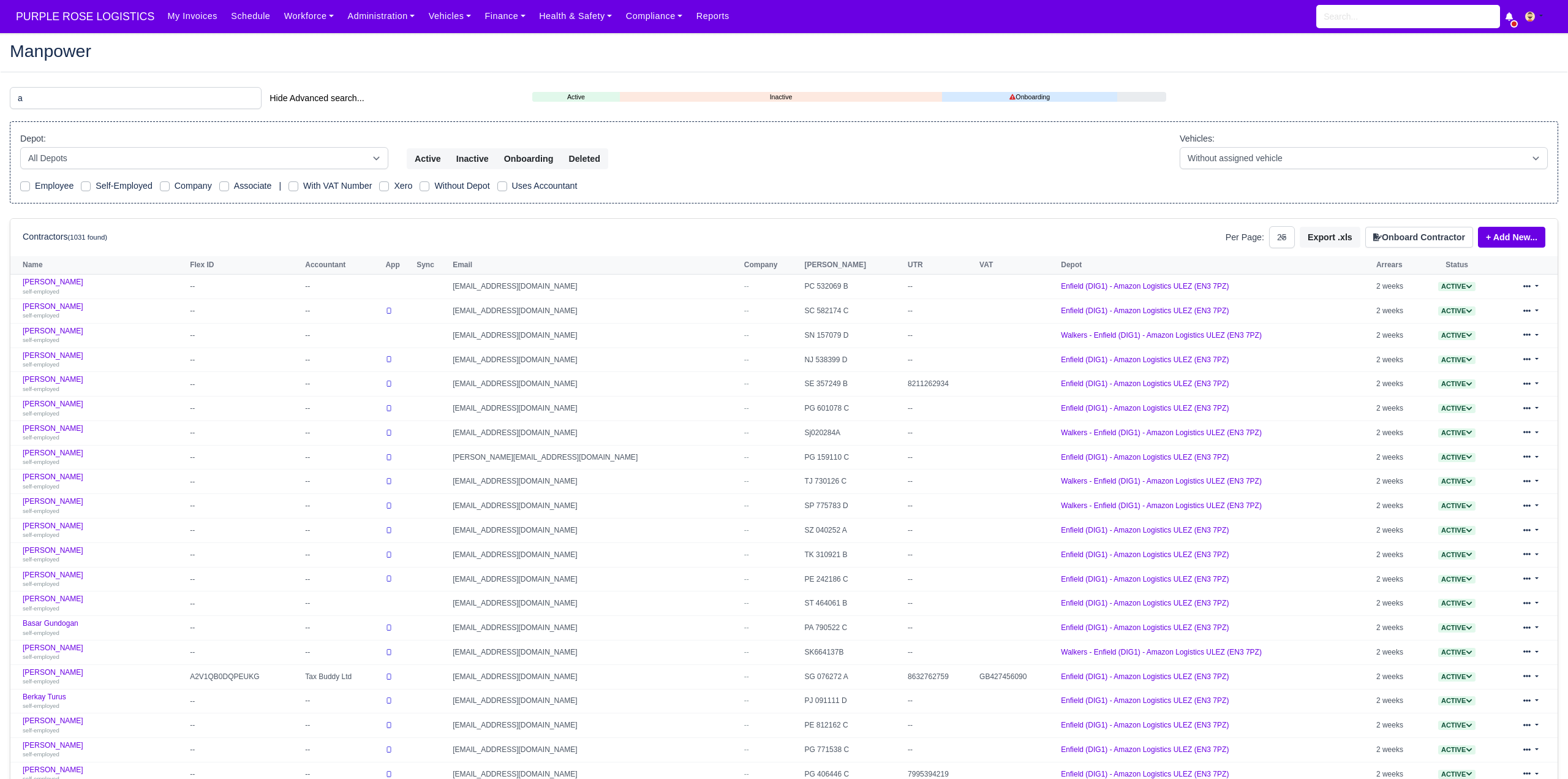
select select "25"
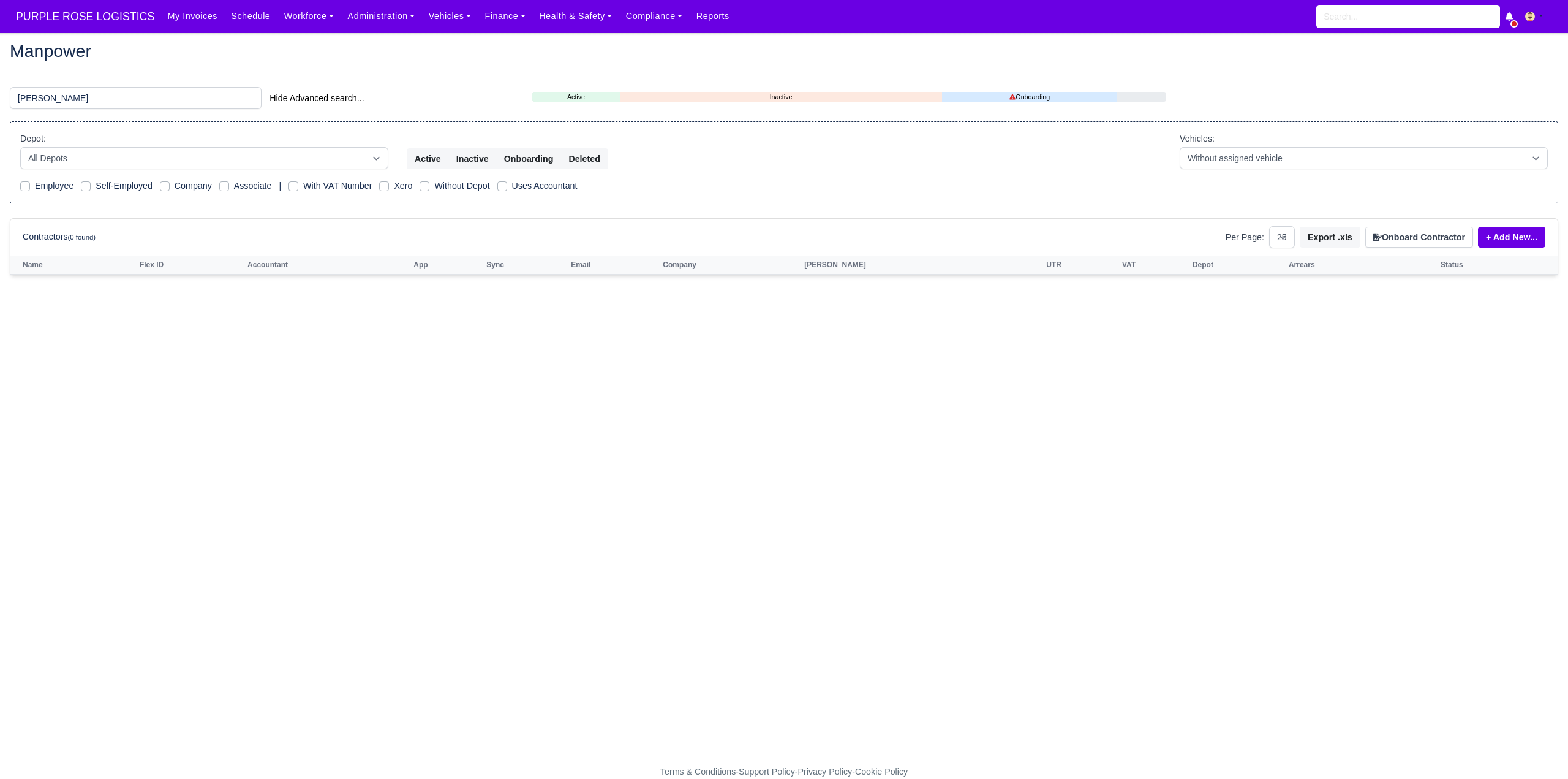
type input "alberto"
drag, startPoint x: 48, startPoint y: 96, endPoint x: -1, endPoint y: 95, distance: 49.0
click at [0, 95] on html "PURPLE ROSE LOGISTICS My Invoices Schedule Workforce Manpower Expiring Document…" at bounding box center [784, 389] width 1568 height 779
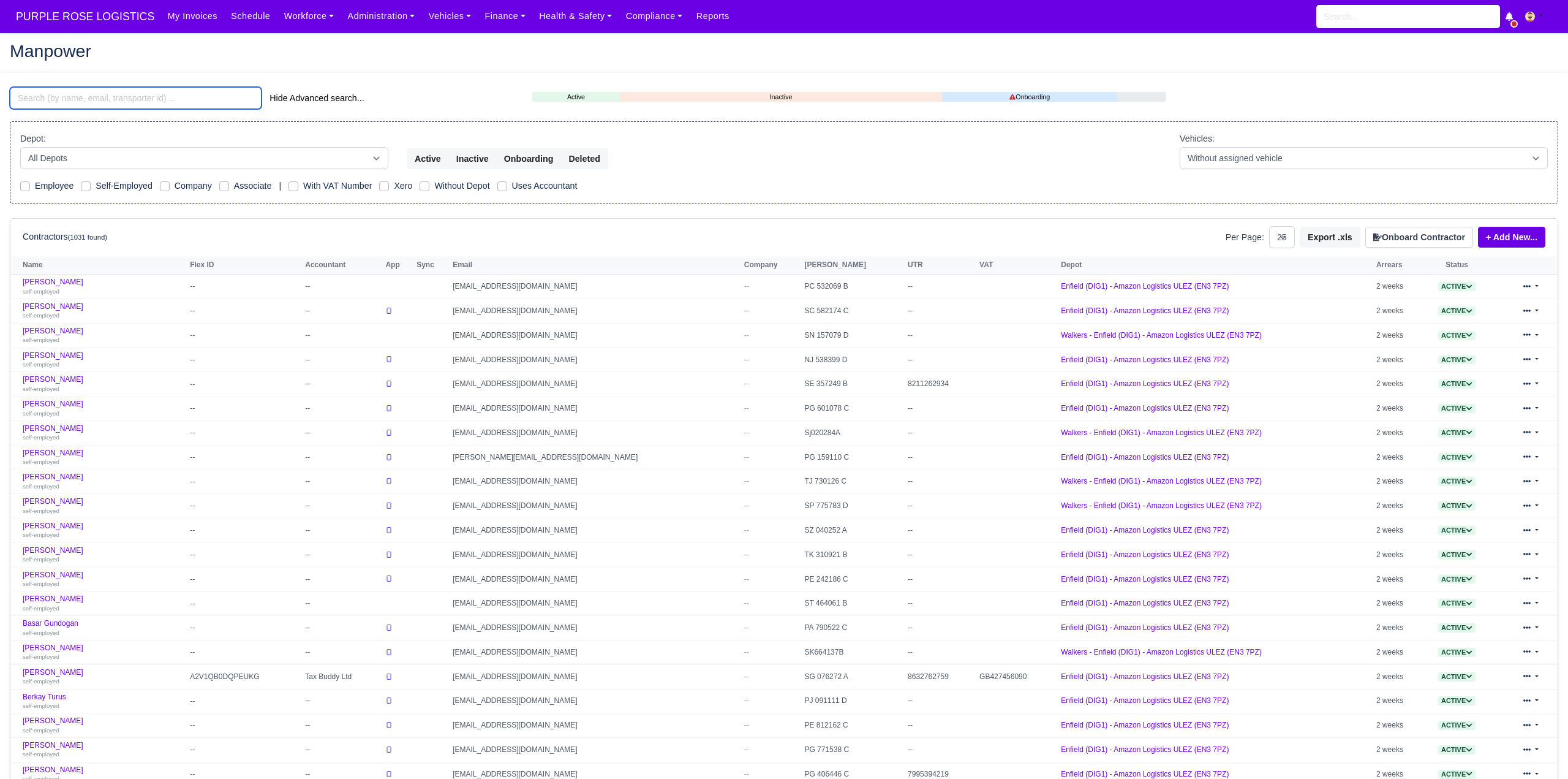
type input "Alberto Pino"
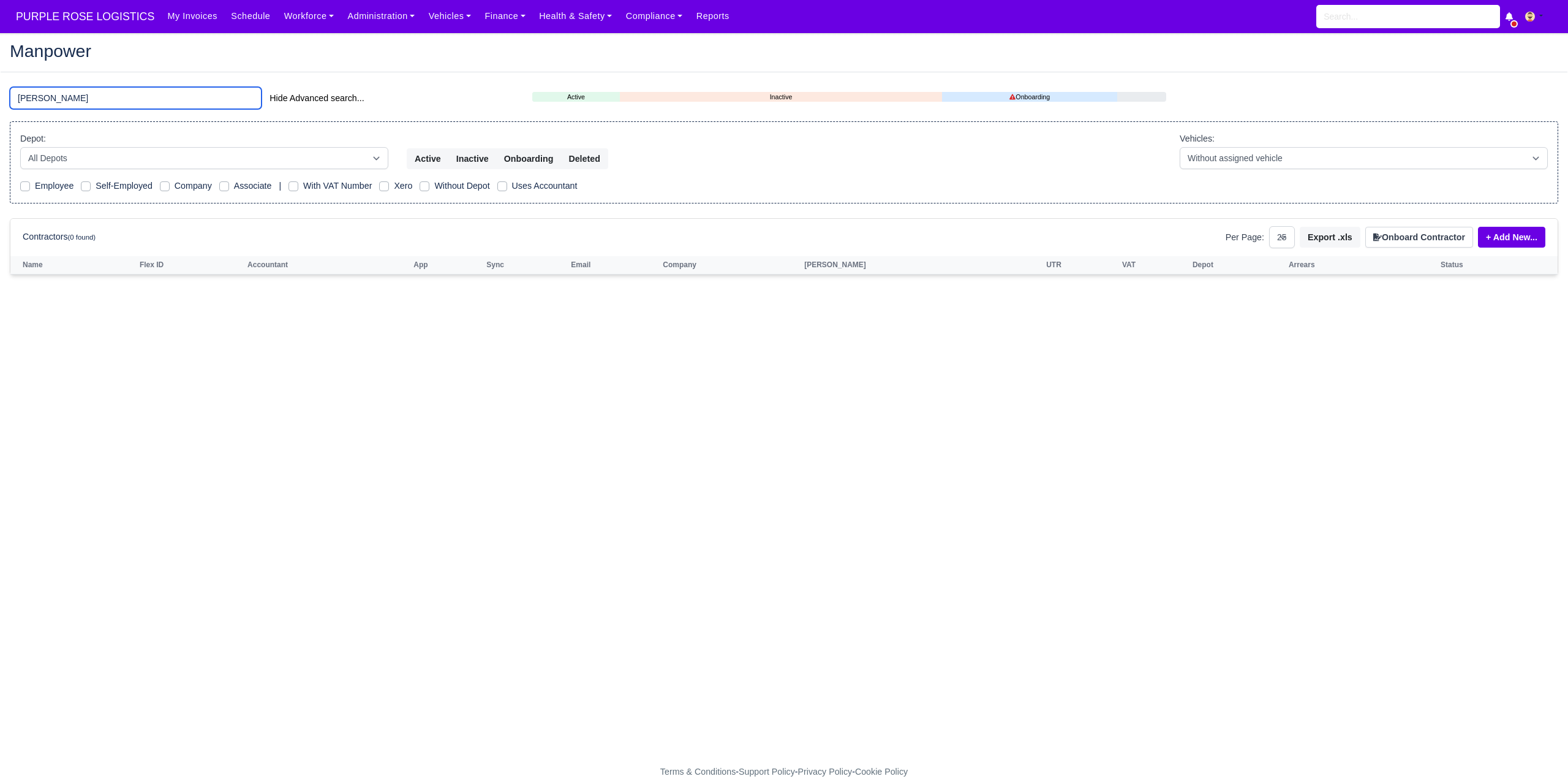
drag, startPoint x: 76, startPoint y: 97, endPoint x: 3, endPoint y: 87, distance: 73.7
click at [3, 87] on div "Alberto Pino Hide Advanced search..." at bounding box center [262, 99] width 522 height 25
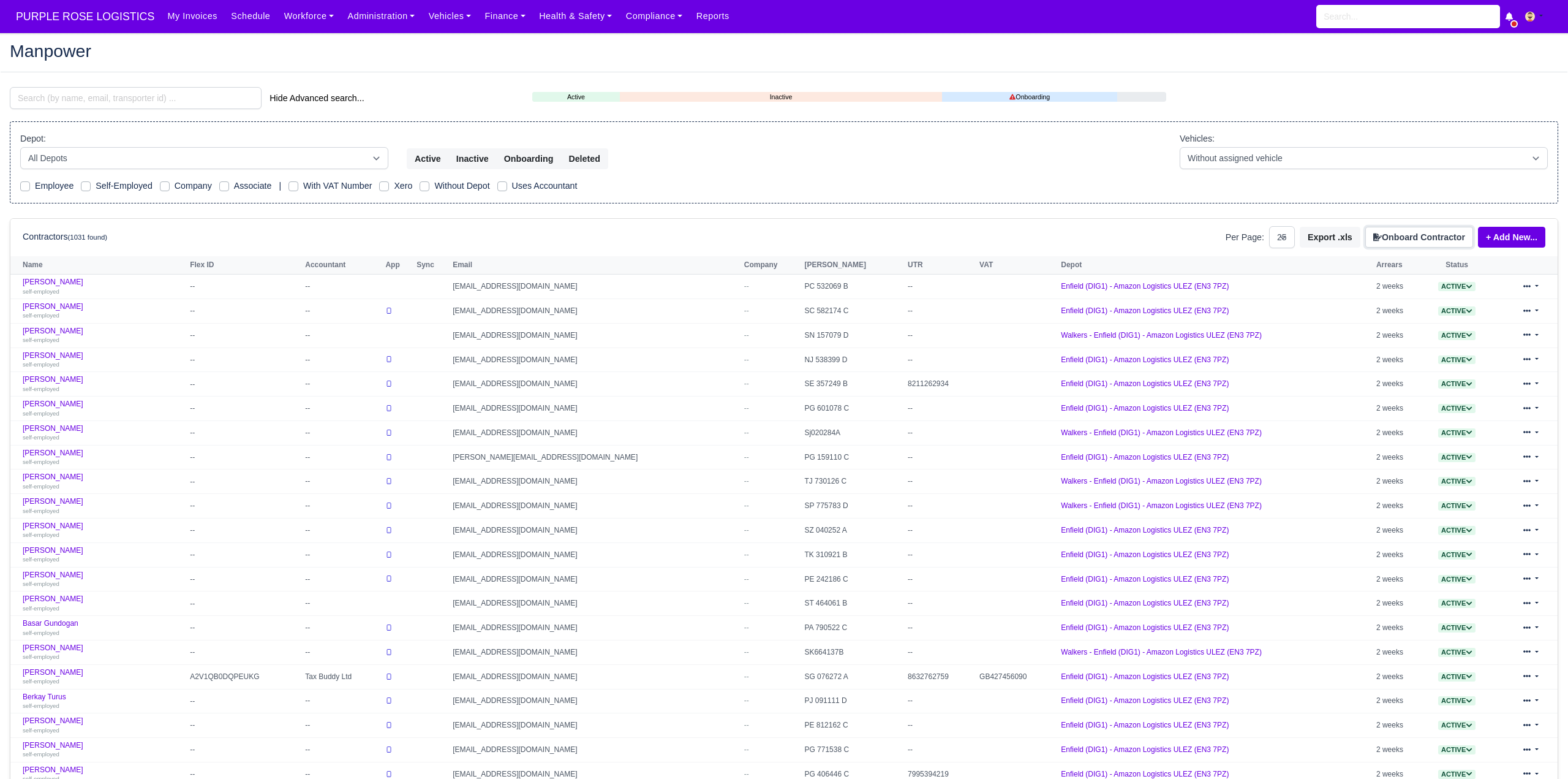
click at [1411, 237] on button "Onboard Contractor" at bounding box center [1419, 236] width 108 height 21
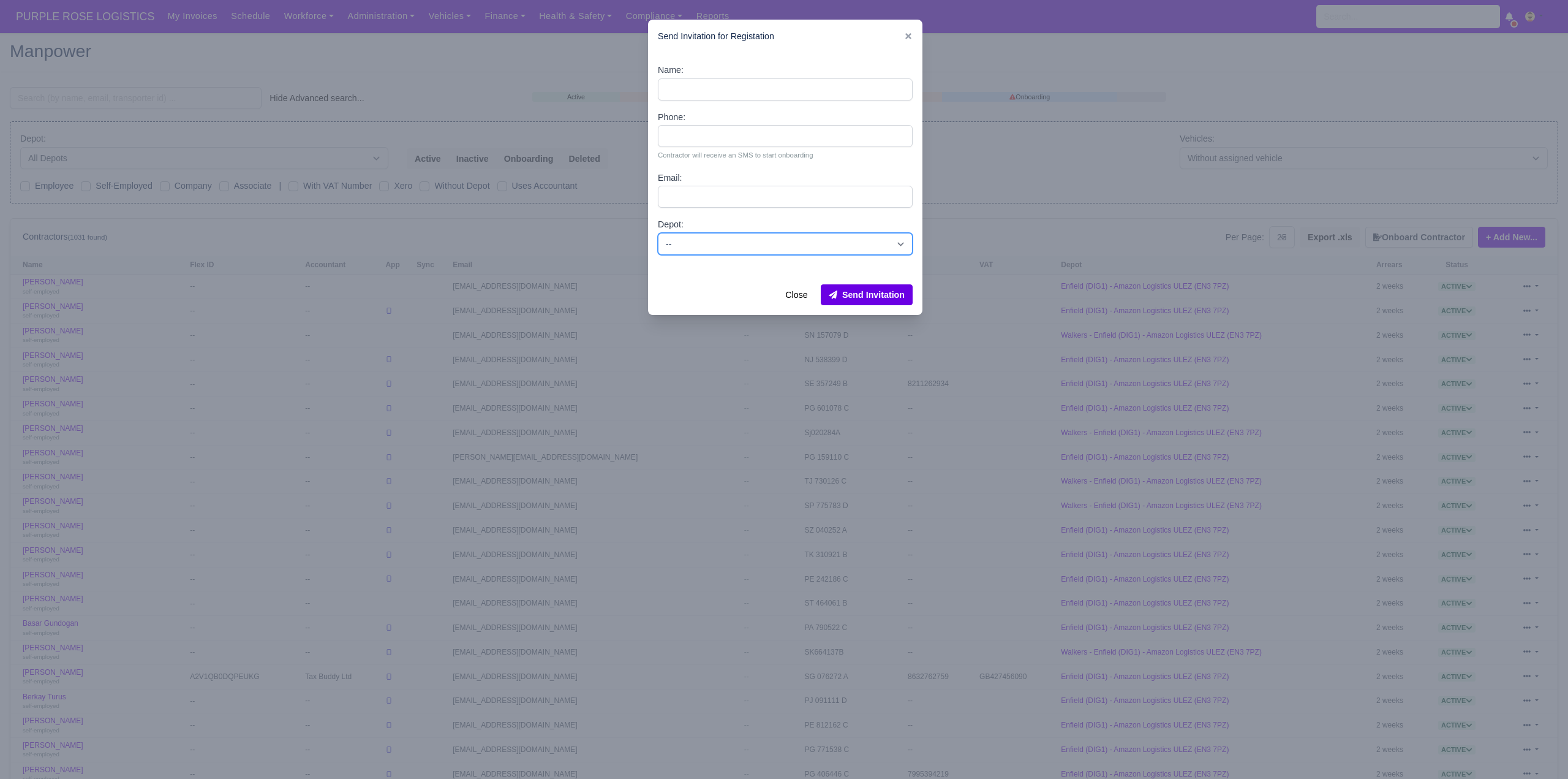
click at [792, 239] on select "-- Enfield (DIG1) - Amazon Logistics ULEZ (EN3 7PZ) Harlow (DHW1) - Amazon Logi…" at bounding box center [785, 244] width 255 height 22
select select "1"
click at [658, 233] on select "-- Enfield (DIG1) - Amazon Logistics ULEZ (EN3 7PZ) Harlow (DHW1) - Amazon Logi…" at bounding box center [785, 244] width 255 height 22
paste input "Alberto Pino"
type input "Alberto Pino"
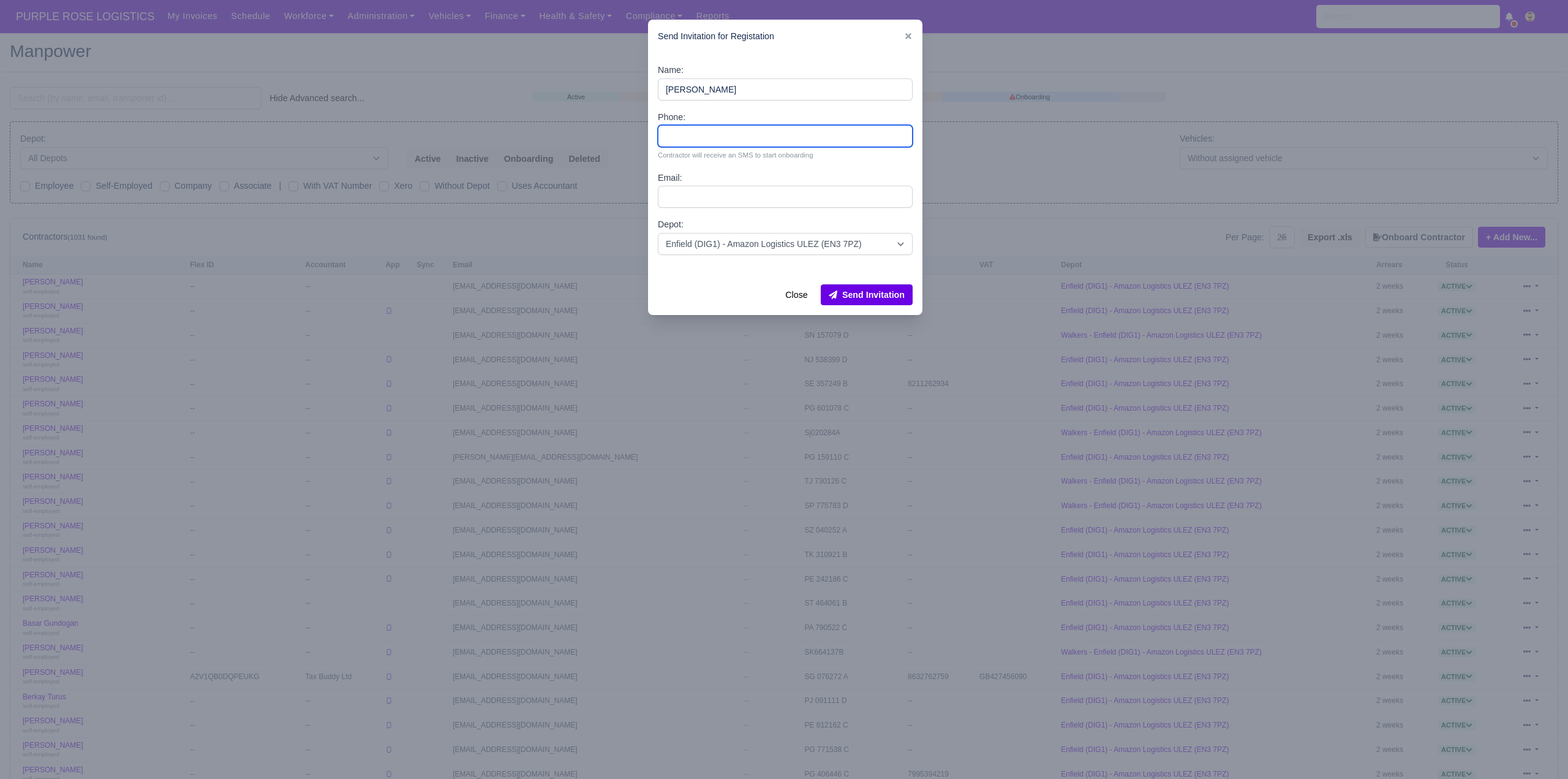
click at [696, 134] on input "Phone:" at bounding box center [785, 135] width 255 height 22
paste input "07584990323"
type input "07584990323"
click at [733, 201] on input "Email:" at bounding box center [785, 197] width 255 height 22
paste input "albertopino1010@gmail.com"
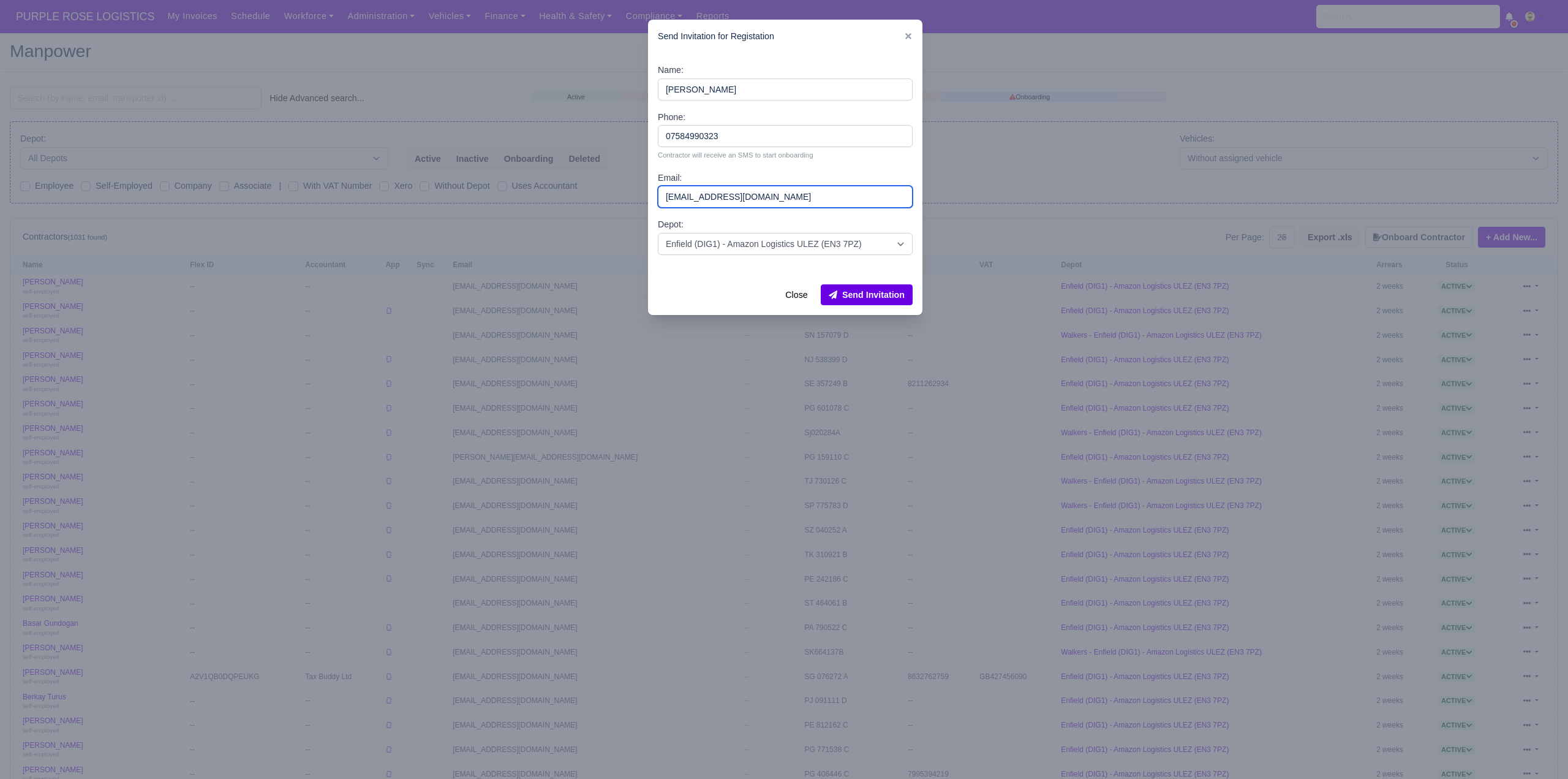
type input "albertopino1010@gmail.com"
drag, startPoint x: 876, startPoint y: 299, endPoint x: 869, endPoint y: 297, distance: 7.3
click at [876, 299] on button "Send Invitation" at bounding box center [866, 294] width 92 height 21
click at [411, 57] on div at bounding box center [784, 389] width 1568 height 779
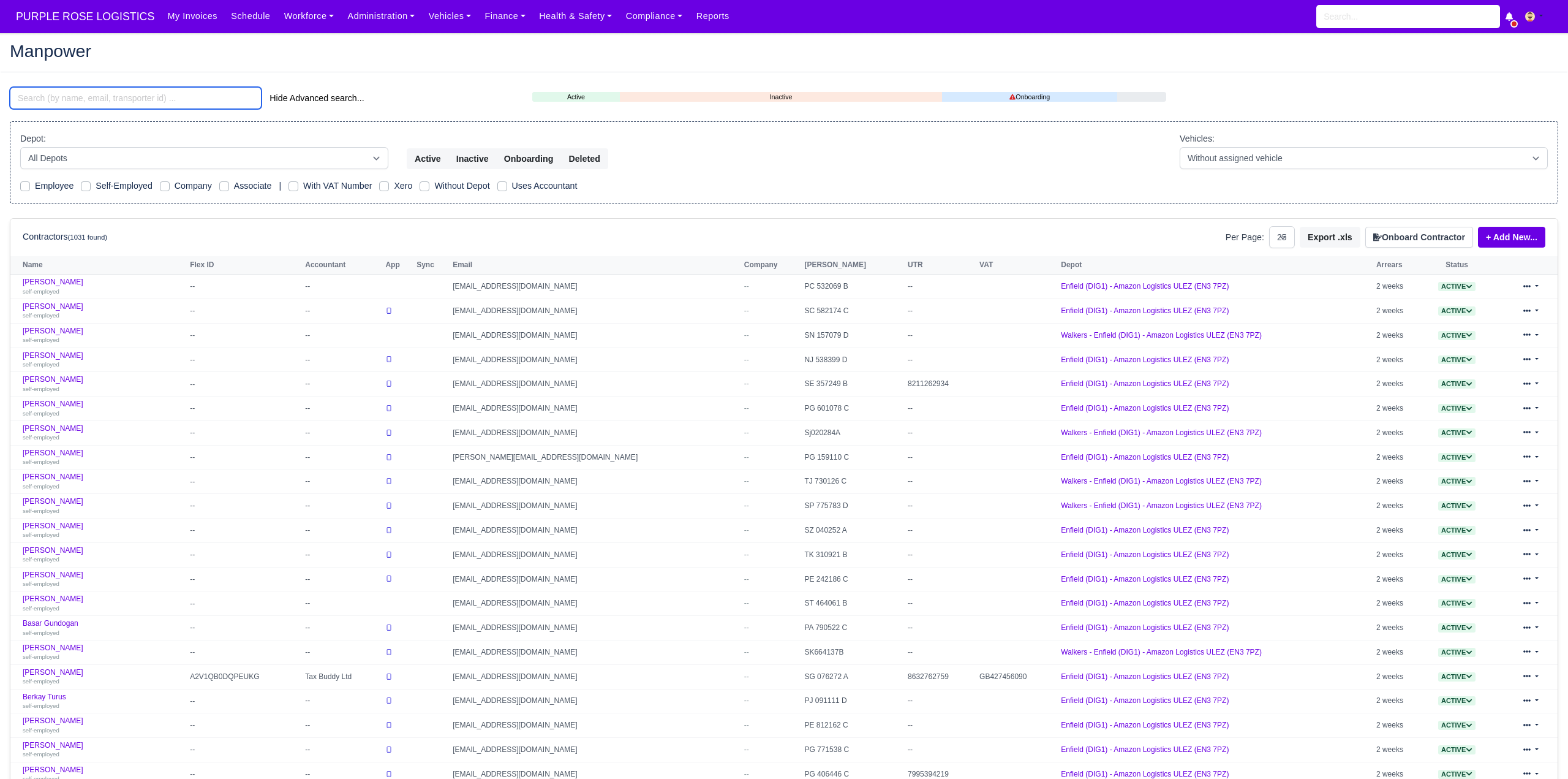
drag, startPoint x: 58, startPoint y: 95, endPoint x: 37, endPoint y: 95, distance: 21.0
click at [54, 97] on input "search" at bounding box center [135, 98] width 252 height 22
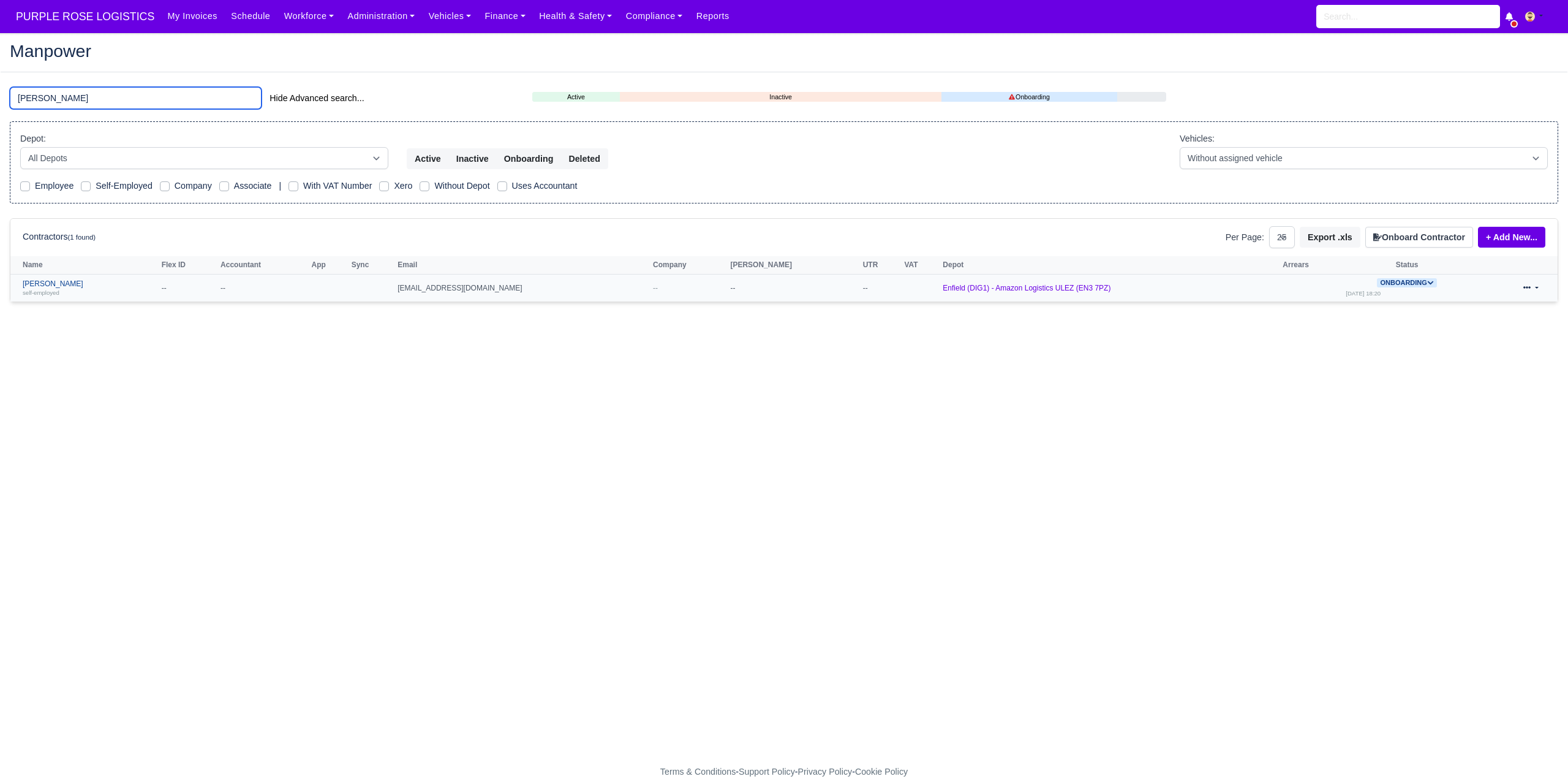
type input "alberto"
click at [56, 282] on link "Alberto Pino self-employed" at bounding box center [89, 288] width 133 height 18
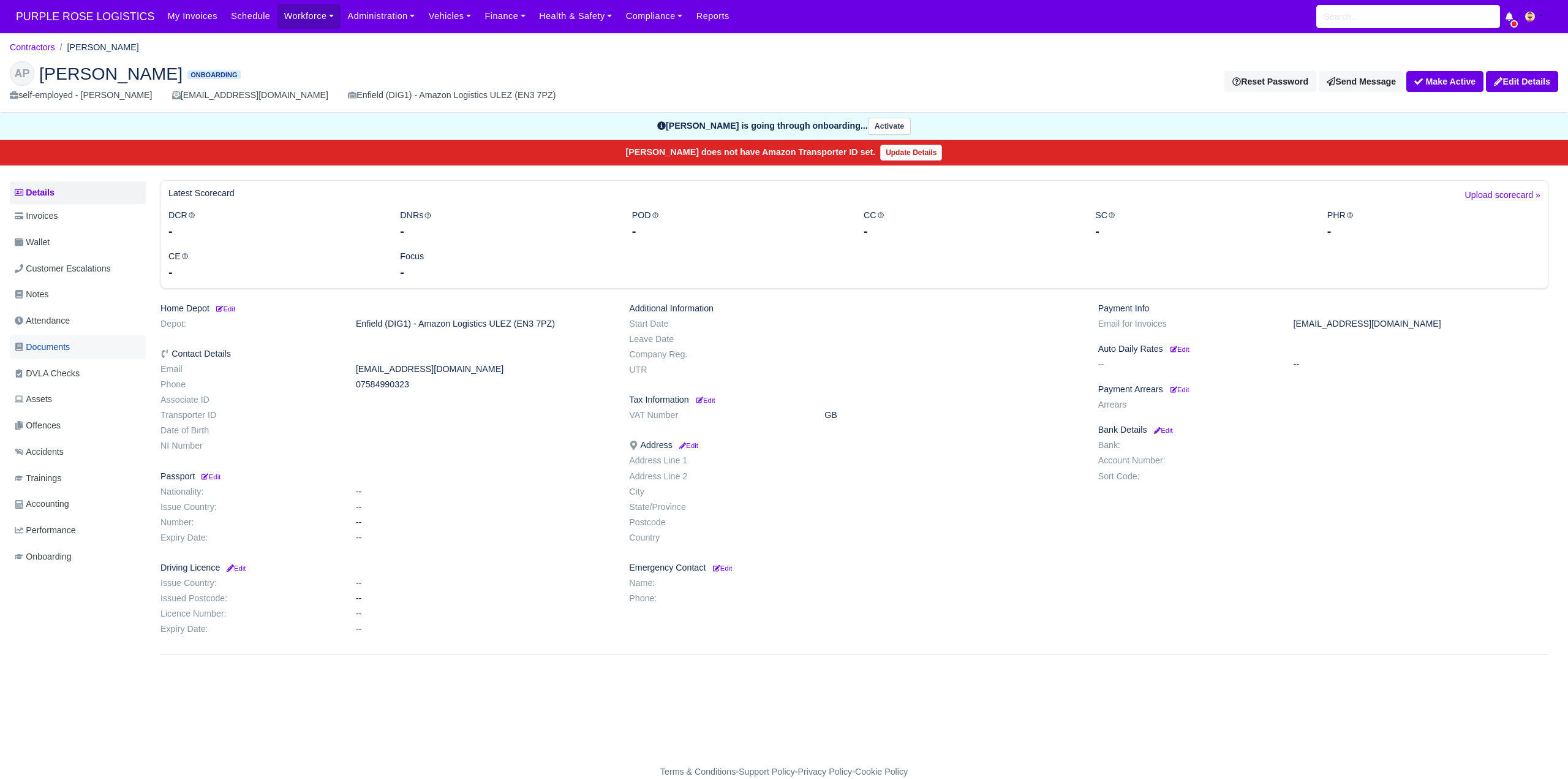
click at [57, 351] on span "Documents" at bounding box center [42, 347] width 55 height 14
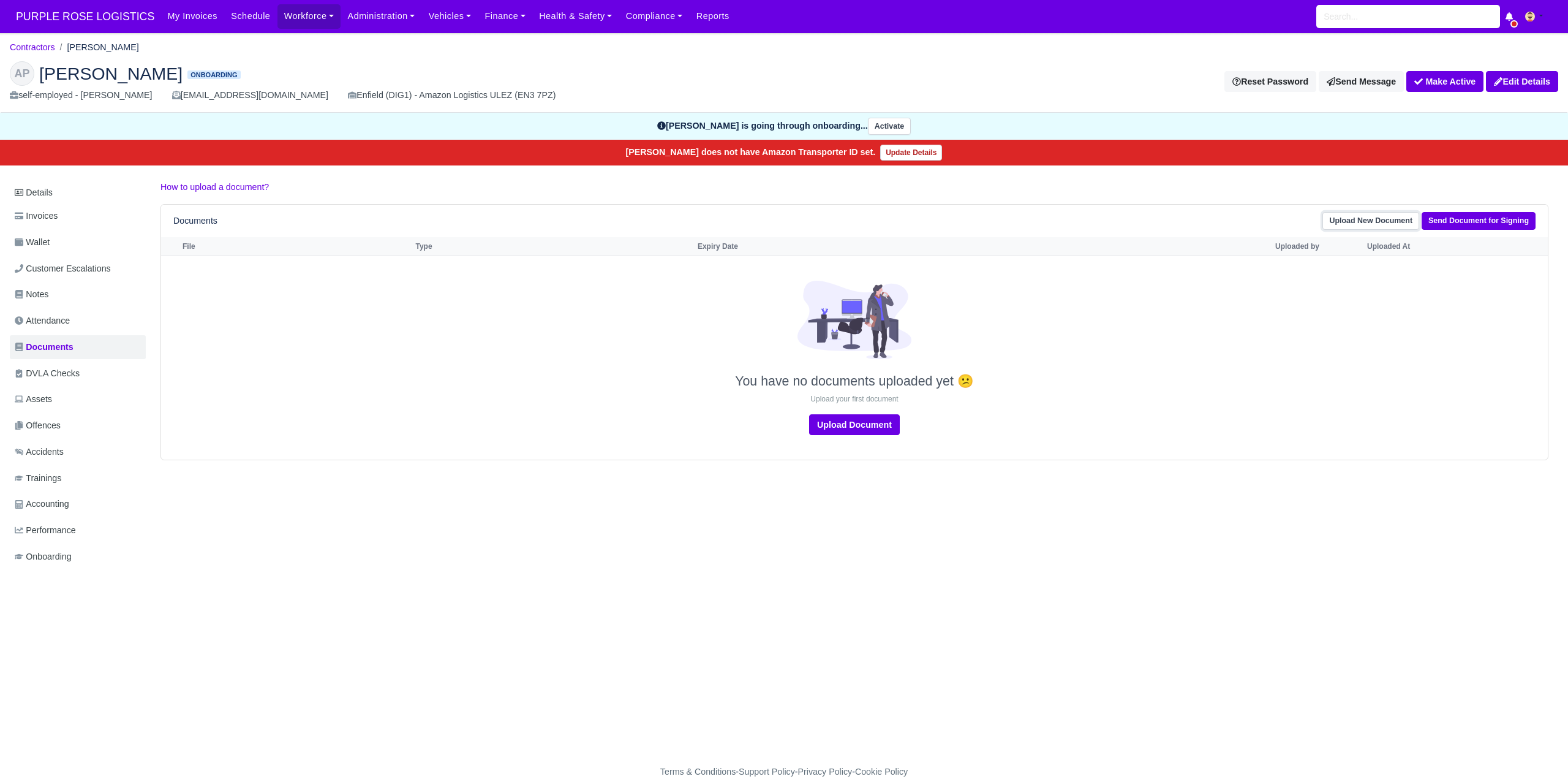
click at [1359, 218] on link "Upload New Document" at bounding box center [1371, 220] width 97 height 18
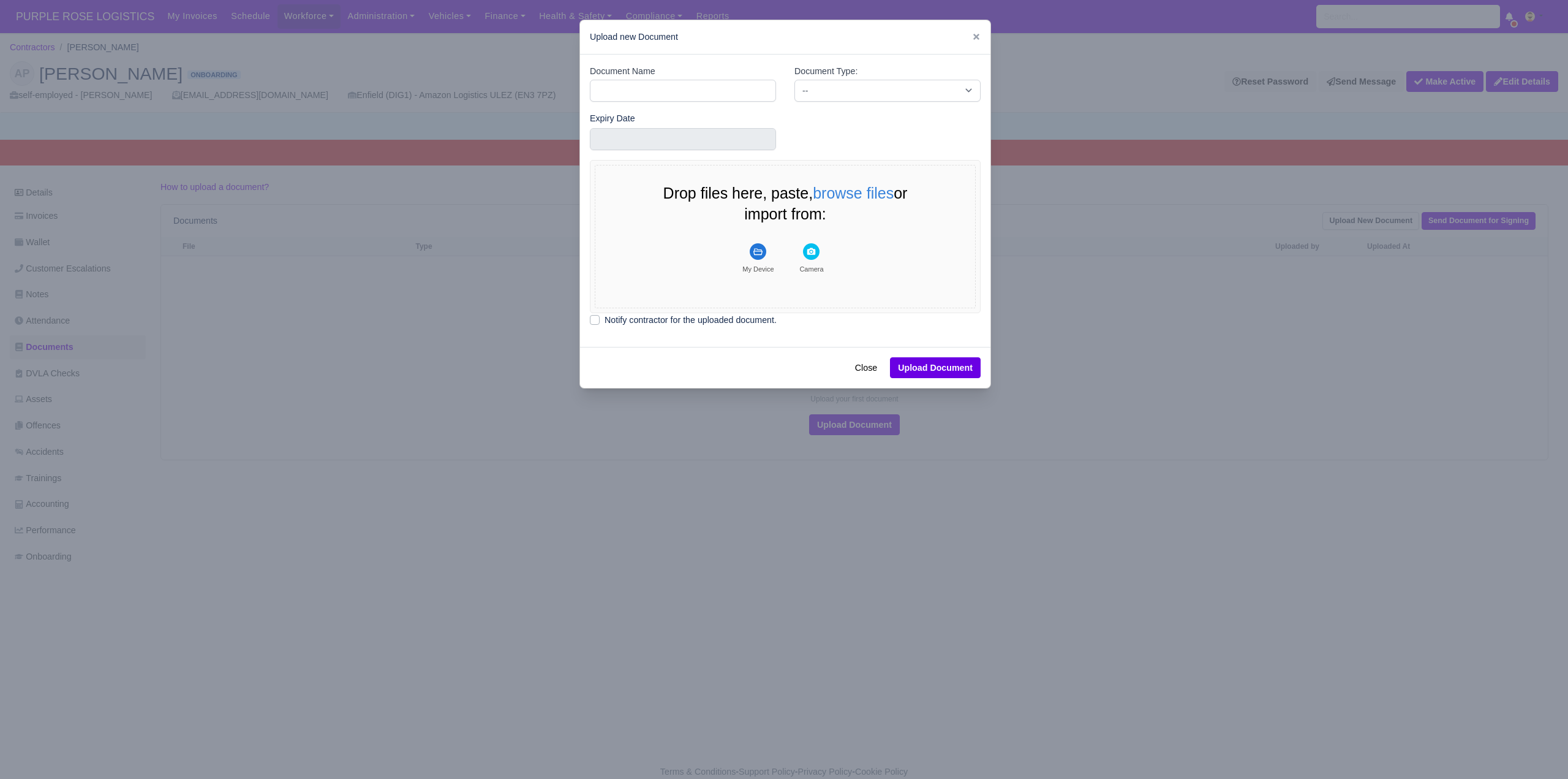
drag, startPoint x: 1358, startPoint y: 351, endPoint x: 1421, endPoint y: 315, distance: 72.6
click at [1378, 337] on div at bounding box center [784, 389] width 1568 height 779
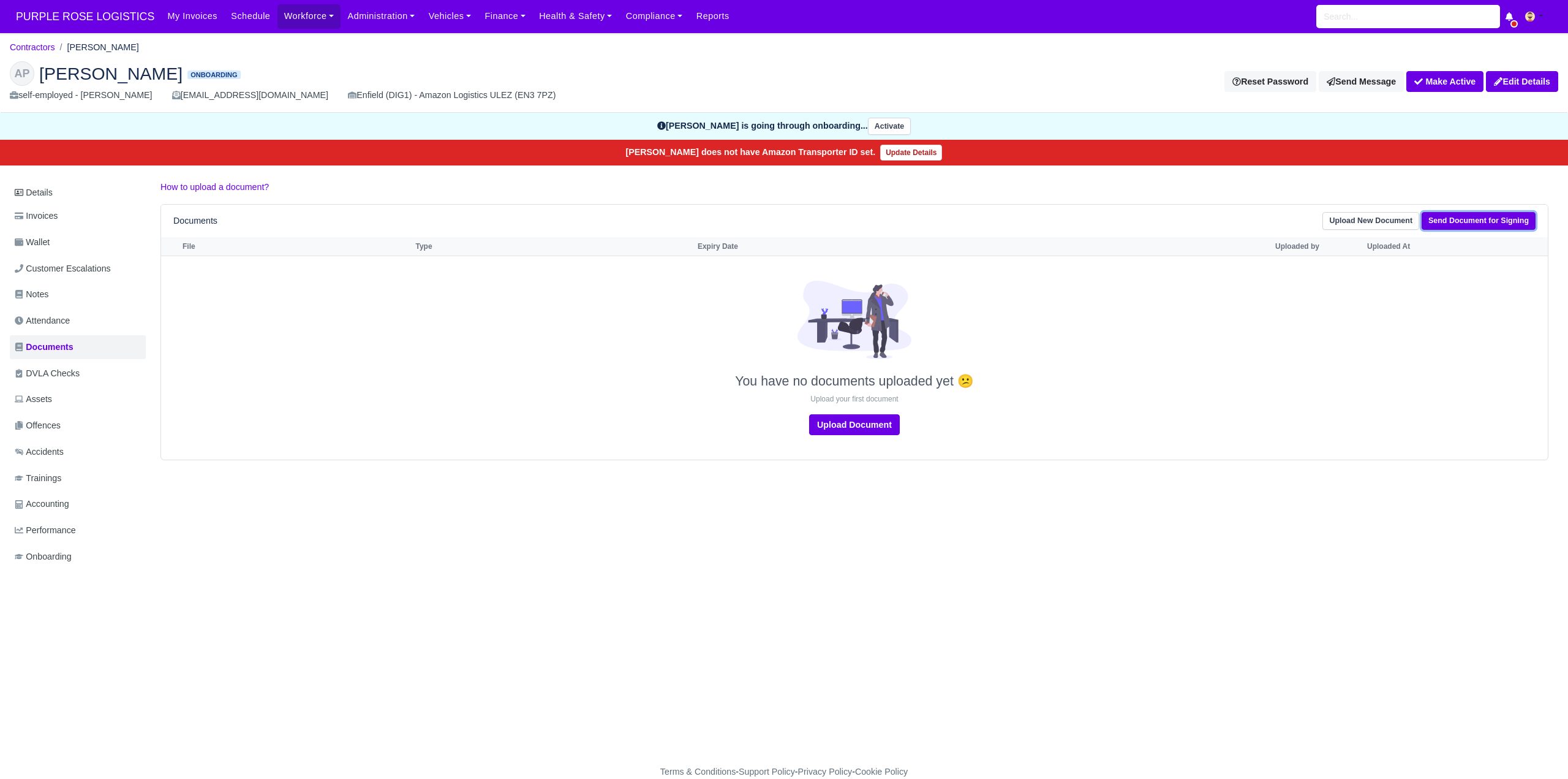
click at [1490, 223] on link "Send Document for Signing" at bounding box center [1479, 220] width 114 height 18
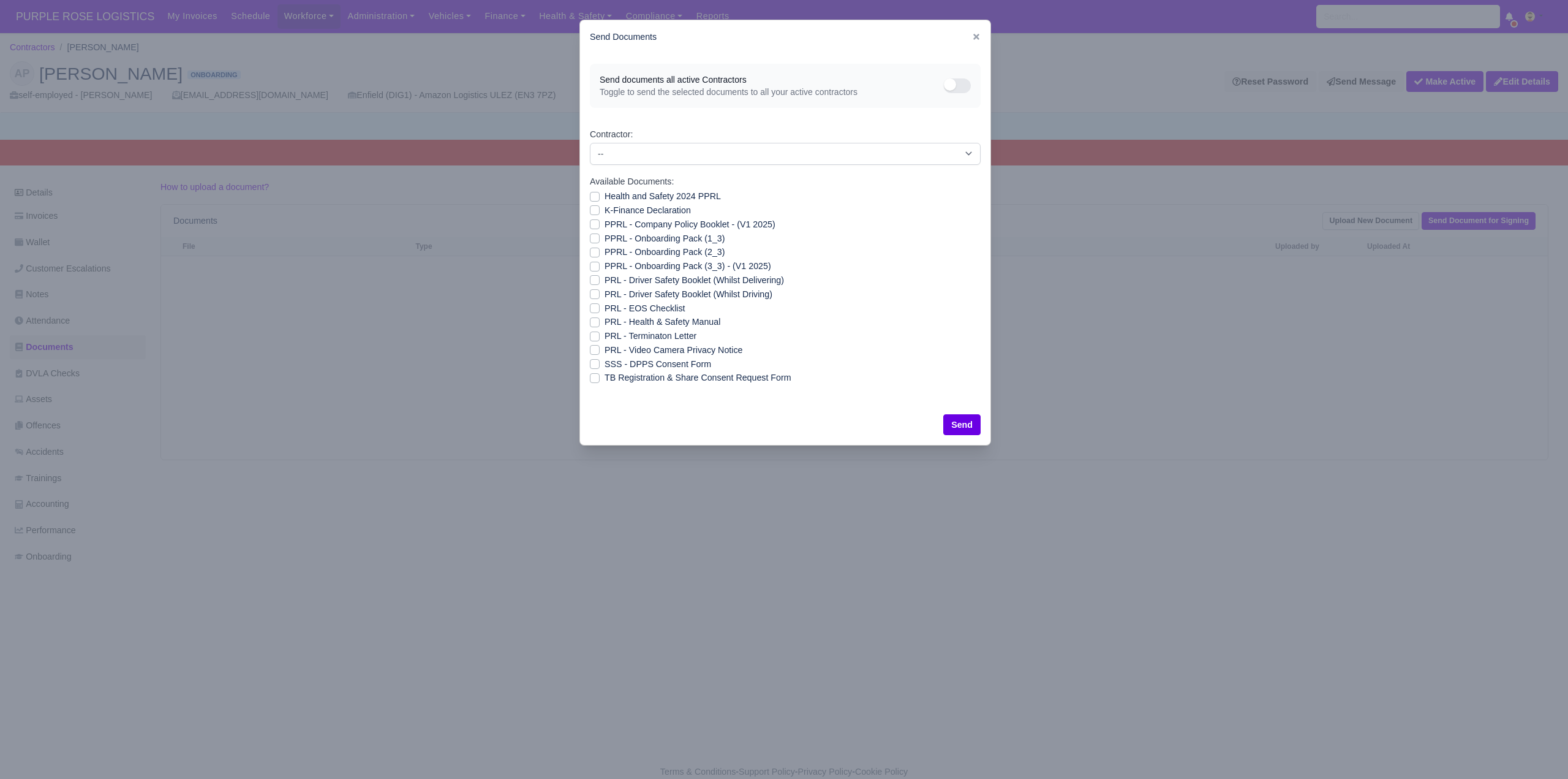
drag, startPoint x: 593, startPoint y: 363, endPoint x: 724, endPoint y: 378, distance: 131.9
click at [605, 364] on label "SSS - DPPS Consent Form" at bounding box center [658, 364] width 107 height 14
click at [594, 364] on input "SSS - DPPS Consent Form" at bounding box center [595, 362] width 10 height 10
checkbox input "true"
click at [957, 423] on button "Send" at bounding box center [962, 424] width 37 height 21
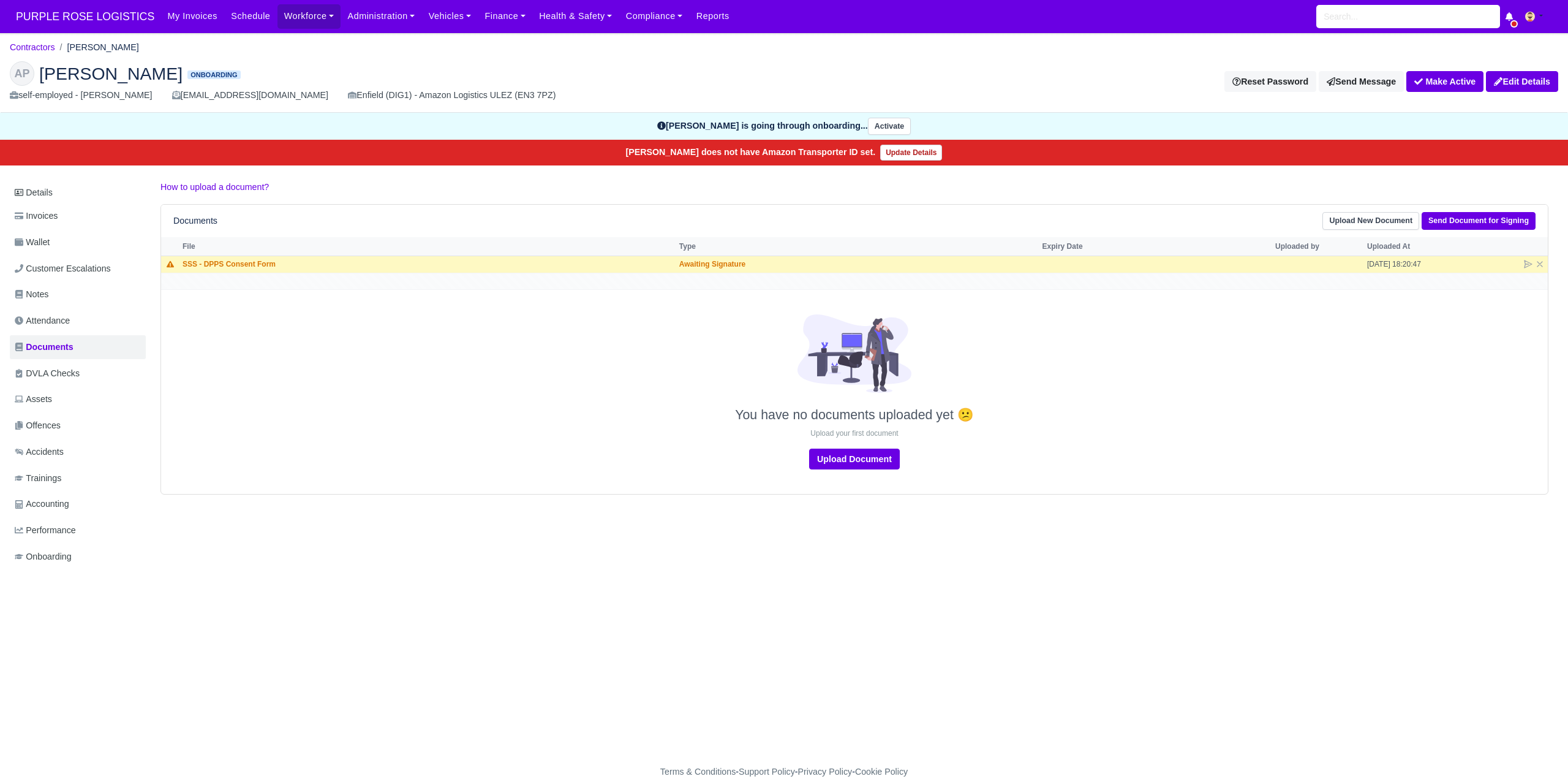
click at [265, 503] on div "Details Invoices Wallet Customer Escalations Notes Attendance Documents DVLA Ch…" at bounding box center [784, 386] width 1549 height 412
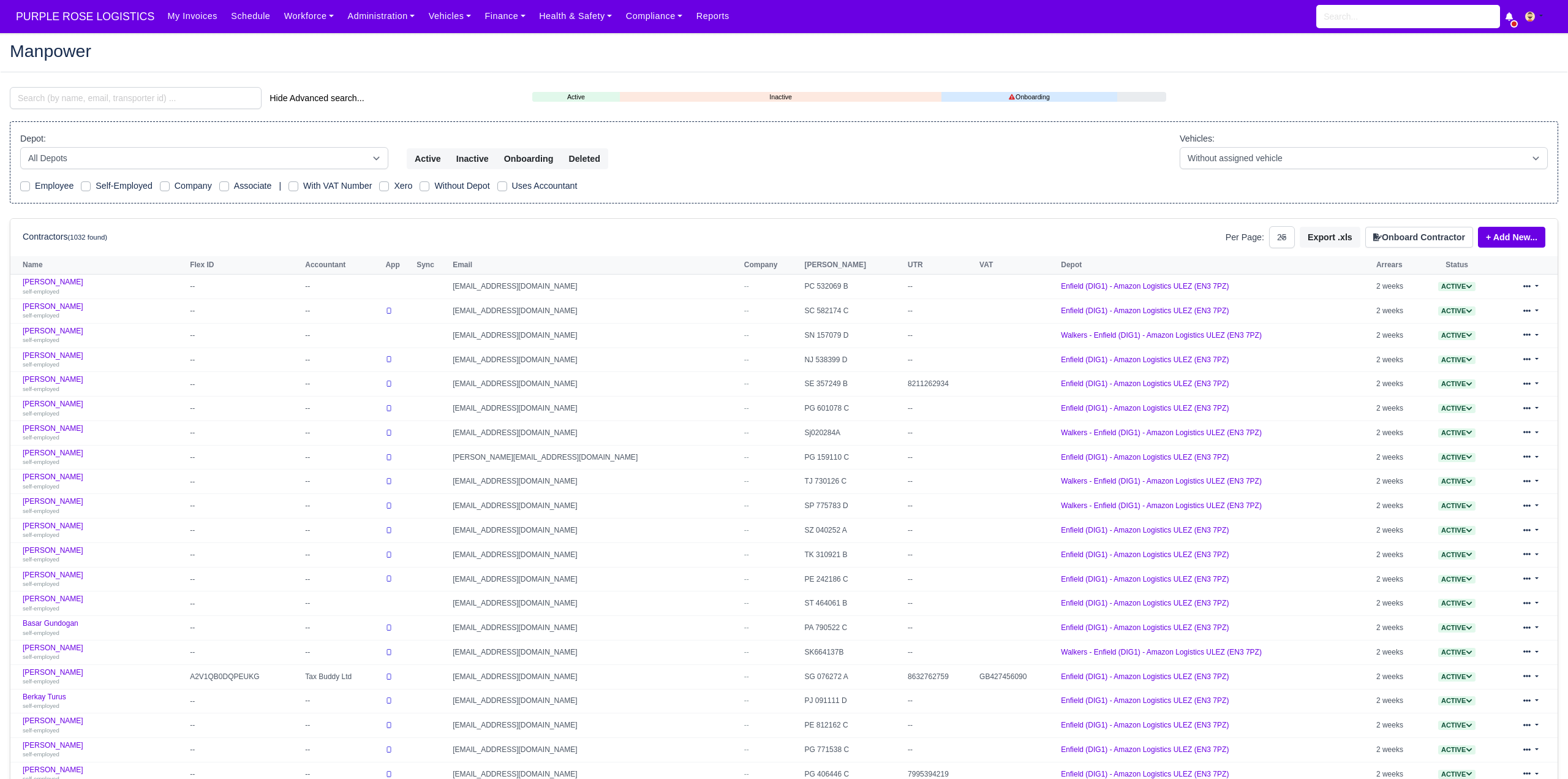
select select "25"
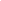
select select "25"
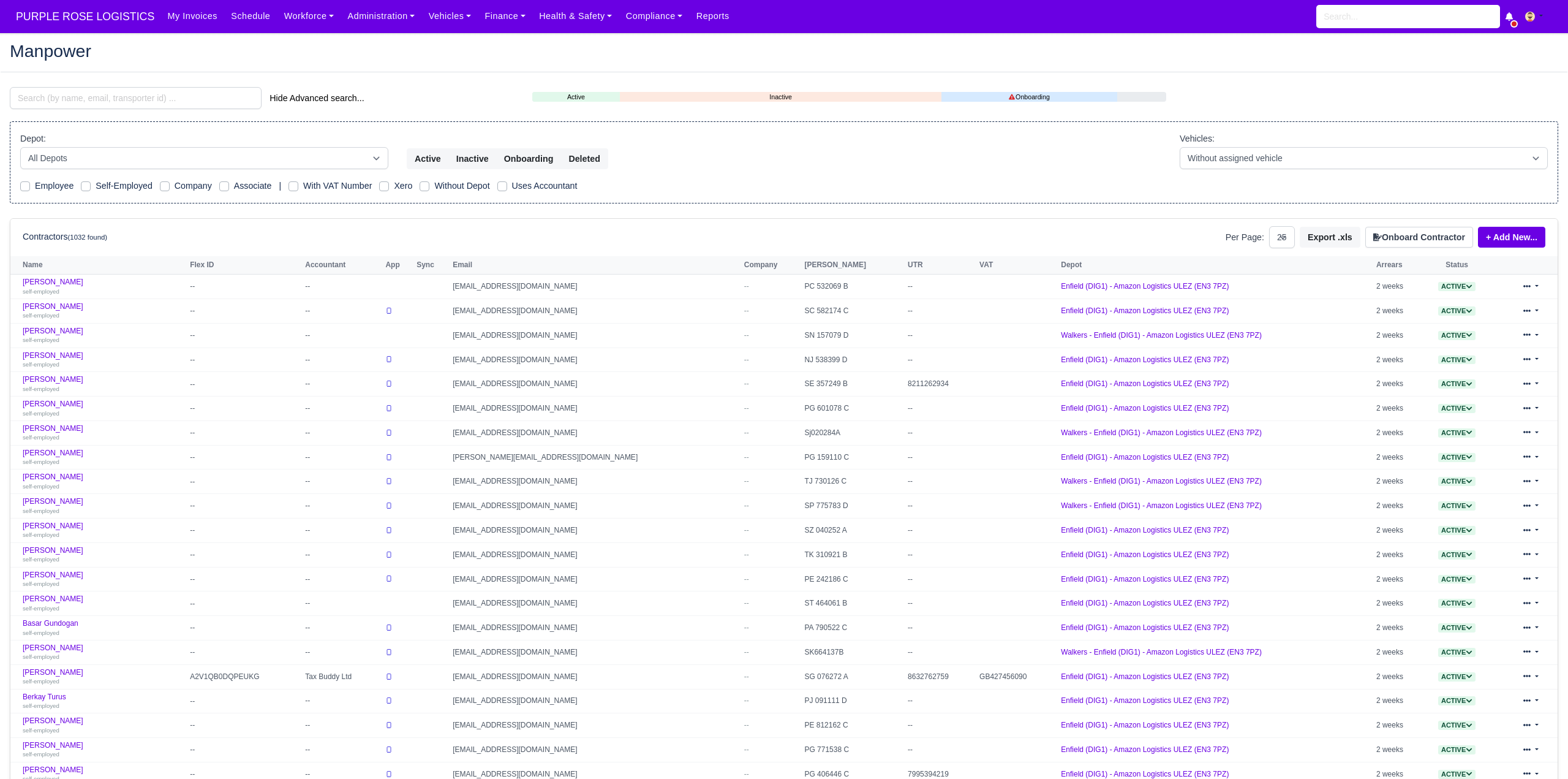
select select "25"
type input "[PERSON_NAME]"
